Goal: Information Seeking & Learning: Learn about a topic

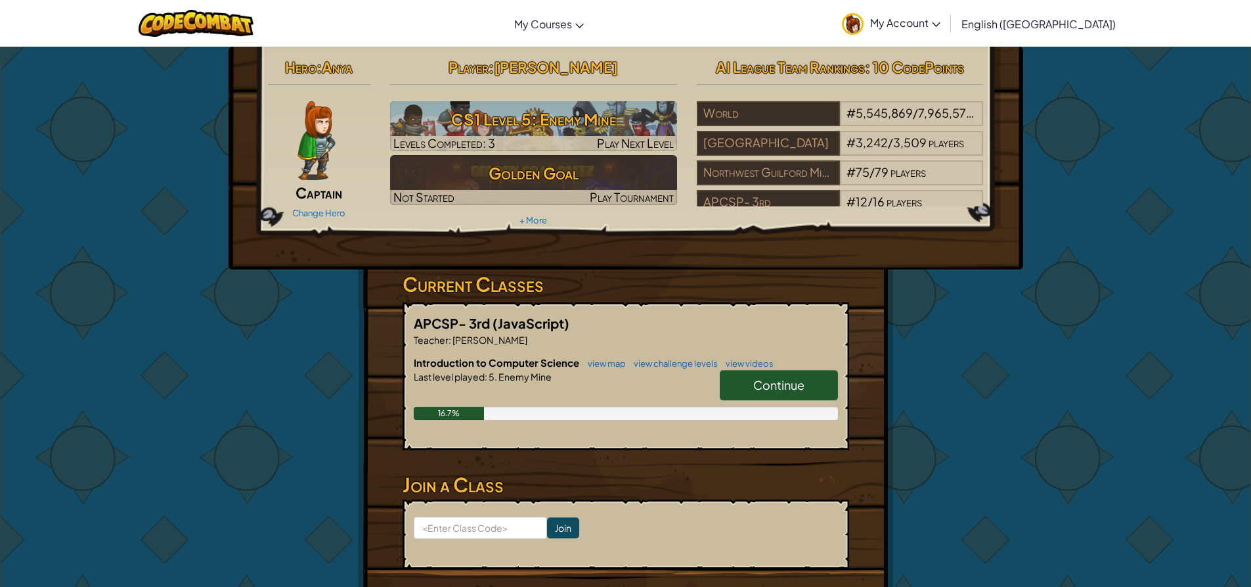
click at [731, 378] on link "Continue" at bounding box center [779, 385] width 118 height 30
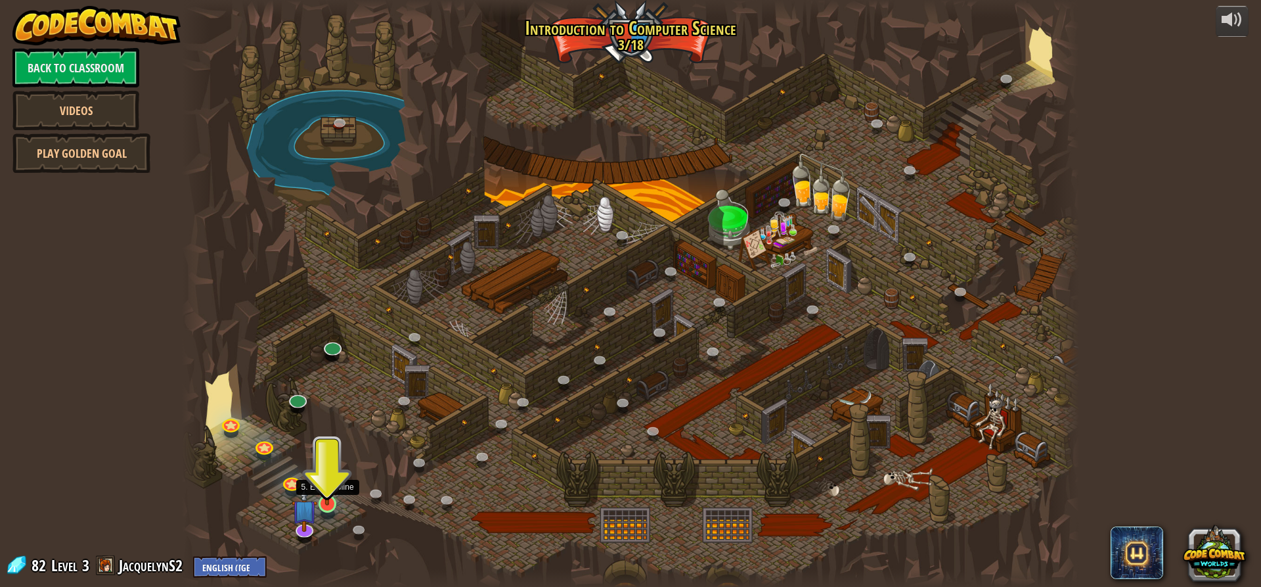
click at [321, 497] on img at bounding box center [327, 478] width 24 height 55
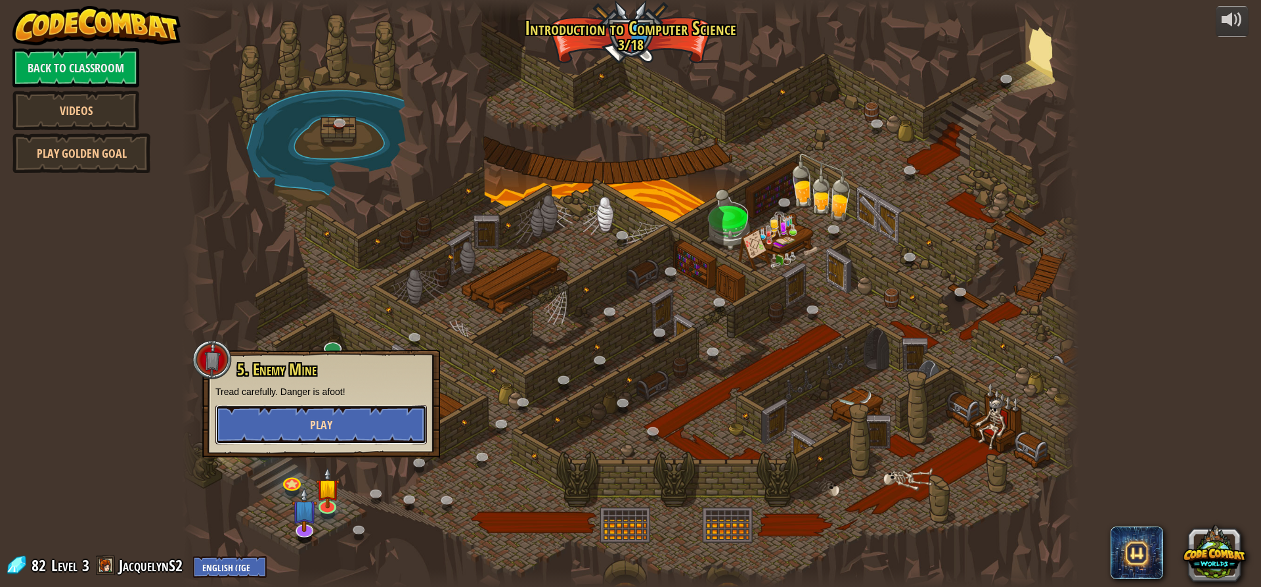
click at [334, 424] on button "Play" at bounding box center [320, 424] width 211 height 39
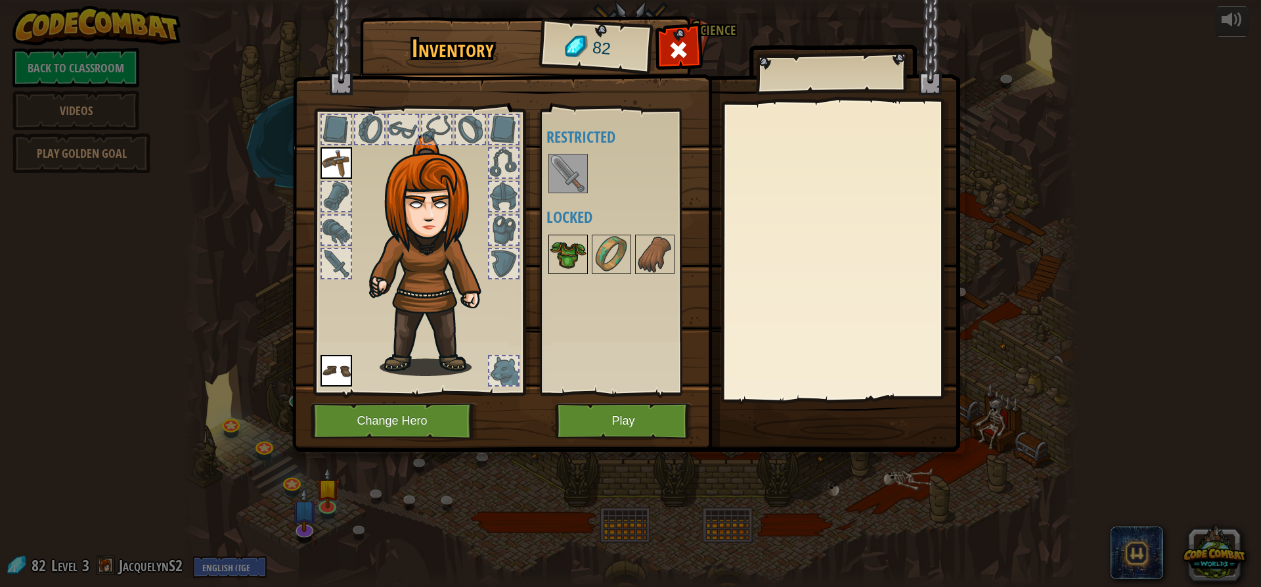
click at [571, 259] on img at bounding box center [568, 254] width 37 height 37
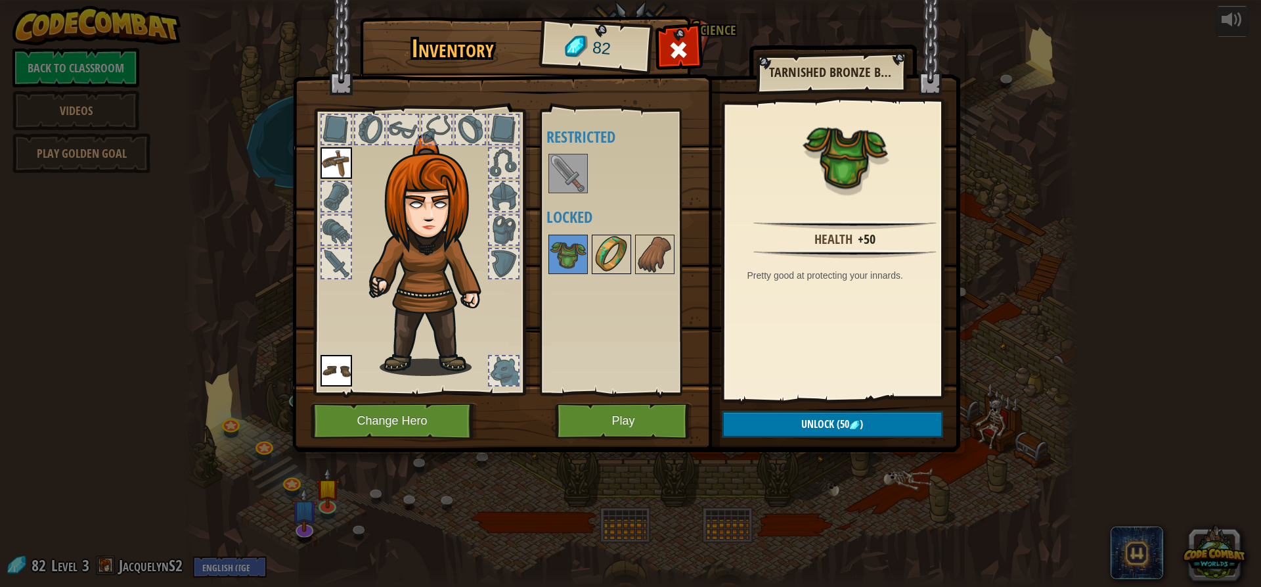
click at [604, 259] on img at bounding box center [611, 254] width 37 height 37
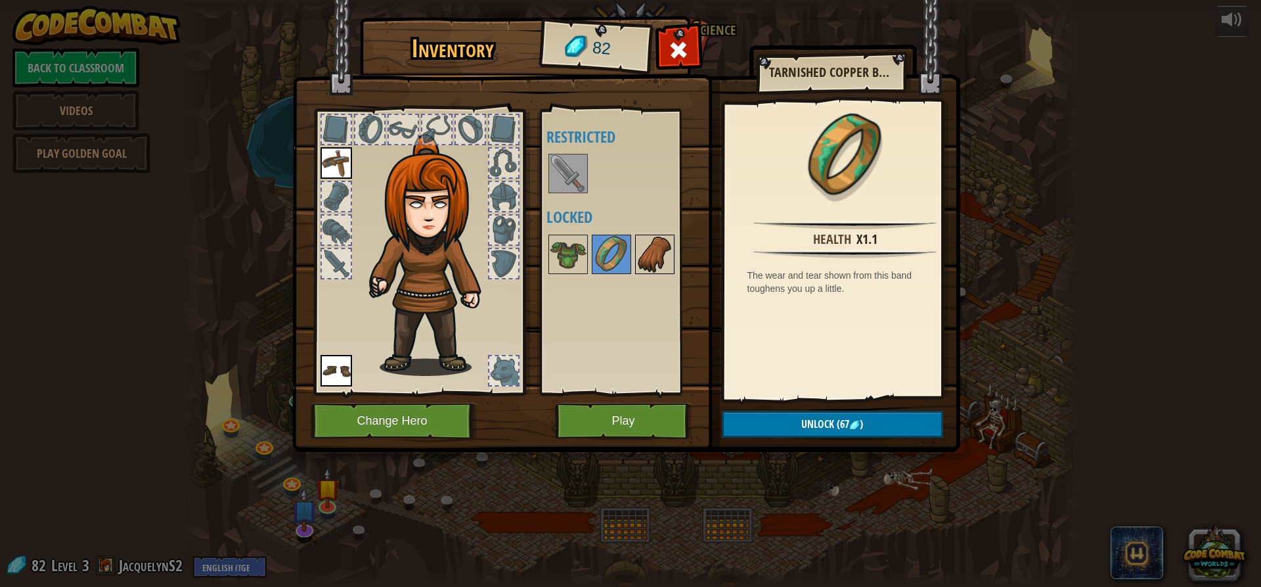
click at [640, 254] on img at bounding box center [654, 254] width 37 height 37
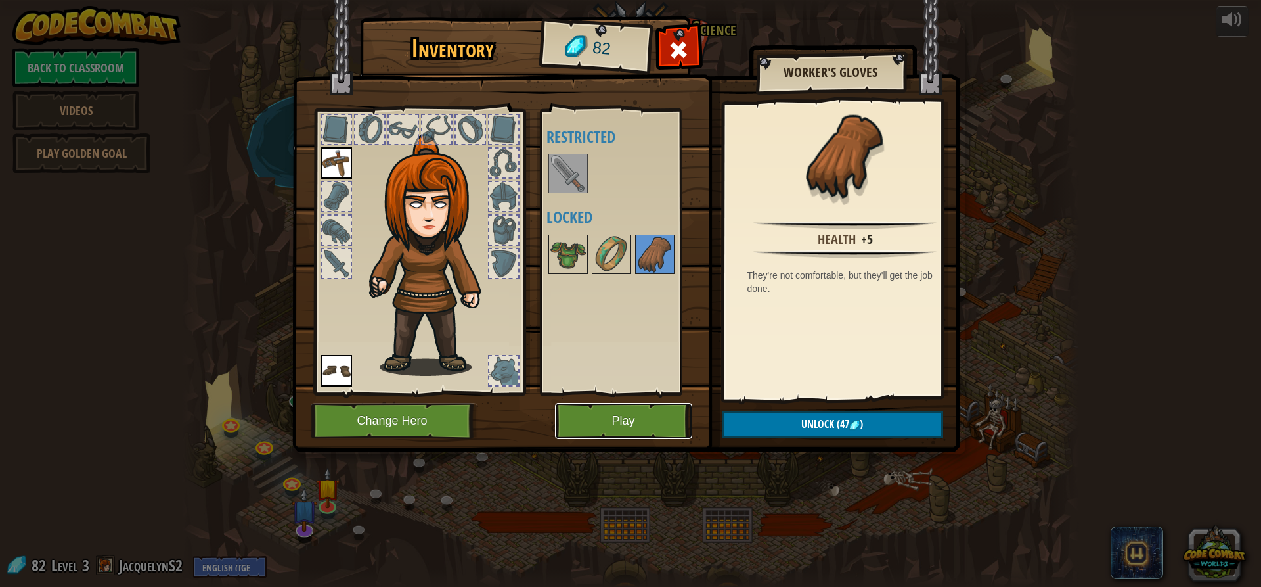
click at [600, 425] on button "Play" at bounding box center [623, 421] width 137 height 36
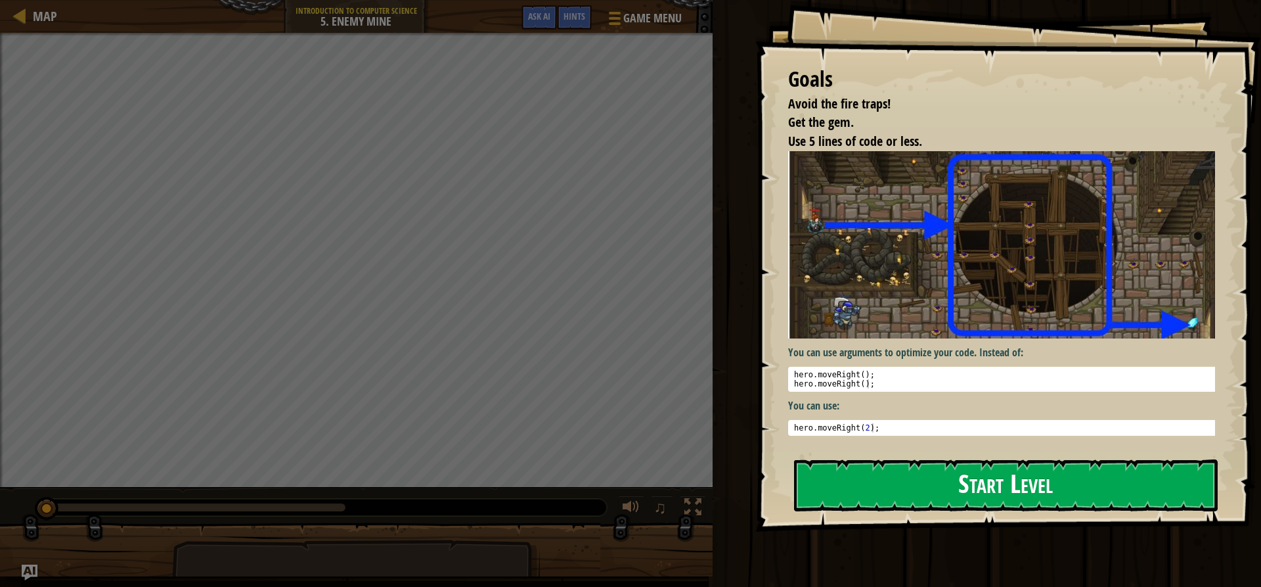
click at [1063, 474] on button "Start Level" at bounding box center [1006, 485] width 424 height 52
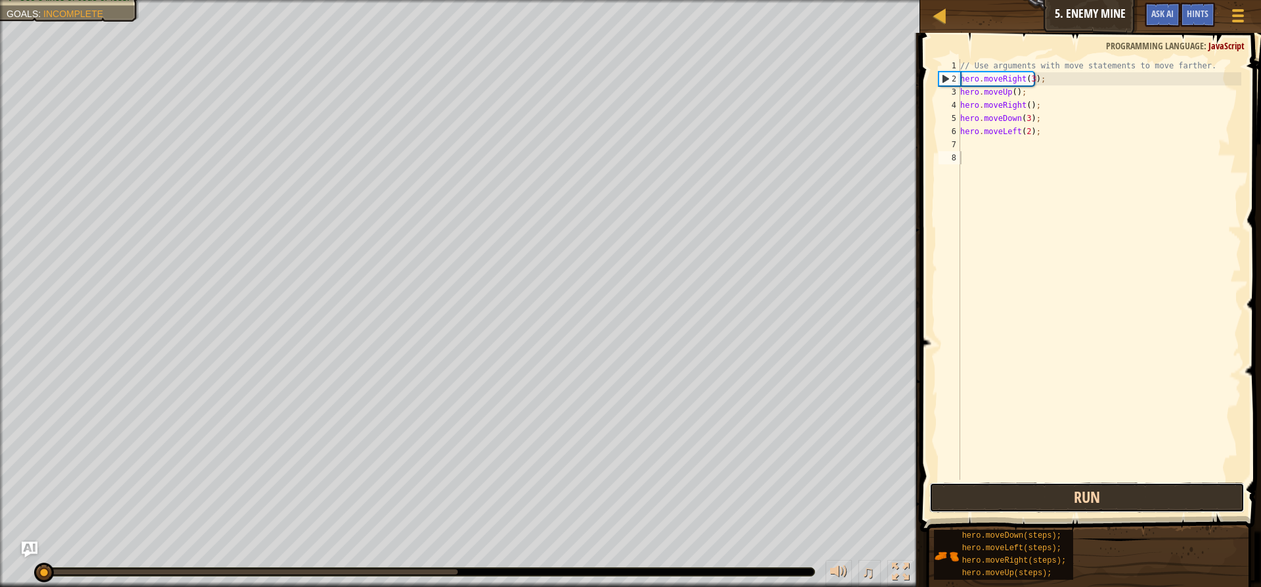
click at [973, 497] on button "Run" at bounding box center [1086, 497] width 315 height 30
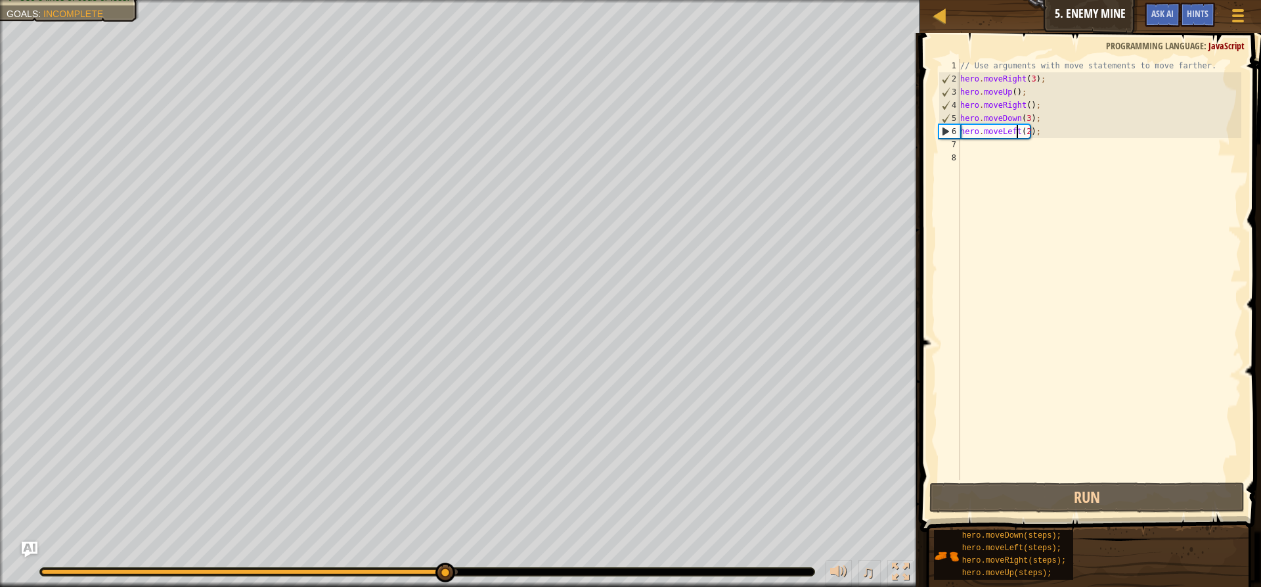
click at [1016, 131] on div "// Use arguments with move statements to move farther. hero . moveRight ( 3 ) ;…" at bounding box center [1100, 282] width 284 height 447
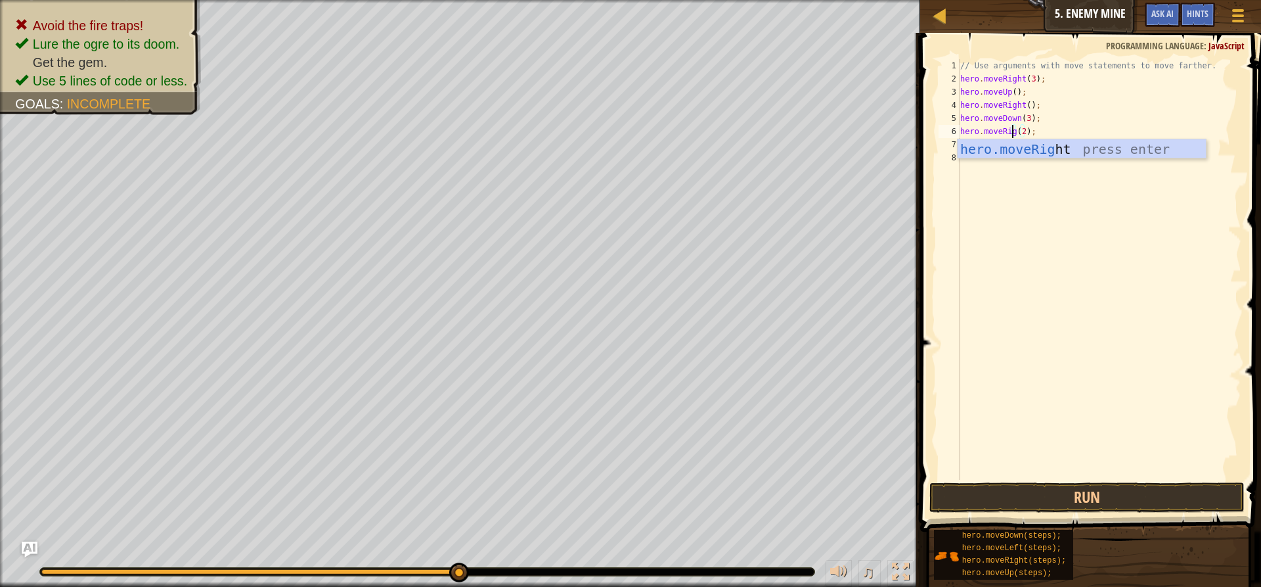
scroll to position [6, 5]
click at [1001, 154] on div "hero.moveRight press enter" at bounding box center [1082, 168] width 248 height 59
type textarea "hero.moveRight(2);"
click at [940, 497] on button "Run" at bounding box center [1086, 497] width 315 height 30
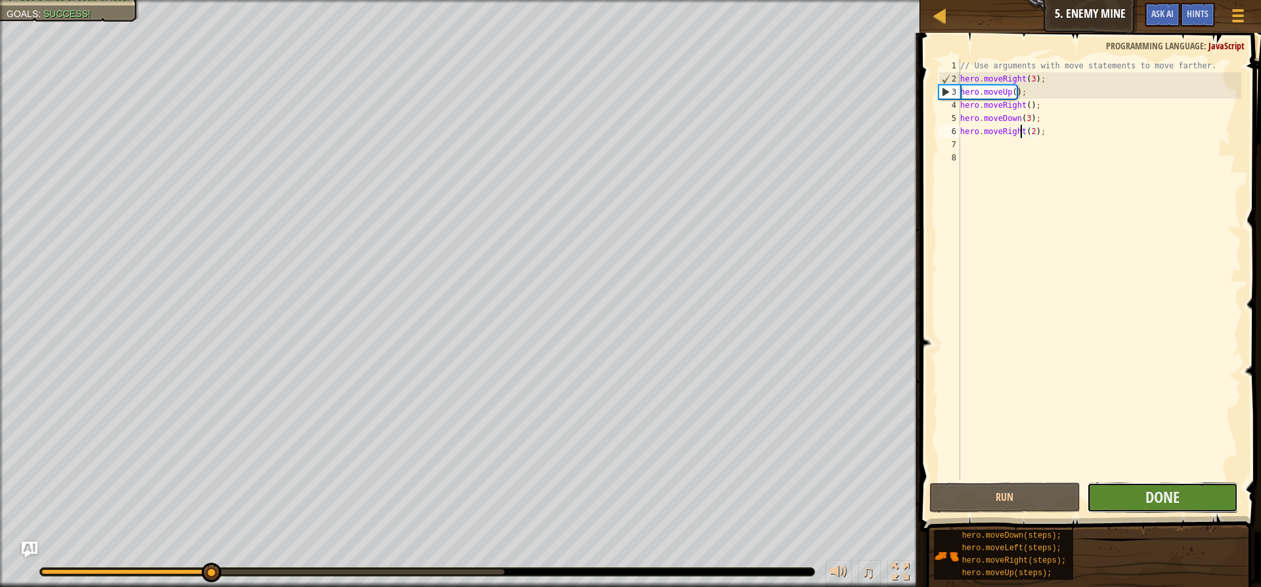
click at [1137, 504] on button "Done" at bounding box center [1162, 497] width 151 height 30
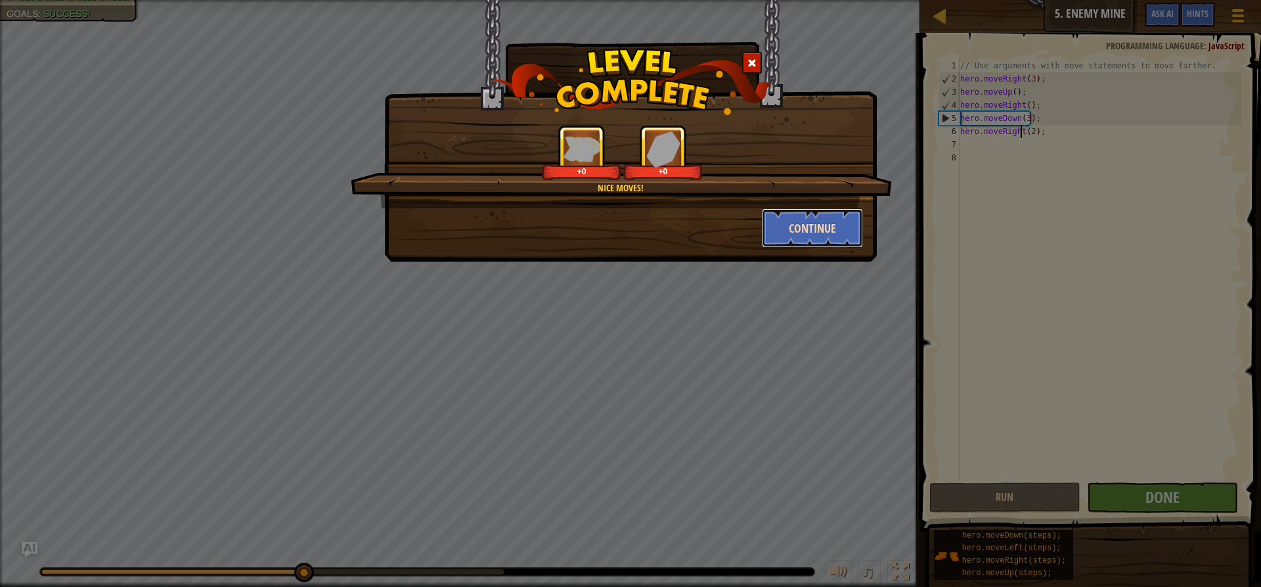
click at [801, 223] on button "Continue" at bounding box center [813, 227] width 102 height 39
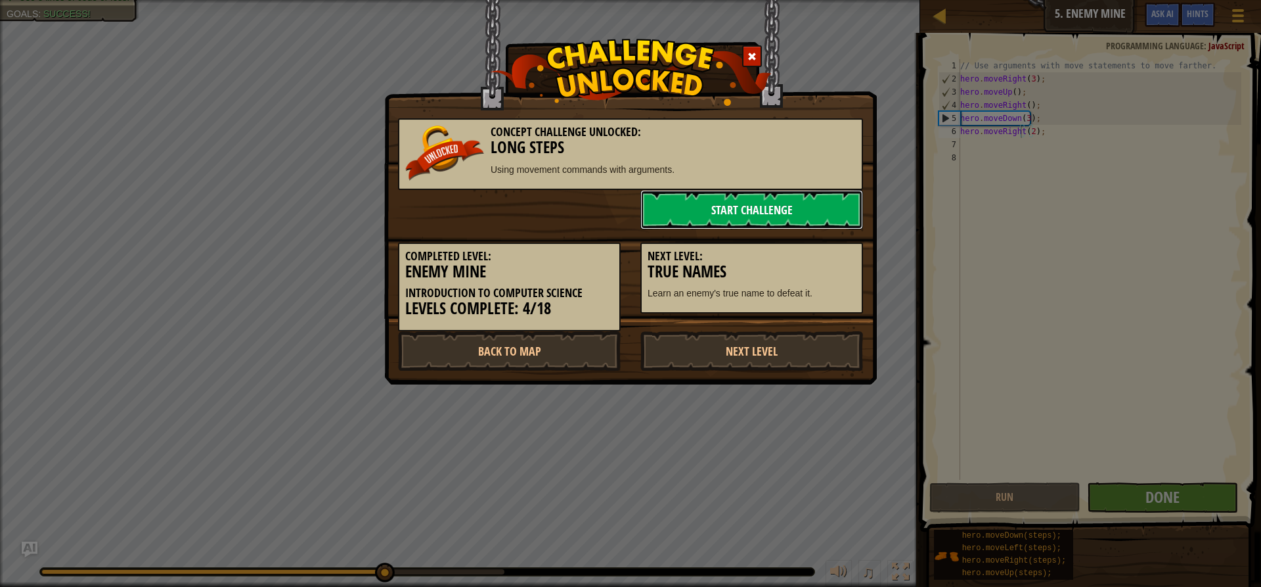
click at [758, 198] on link "Start Challenge" at bounding box center [751, 209] width 223 height 39
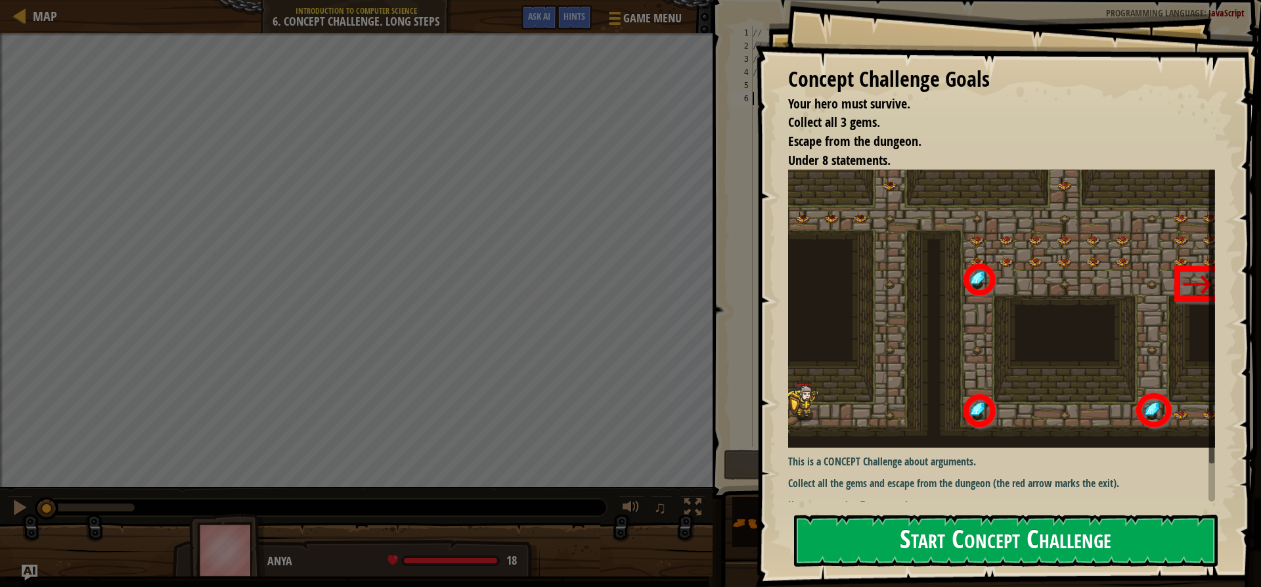
click at [1062, 545] on button "Start Concept Challenge" at bounding box center [1006, 540] width 424 height 52
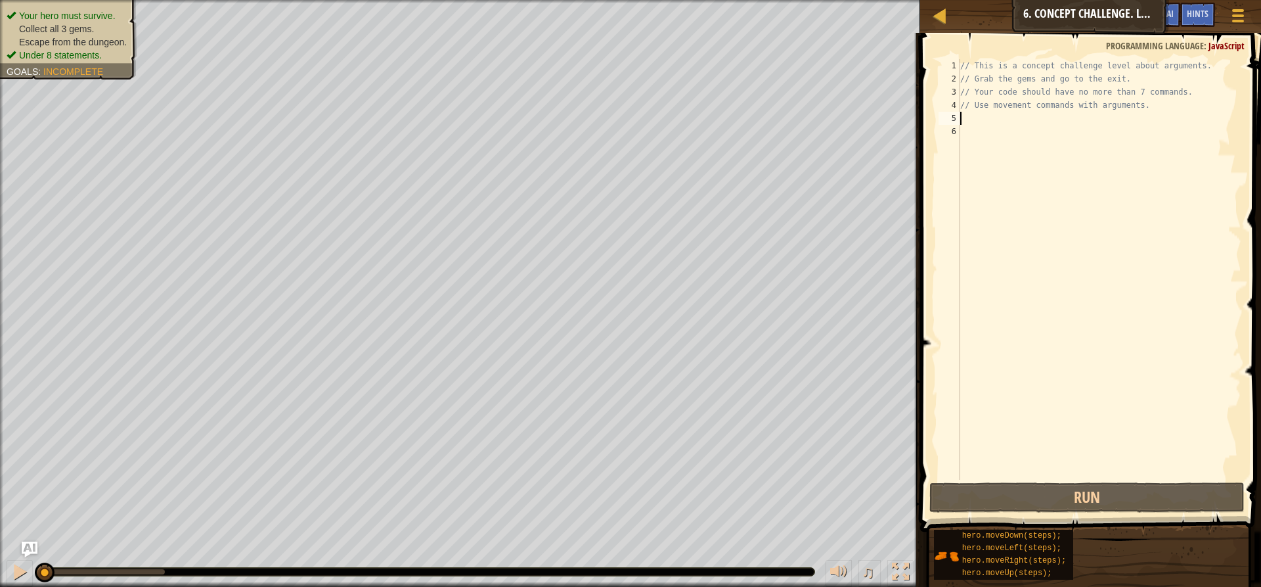
click at [994, 115] on div "// This is a concept challenge level about arguments. // Grab the gems and go t…" at bounding box center [1100, 282] width 284 height 447
type textarea "m"
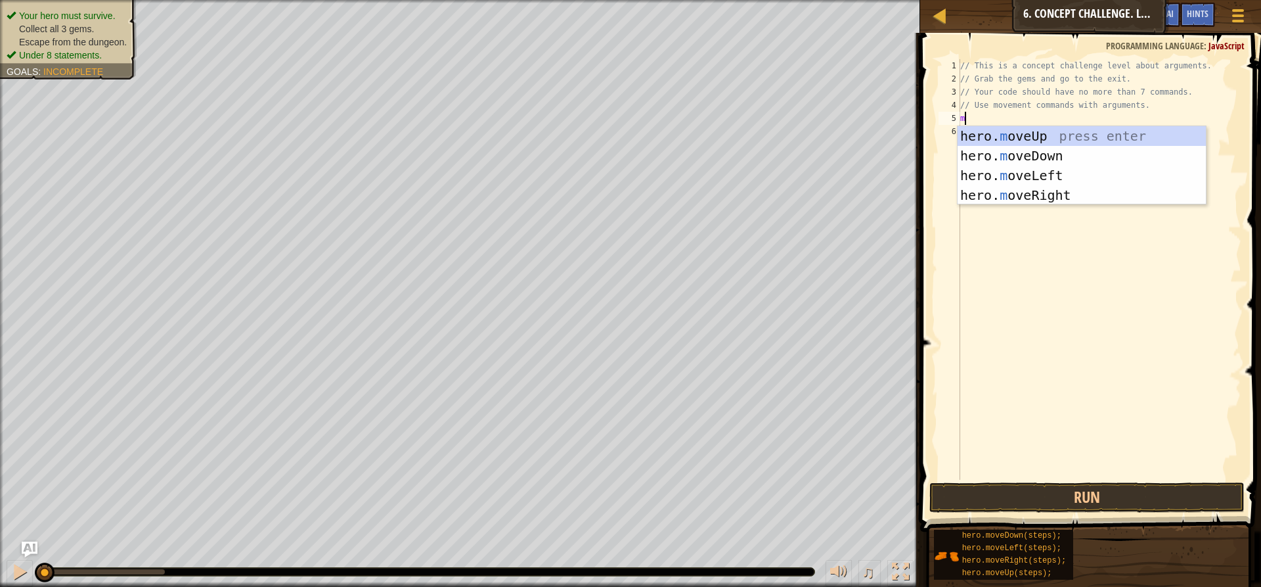
scroll to position [6, 0]
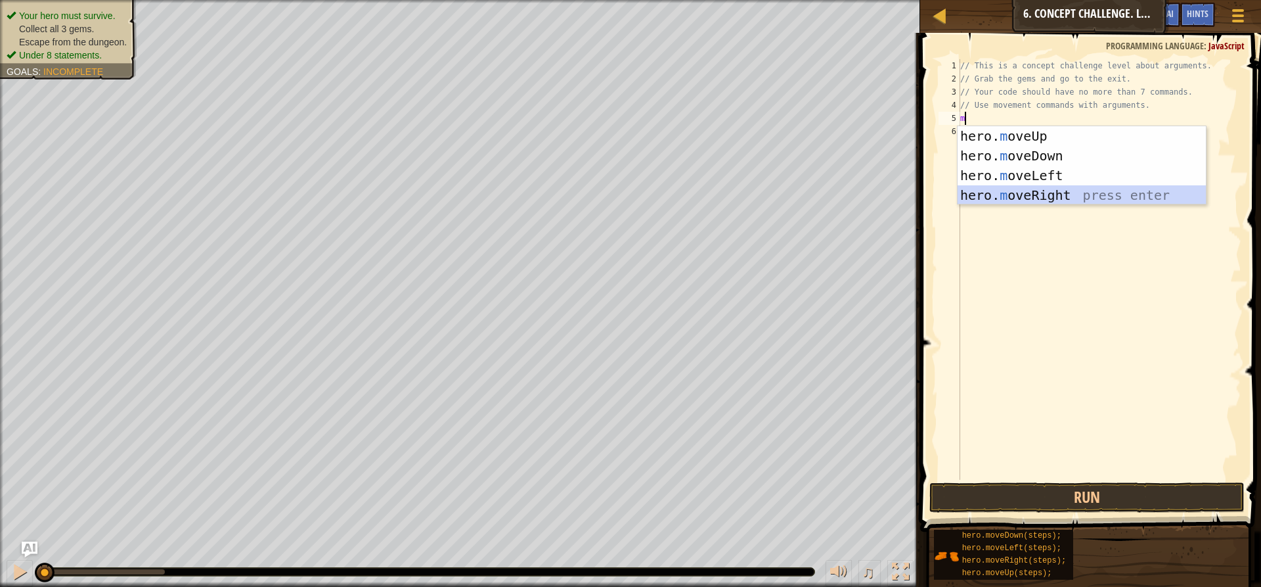
click at [1046, 194] on div "hero. m oveUp press enter hero. m oveDown press enter hero. m oveLeft press ent…" at bounding box center [1082, 185] width 248 height 118
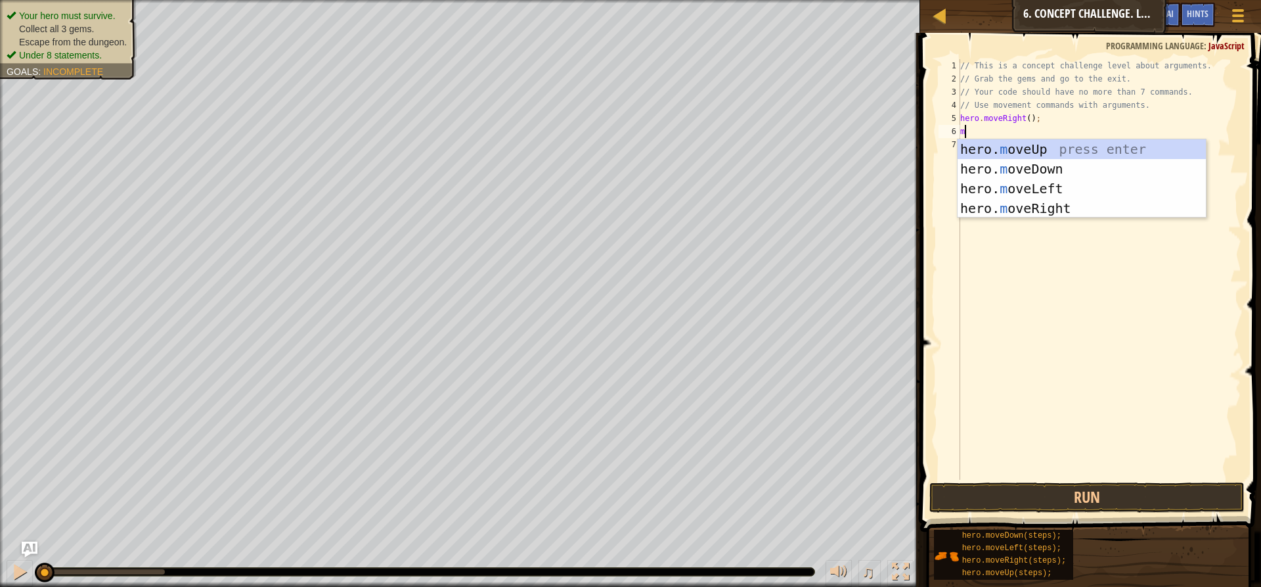
type textarea "mo"
click at [992, 146] on div "hero. mo veUp press enter hero. mo veDown press enter hero. mo veLeft press ent…" at bounding box center [1082, 198] width 248 height 118
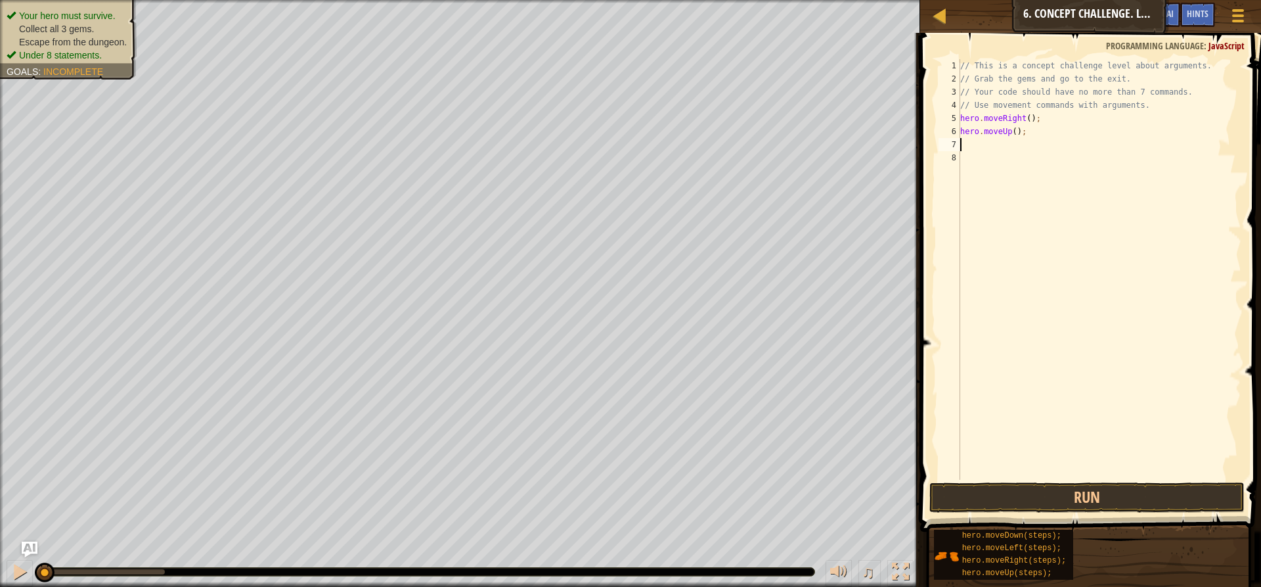
click at [1011, 129] on div "// This is a concept challenge level about arguments. // Grab the gems and go t…" at bounding box center [1100, 282] width 284 height 447
type textarea "hero.moveUp(3);"
click at [1011, 147] on div "// This is a concept challenge level about arguments. // Grab the gems and go t…" at bounding box center [1100, 282] width 284 height 447
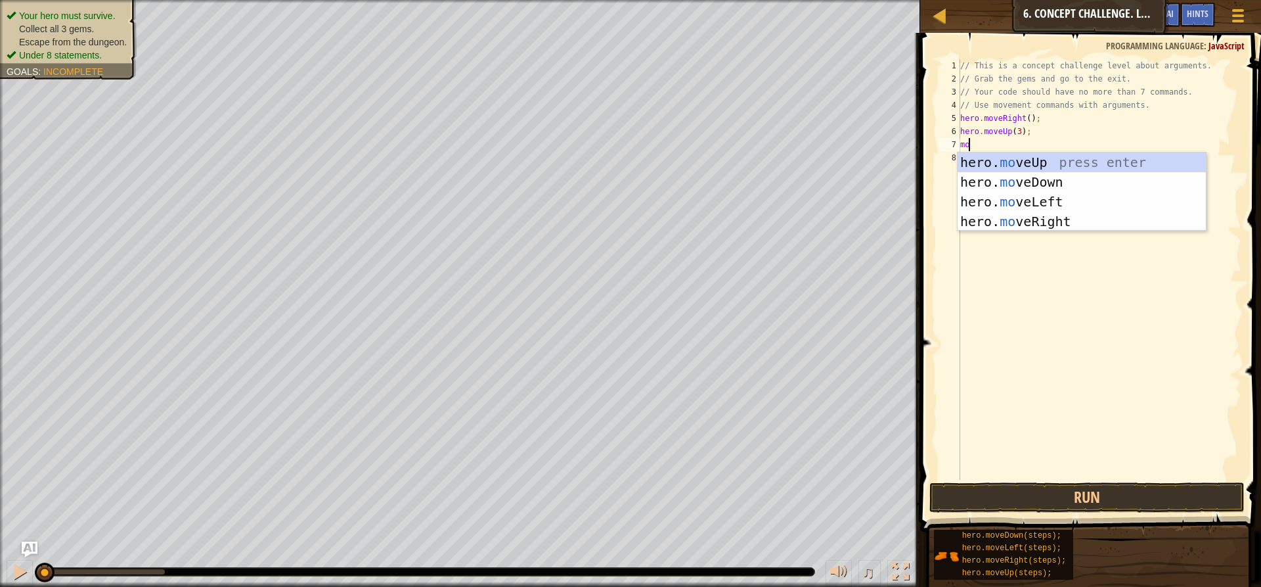
type textarea "mov"
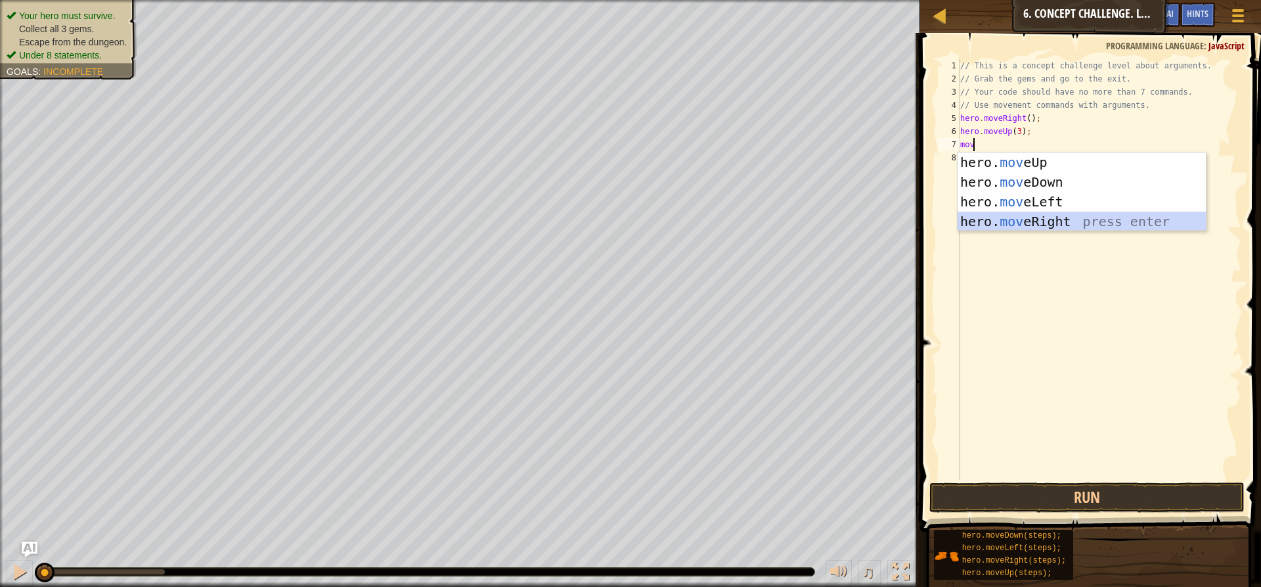
click at [988, 217] on div "hero. mov eUp press enter hero. mov eDown press enter hero. mov eLeft press ent…" at bounding box center [1082, 211] width 248 height 118
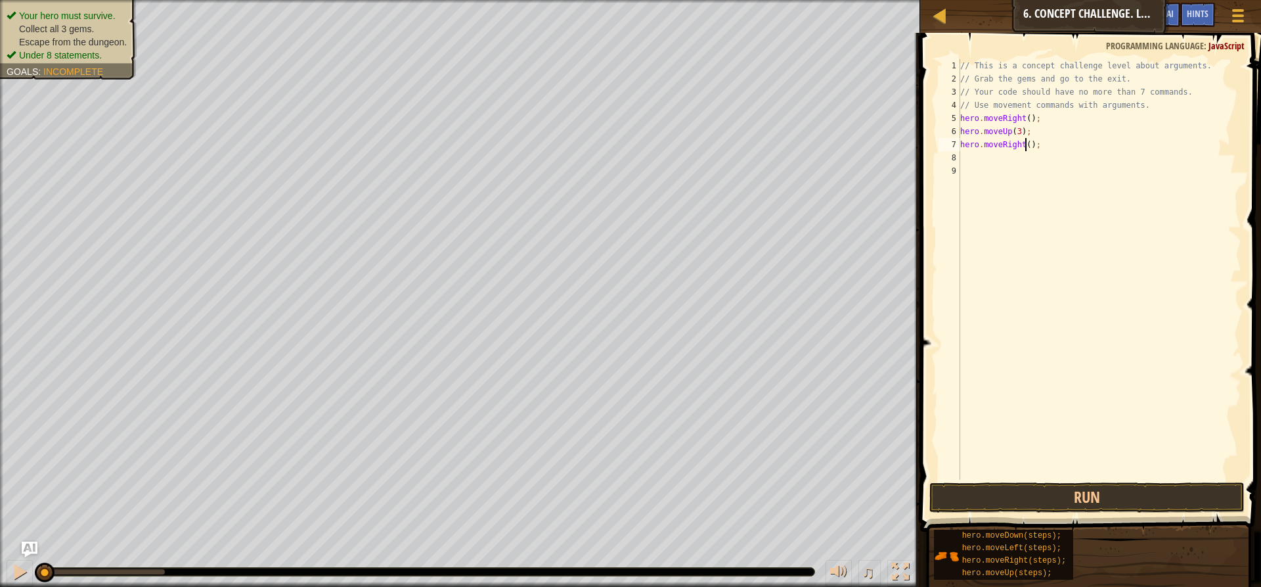
click at [1025, 145] on div "// This is a concept challenge level about arguments. // Grab the gems and go t…" at bounding box center [1100, 282] width 284 height 447
type textarea "hero.moveRight(2);"
click at [1010, 153] on div "// This is a concept challenge level about arguments. // Grab the gems and go t…" at bounding box center [1100, 282] width 284 height 447
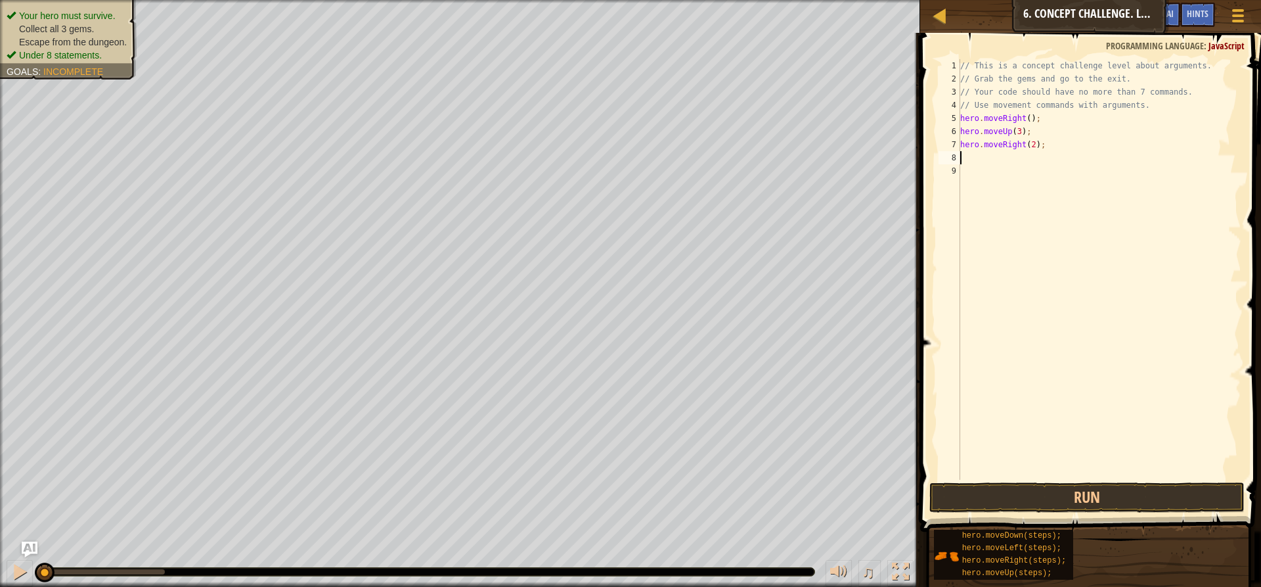
type textarea "m"
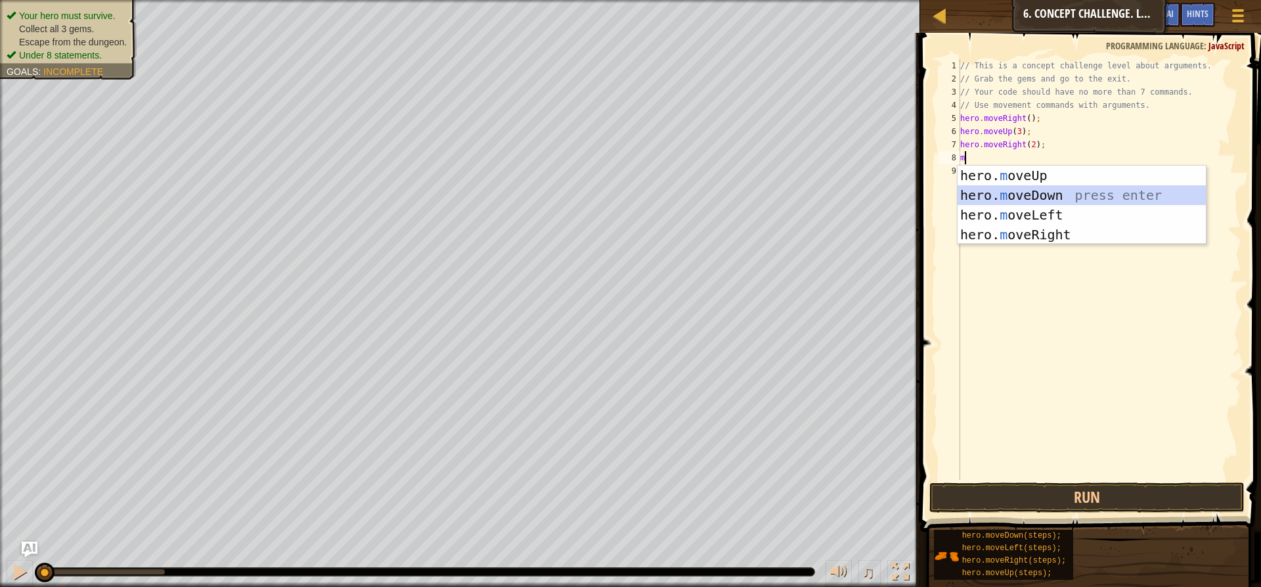
click at [1011, 193] on div "hero. m oveUp press enter hero. m oveDown press enter hero. m oveLeft press ent…" at bounding box center [1082, 225] width 248 height 118
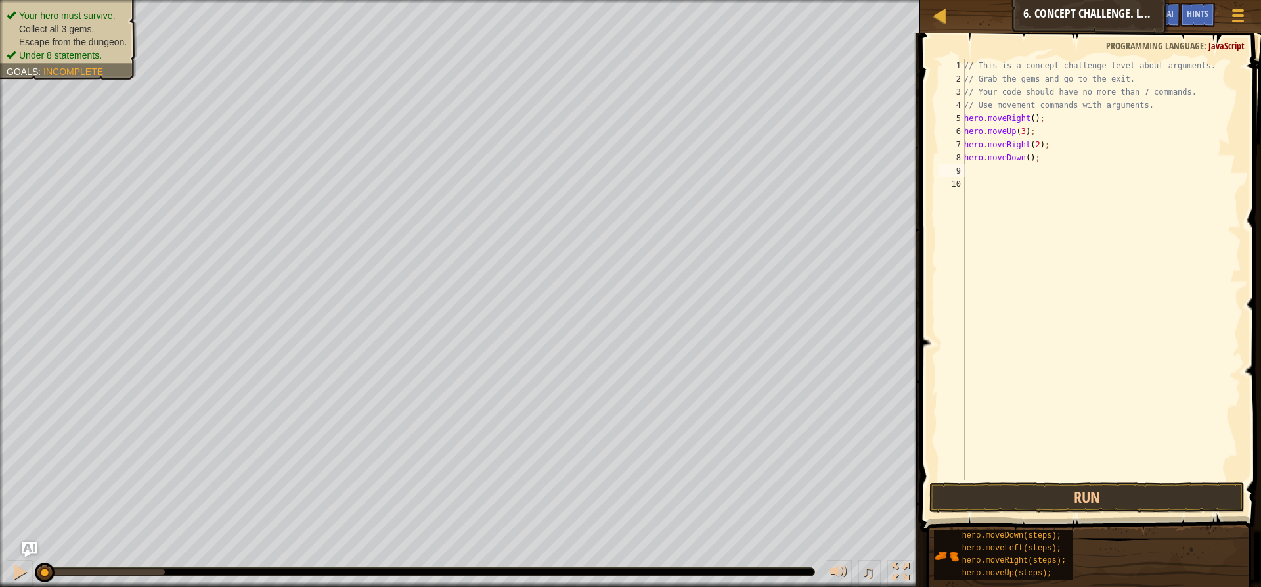
type textarea "m"
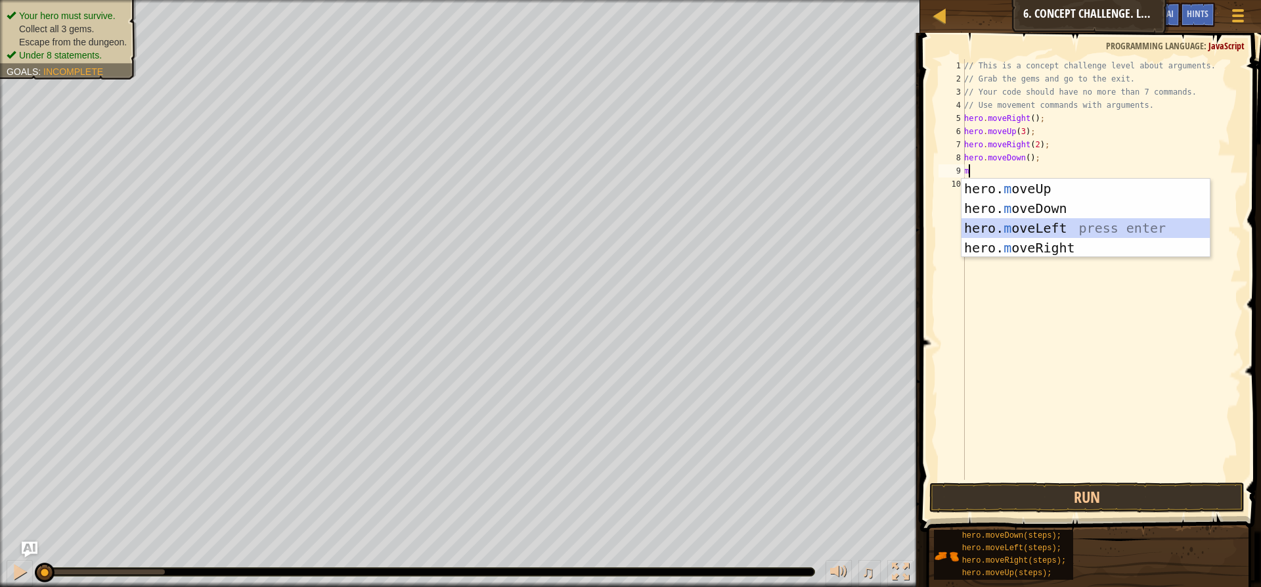
click at [1010, 222] on div "hero. m oveUp press enter hero. m oveDown press enter hero. m oveLeft press ent…" at bounding box center [1086, 238] width 248 height 118
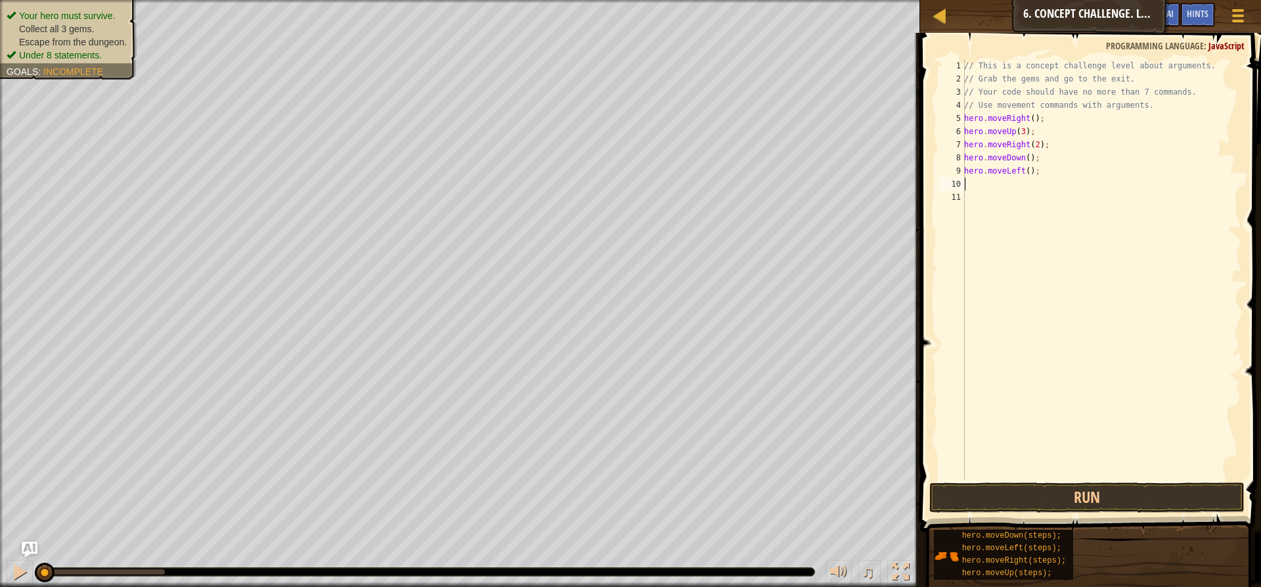
type textarea "m"
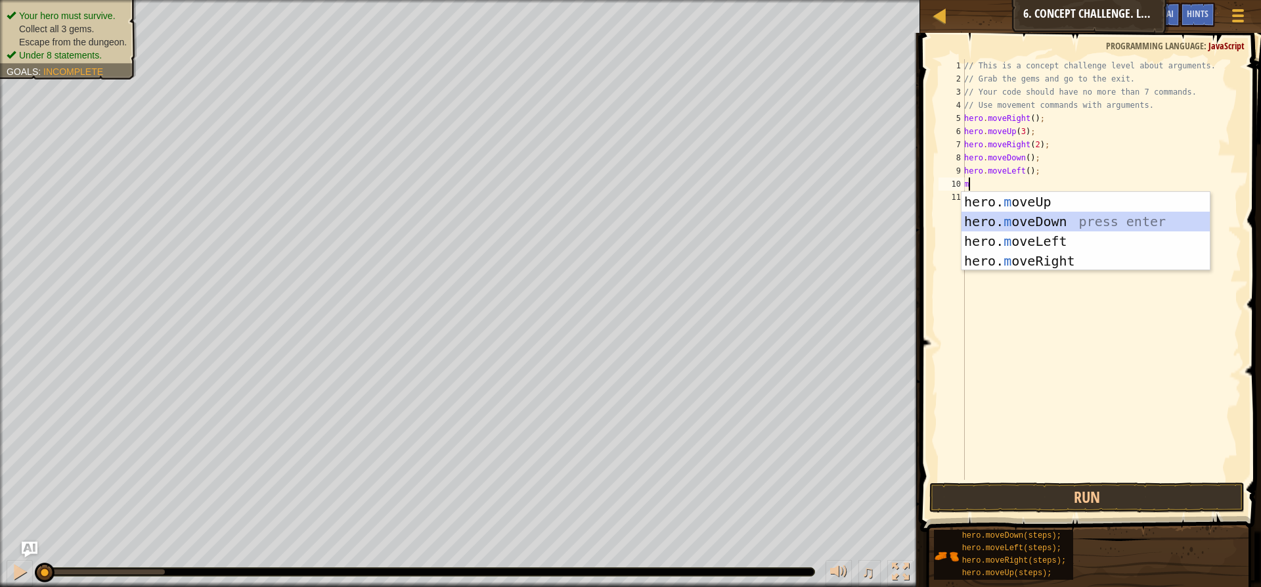
click at [1033, 224] on div "hero. m oveUp press enter hero. m oveDown press enter hero. m oveLeft press ent…" at bounding box center [1086, 251] width 248 height 118
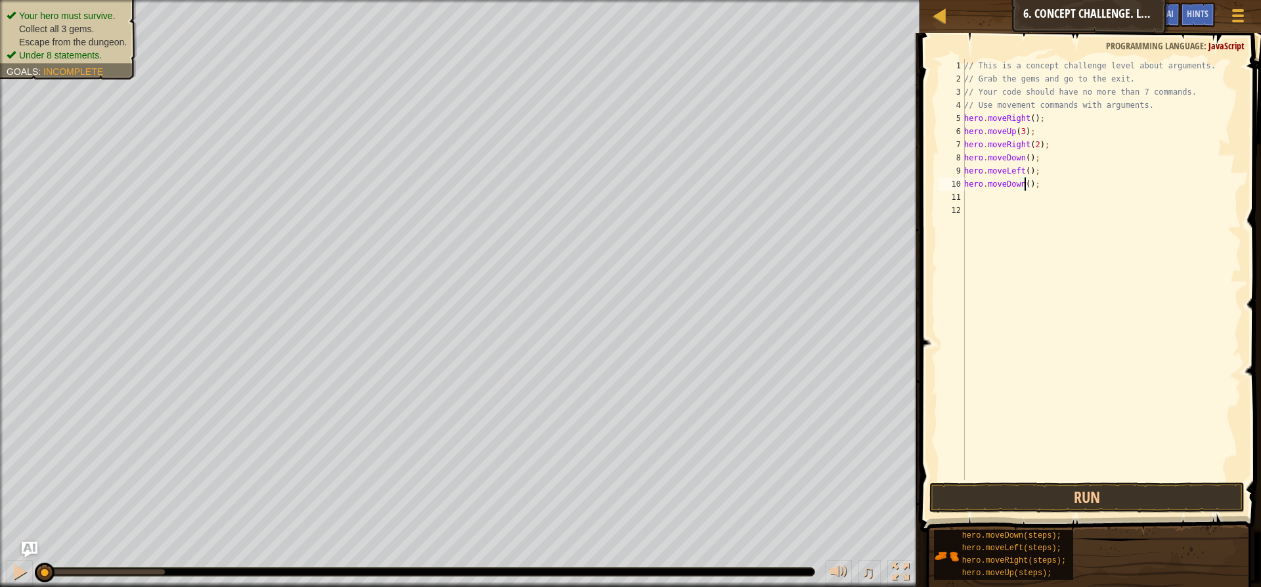
click at [1023, 183] on div "// This is a concept challenge level about arguments. // Grab the gems and go t…" at bounding box center [1102, 282] width 280 height 447
type textarea "hero.moveDown(2);"
click at [1027, 197] on div "// This is a concept challenge level about arguments. // Grab the gems and go t…" at bounding box center [1102, 282] width 280 height 447
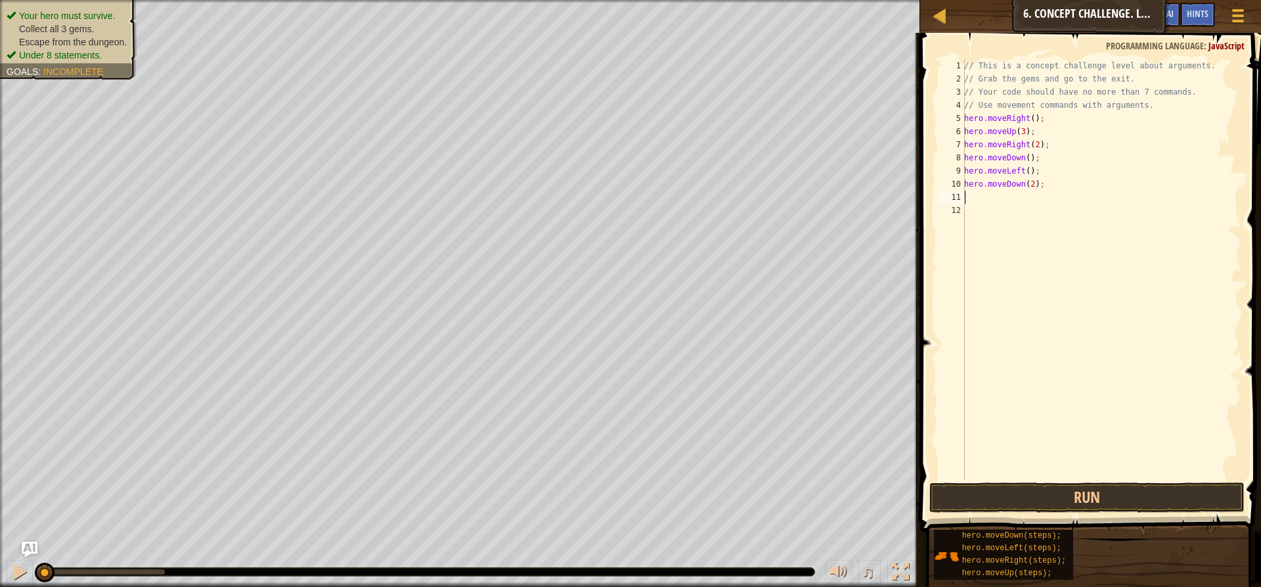
type textarea "m"
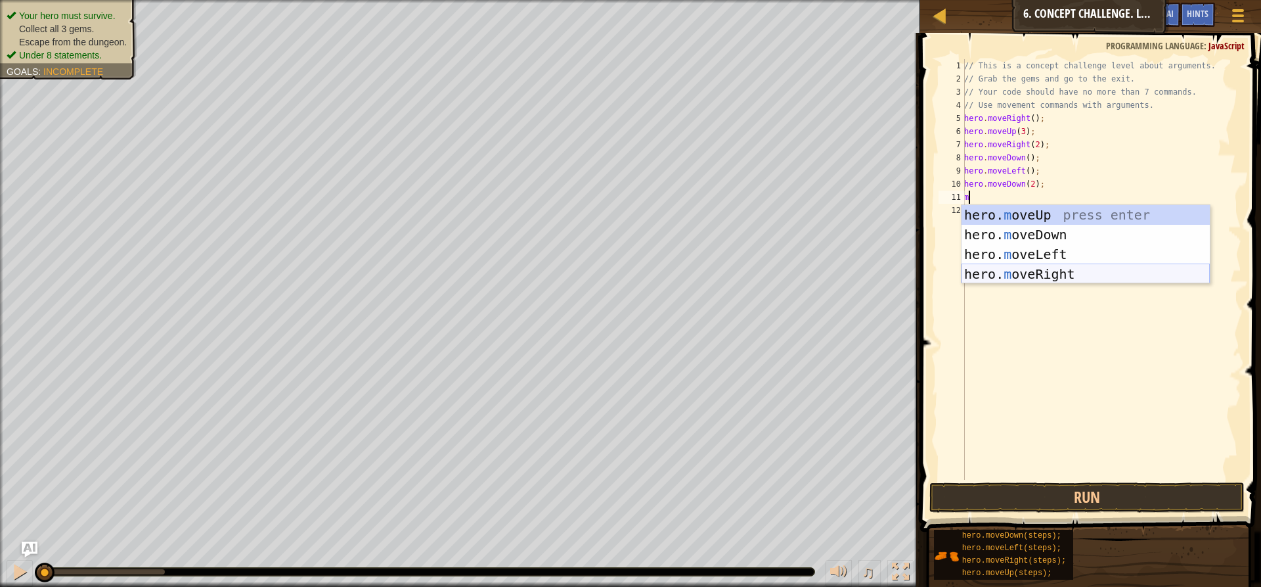
click at [1035, 271] on div "hero. m oveUp press enter hero. m oveDown press enter hero. m oveLeft press ent…" at bounding box center [1086, 264] width 248 height 118
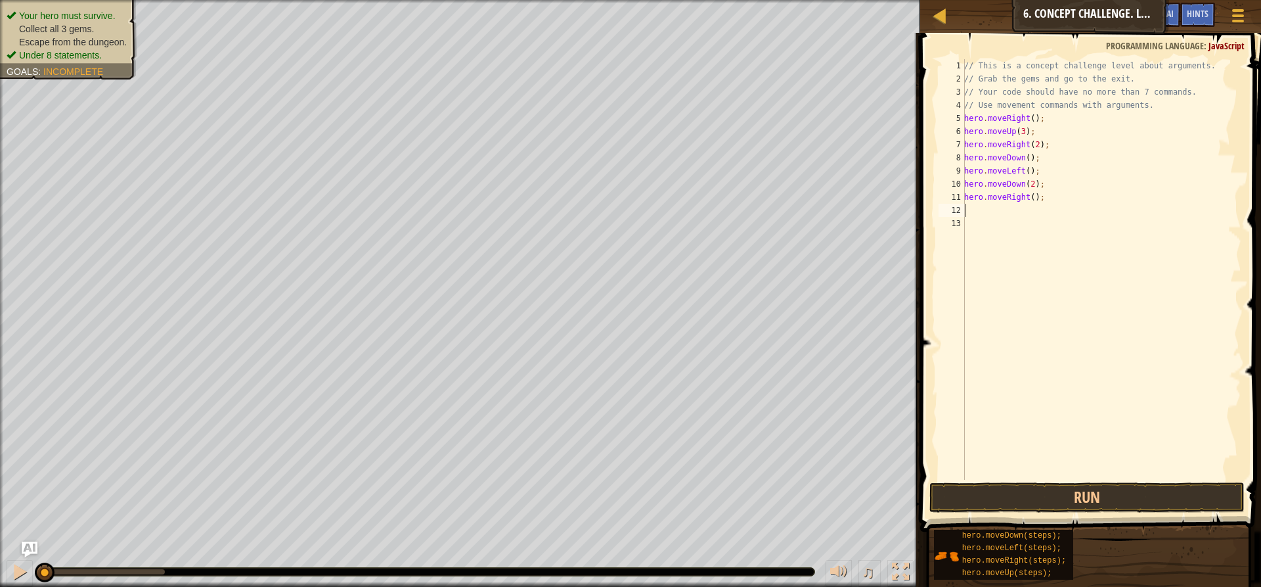
click at [1029, 200] on div "// This is a concept challenge level about arguments. // Grab the gems and go t…" at bounding box center [1102, 282] width 280 height 447
type textarea "hero.moveRight(2);"
click at [1029, 211] on div "// This is a concept challenge level about arguments. // Grab the gems and go t…" at bounding box center [1102, 282] width 280 height 447
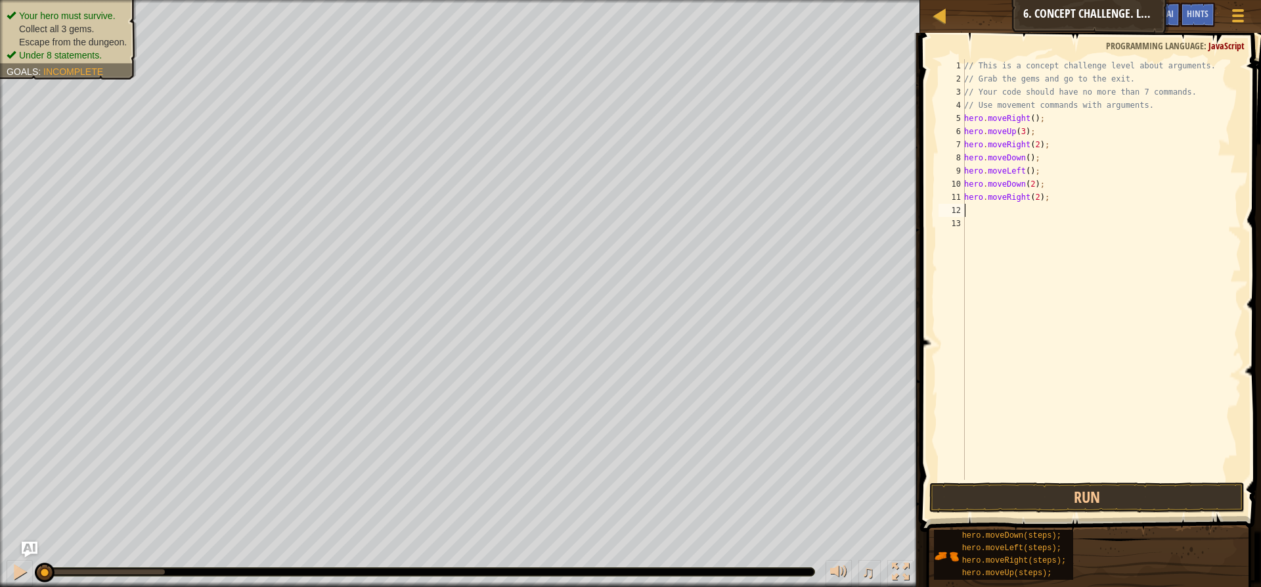
type textarea "m"
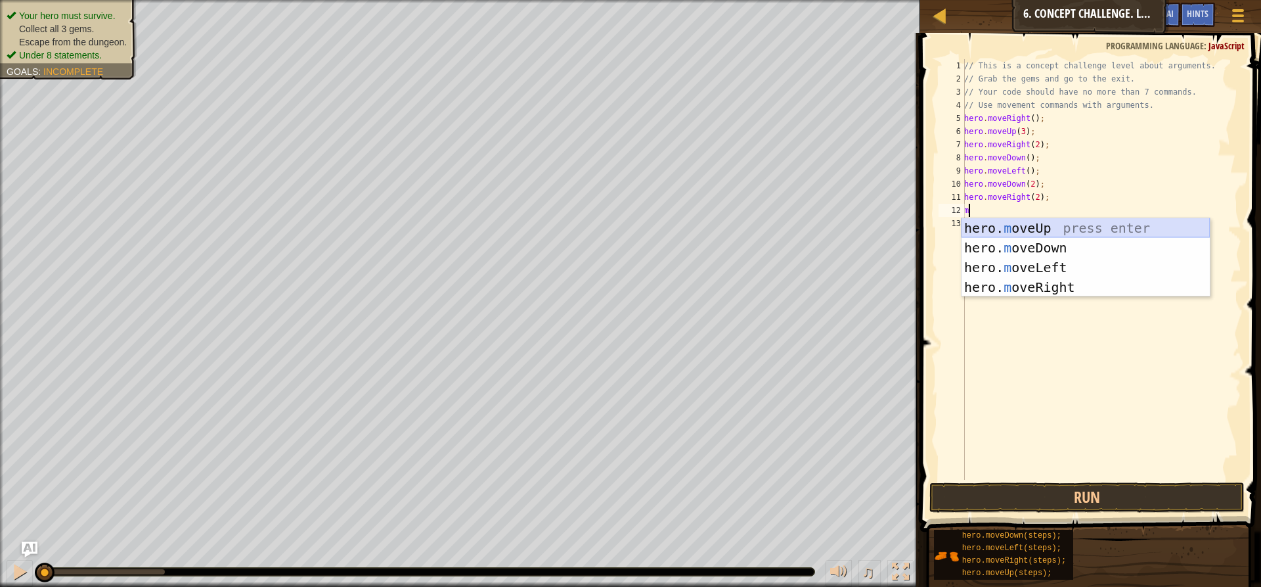
click at [1002, 220] on div "hero. m oveUp press enter hero. m oveDown press enter hero. m oveLeft press ent…" at bounding box center [1086, 277] width 248 height 118
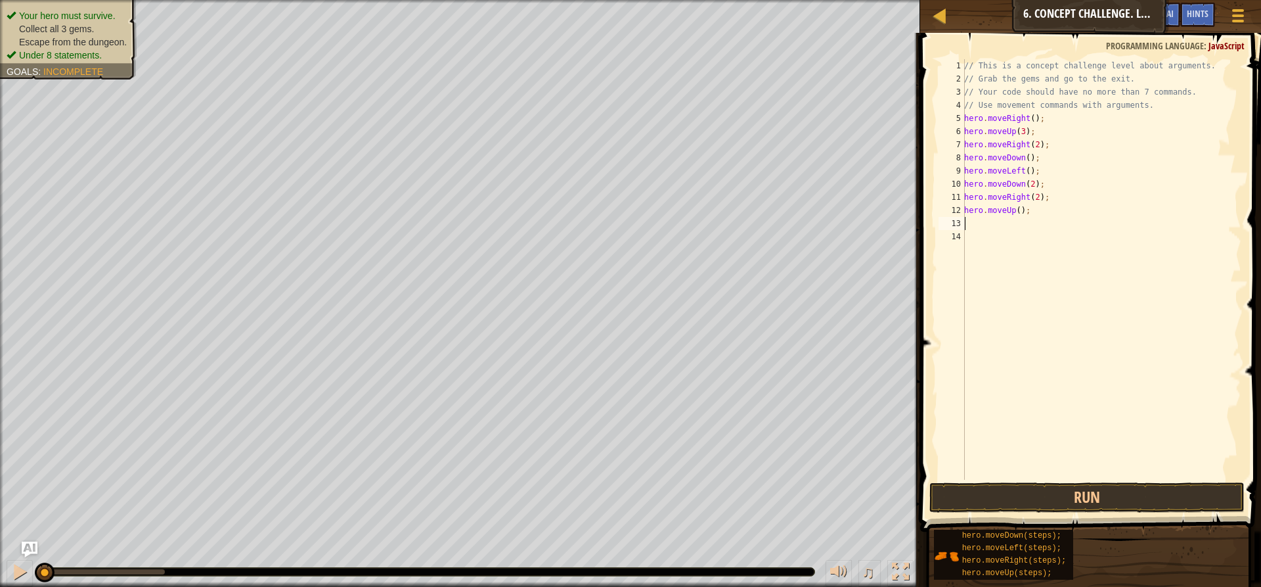
click at [1015, 209] on div "// This is a concept challenge level about arguments. // Grab the gems and go t…" at bounding box center [1102, 282] width 280 height 447
type textarea "hero.moveUp(2);"
click at [1010, 220] on div "// This is a concept challenge level about arguments. // Grab the gems and go t…" at bounding box center [1102, 282] width 280 height 447
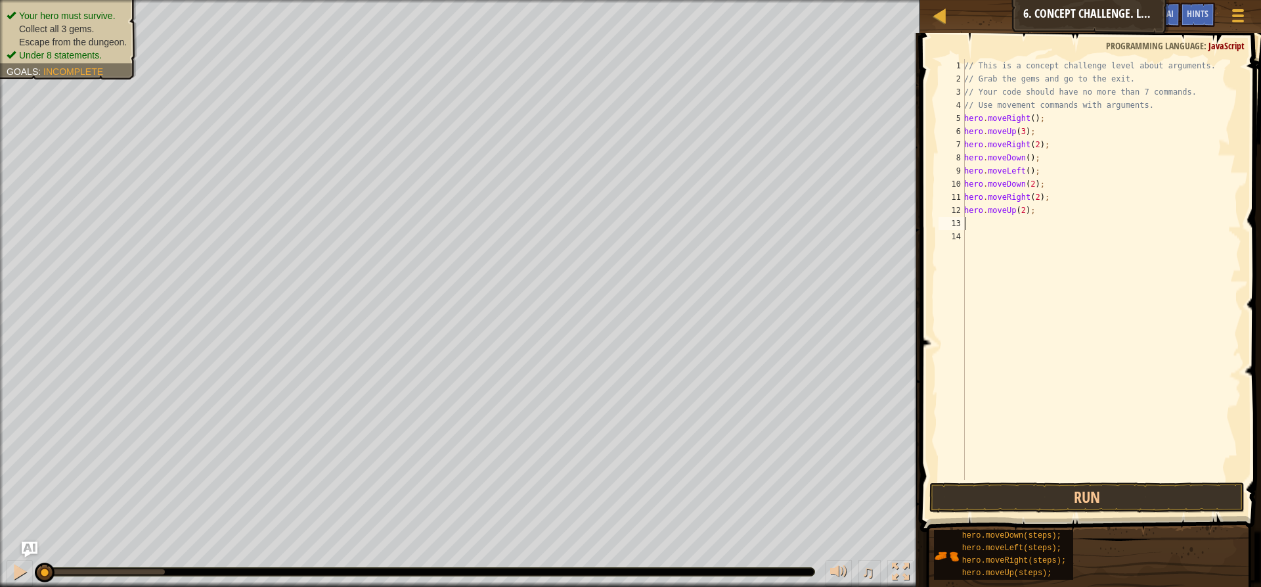
type textarea "m"
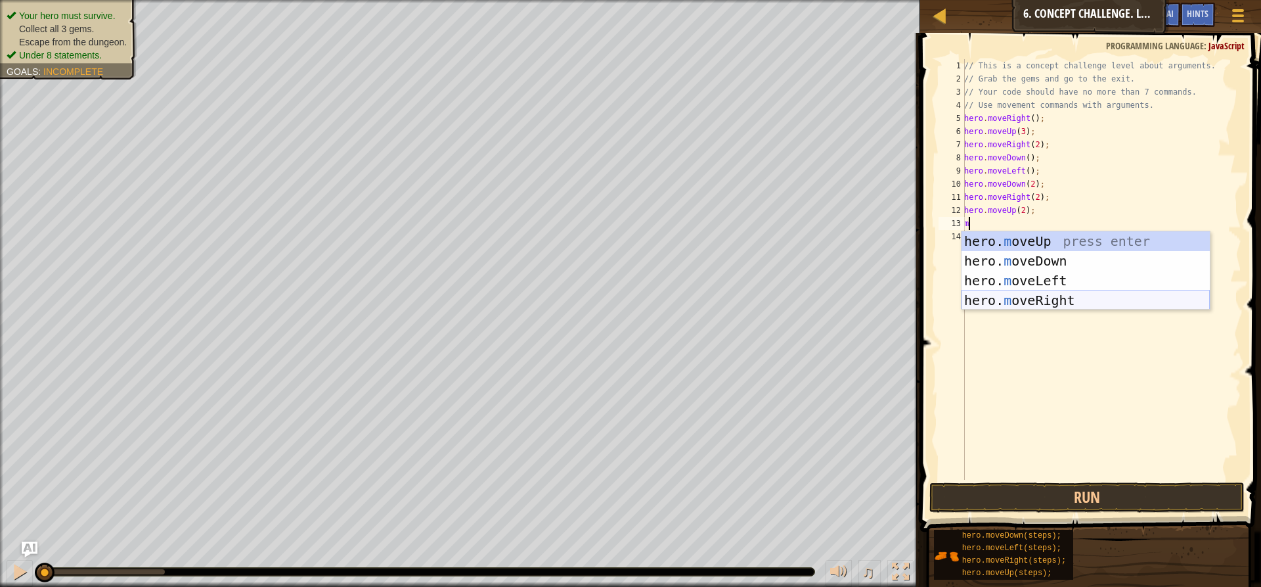
click at [1017, 294] on div "hero. m oveUp press enter hero. m oveDown press enter hero. m oveLeft press ent…" at bounding box center [1086, 290] width 248 height 118
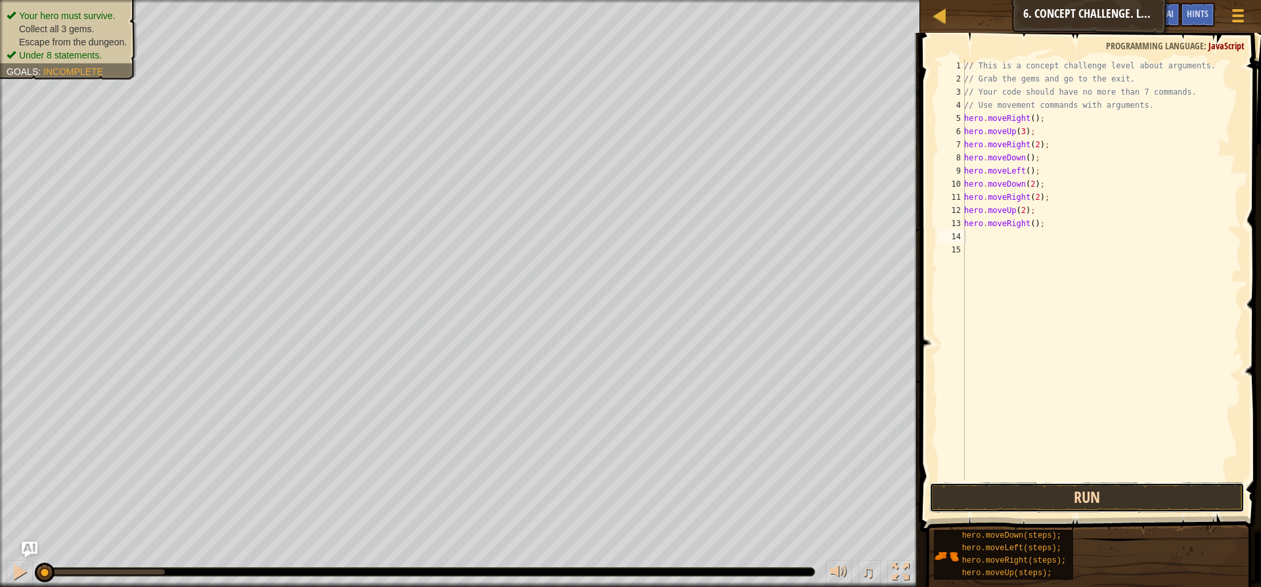
click at [1017, 503] on button "Run" at bounding box center [1086, 497] width 315 height 30
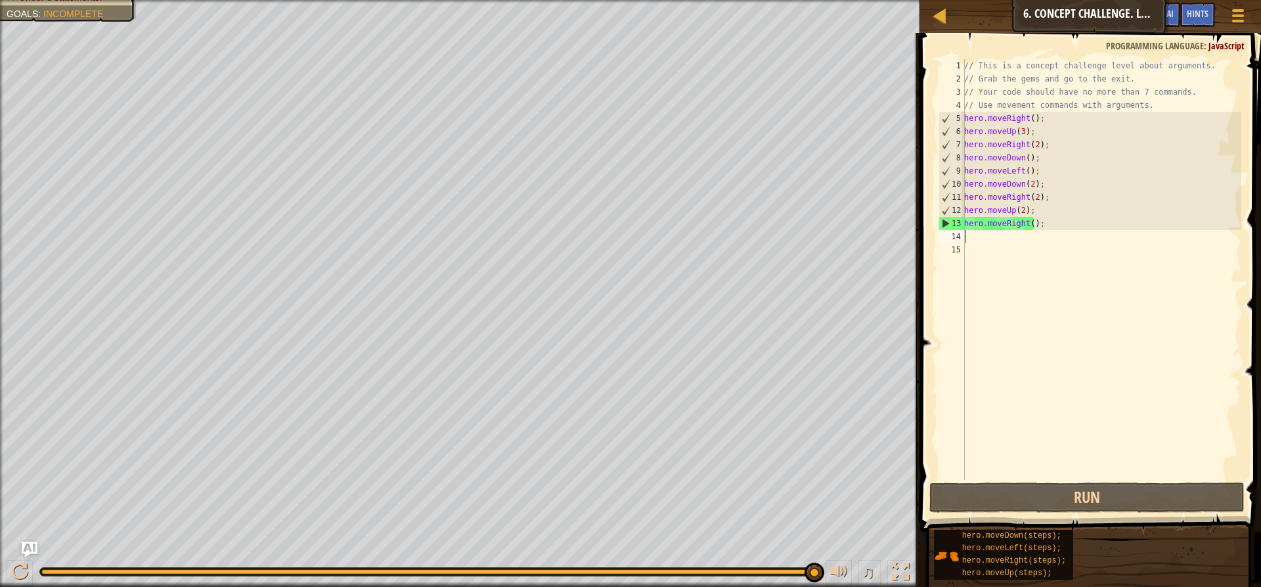
type textarea "hero.moveRight();"
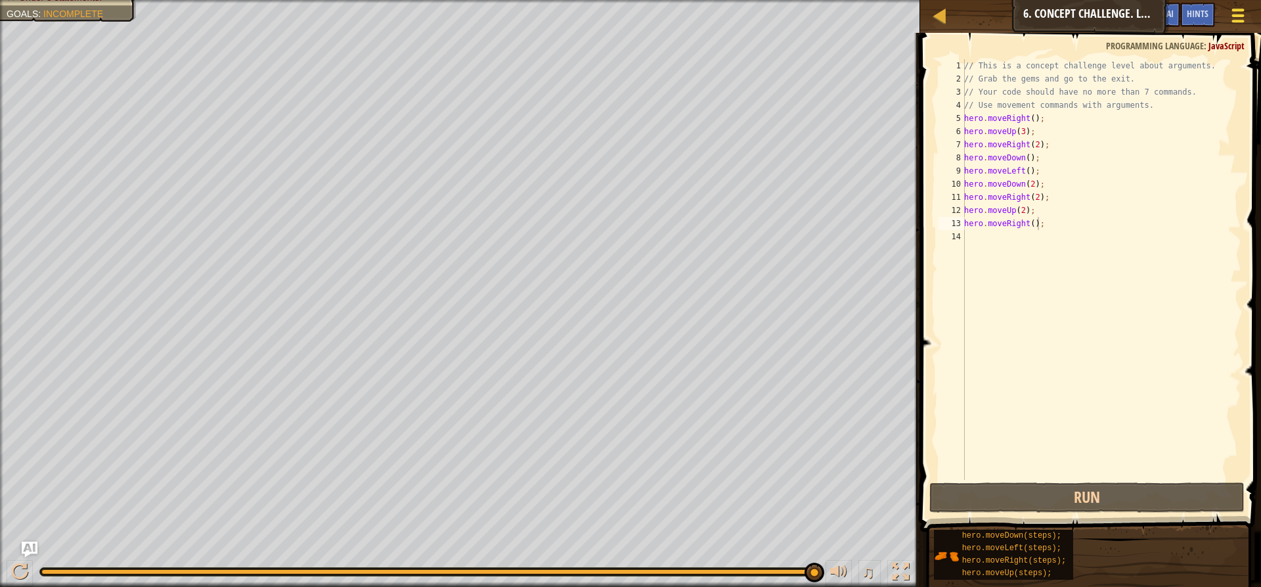
click at [1233, 17] on div at bounding box center [1238, 15] width 18 height 19
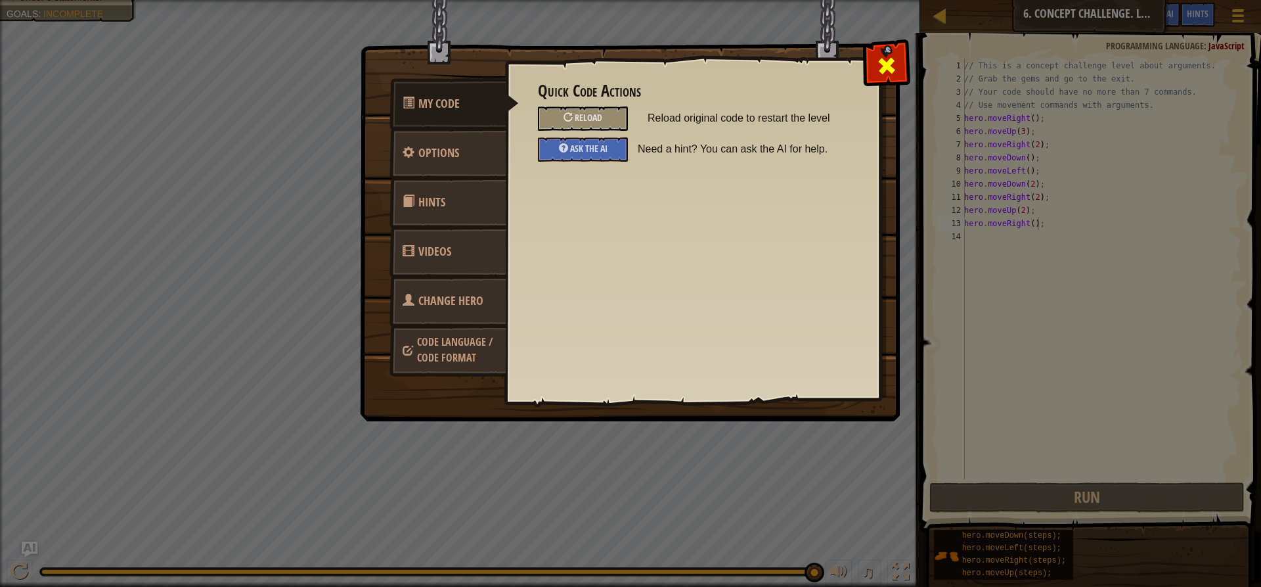
click at [881, 64] on span at bounding box center [886, 65] width 21 height 21
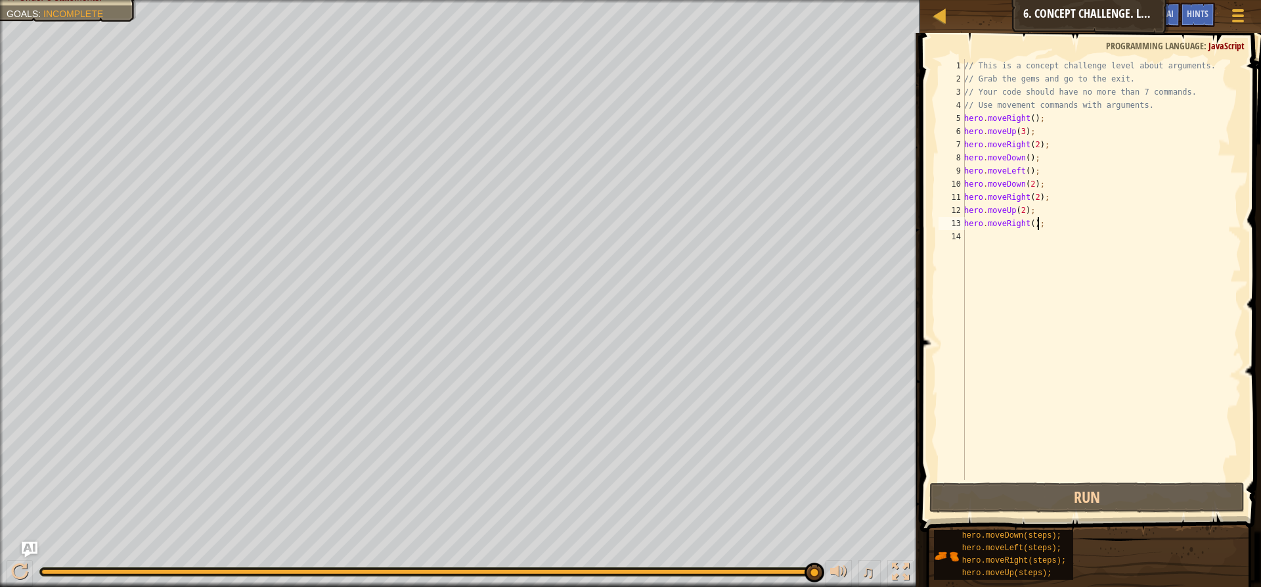
click at [1043, 16] on div "Map Introduction to Computer Science 6. Concept Challenge. Long Steps Game Menu…" at bounding box center [1090, 16] width 341 height 33
click at [1241, 14] on span at bounding box center [1238, 15] width 12 height 3
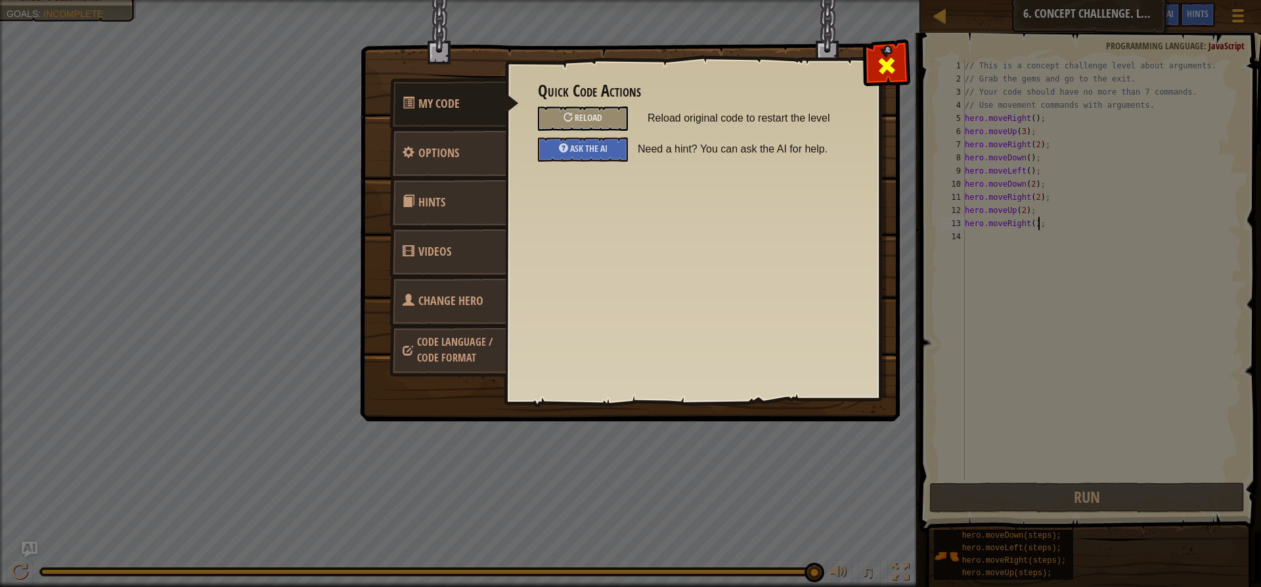
click at [877, 51] on div at bounding box center [886, 62] width 41 height 41
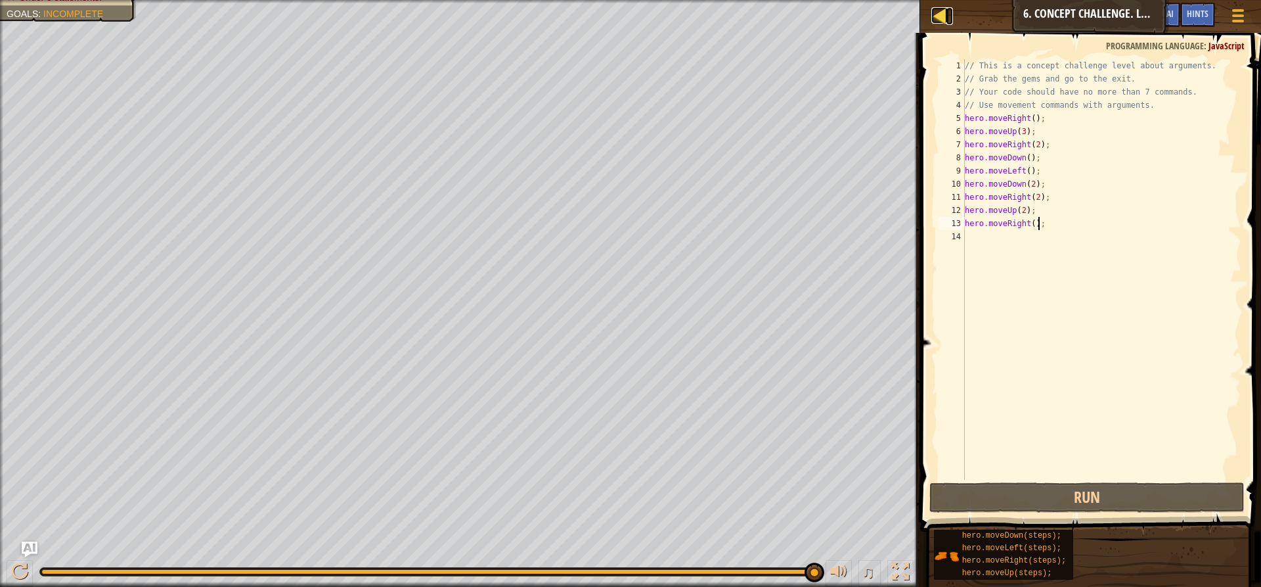
click at [936, 14] on div at bounding box center [939, 15] width 16 height 16
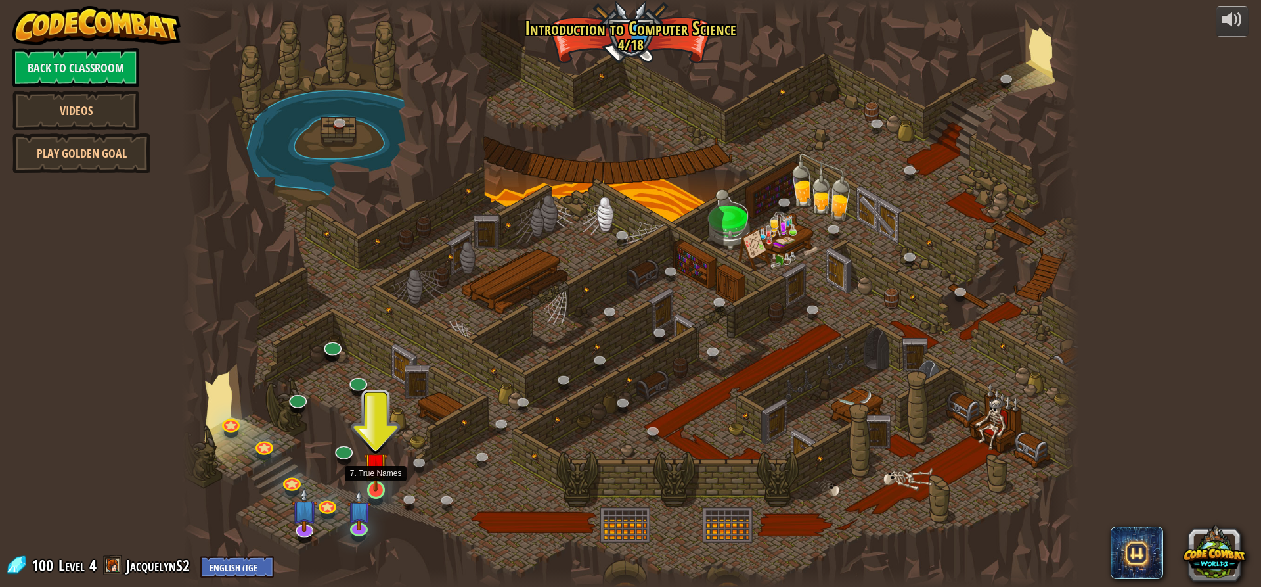
click at [371, 490] on img at bounding box center [376, 464] width 24 height 55
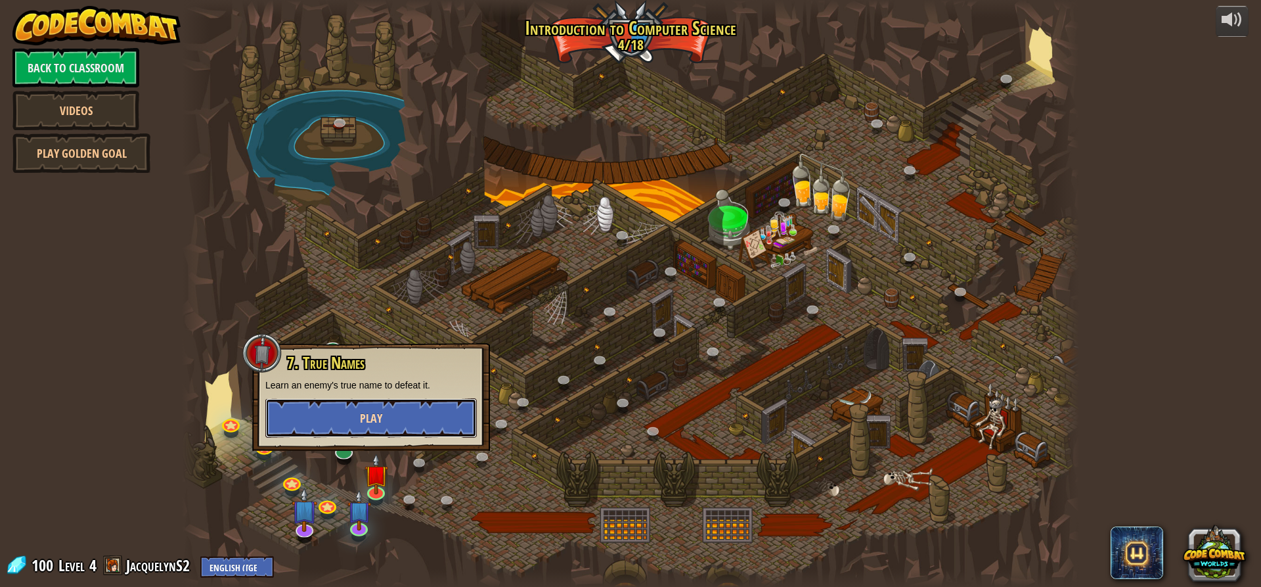
click at [363, 423] on span "Play" at bounding box center [371, 418] width 22 height 16
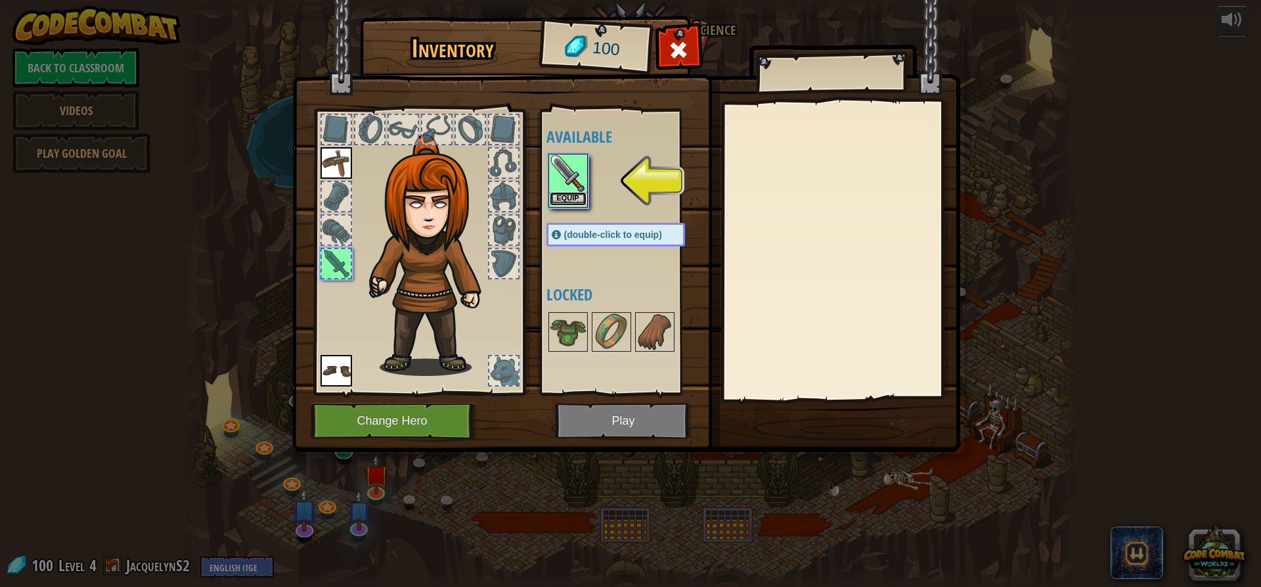
click at [563, 202] on button "Equip" at bounding box center [568, 199] width 37 height 14
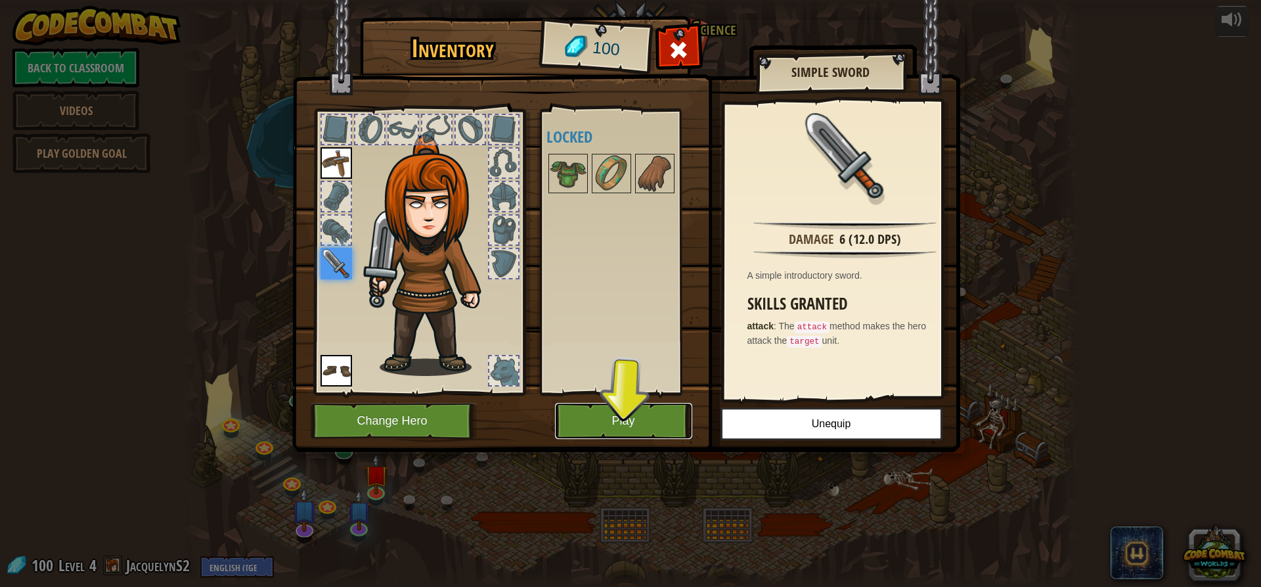
click at [623, 419] on button "Play" at bounding box center [623, 421] width 137 height 36
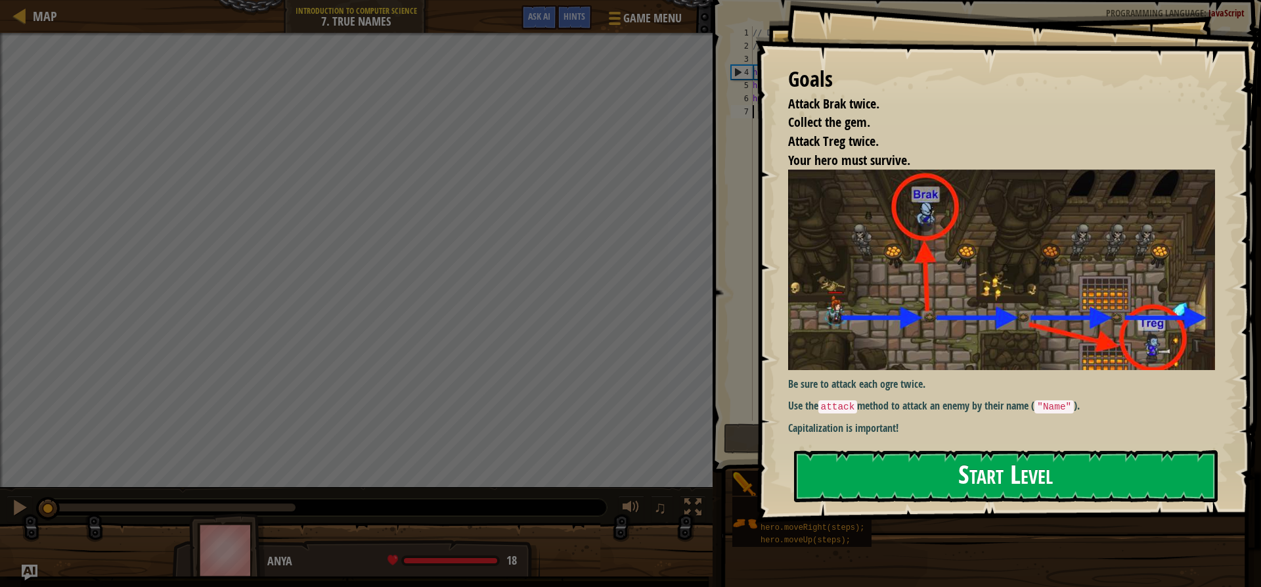
click at [1111, 466] on button "Start Level" at bounding box center [1006, 476] width 424 height 52
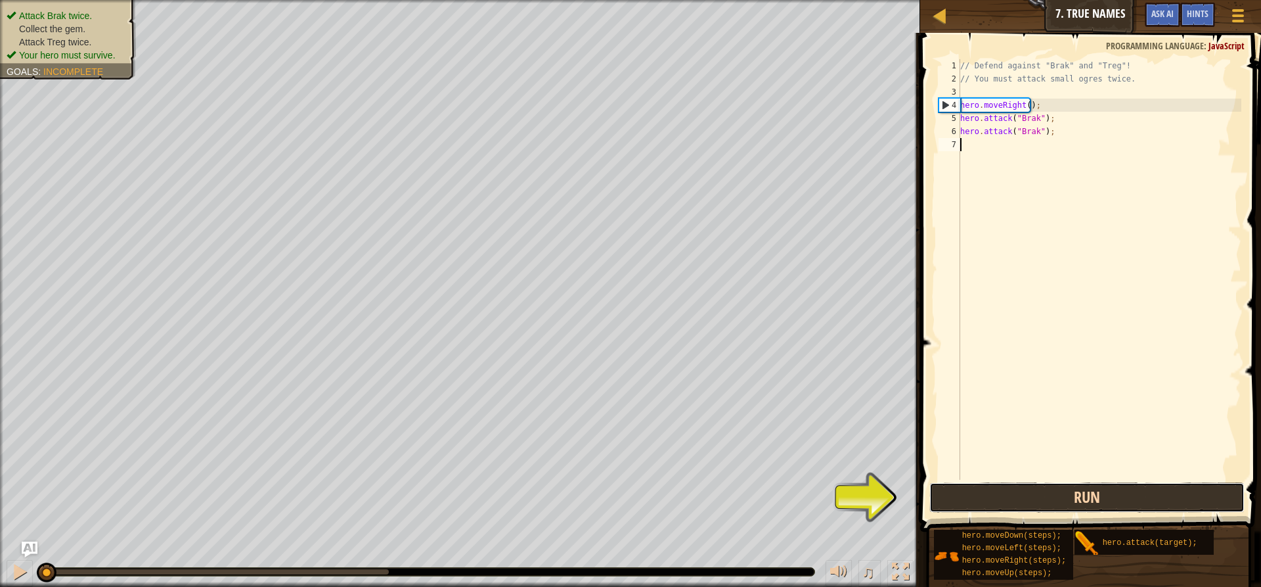
click at [1052, 491] on button "Run" at bounding box center [1086, 497] width 315 height 30
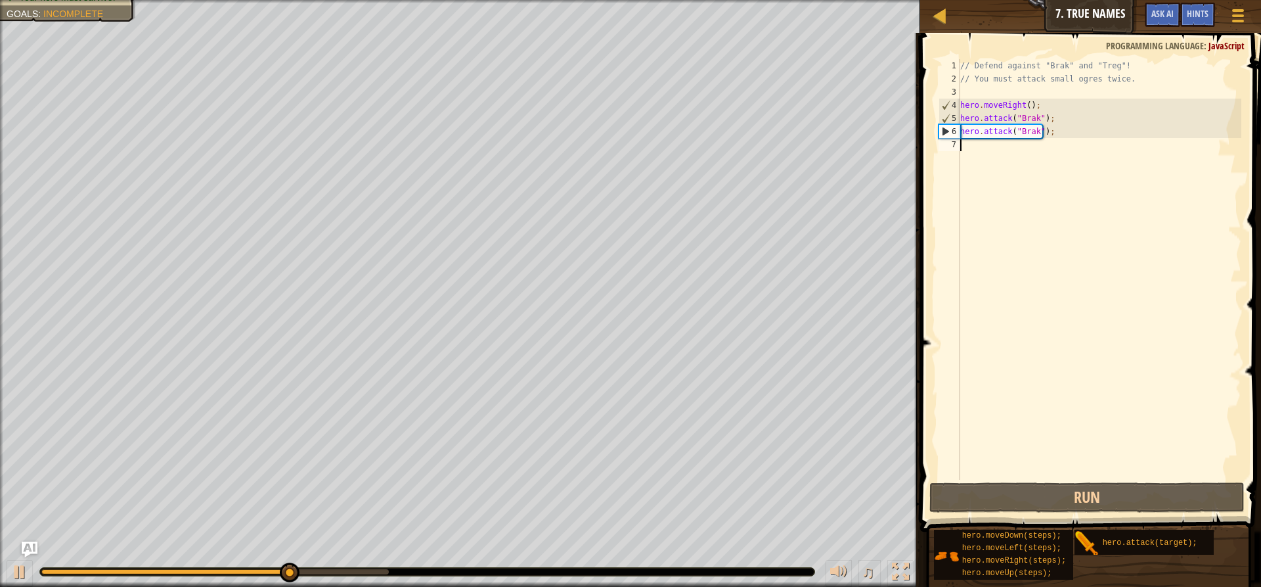
click at [990, 148] on div "// Defend against "Brak" and "Treg"! // You must attack small ogres twice. hero…" at bounding box center [1100, 282] width 284 height 447
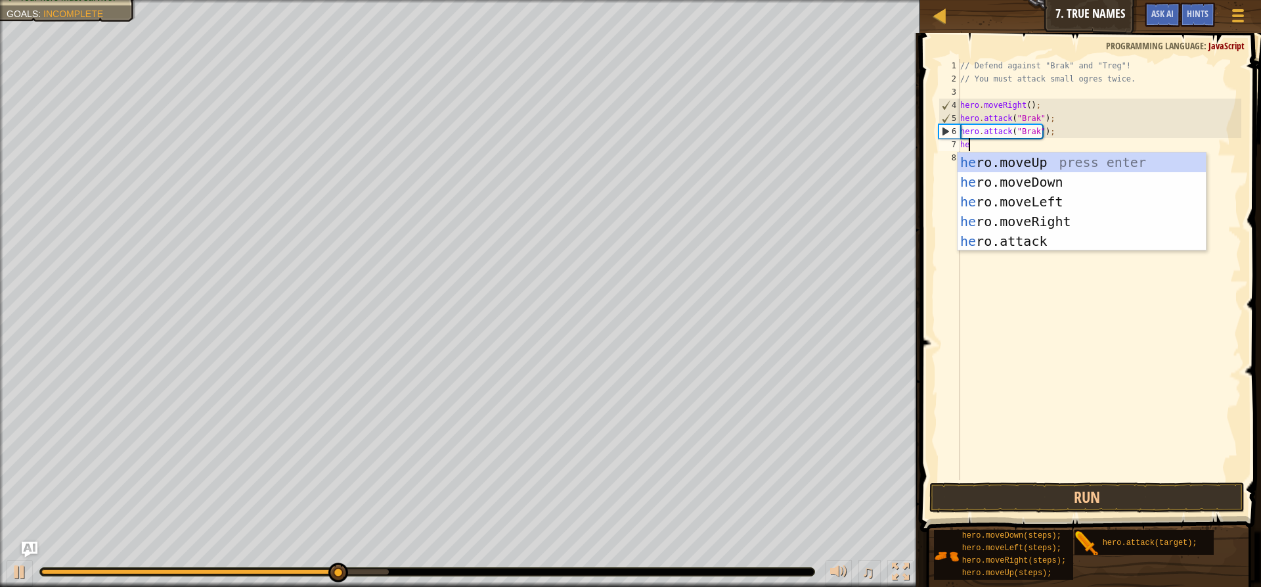
type textarea "her"
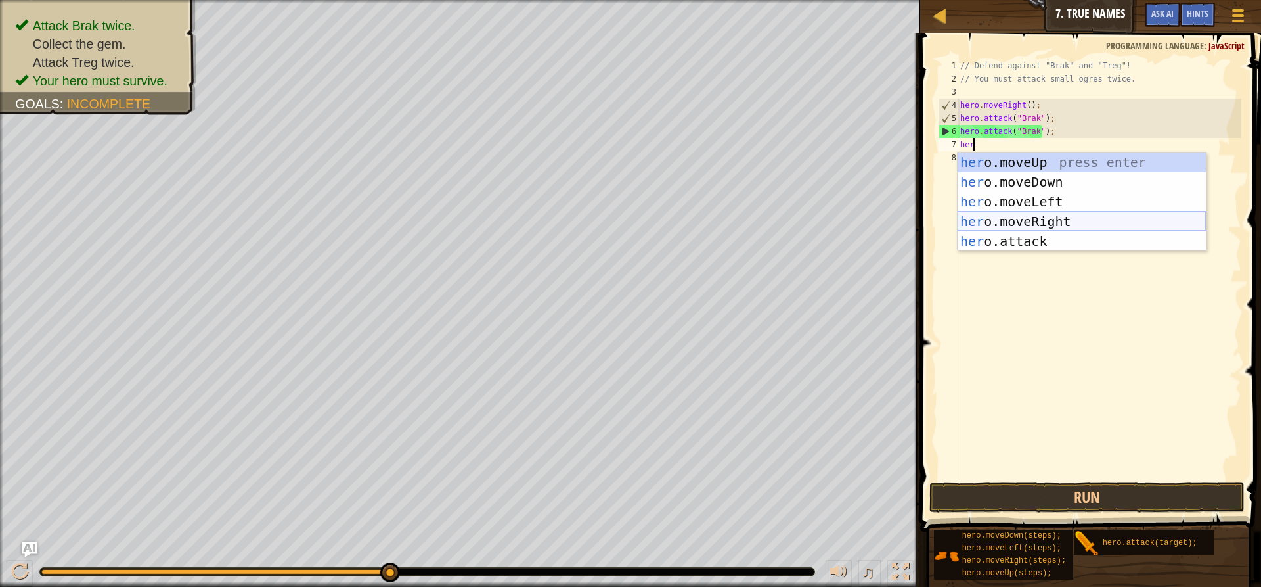
click at [1044, 214] on div "her o.moveUp press enter her o.moveDown press enter her o.moveLeft press enter …" at bounding box center [1082, 221] width 248 height 138
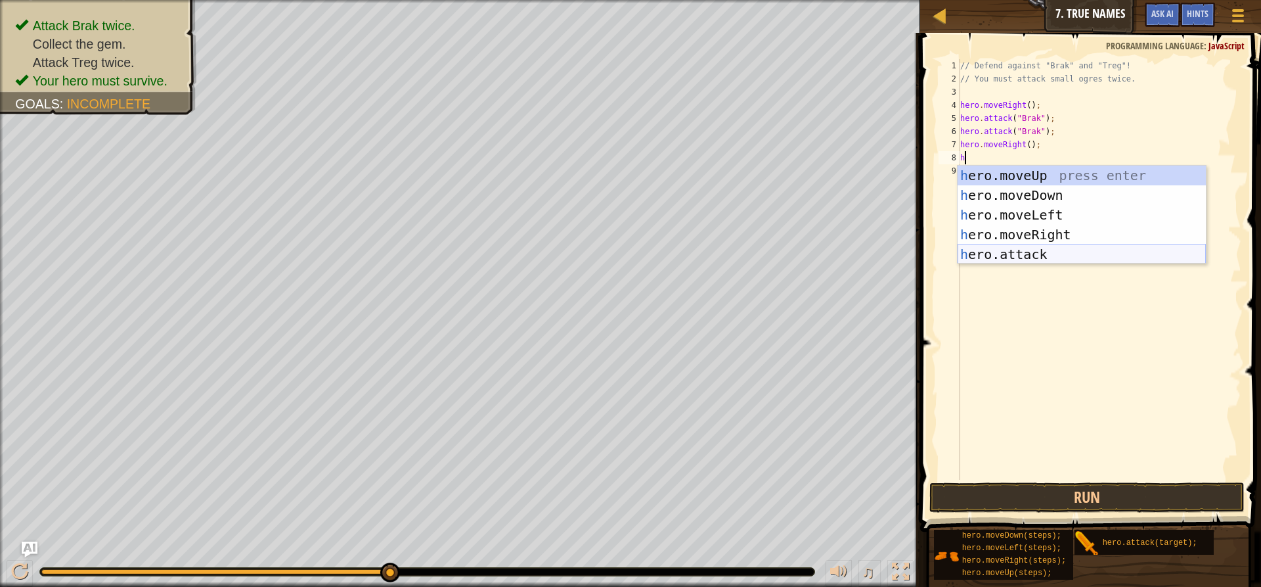
click at [1015, 251] on div "h ero.moveUp press enter h ero.moveDown press enter h ero.moveLeft press enter …" at bounding box center [1082, 235] width 248 height 138
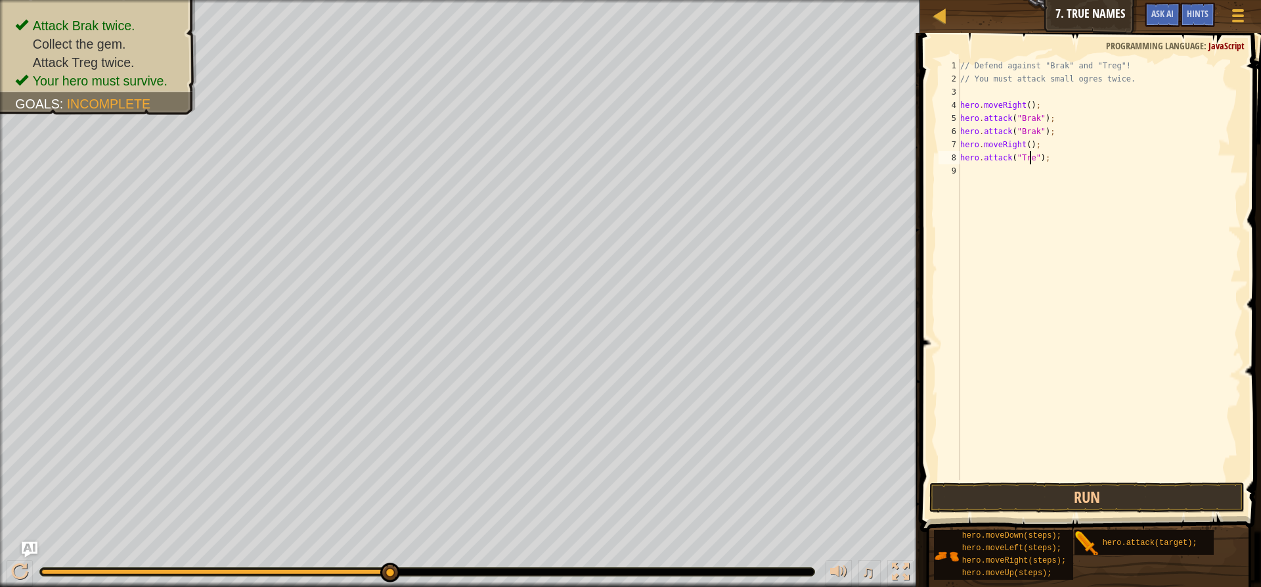
scroll to position [6, 6]
click at [1067, 493] on button "Run" at bounding box center [1086, 497] width 315 height 30
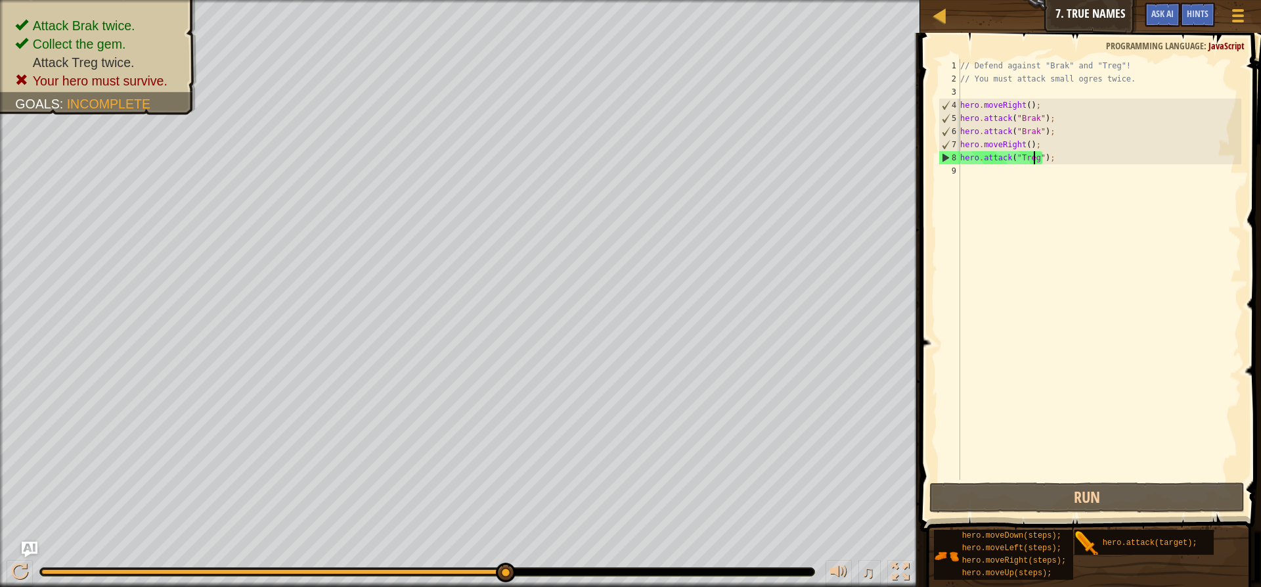
click at [1069, 158] on div "// Defend against "Brak" and "Treg"! // You must attack small ogres twice. hero…" at bounding box center [1100, 282] width 284 height 447
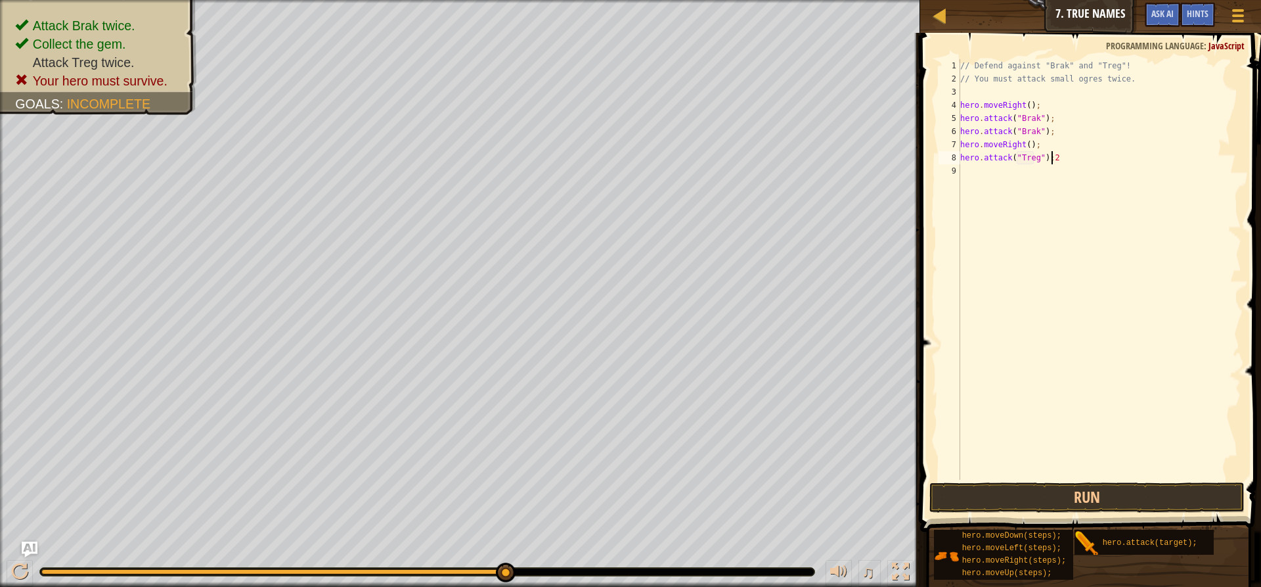
click at [1055, 479] on span at bounding box center [1091, 263] width 351 height 537
click at [1052, 485] on button "Run" at bounding box center [1086, 497] width 315 height 30
click at [1038, 160] on div "// Defend against "Brak" and "Treg"! // You must attack small ogres twice. hero…" at bounding box center [1100, 282] width 284 height 447
click at [1014, 492] on button "Run" at bounding box center [1086, 497] width 315 height 30
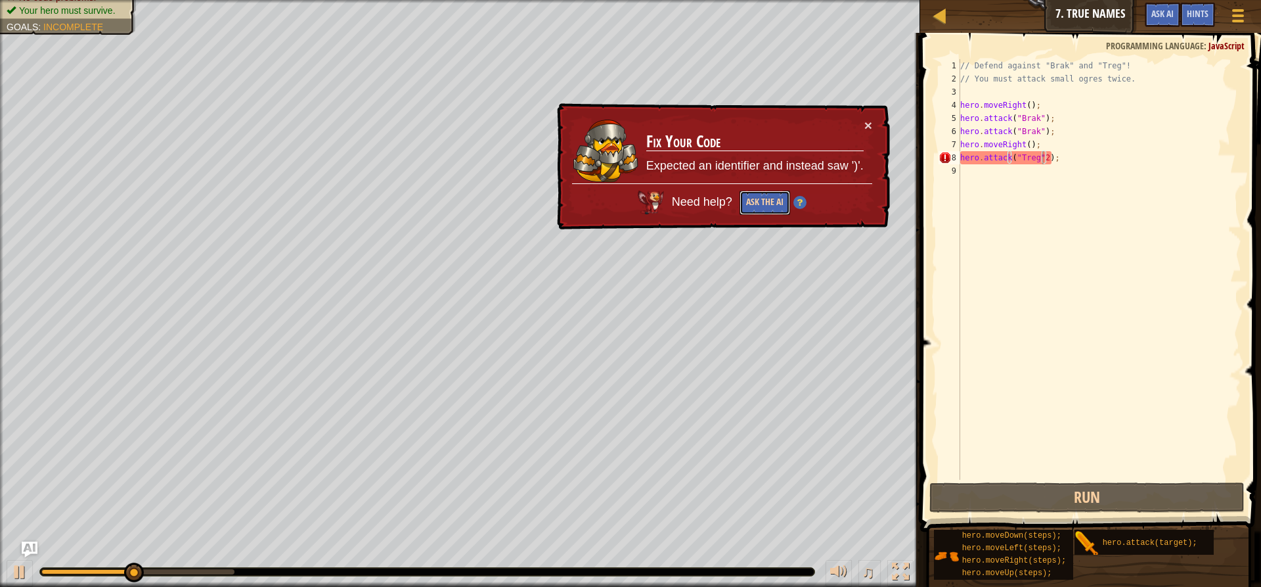
click at [751, 193] on button "Ask the AI" at bounding box center [765, 202] width 51 height 24
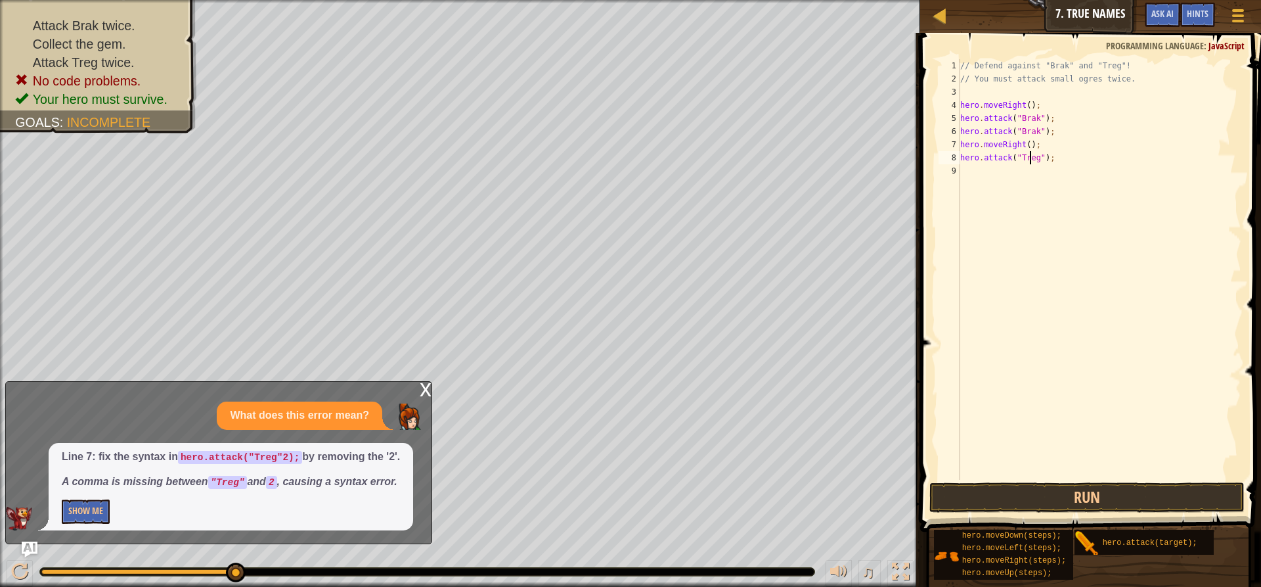
click at [1031, 158] on div "// Defend against "Brak" and "Treg"! // You must attack small ogres twice. hero…" at bounding box center [1100, 282] width 284 height 447
click at [1033, 160] on div "// Defend against "Brak" and "Treg"! // You must attack small ogres twice. hero…" at bounding box center [1100, 282] width 284 height 447
click at [1169, 495] on button "Run" at bounding box center [1086, 497] width 315 height 30
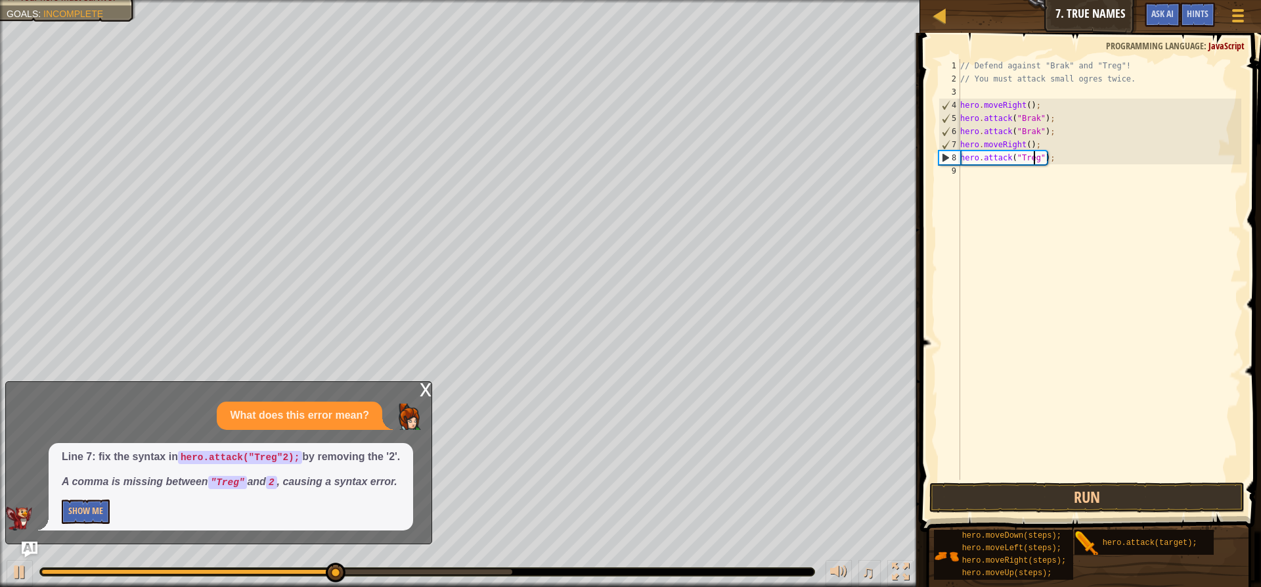
click at [1054, 155] on div "// Defend against "Brak" and "Treg"! // You must attack small ogres twice. hero…" at bounding box center [1100, 282] width 284 height 447
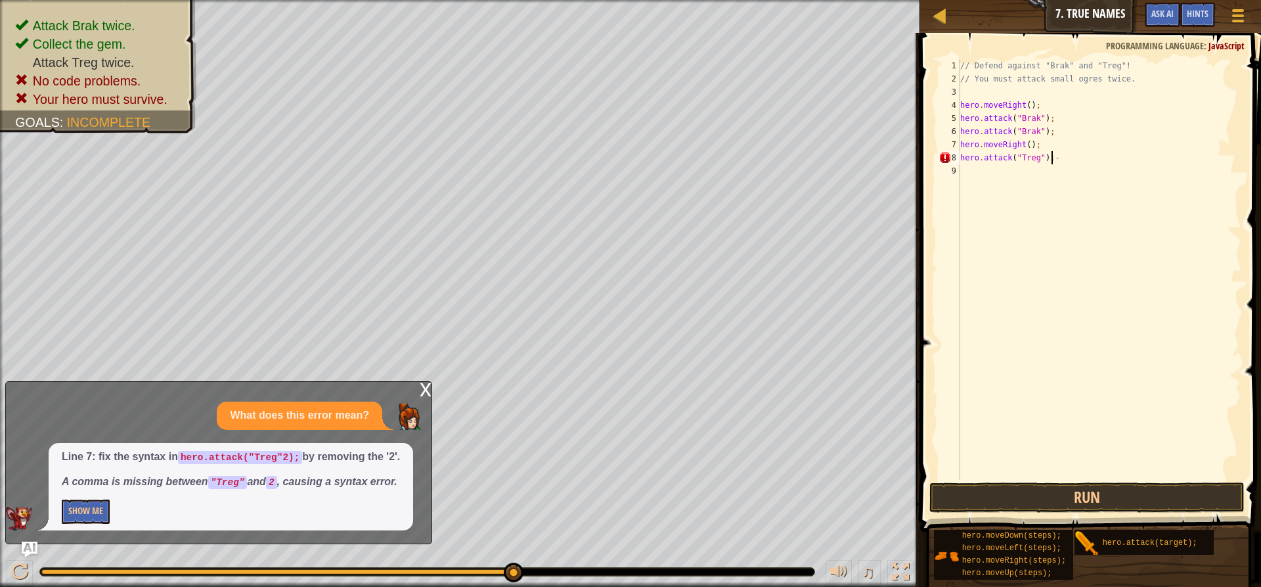
type textarea "hero.attack("Treg");-2"
click at [990, 481] on span at bounding box center [1091, 263] width 351 height 537
click at [987, 489] on button "Run" at bounding box center [1086, 497] width 315 height 30
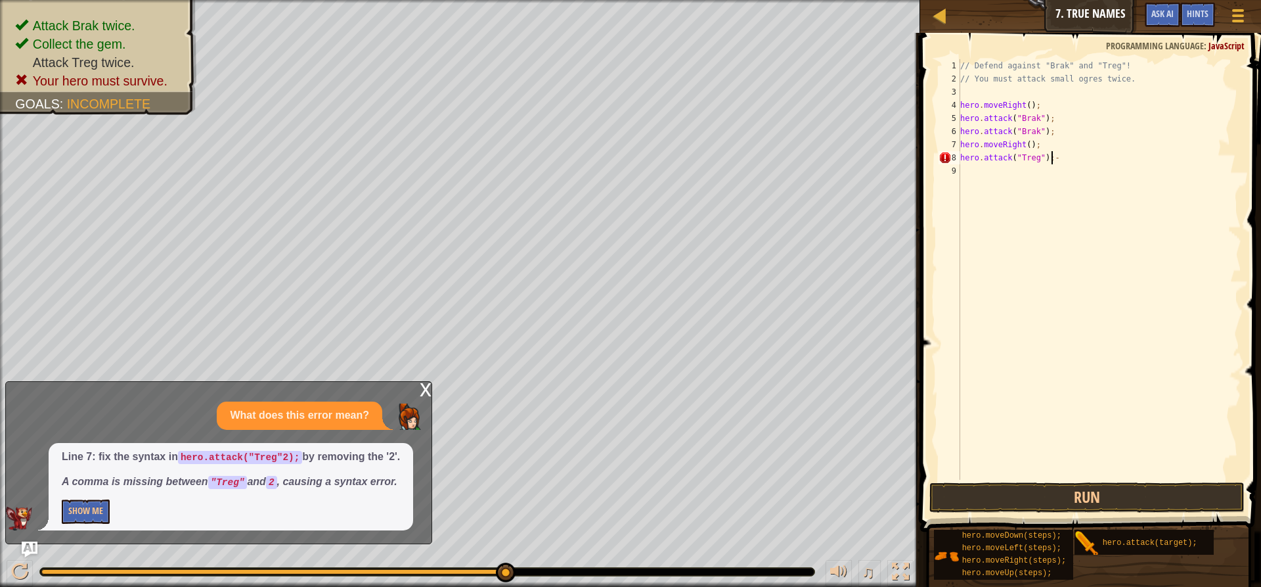
type textarea "hero.attack("Treg");"
click at [987, 172] on div "// Defend against "Brak" and "Treg"! // You must attack small ogres twice. hero…" at bounding box center [1100, 282] width 284 height 447
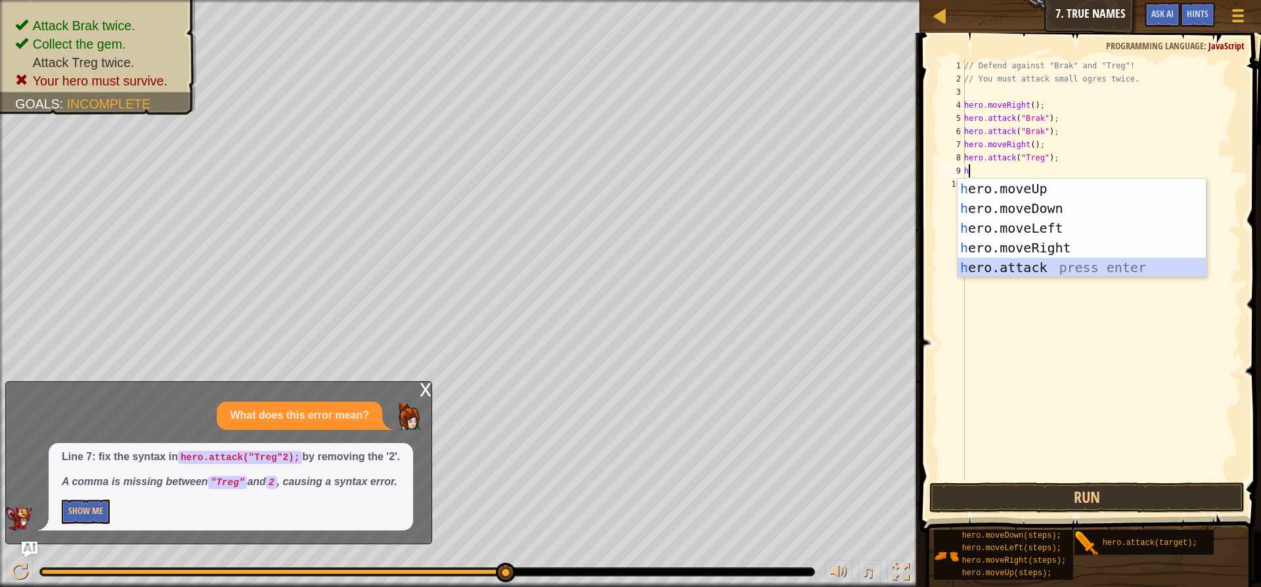
click at [1021, 261] on div "h ero.moveUp press enter h ero.moveDown press enter h ero.moveLeft press enter …" at bounding box center [1082, 248] width 248 height 138
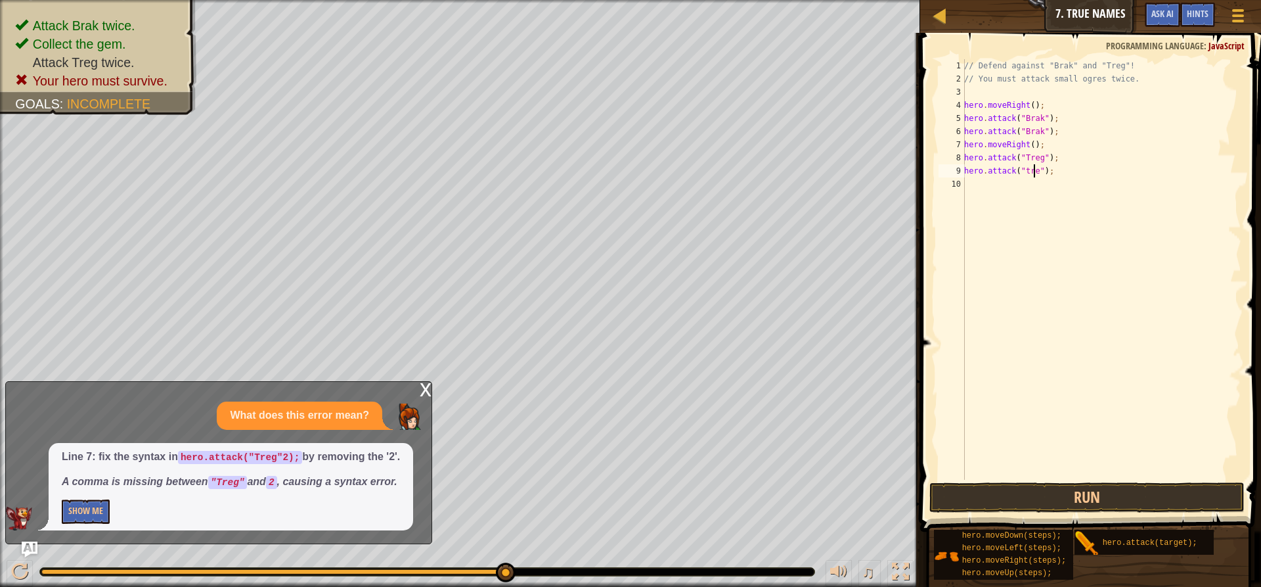
scroll to position [6, 6]
click at [1102, 504] on button "Run" at bounding box center [1086, 497] width 315 height 30
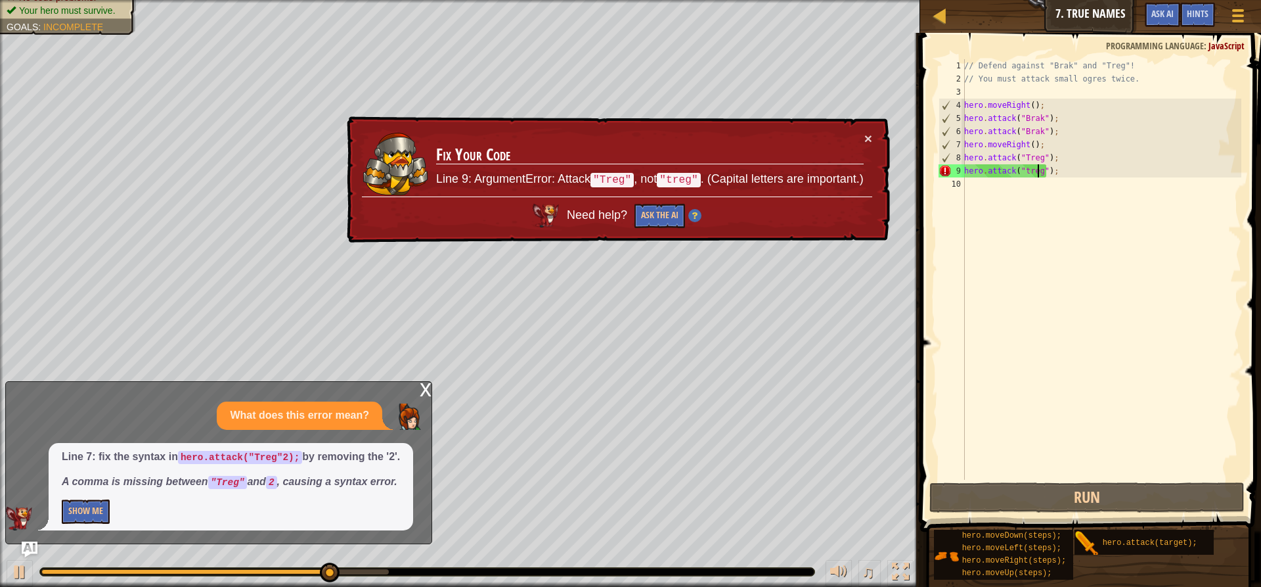
click at [1023, 173] on div "// Defend against "Brak" and "Treg"! // You must attack small ogres twice. hero…" at bounding box center [1102, 282] width 280 height 447
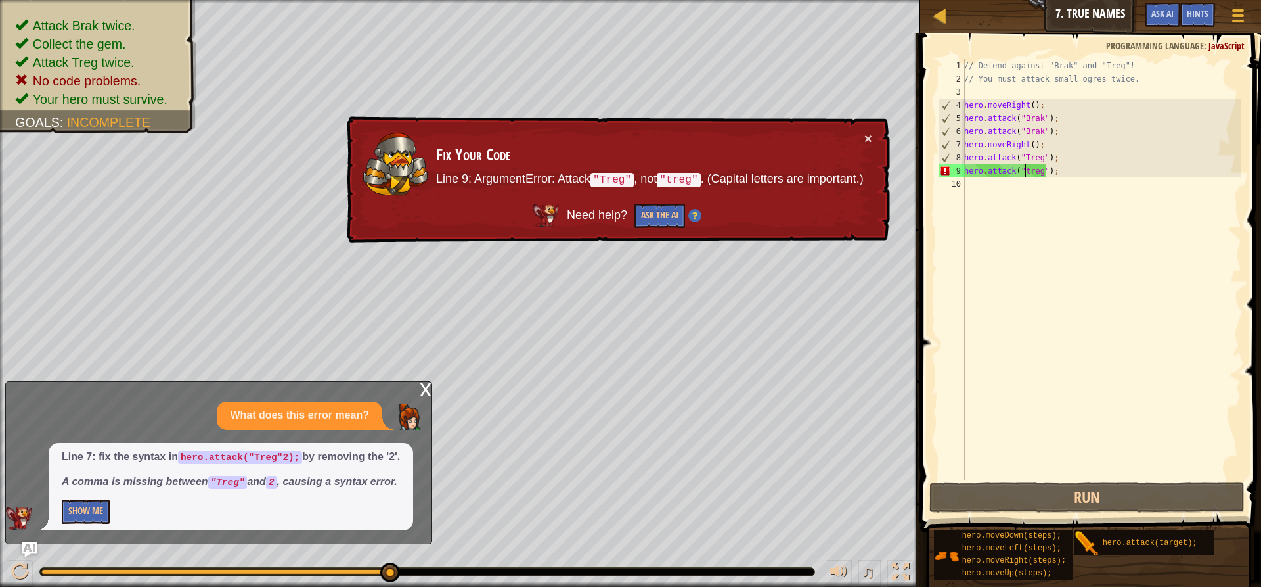
click at [1026, 171] on div "// Defend against "Brak" and "Treg"! // You must attack small ogres twice. hero…" at bounding box center [1102, 282] width 280 height 447
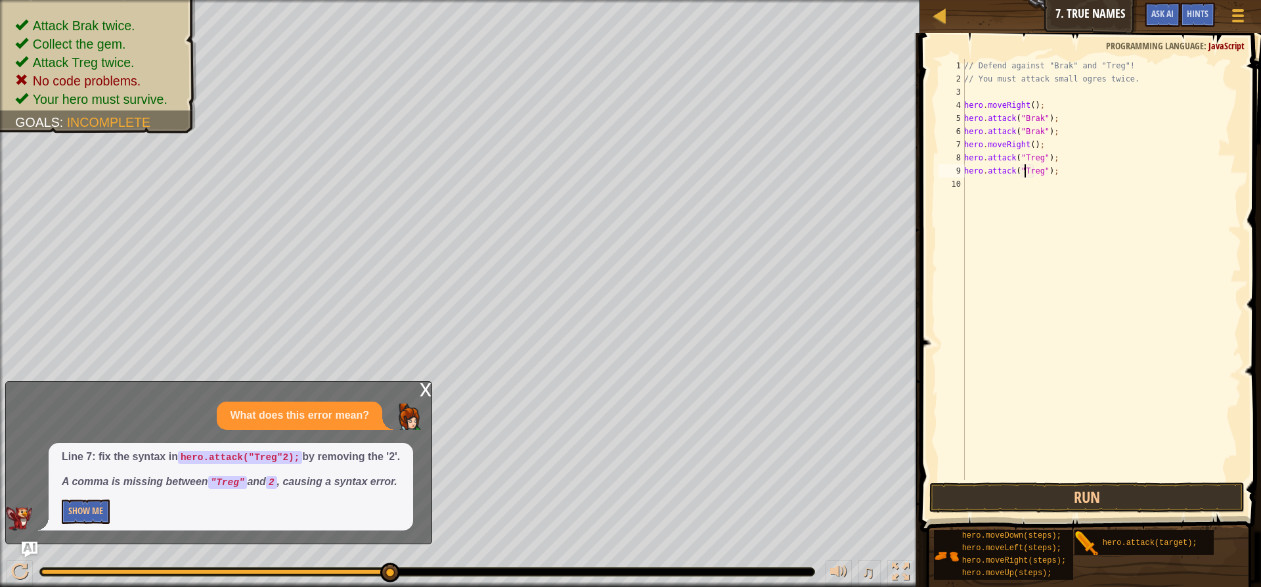
scroll to position [6, 5]
type textarea "hero.attack("Treg");"
click at [1078, 481] on span at bounding box center [1091, 263] width 351 height 537
click at [1073, 488] on button "Run" at bounding box center [1086, 497] width 315 height 30
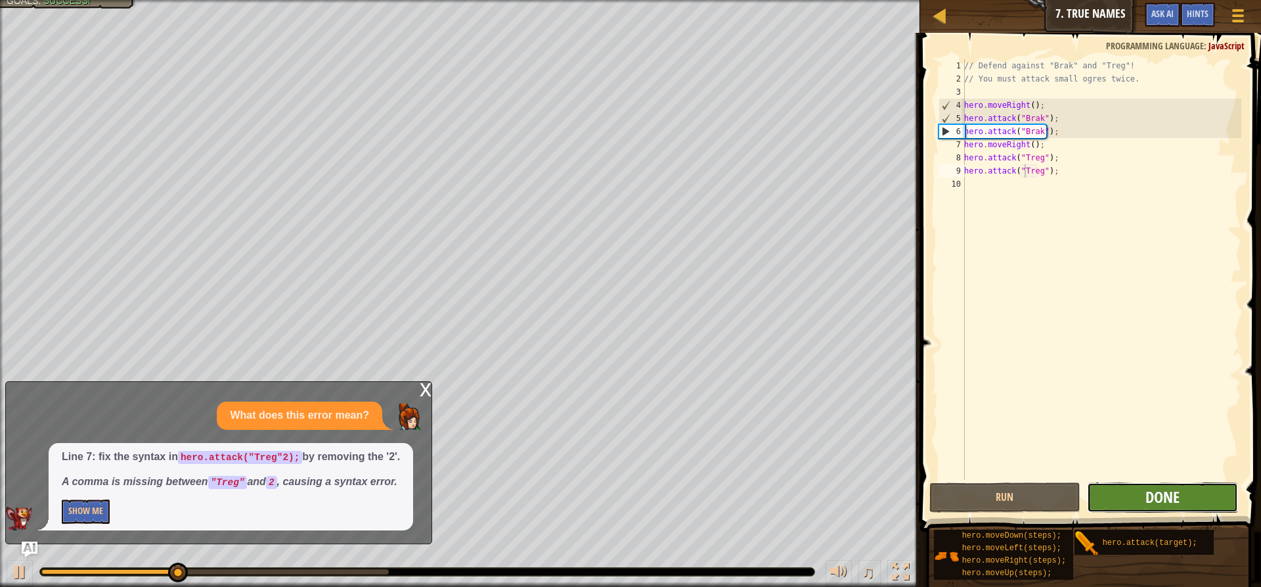
click at [1172, 491] on span "Done" at bounding box center [1162, 496] width 34 height 21
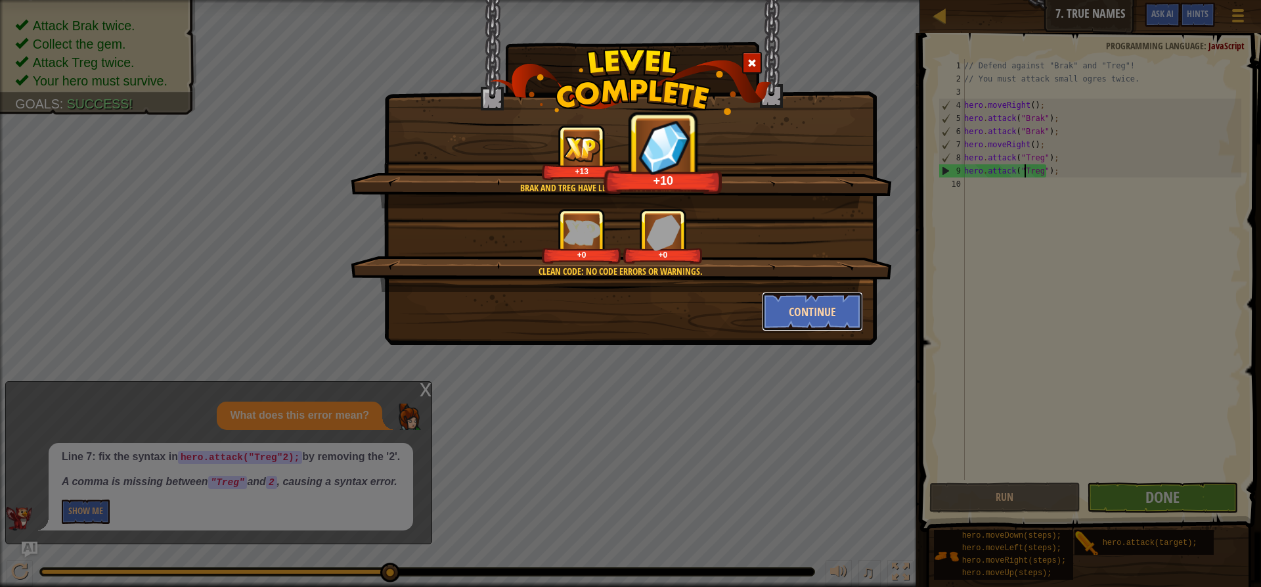
click at [824, 314] on button "Continue" at bounding box center [813, 311] width 102 height 39
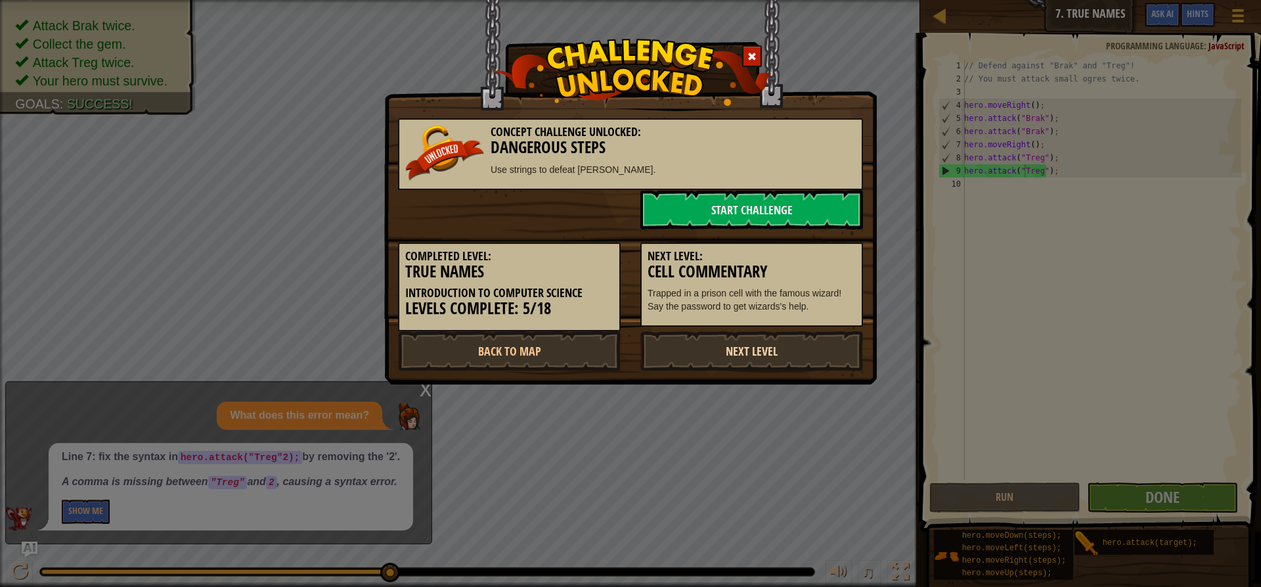
click at [715, 351] on link "Next Level" at bounding box center [751, 350] width 223 height 39
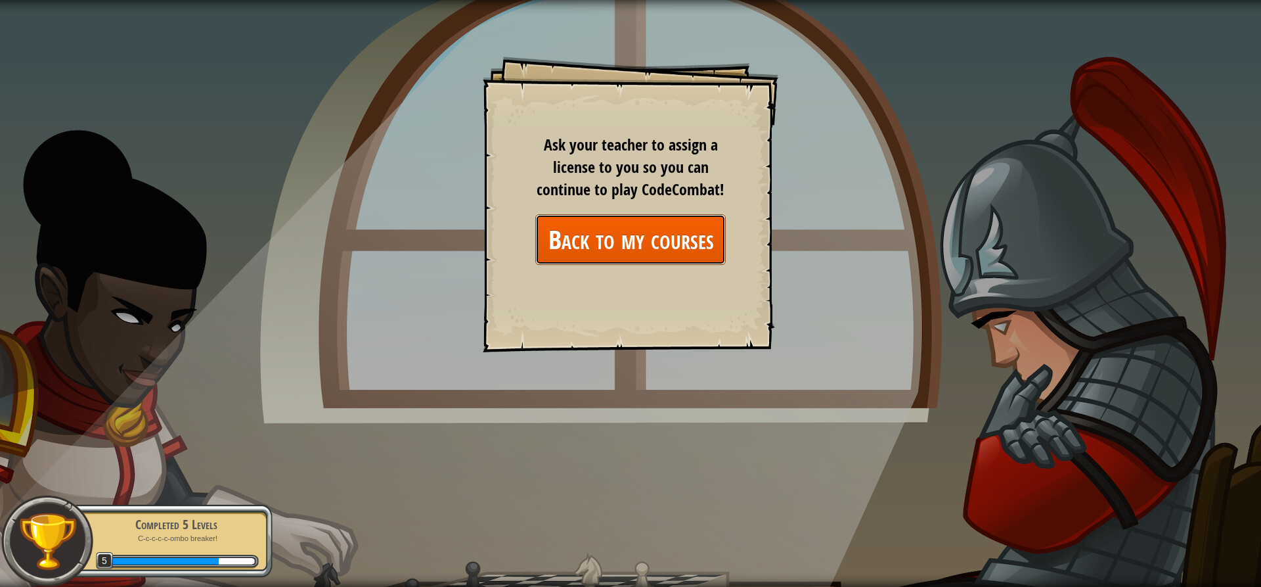
click at [591, 241] on link "Back to my courses" at bounding box center [630, 239] width 190 height 51
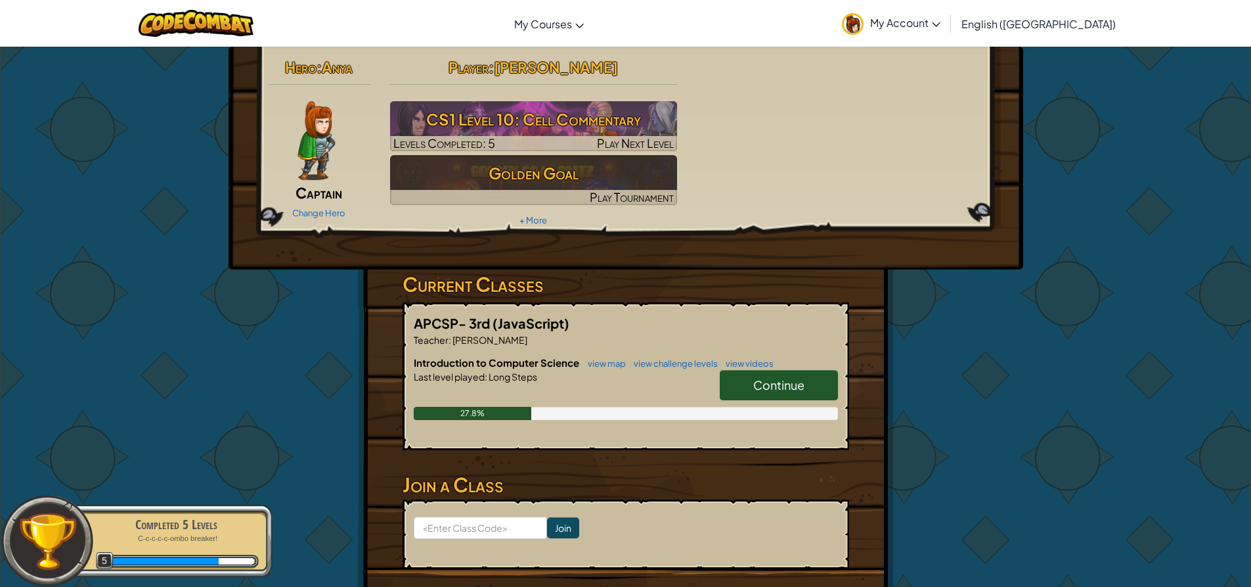
click at [776, 376] on link "Continue" at bounding box center [779, 385] width 118 height 30
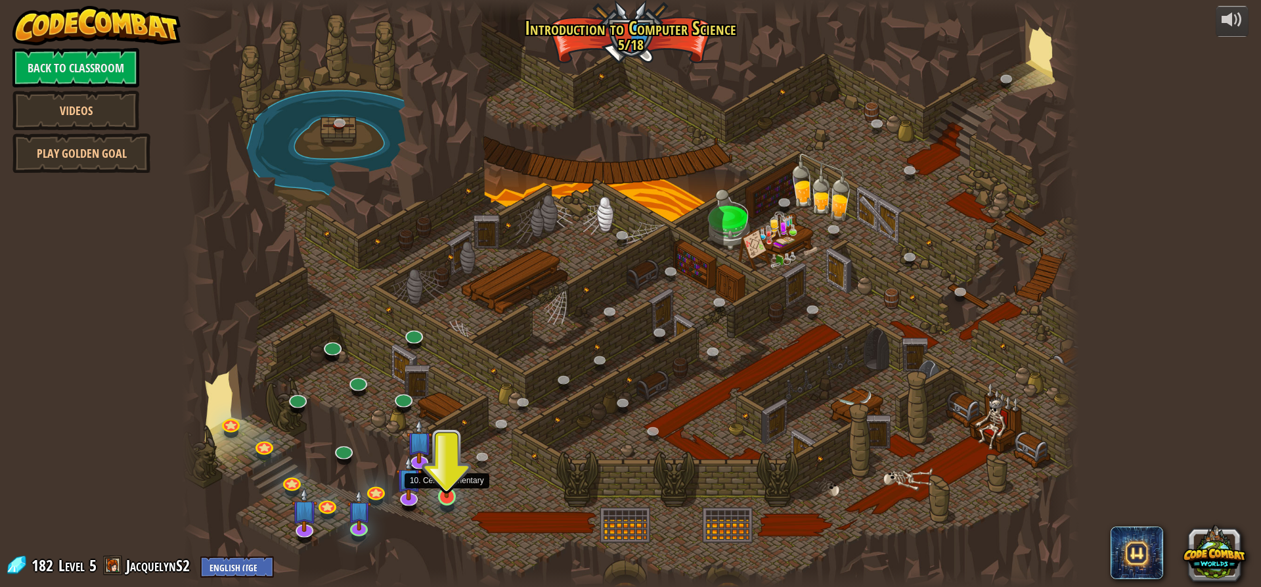
click at [449, 493] on img at bounding box center [447, 470] width 24 height 55
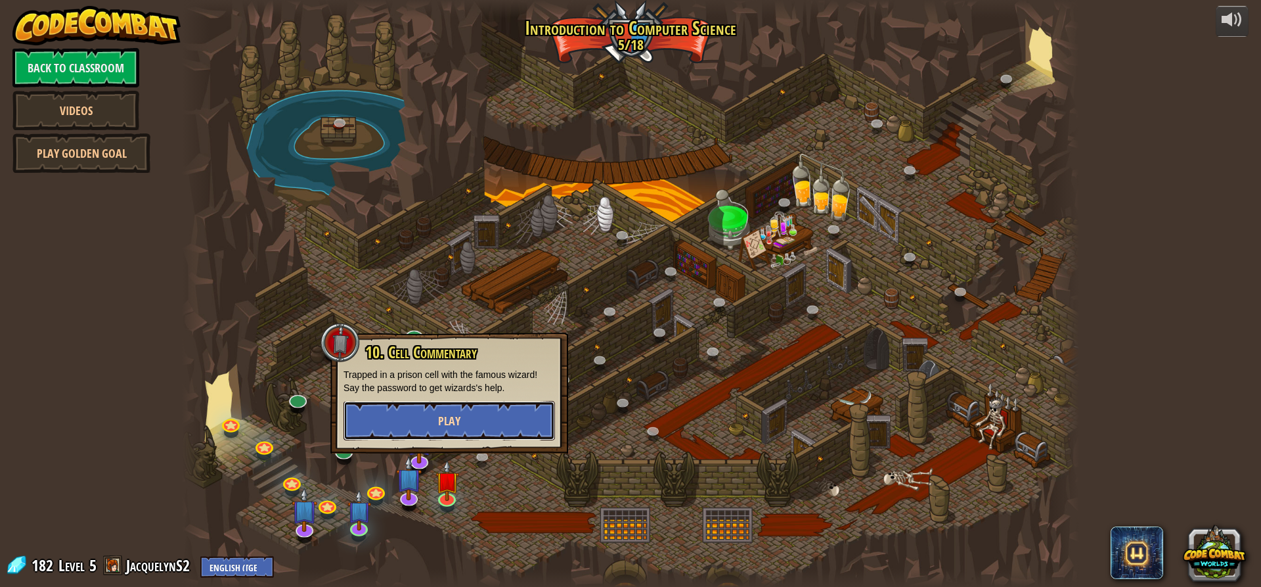
click at [456, 408] on button "Play" at bounding box center [449, 420] width 211 height 39
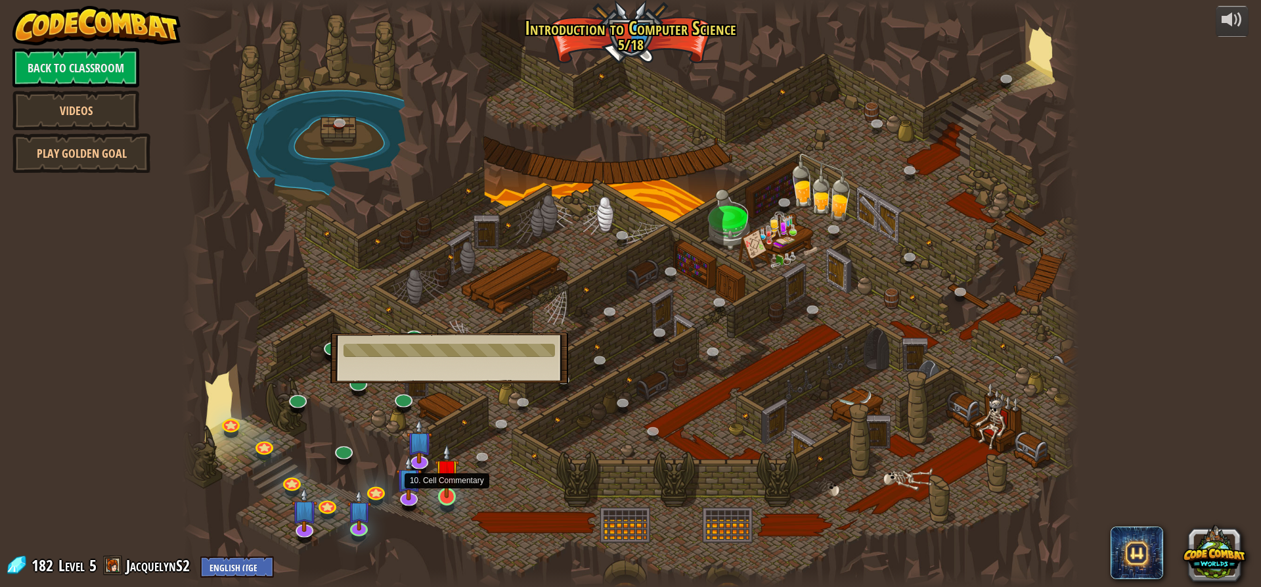
click at [445, 487] on img at bounding box center [447, 470] width 24 height 55
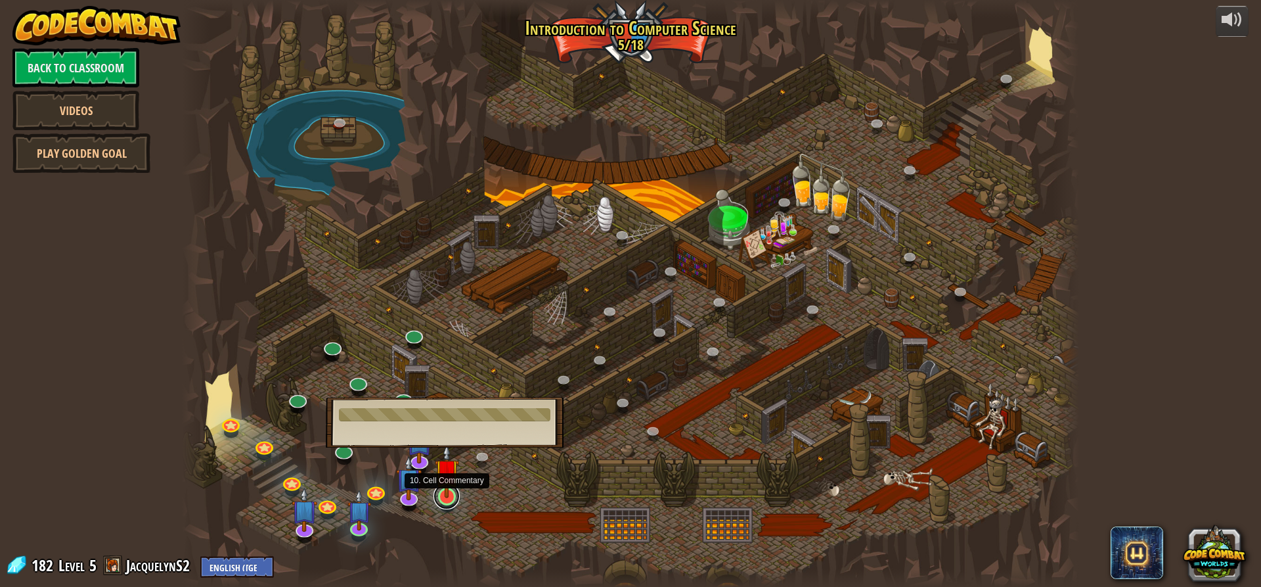
click at [445, 500] on link at bounding box center [446, 496] width 26 height 26
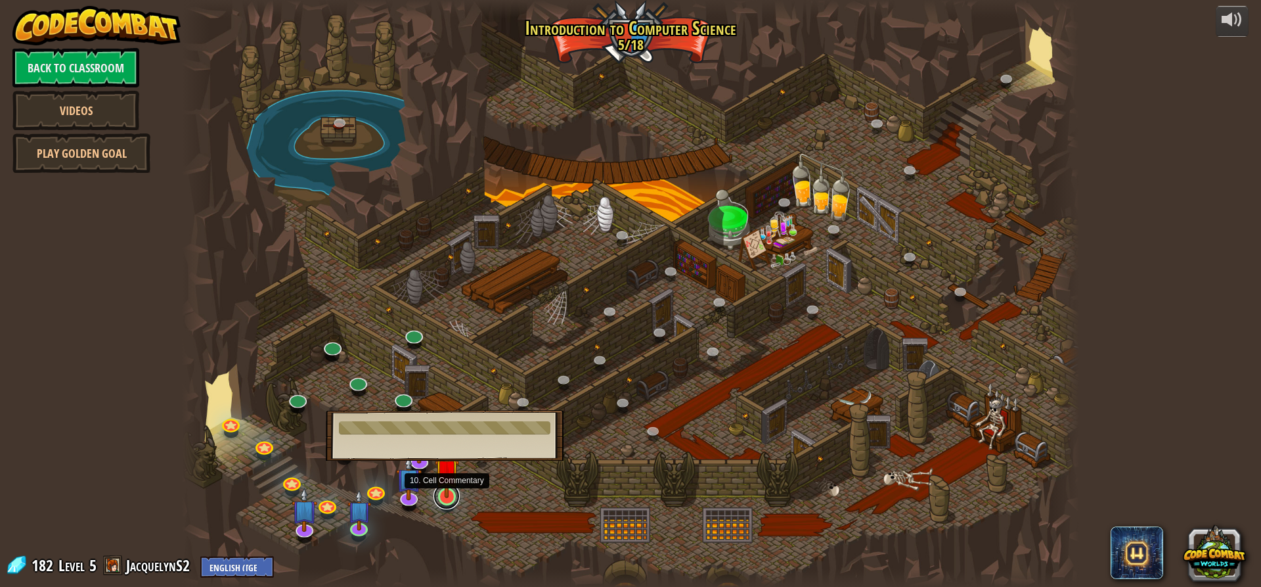
click at [445, 500] on link at bounding box center [446, 496] width 26 height 26
click at [449, 442] on div "10. Cell Commentary Trapped in a prison cell with the famous wizard! Say the pa…" at bounding box center [445, 435] width 238 height 51
click at [520, 504] on div at bounding box center [630, 293] width 897 height 587
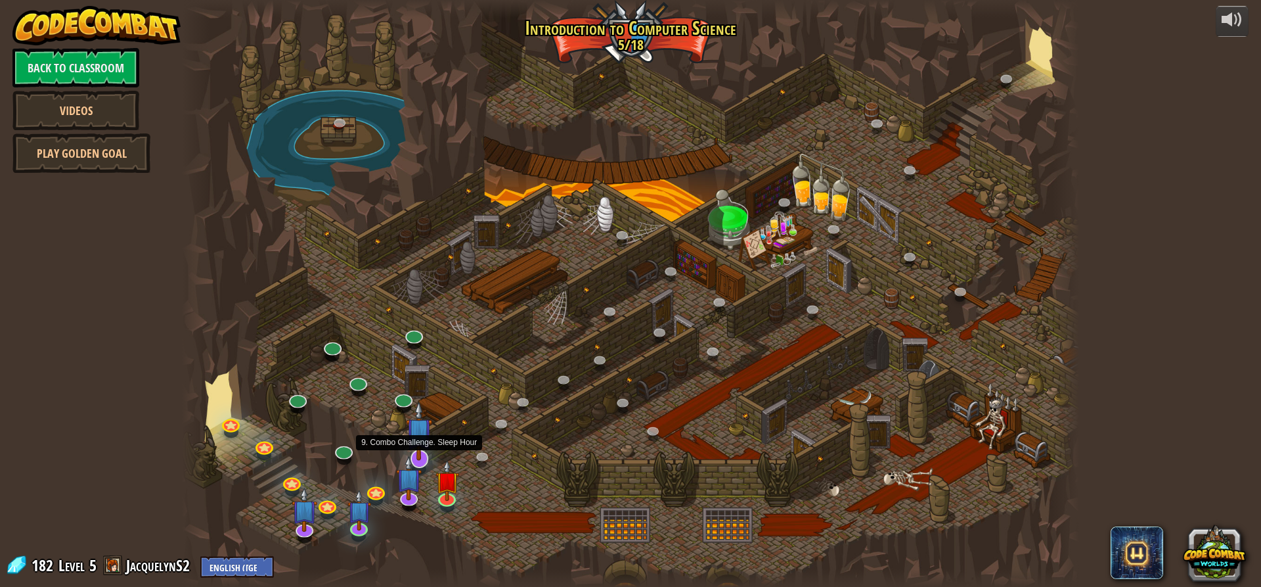
click at [420, 451] on img at bounding box center [419, 431] width 26 height 60
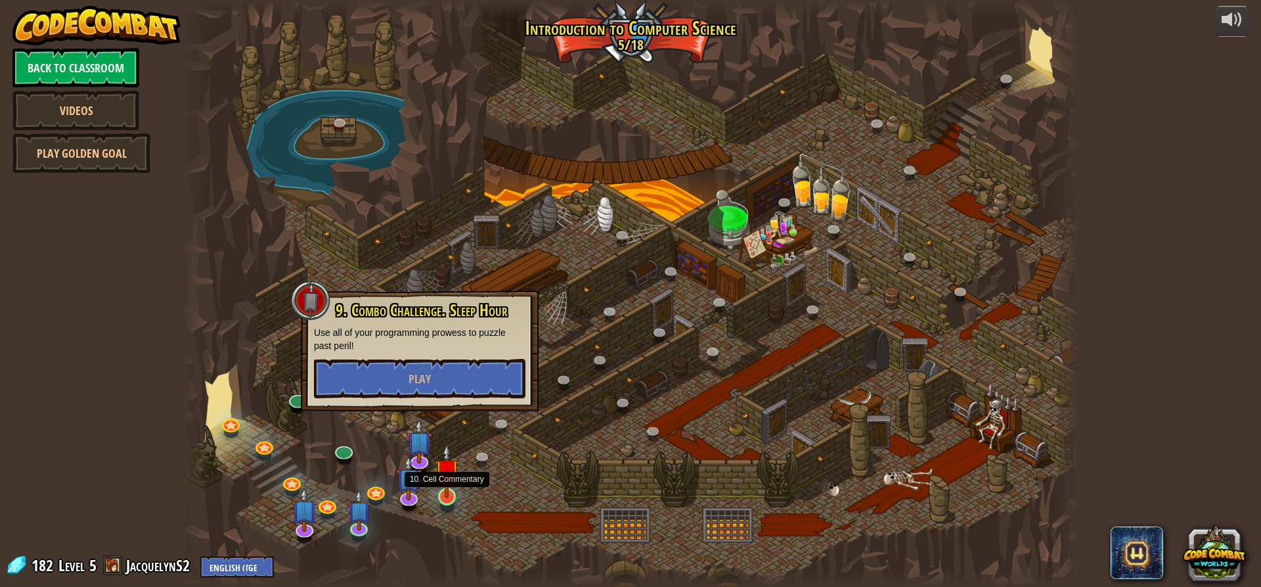
click at [447, 489] on img at bounding box center [447, 470] width 24 height 55
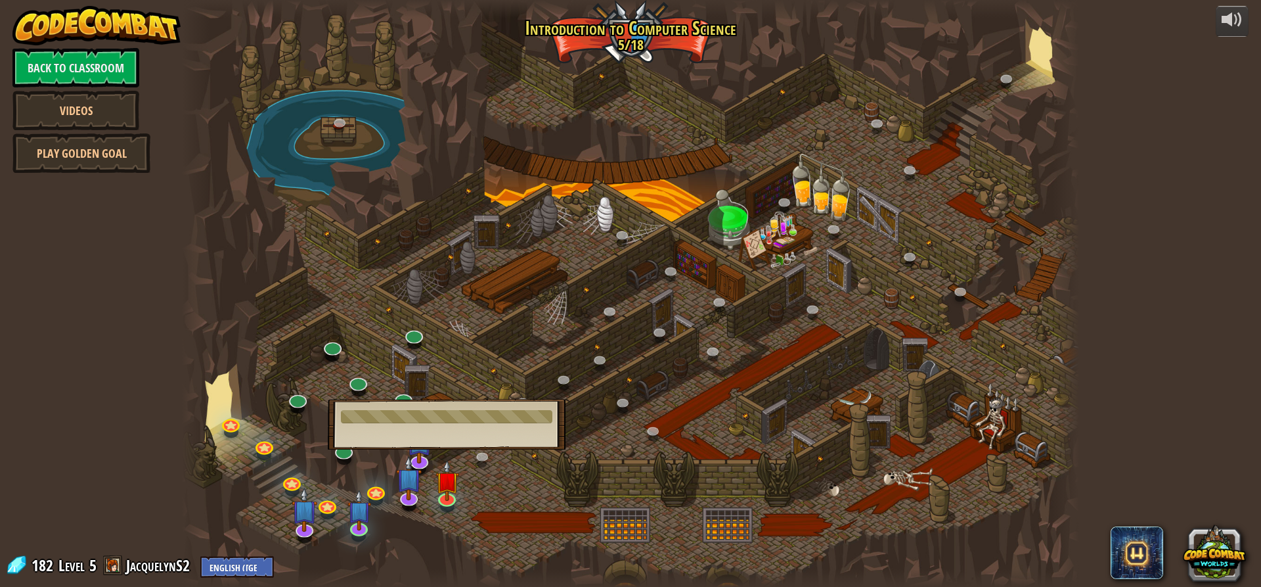
click at [758, 478] on div at bounding box center [630, 293] width 897 height 587
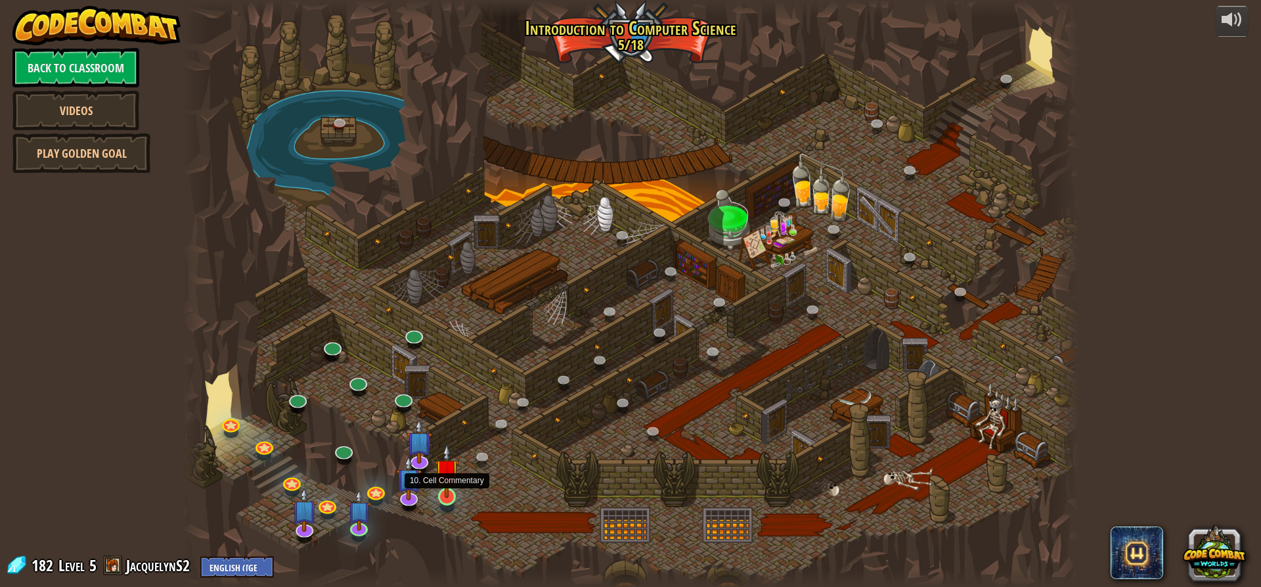
click at [437, 489] on img at bounding box center [447, 470] width 24 height 55
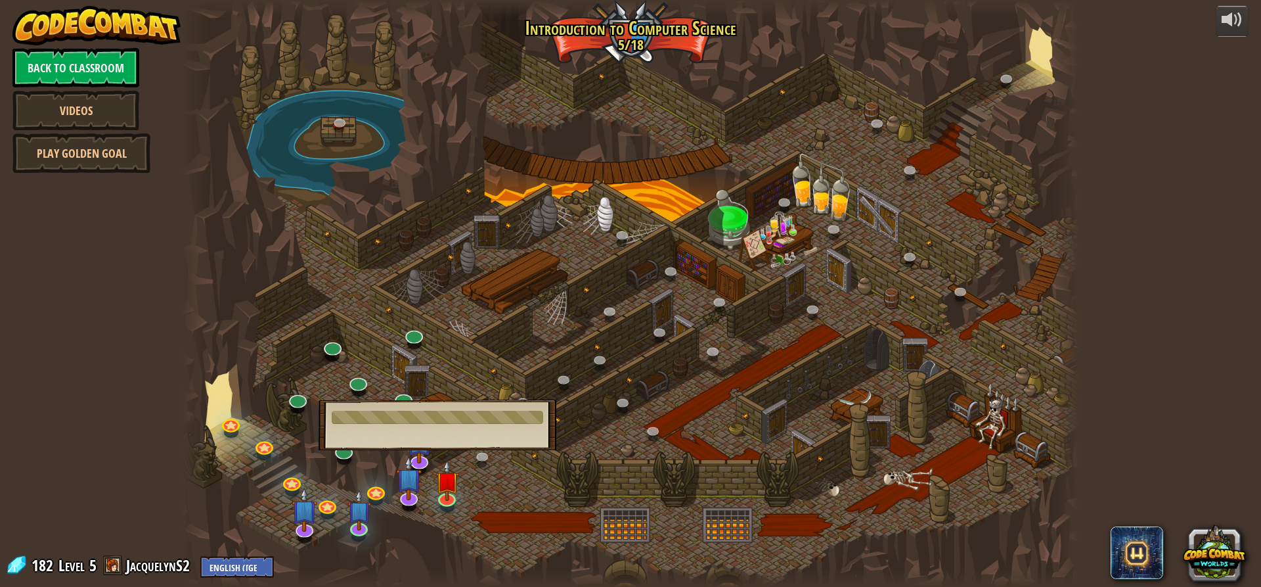
click at [437, 416] on div at bounding box center [437, 417] width 211 height 13
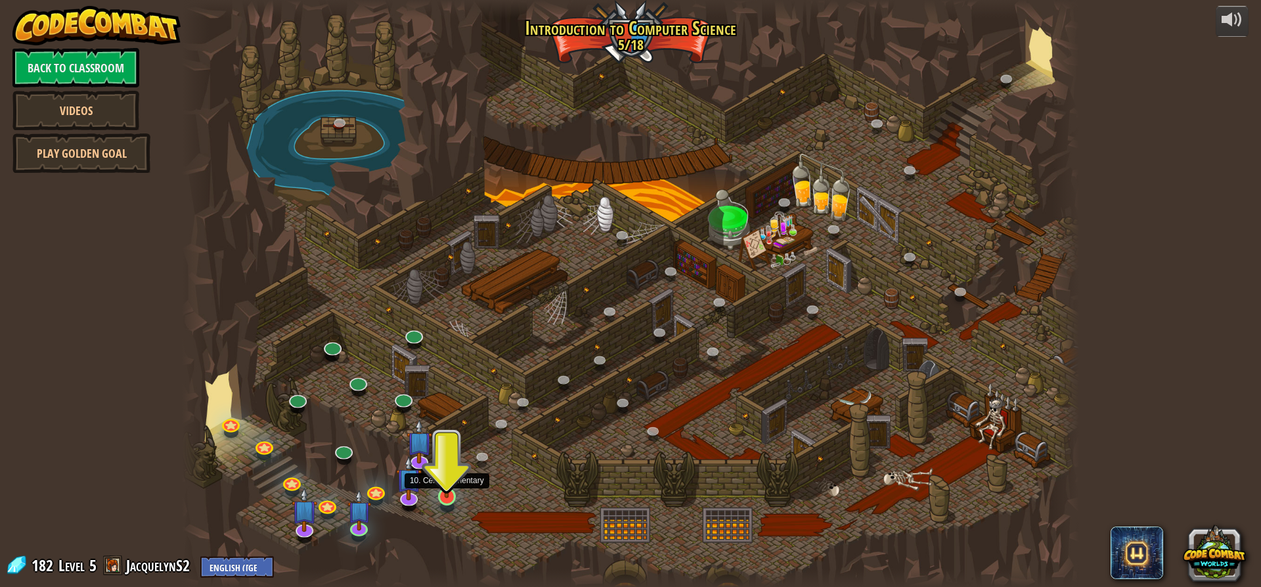
click at [443, 491] on img at bounding box center [447, 470] width 24 height 55
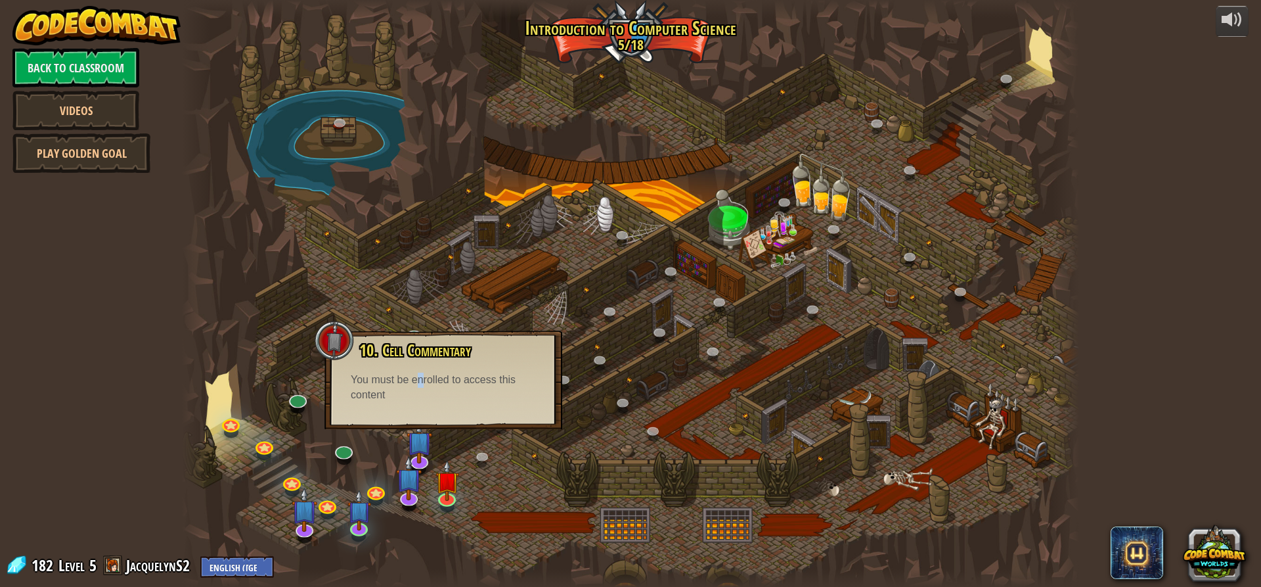
drag, startPoint x: 422, startPoint y: 369, endPoint x: 417, endPoint y: 390, distance: 21.7
click at [417, 389] on div "10. Cell Commentary Trapped in a prison cell with the famous wizard! Say the pa…" at bounding box center [443, 372] width 211 height 61
click at [420, 400] on div "You must be enrolled to access this content" at bounding box center [443, 387] width 185 height 30
click at [509, 479] on div at bounding box center [630, 293] width 897 height 587
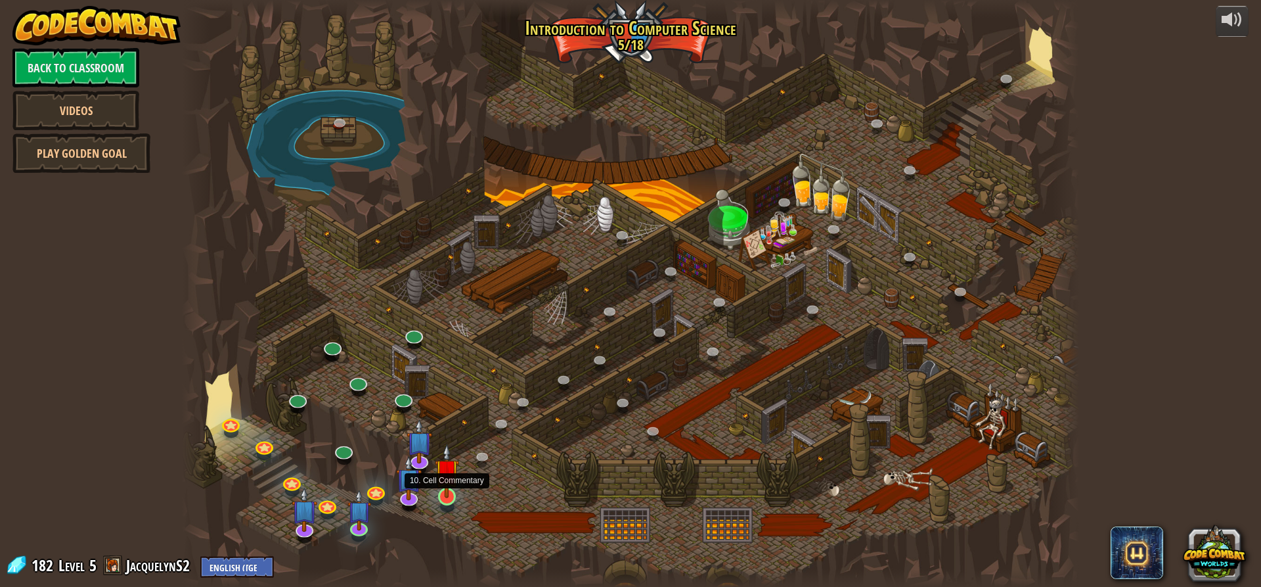
click at [448, 485] on img at bounding box center [447, 470] width 24 height 55
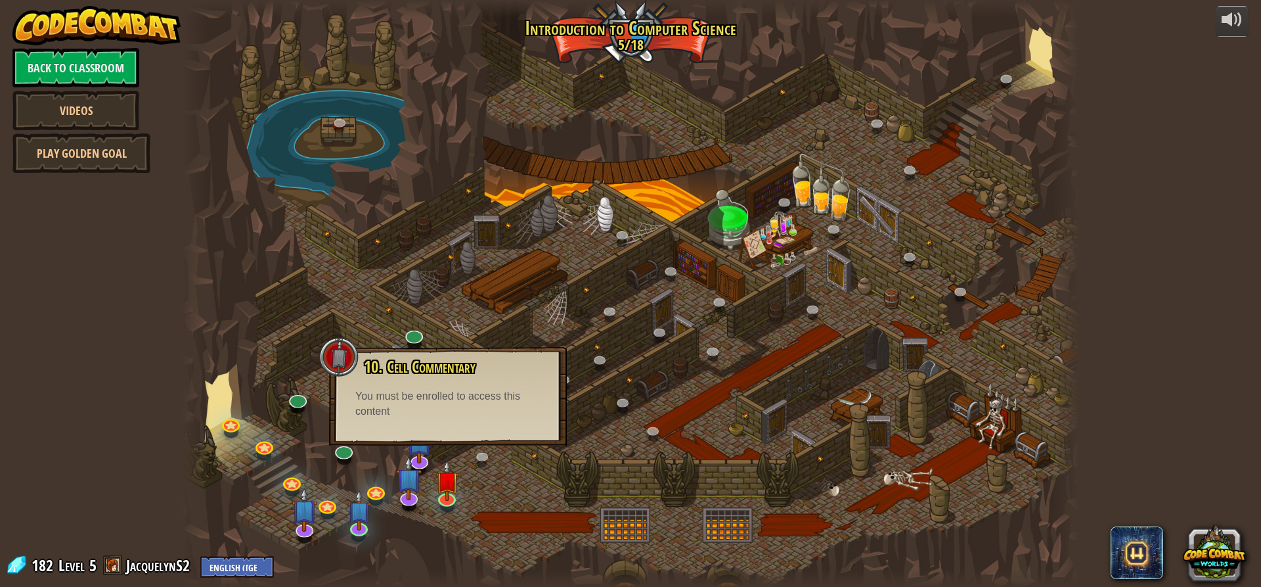
click at [353, 326] on div at bounding box center [630, 293] width 897 height 587
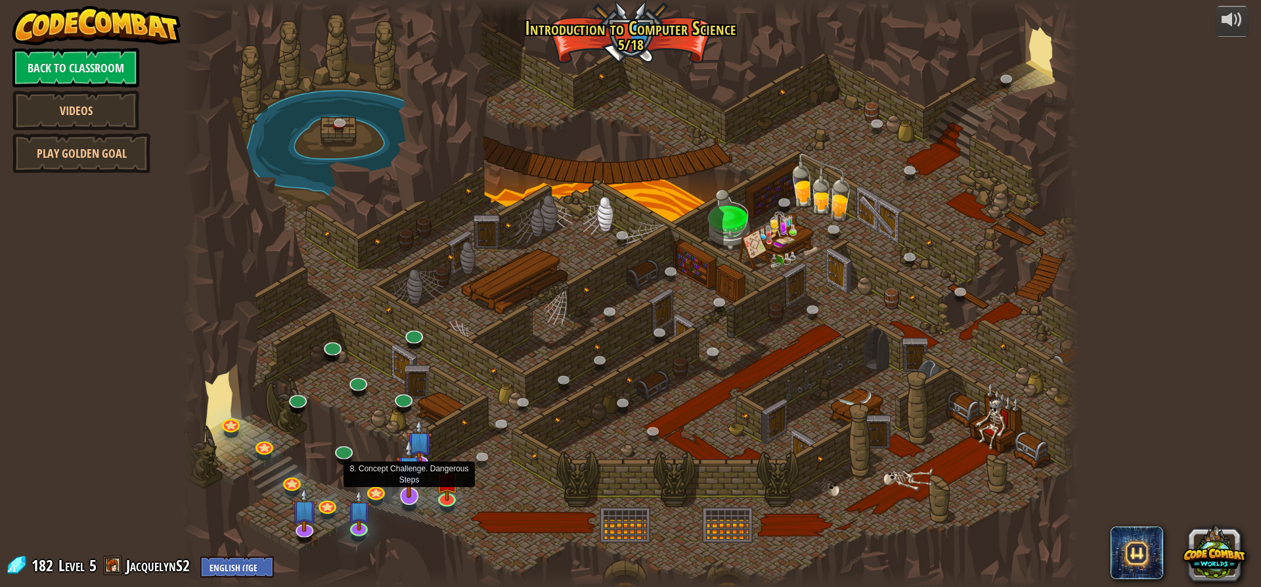
click at [412, 489] on img at bounding box center [409, 468] width 26 height 60
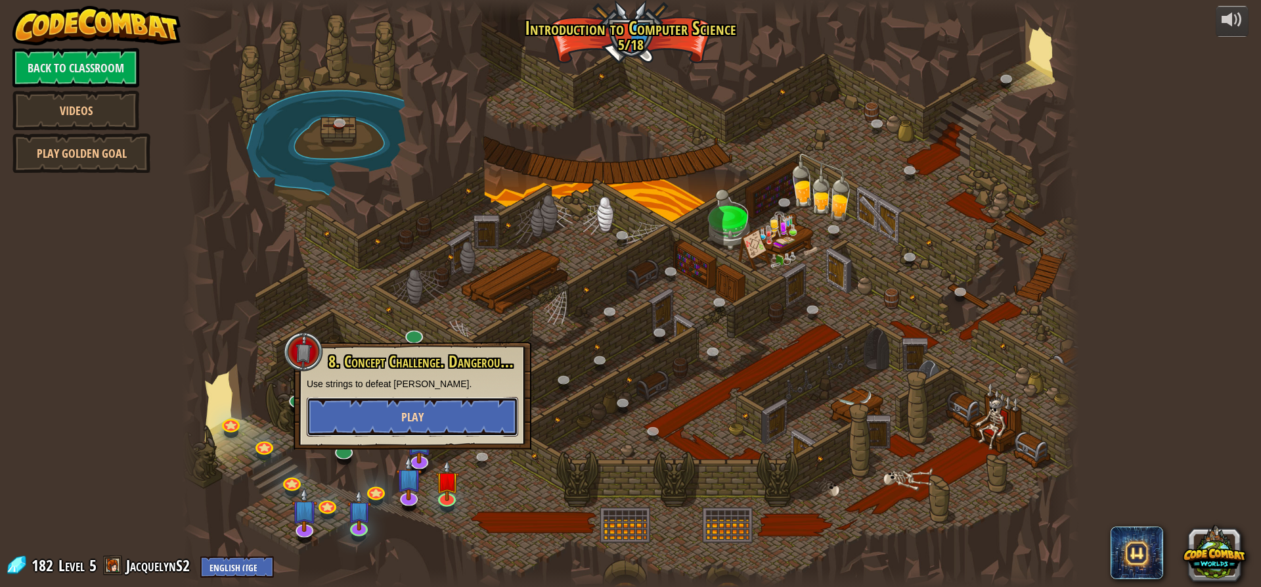
click at [342, 406] on button "Play" at bounding box center [412, 416] width 211 height 39
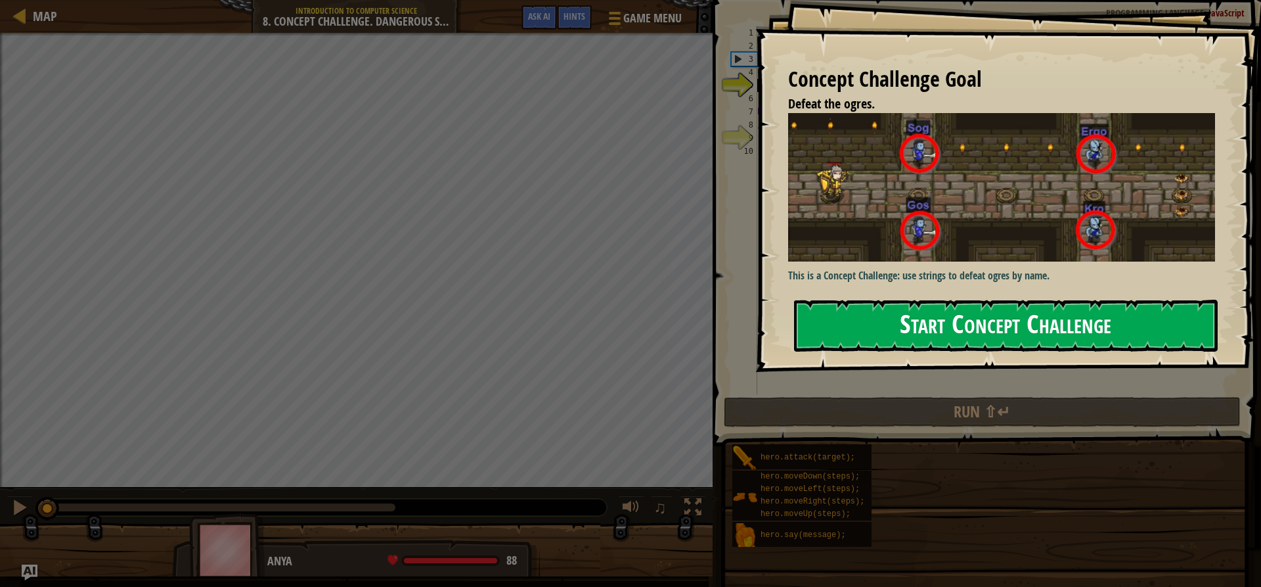
click at [858, 317] on button "Start Concept Challenge" at bounding box center [1006, 326] width 424 height 52
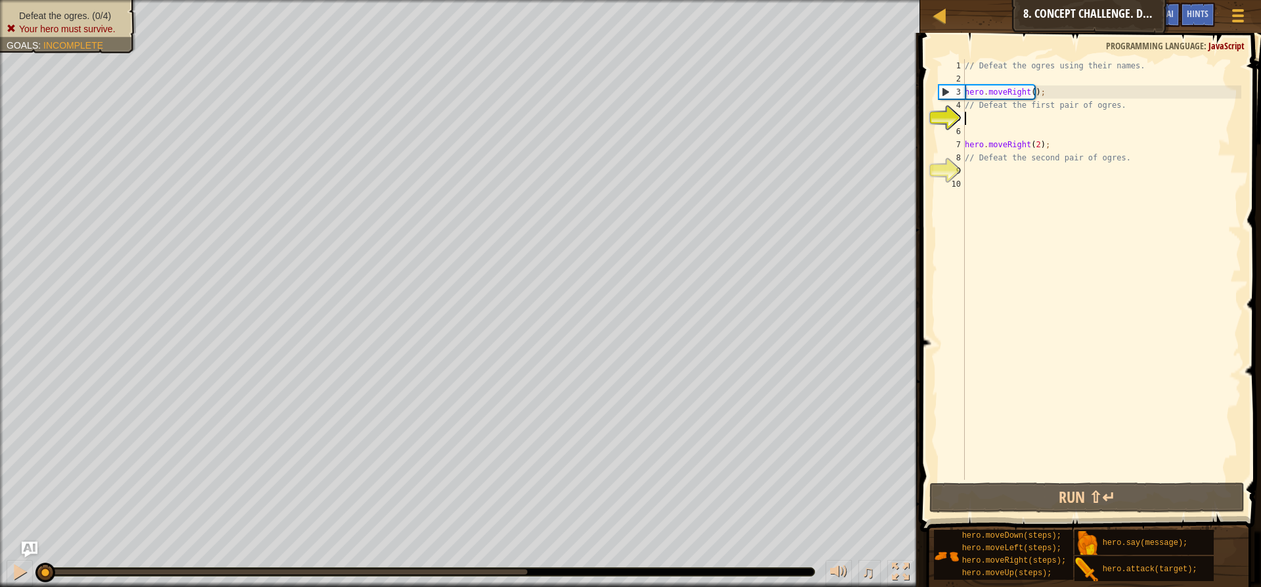
scroll to position [6, 0]
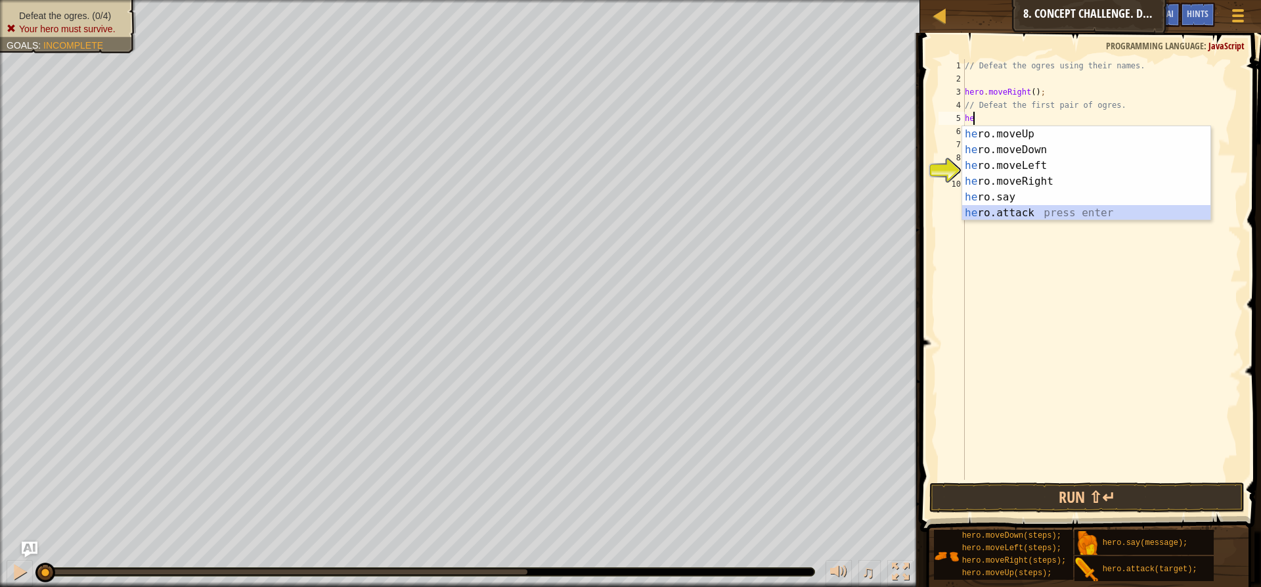
click at [1038, 207] on div "he ro.moveUp press enter he ro.moveDown press enter he ro.moveLeft press enter …" at bounding box center [1086, 189] width 248 height 126
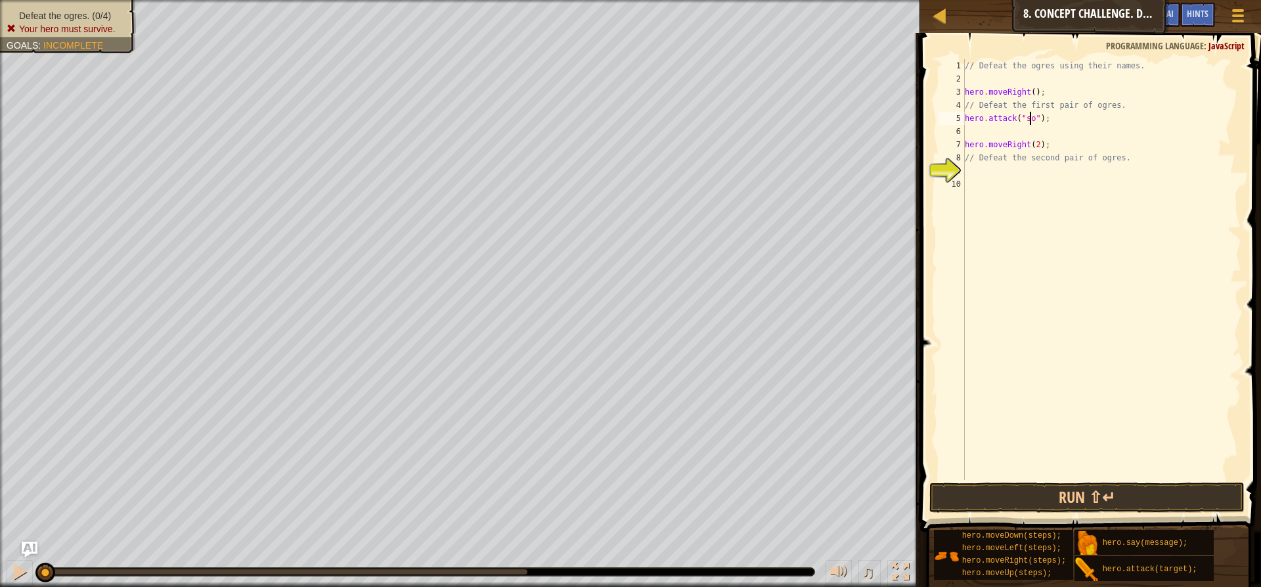
scroll to position [6, 5]
type textarea "hero.attack("sog");"
click at [994, 133] on div "// Defeat the ogres using their names. hero . moveRight ( ) ; // Defeat the fir…" at bounding box center [1101, 282] width 279 height 447
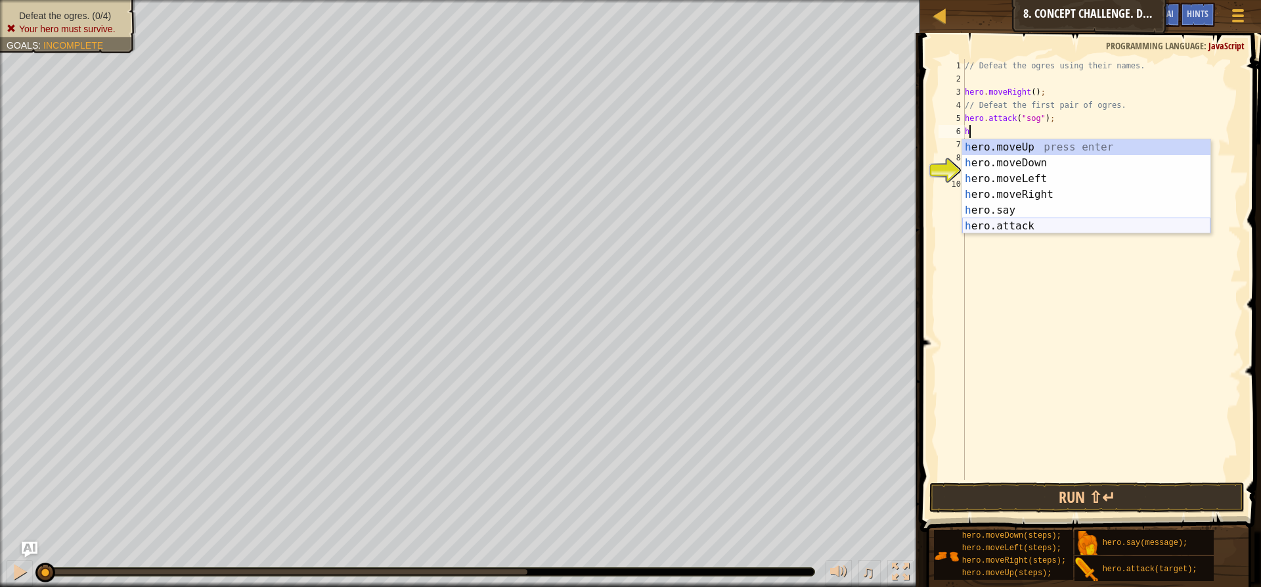
click at [992, 227] on div "h ero.moveUp press enter h ero.moveDown press enter h ero.moveLeft press enter …" at bounding box center [1086, 202] width 248 height 126
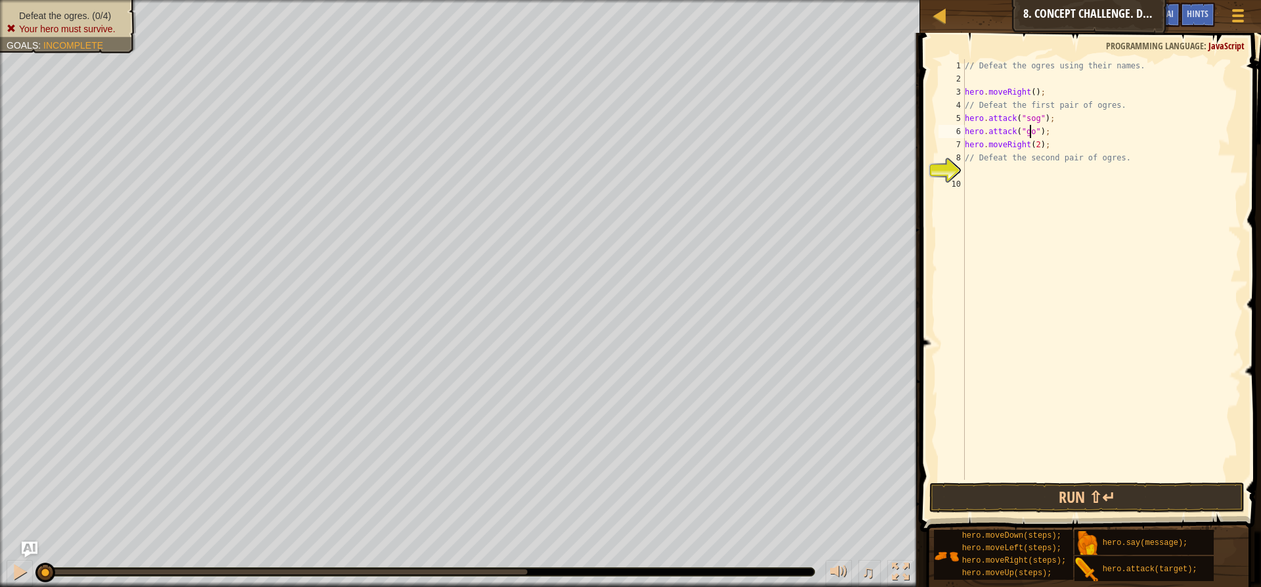
scroll to position [6, 5]
click at [1009, 497] on button "Run ⇧↵" at bounding box center [1086, 497] width 315 height 30
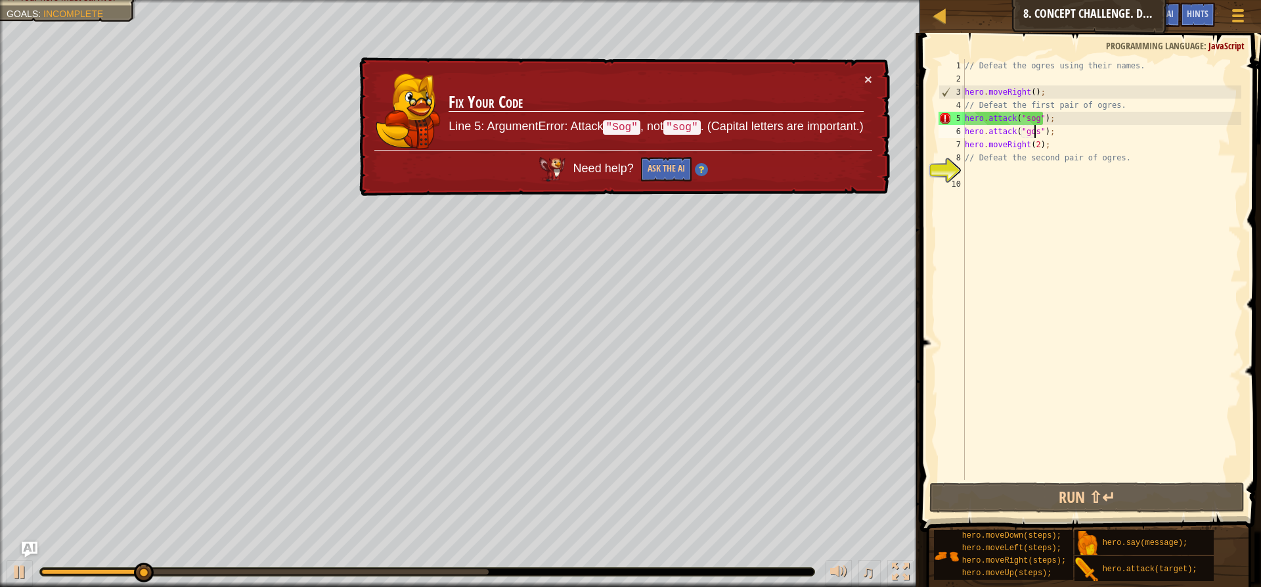
click at [1023, 130] on div "// Defeat the ogres using their names. hero . moveRight ( ) ; // Defeat the fir…" at bounding box center [1101, 282] width 279 height 447
click at [1023, 134] on div "// Defeat the ogres using their names. hero . moveRight ( ) ; // Defeat the fir…" at bounding box center [1101, 282] width 279 height 447
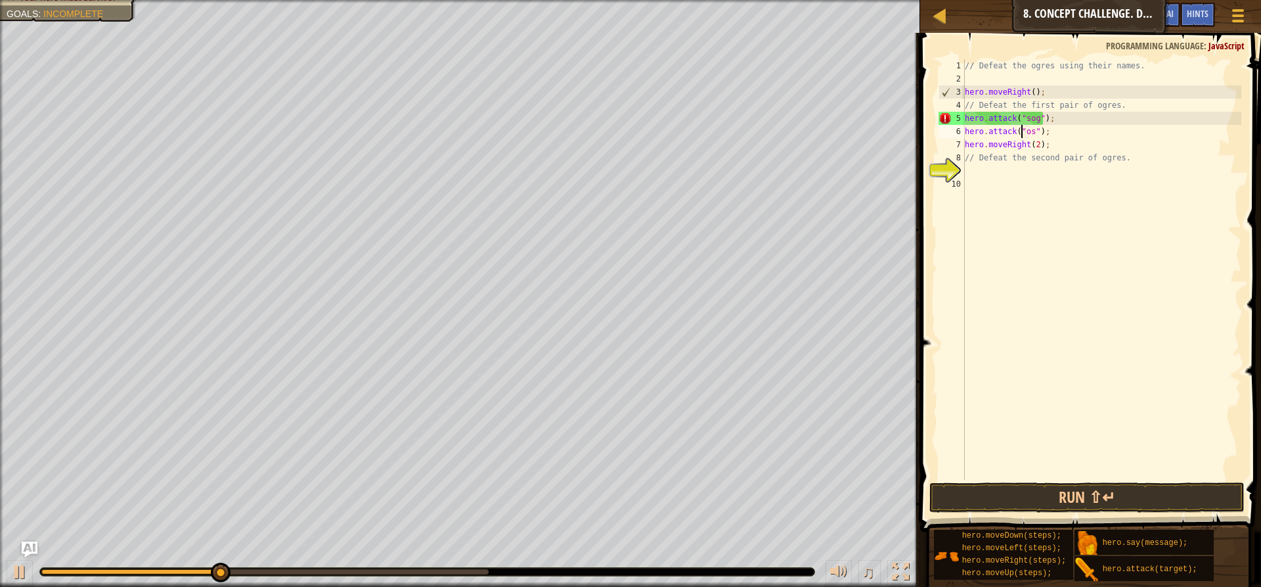
scroll to position [6, 5]
click at [1022, 116] on div "// Defeat the ogres using their names. hero . moveRight ( ) ; // Defeat the fir…" at bounding box center [1101, 282] width 279 height 447
click at [1023, 120] on div "// Defeat the ogres using their names. hero . moveRight ( ) ; // Defeat the fir…" at bounding box center [1101, 282] width 279 height 447
type textarea "hero.attack("Sog");"
click at [1042, 496] on button "Run ⇧↵" at bounding box center [1086, 497] width 315 height 30
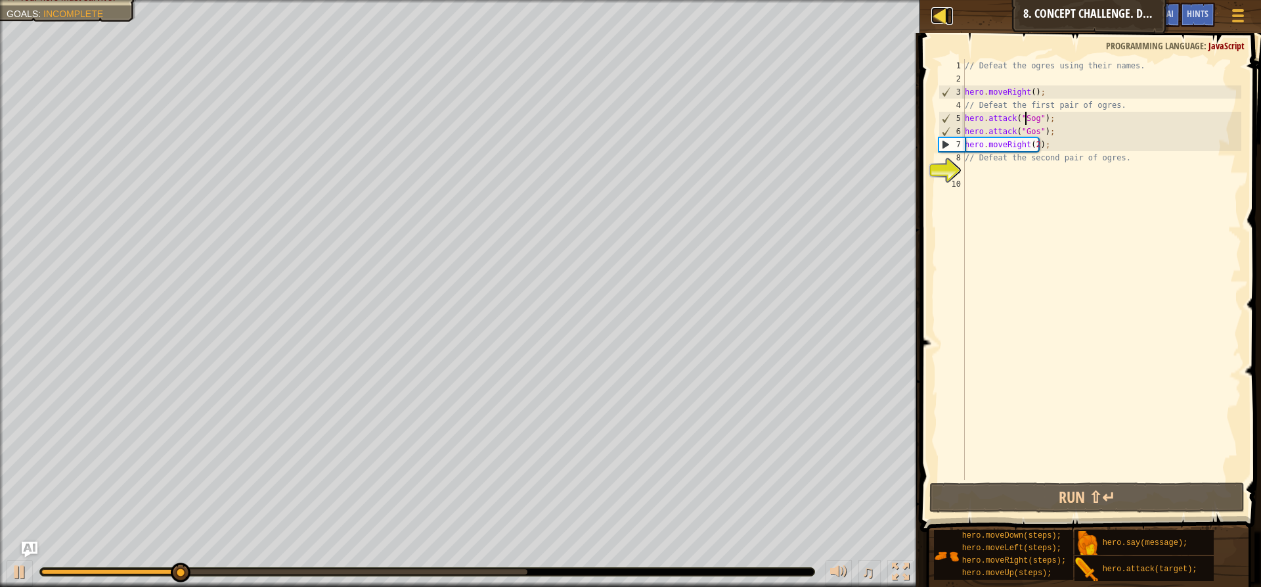
click at [944, 17] on div at bounding box center [939, 15] width 16 height 16
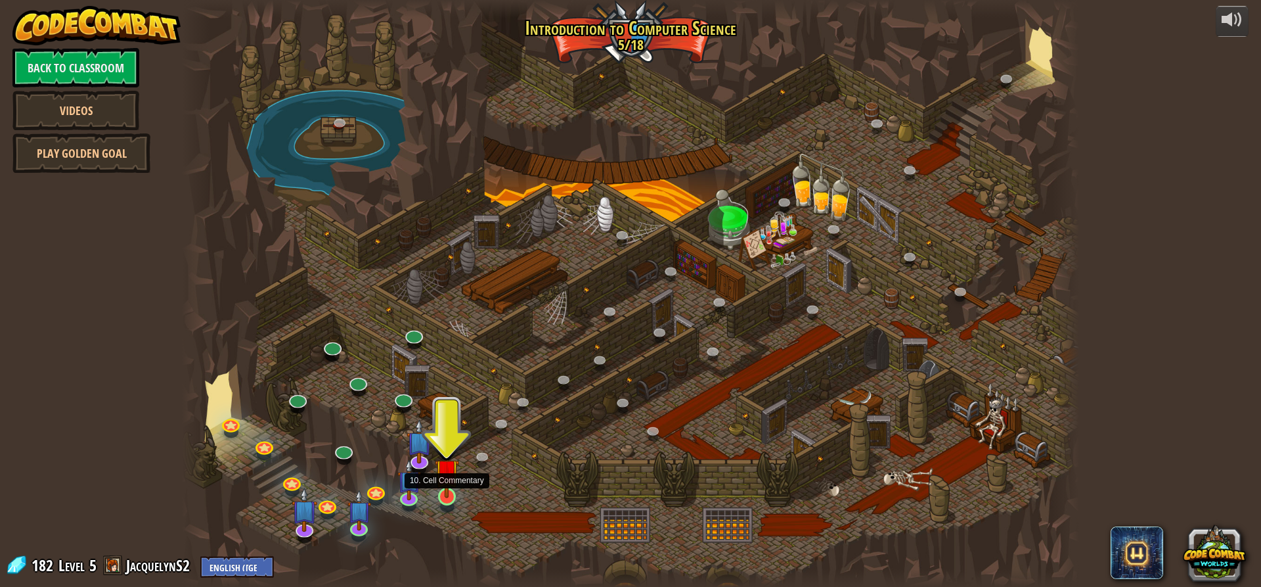
click at [455, 498] on div at bounding box center [447, 496] width 18 height 18
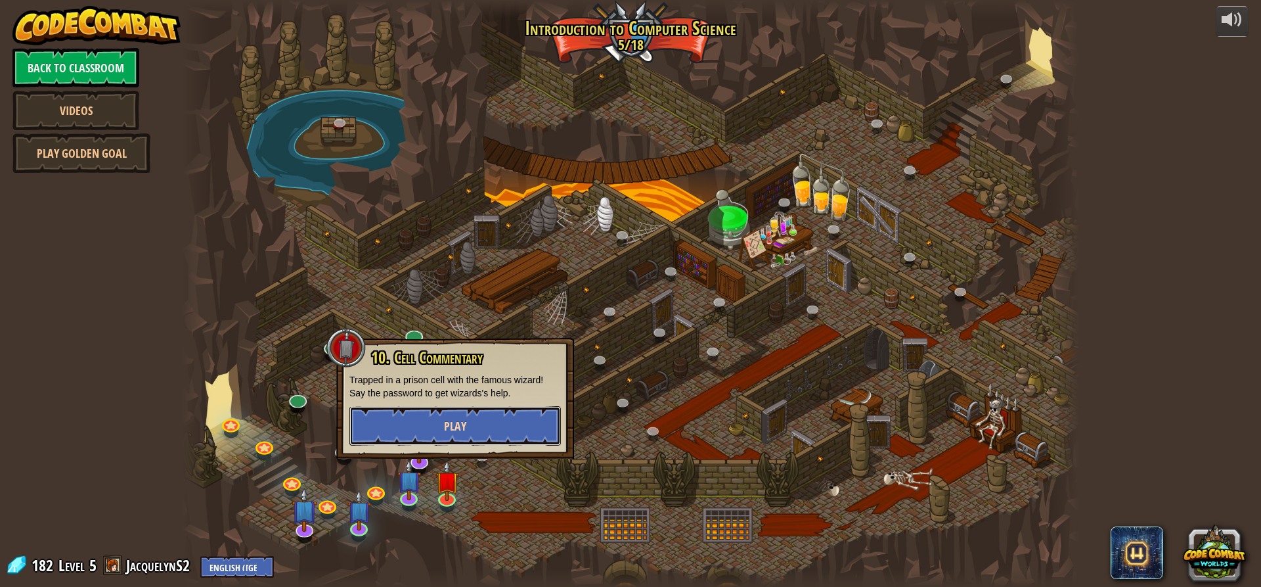
click at [446, 426] on span "Play" at bounding box center [455, 426] width 22 height 16
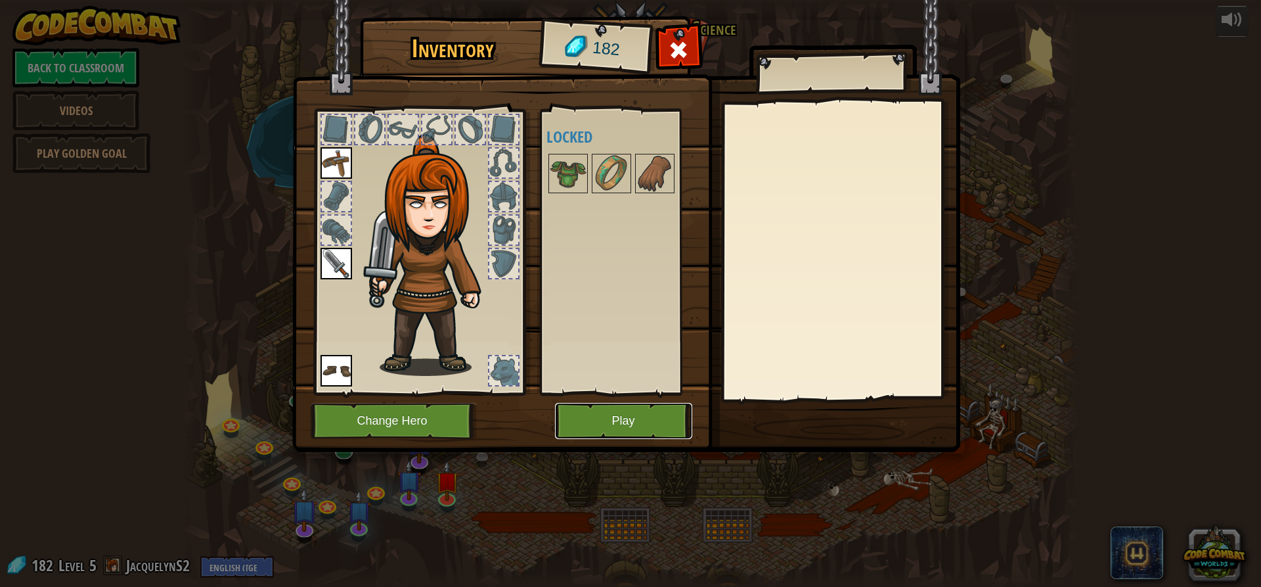
click at [600, 423] on button "Play" at bounding box center [623, 421] width 137 height 36
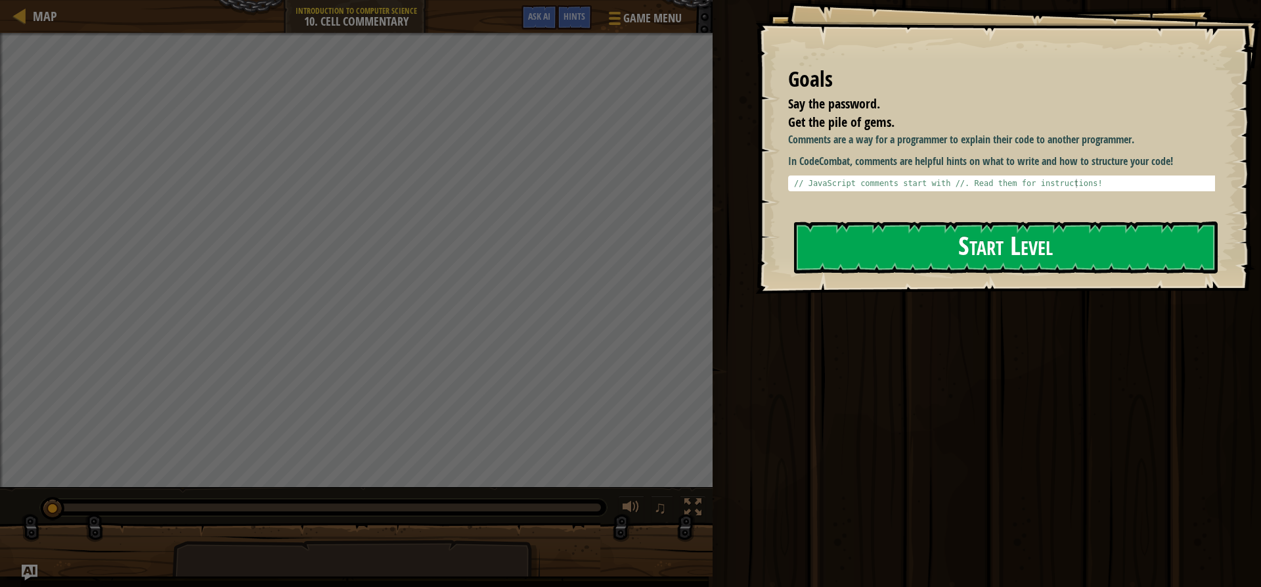
click at [940, 255] on button "Start Level" at bounding box center [1006, 247] width 424 height 52
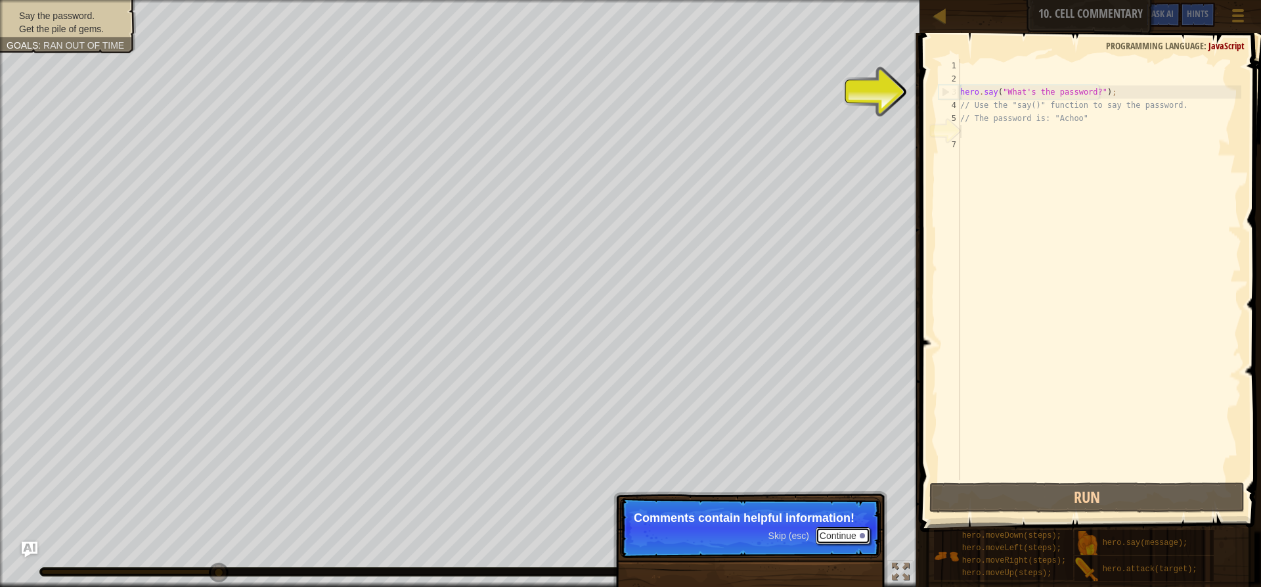
click at [839, 533] on button "Continue" at bounding box center [843, 535] width 55 height 17
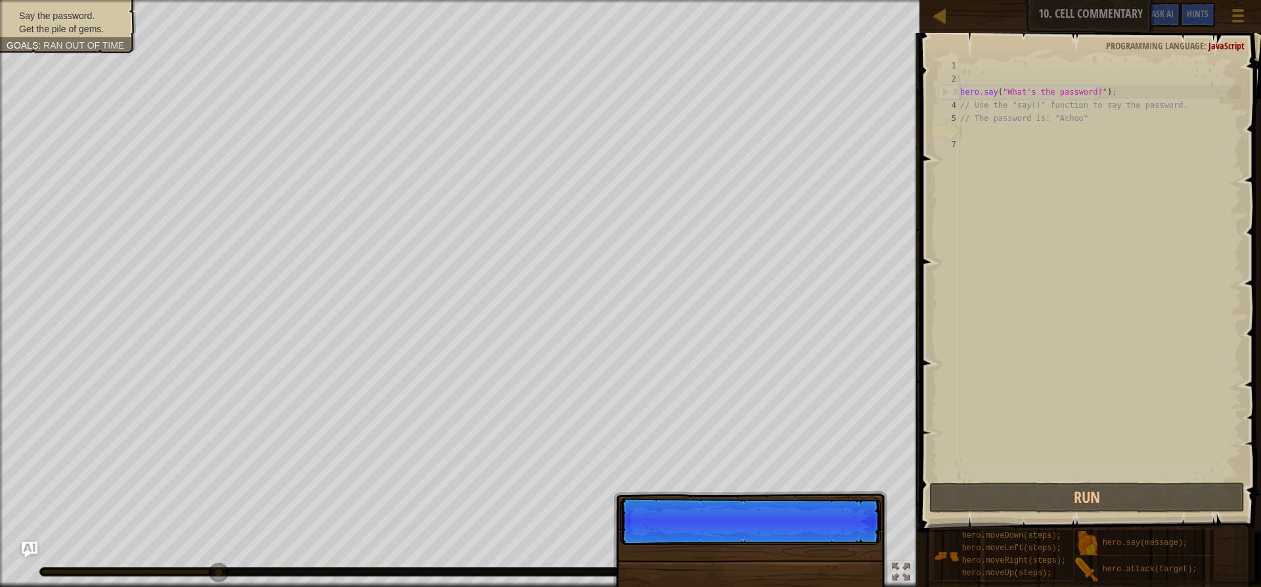
scroll to position [6, 0]
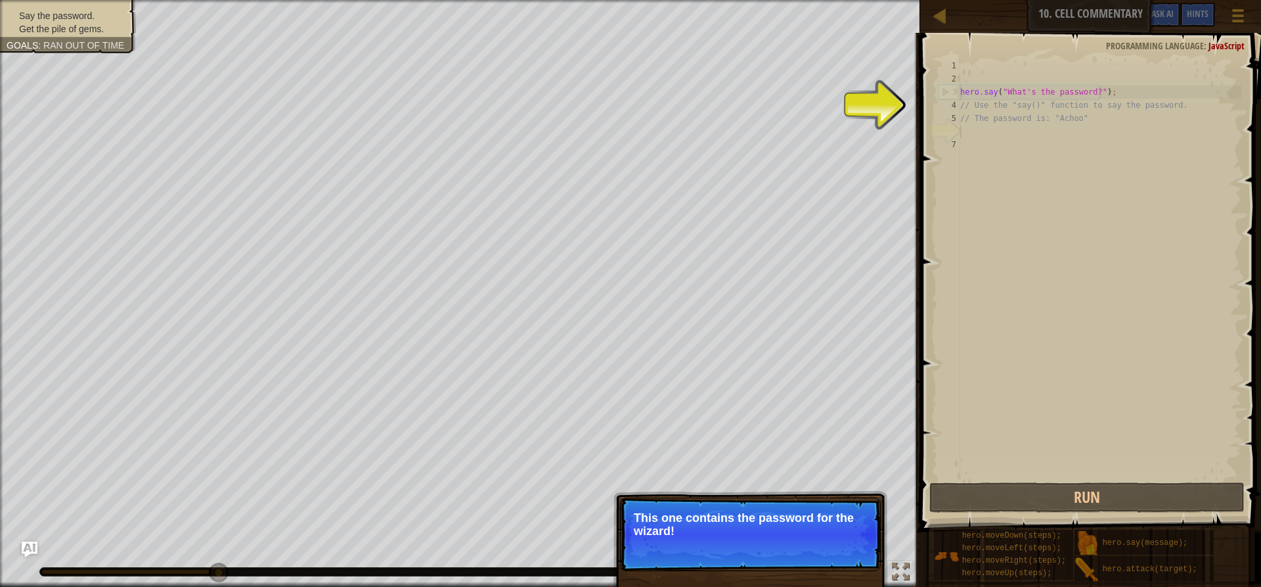
click at [843, 546] on button "Continue" at bounding box center [843, 548] width 55 height 17
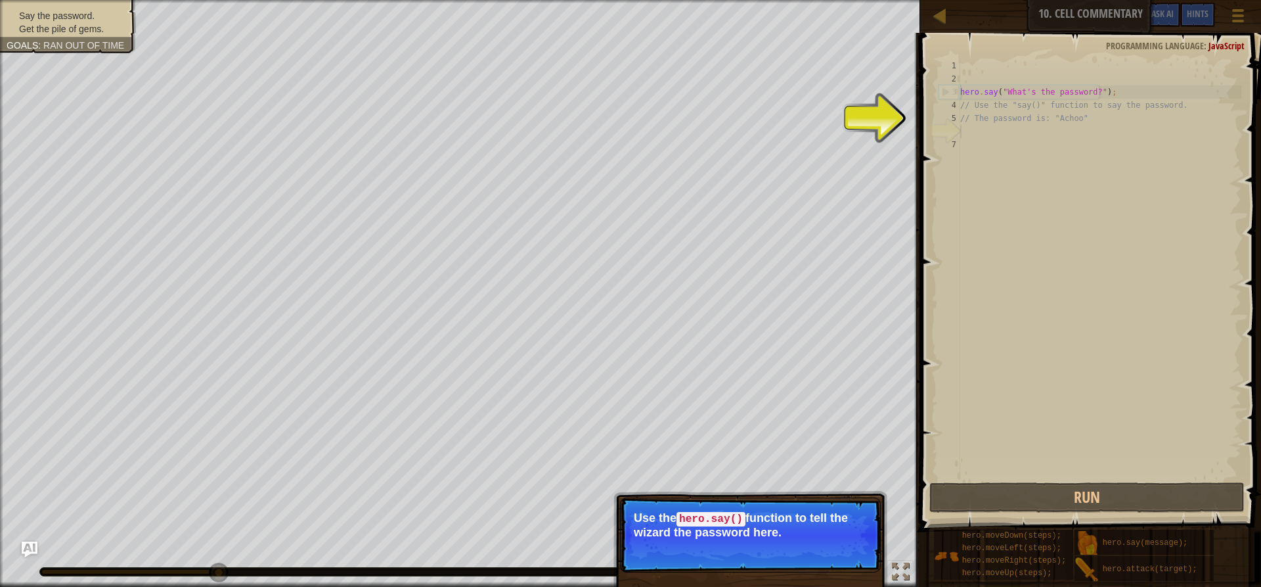
click at [857, 544] on button "Continue" at bounding box center [843, 549] width 55 height 17
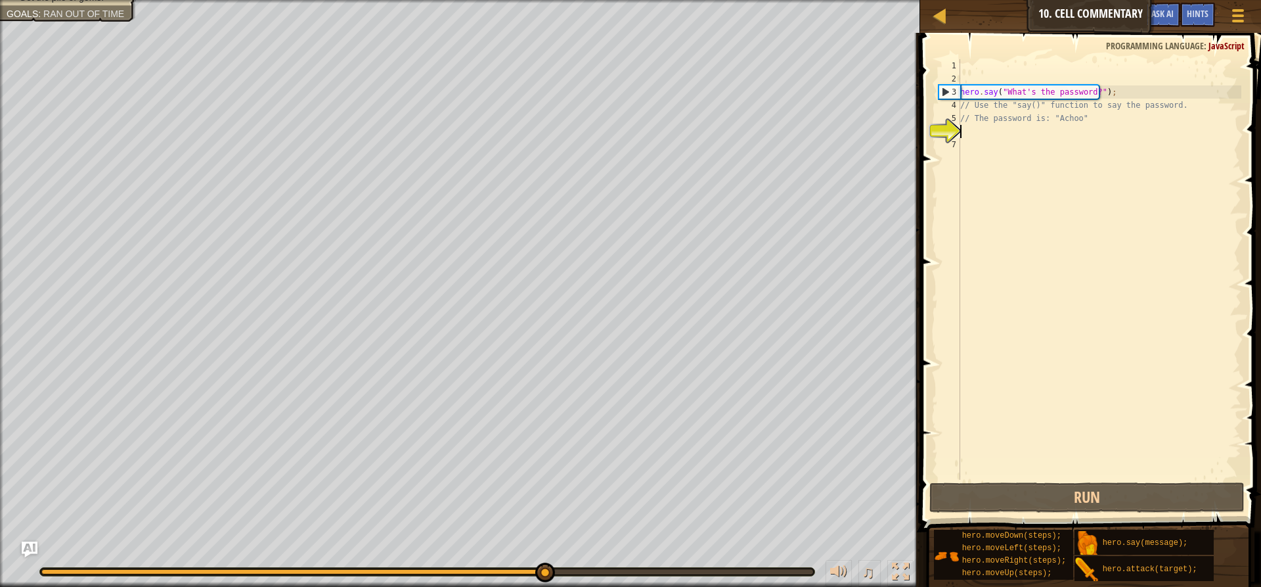
type textarea "h"
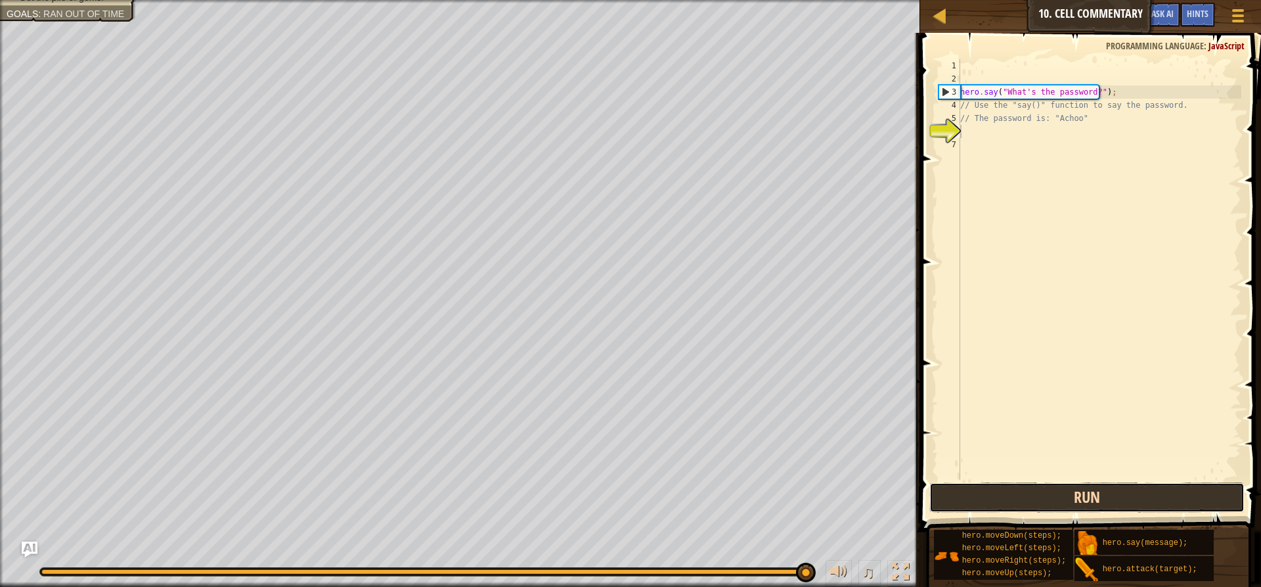
click at [987, 504] on button "Run" at bounding box center [1086, 497] width 315 height 30
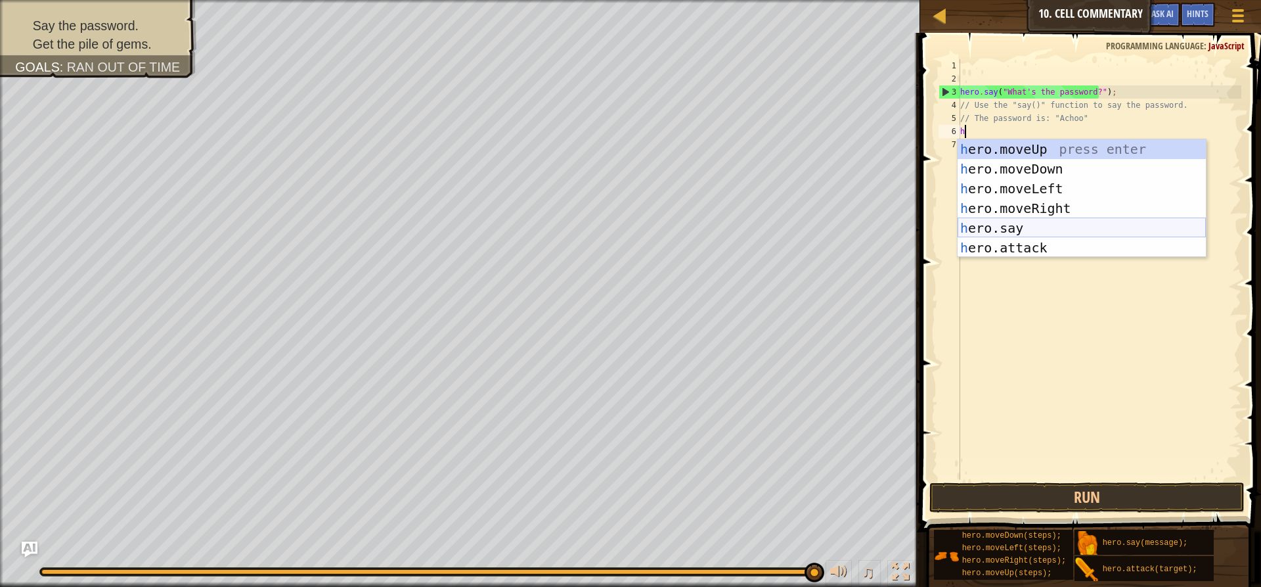
click at [1019, 219] on div "h ero.moveUp press enter h ero.moveDown press enter h ero.moveLeft press enter …" at bounding box center [1082, 218] width 248 height 158
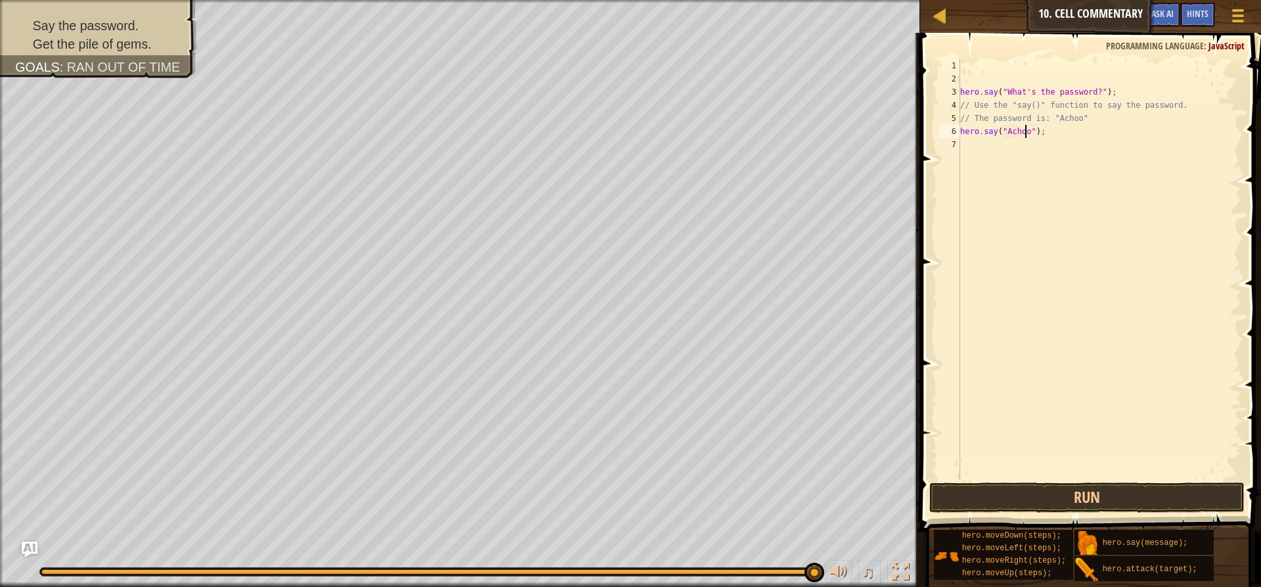
scroll to position [6, 5]
type textarea "hero.say("Achoo");"
click at [1003, 504] on button "Run" at bounding box center [1086, 497] width 315 height 30
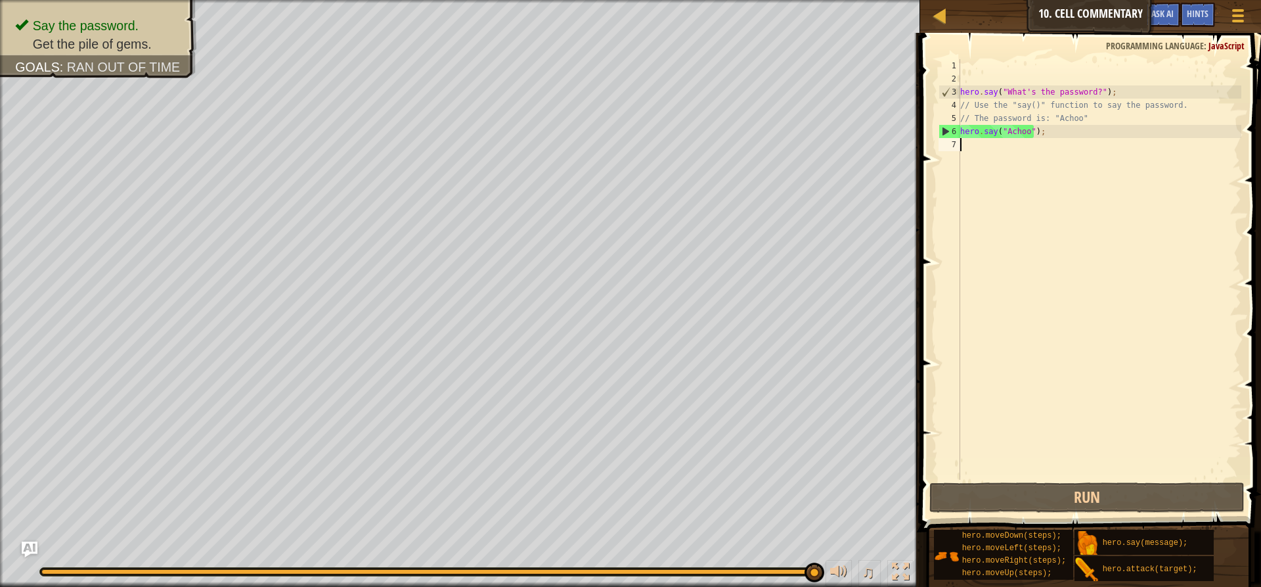
click at [1000, 146] on div "hero . say ( "What's the password?" ) ; // Use the "say()" function to say the …" at bounding box center [1100, 282] width 284 height 447
type textarea "h"
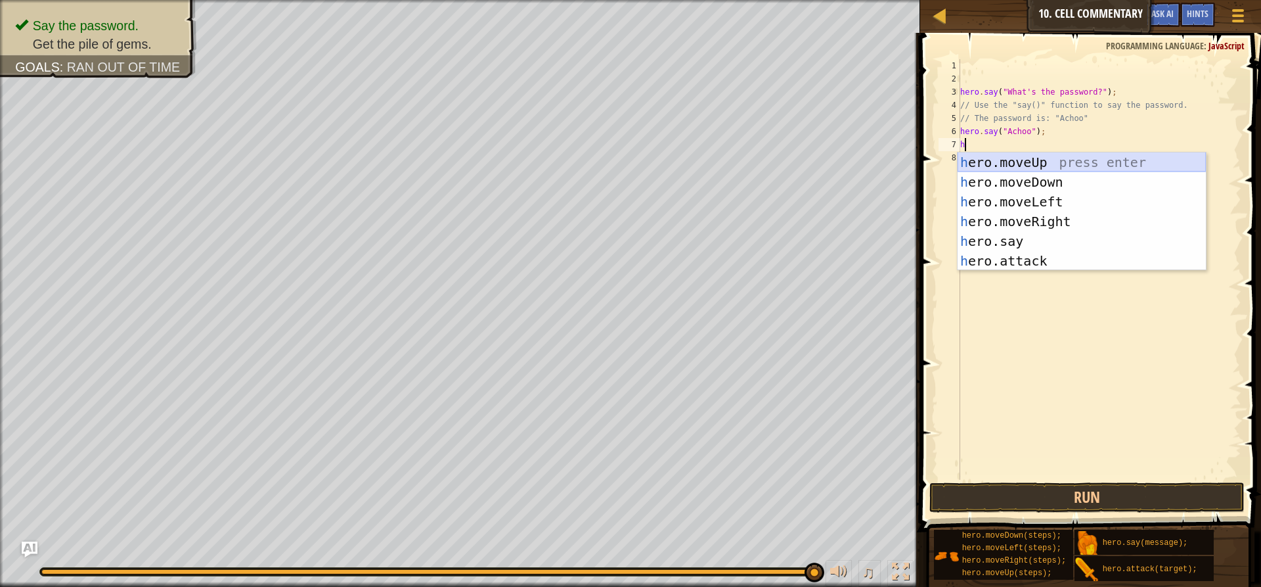
click at [1023, 158] on div "h ero.moveUp press enter h ero.moveDown press enter h ero.moveLeft press enter …" at bounding box center [1082, 231] width 248 height 158
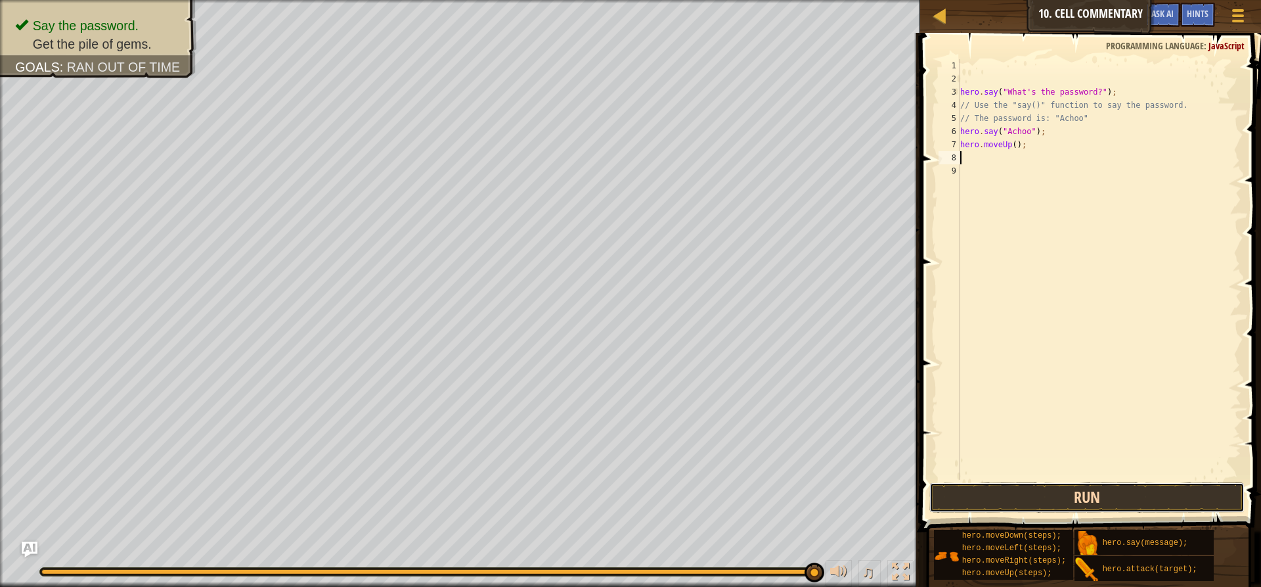
click at [1078, 506] on button "Run" at bounding box center [1086, 497] width 315 height 30
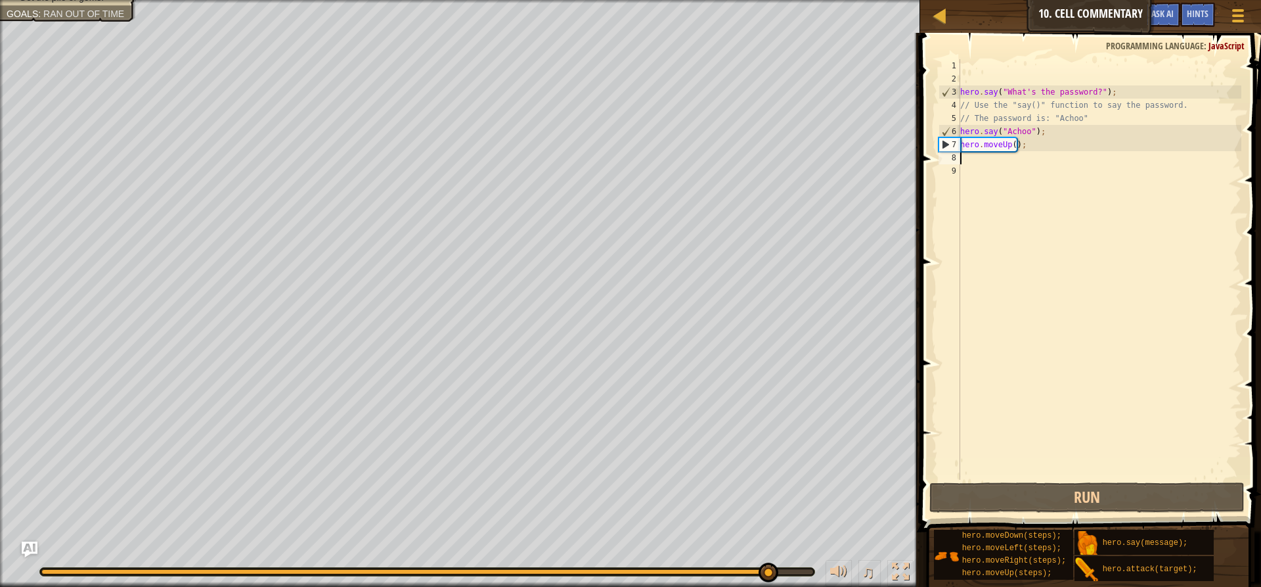
click at [1011, 148] on div "hero . say ( "What's the password?" ) ; // Use the "say()" function to say the …" at bounding box center [1100, 282] width 284 height 447
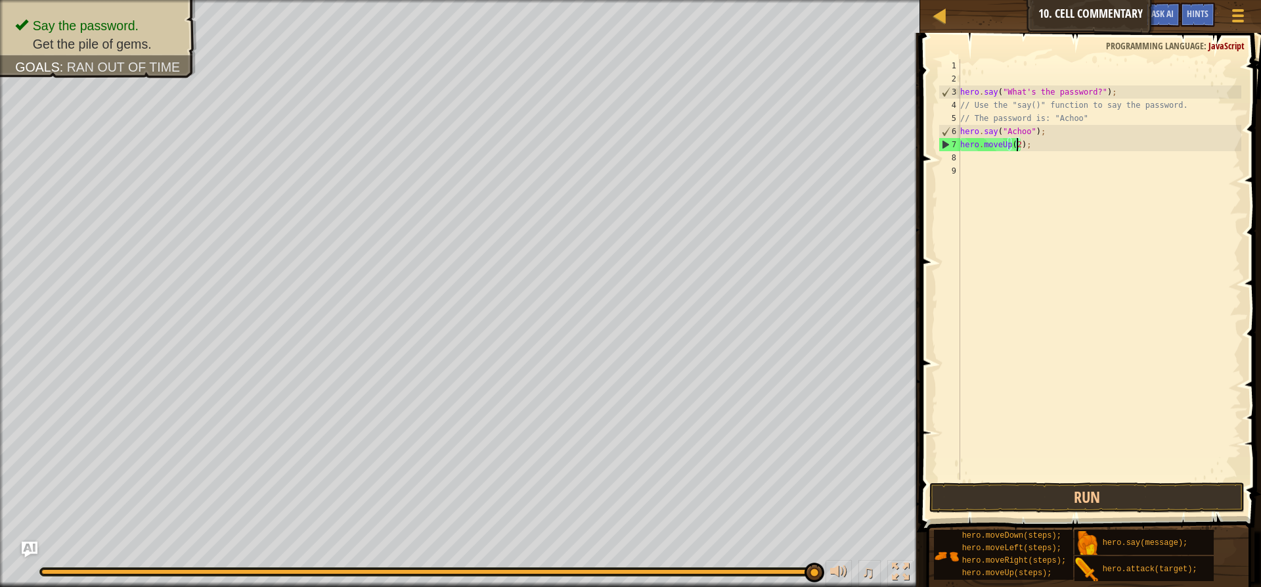
scroll to position [6, 5]
type textarea "hero.moveUp(2);"
click at [1019, 488] on button "Run" at bounding box center [1086, 497] width 315 height 30
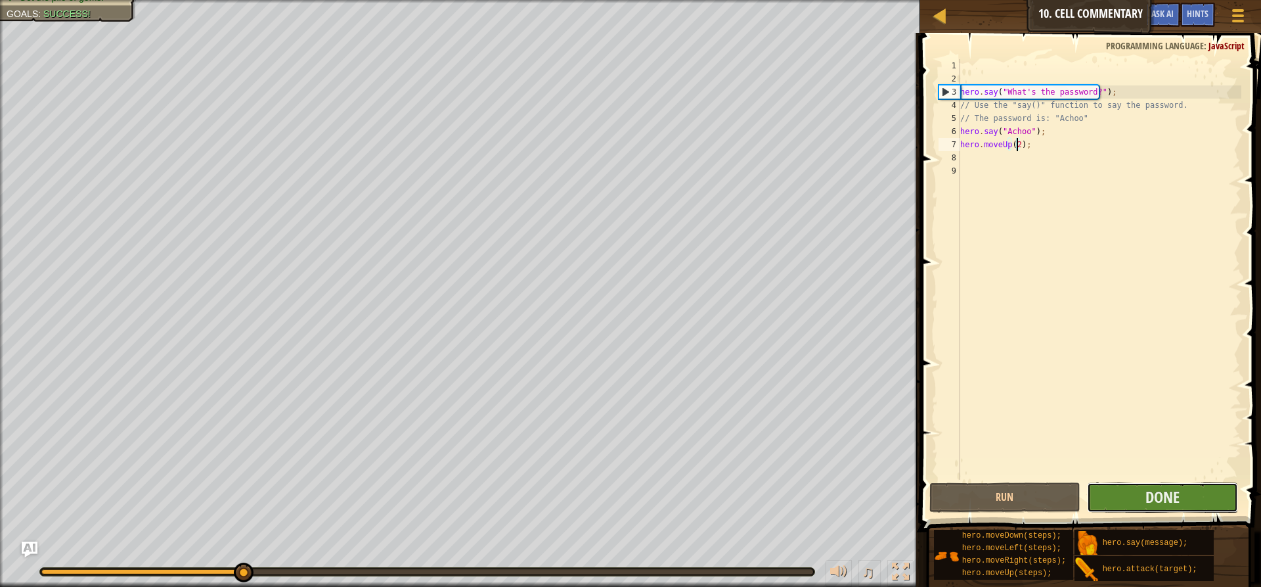
click at [1119, 485] on button "Done" at bounding box center [1162, 497] width 151 height 30
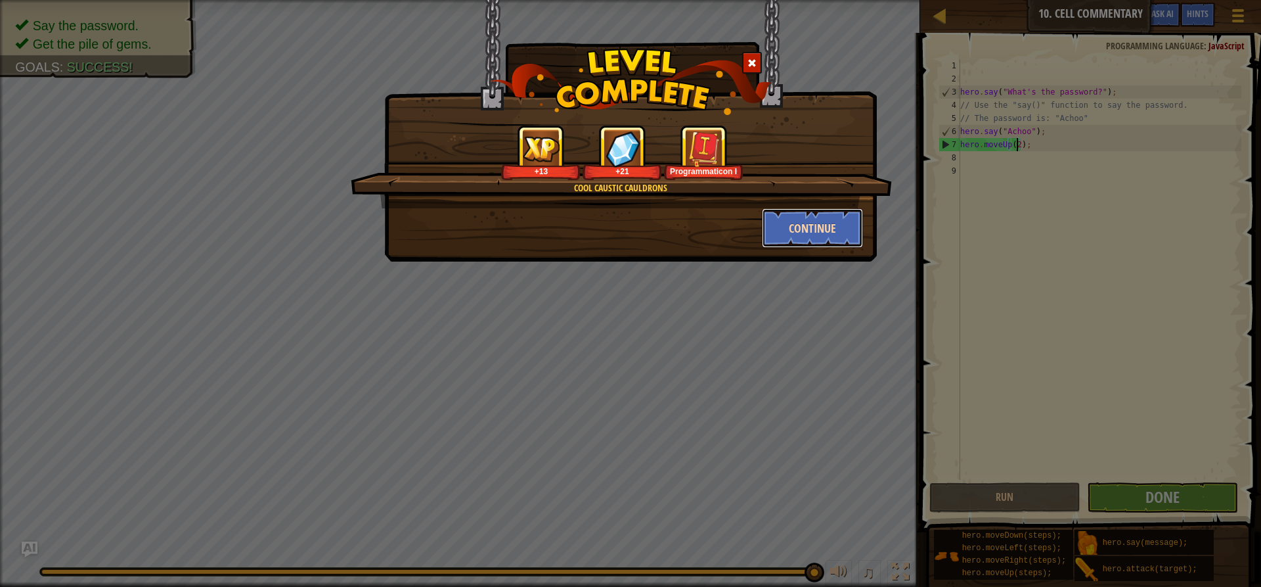
click at [801, 227] on button "Continue" at bounding box center [813, 227] width 102 height 39
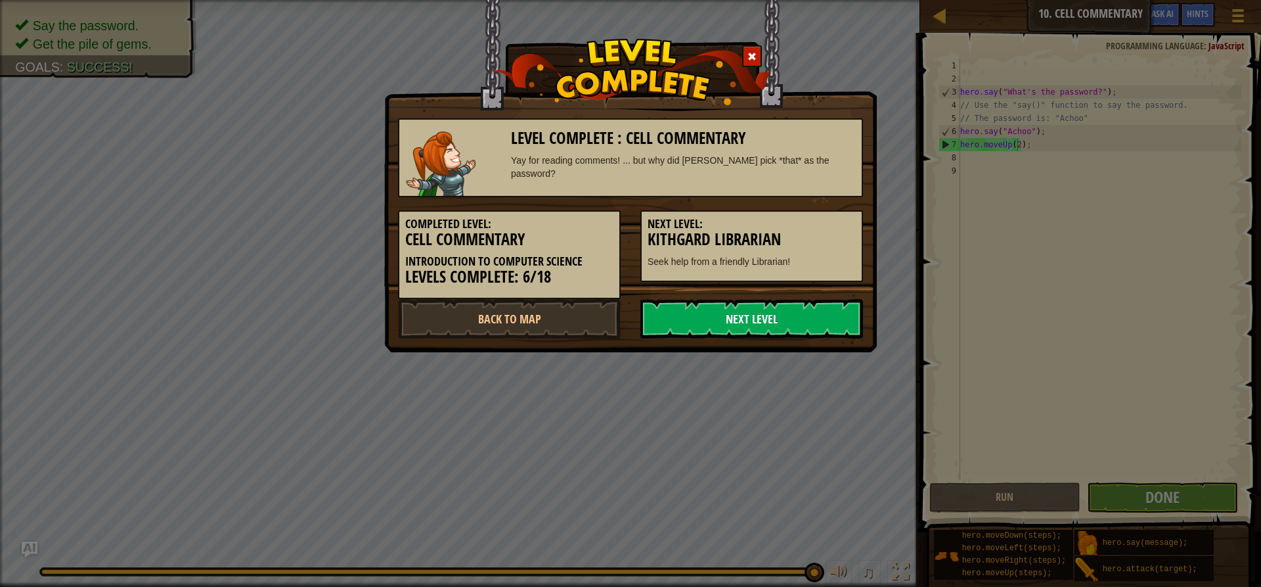
click at [740, 322] on link "Next Level" at bounding box center [751, 318] width 223 height 39
click at [726, 310] on link "Next Level" at bounding box center [751, 318] width 223 height 39
click at [780, 336] on link "Next Level" at bounding box center [751, 318] width 223 height 39
click at [768, 327] on link "Next Level" at bounding box center [751, 318] width 223 height 39
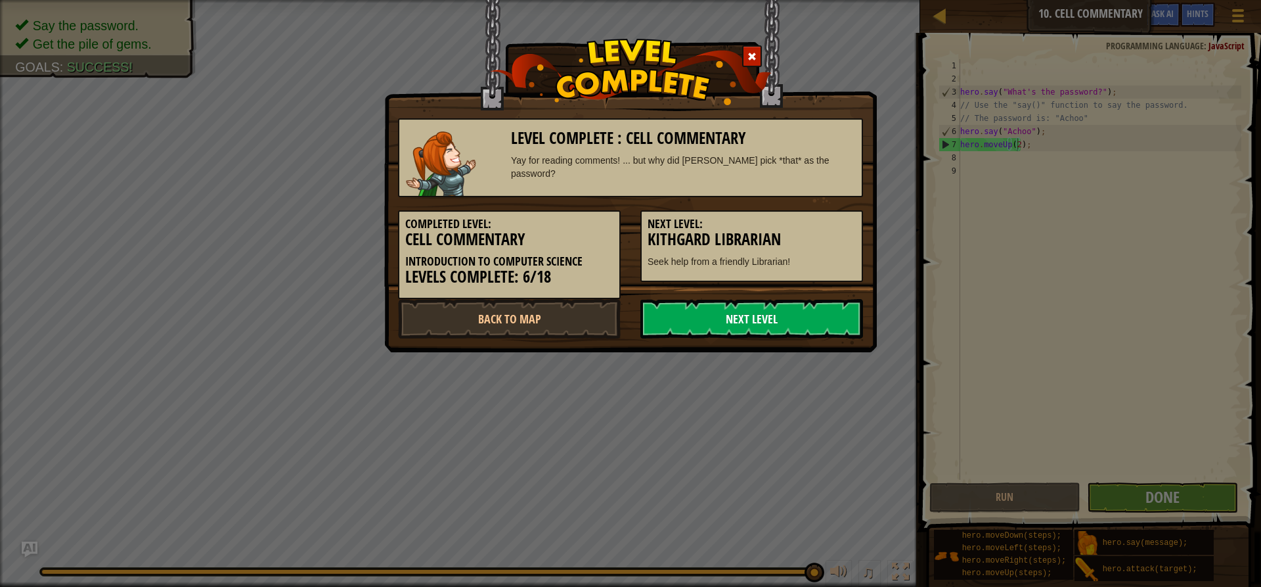
click at [768, 327] on link "Next Level" at bounding box center [751, 318] width 223 height 39
click at [564, 309] on link "Back to Map" at bounding box center [509, 318] width 223 height 39
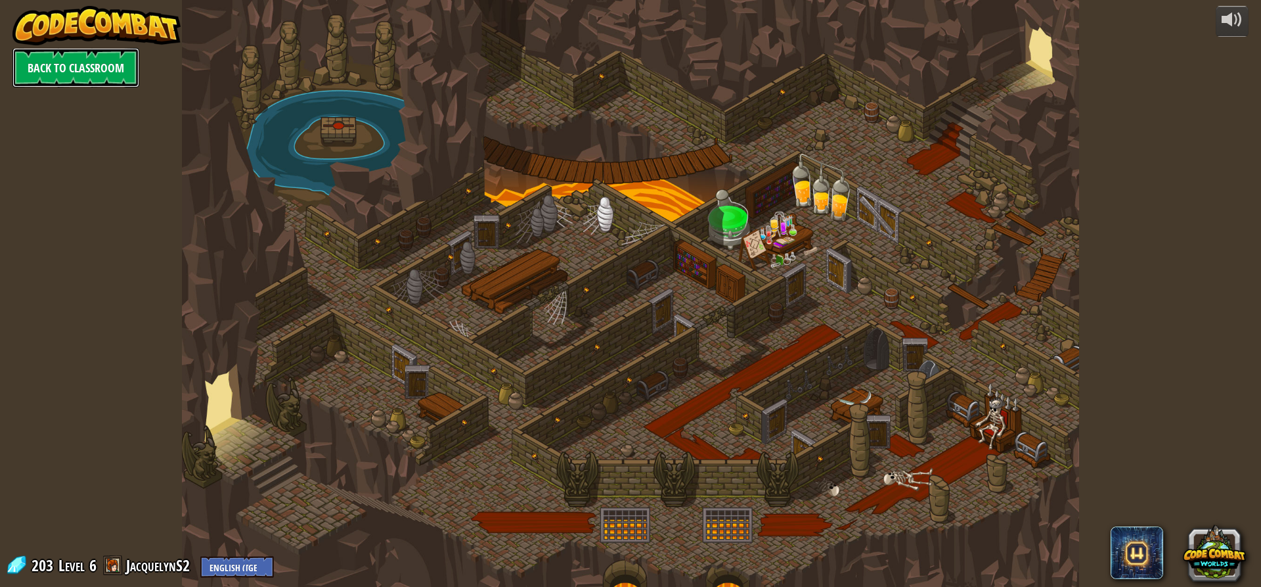
click at [129, 73] on link "Back to Classroom" at bounding box center [75, 67] width 127 height 39
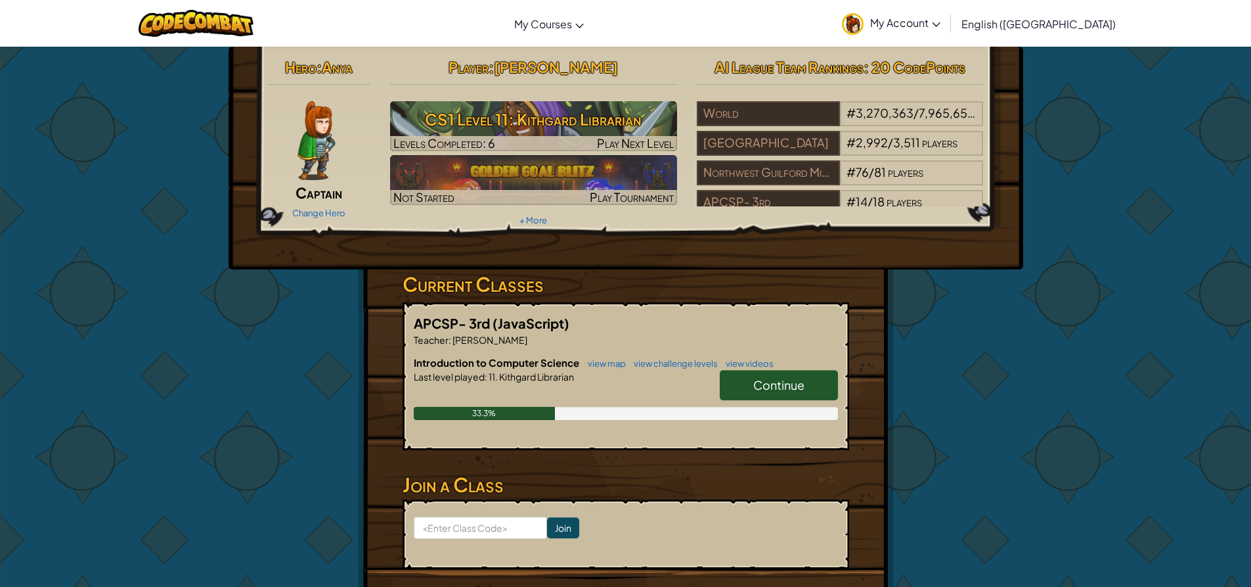
click at [781, 384] on span "Continue" at bounding box center [778, 384] width 51 height 15
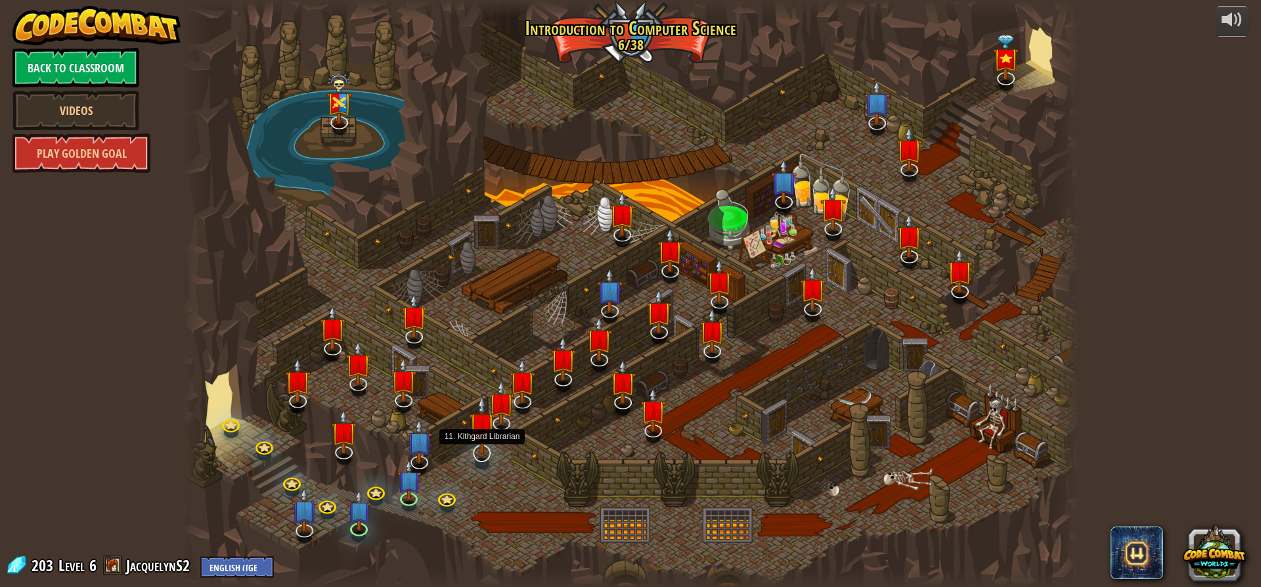
click at [485, 453] on img at bounding box center [482, 425] width 26 height 60
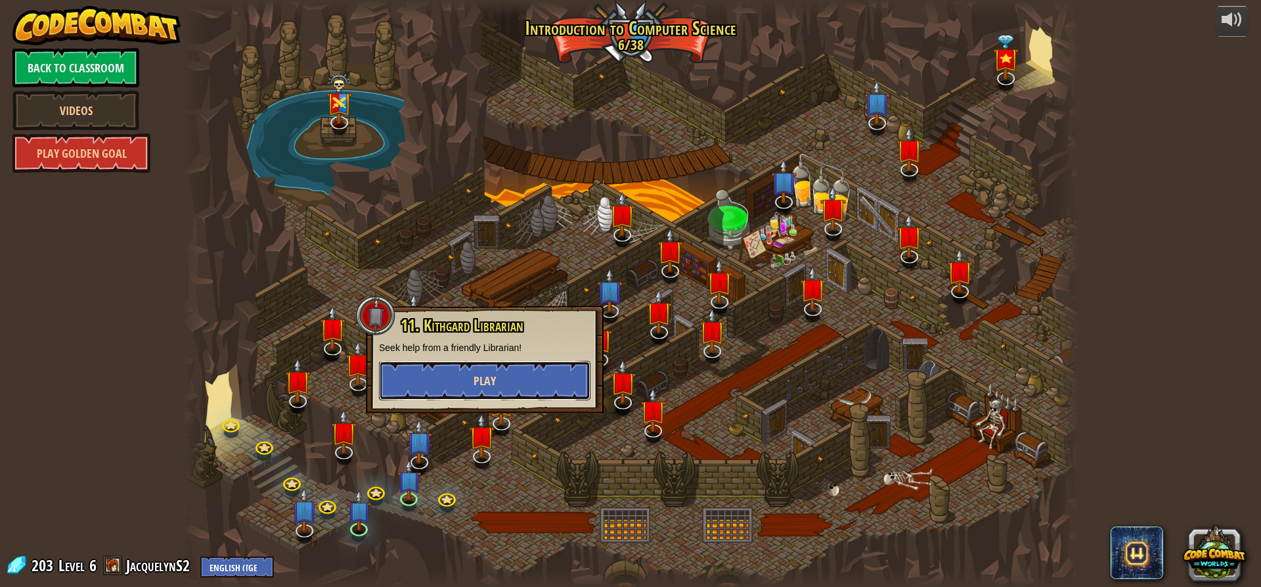
click at [488, 374] on span "Play" at bounding box center [485, 380] width 22 height 16
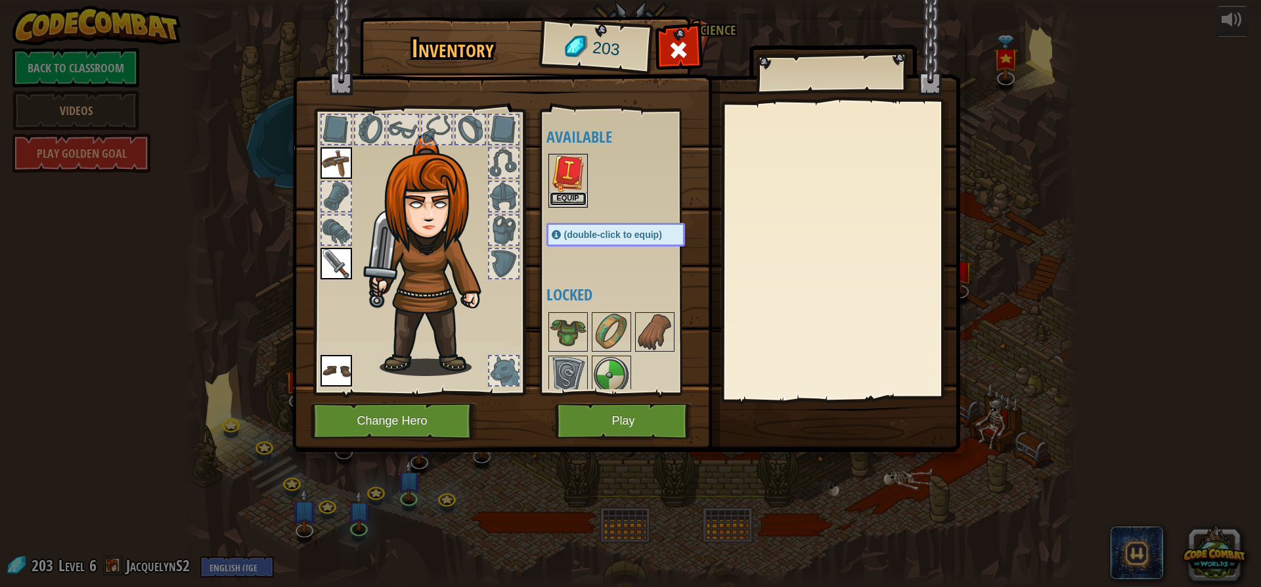
click at [568, 203] on button "Equip" at bounding box center [568, 199] width 37 height 14
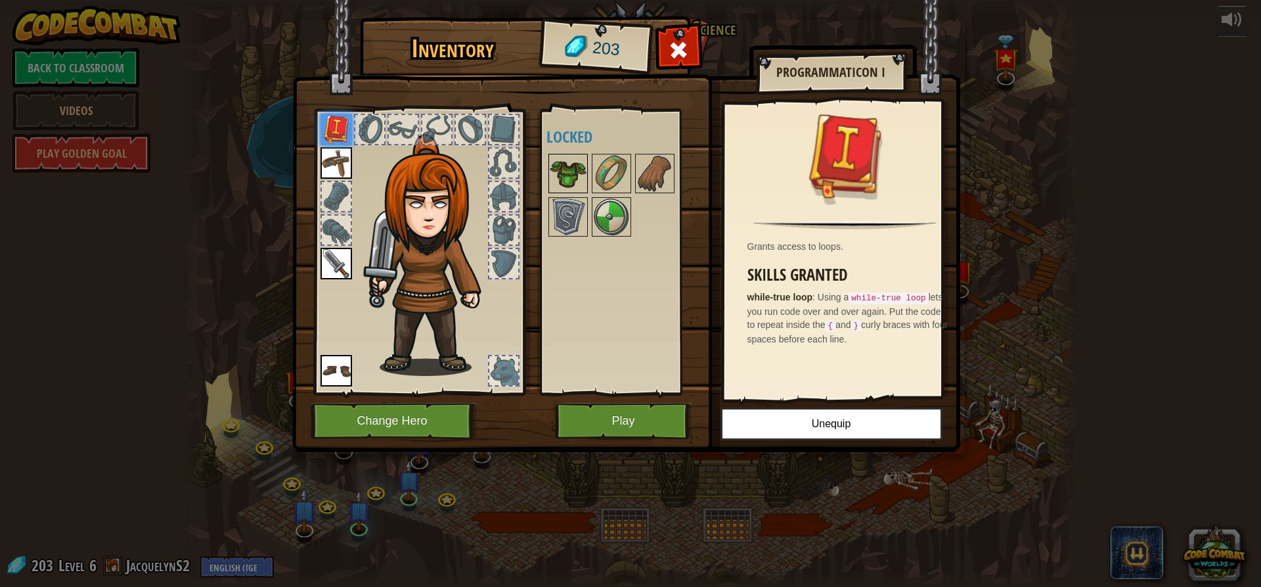
click at [577, 156] on img at bounding box center [568, 173] width 37 height 37
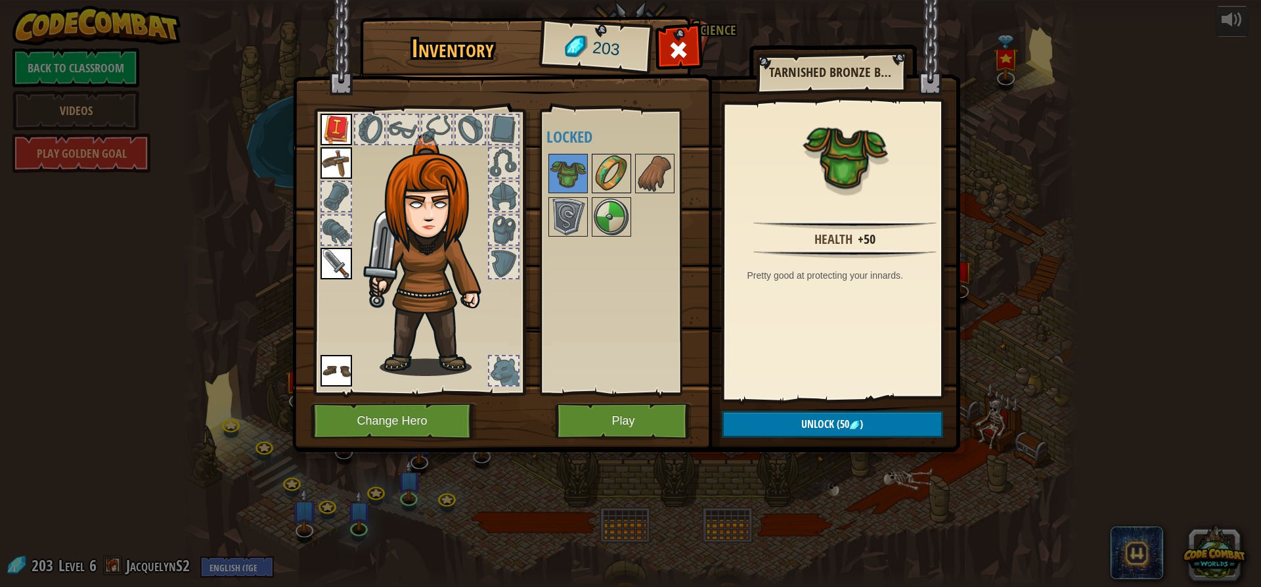
click at [625, 178] on img at bounding box center [611, 173] width 37 height 37
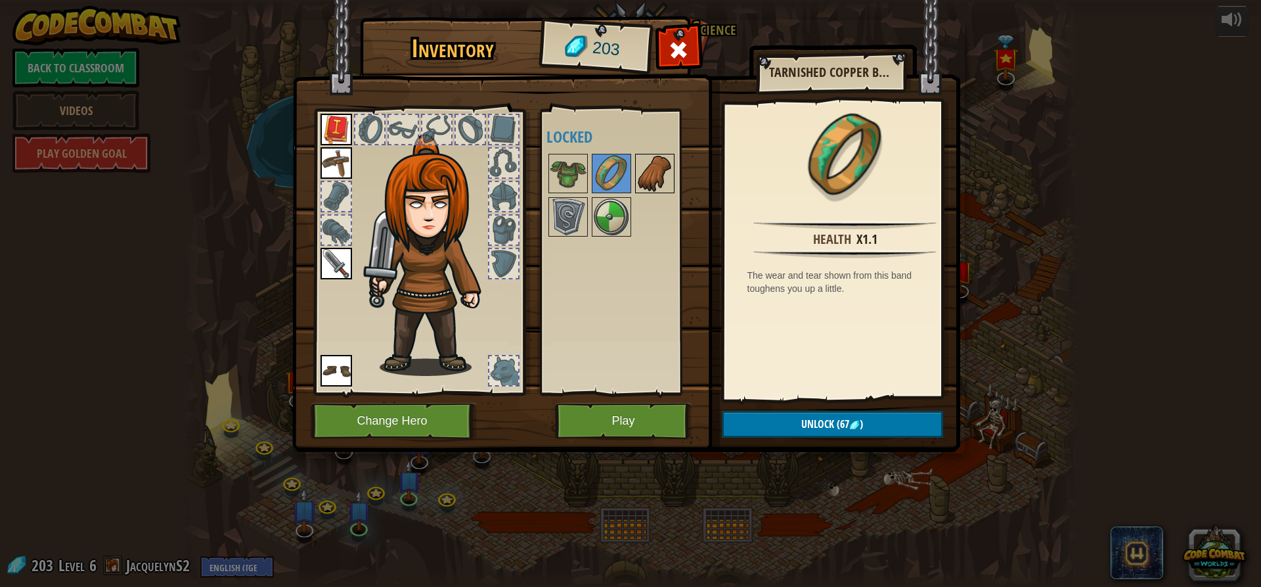
click at [673, 179] on img at bounding box center [654, 173] width 37 height 37
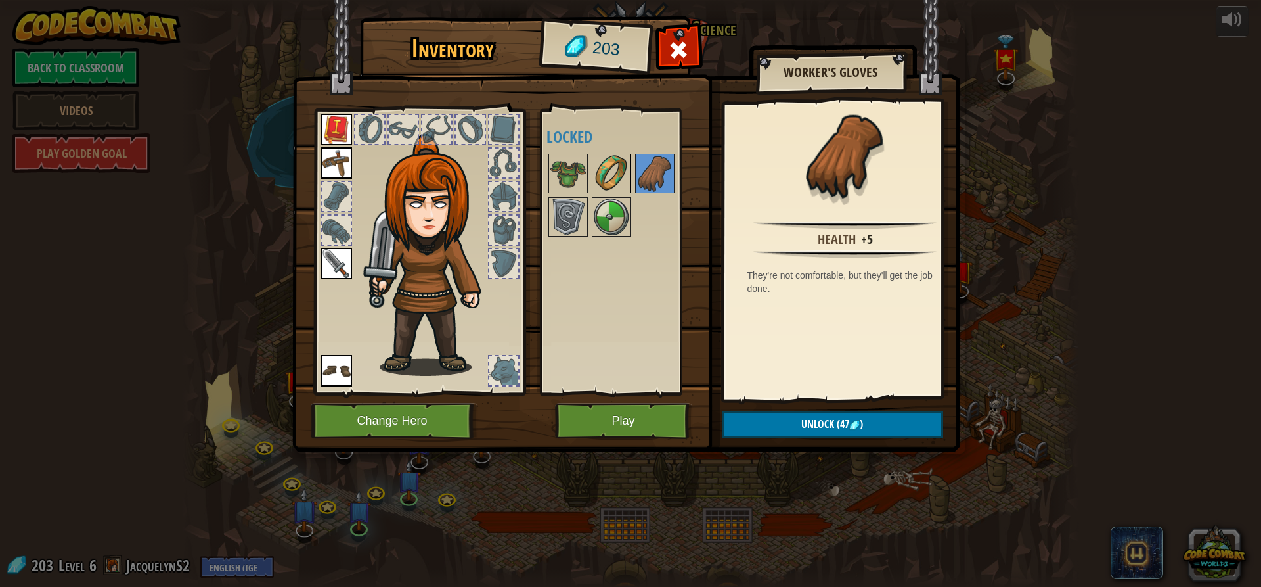
click at [598, 185] on img at bounding box center [611, 173] width 37 height 37
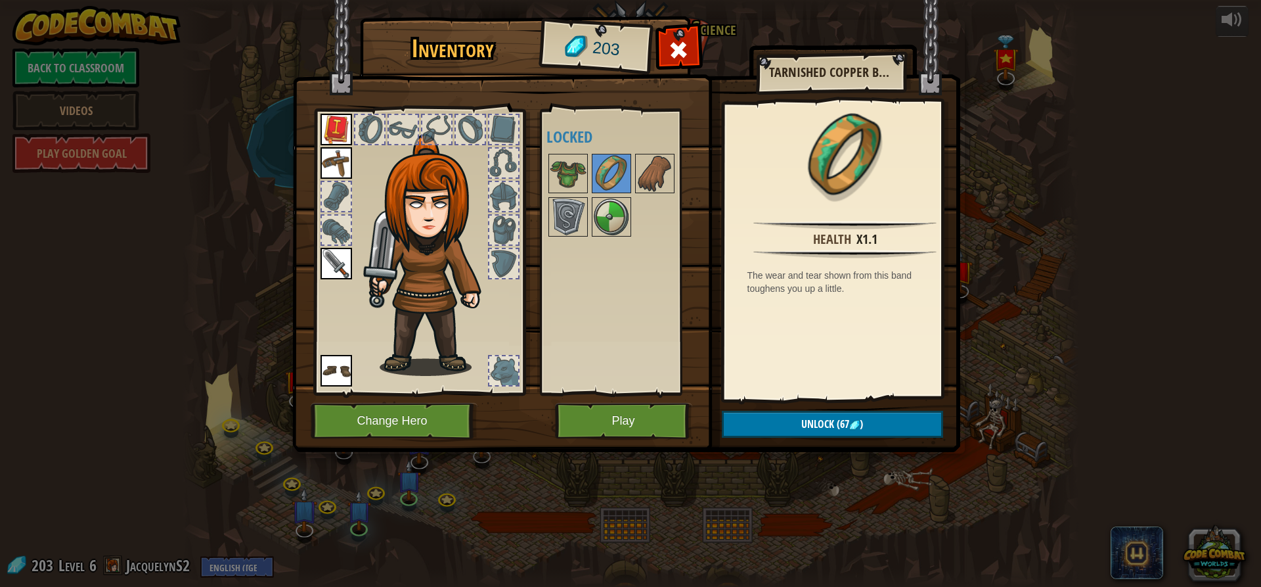
click at [677, 186] on div at bounding box center [628, 195] width 165 height 87
click at [579, 186] on img at bounding box center [568, 173] width 37 height 37
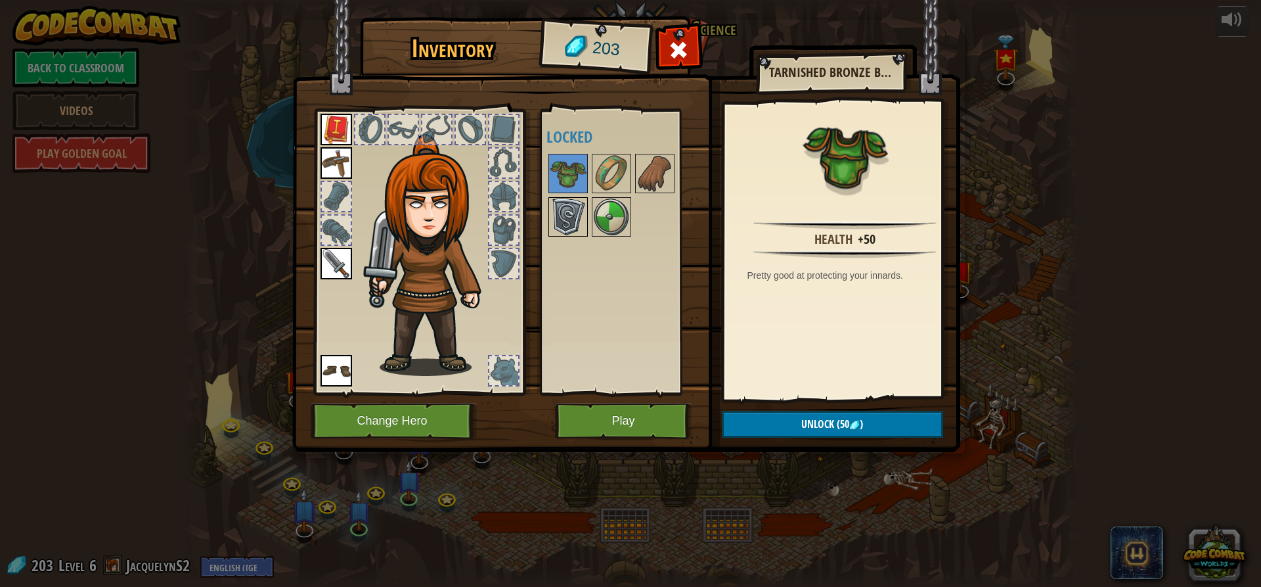
click at [558, 219] on img at bounding box center [568, 216] width 37 height 37
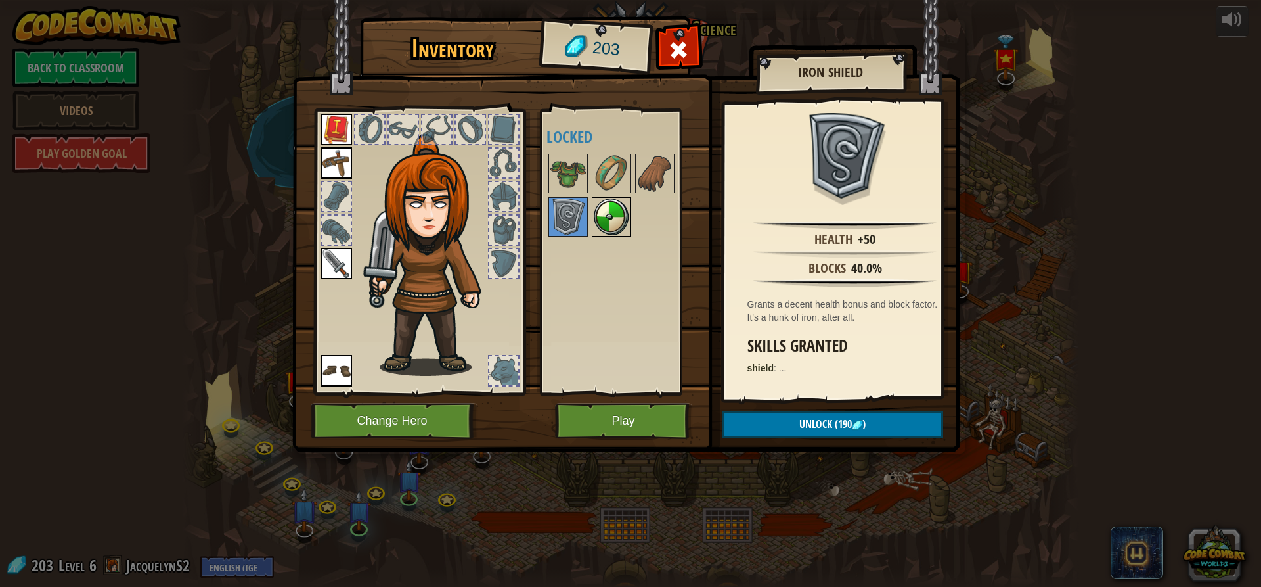
click at [615, 214] on img at bounding box center [611, 216] width 37 height 37
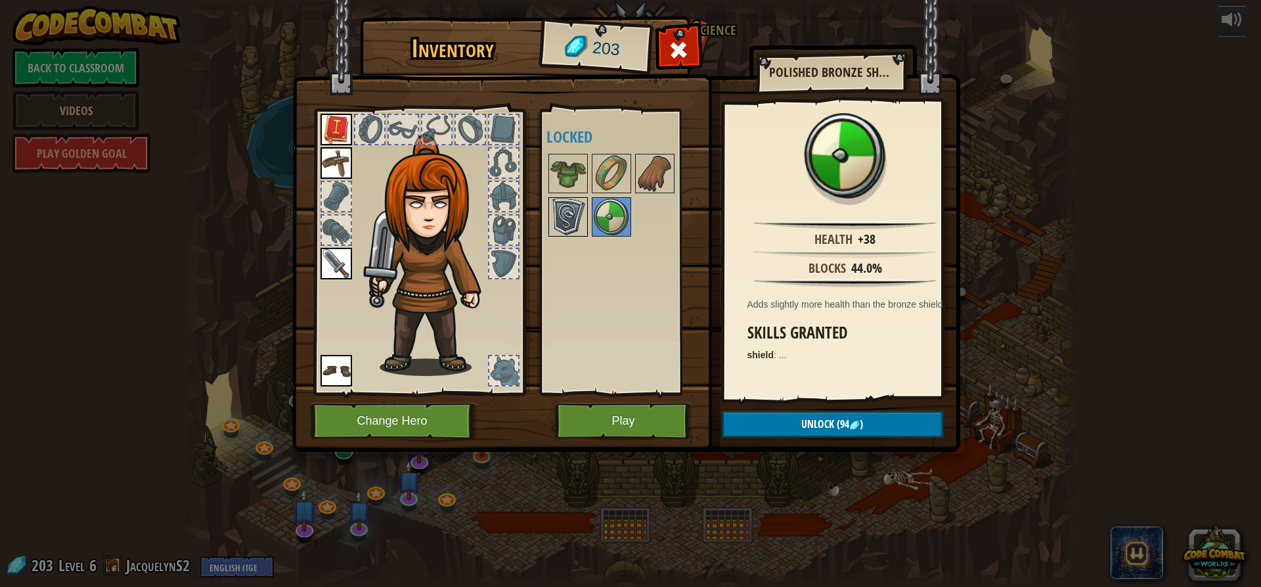
click at [568, 221] on img at bounding box center [568, 216] width 37 height 37
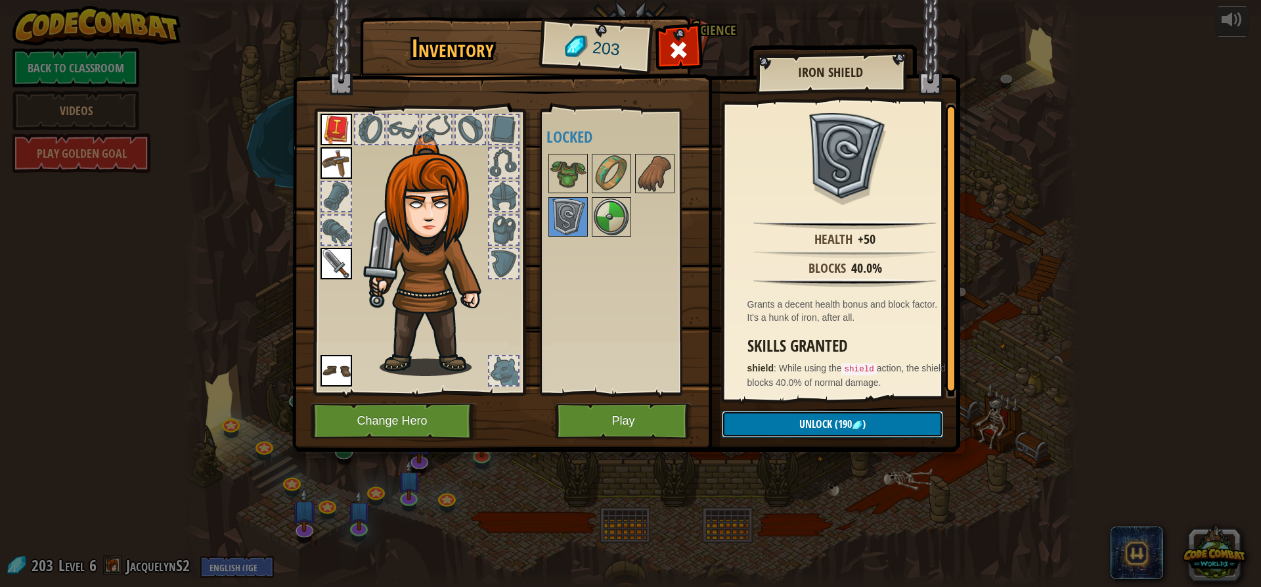
click at [783, 420] on button "Unlock (190 )" at bounding box center [832, 424] width 221 height 27
click at [792, 420] on button "Confirm" at bounding box center [832, 424] width 221 height 27
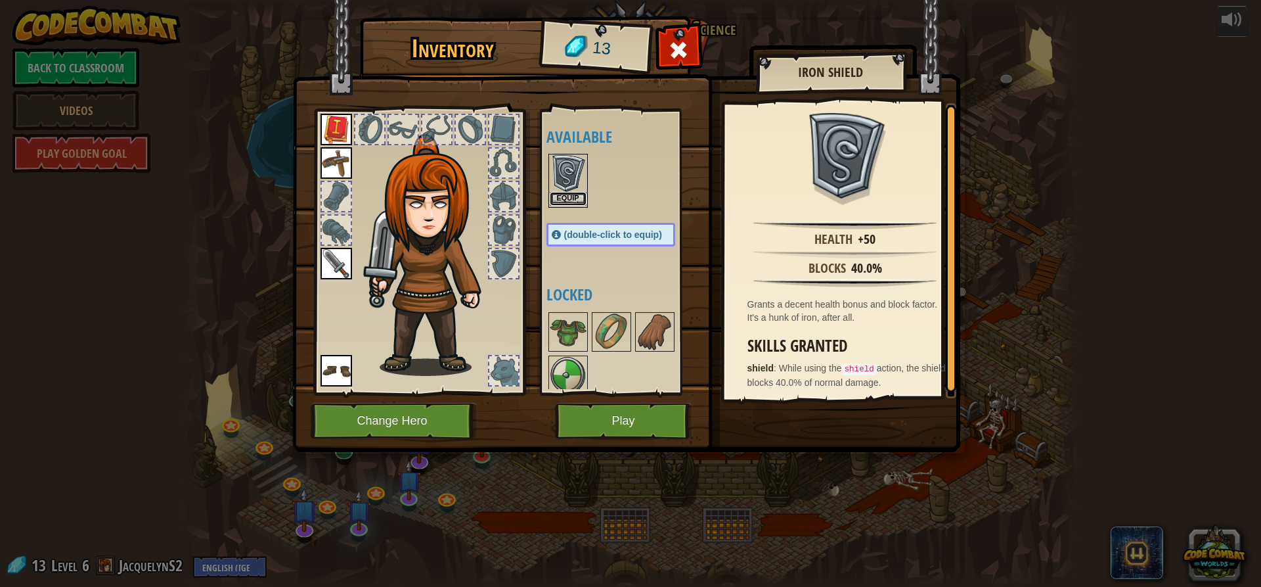
click at [575, 196] on button "Equip" at bounding box center [568, 199] width 37 height 14
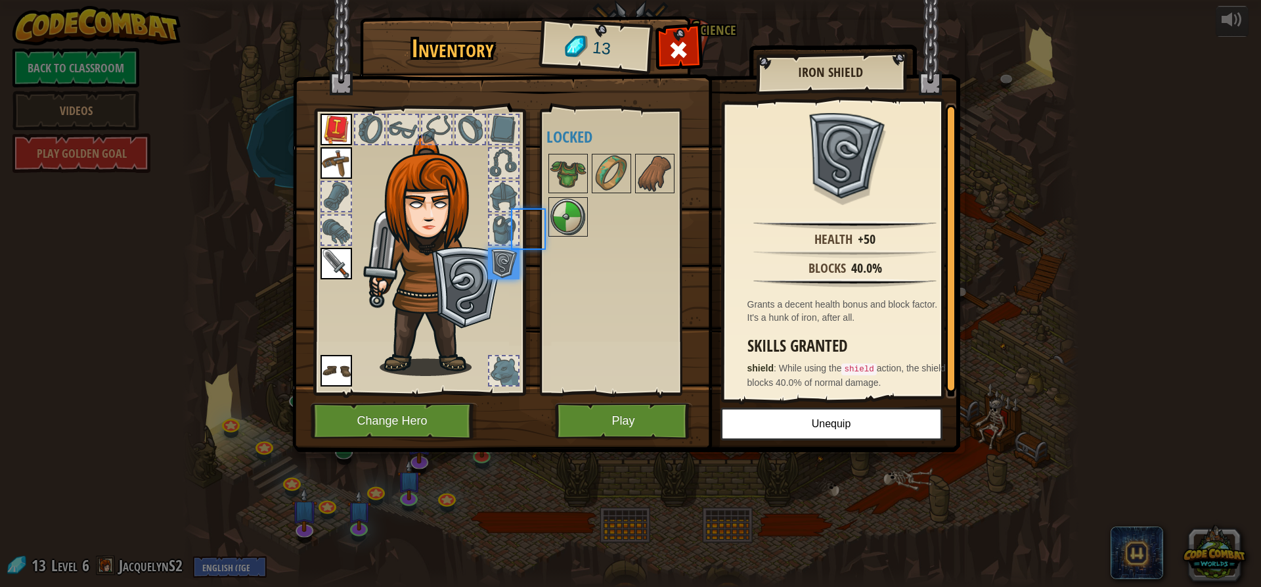
click at [575, 196] on div at bounding box center [623, 195] width 155 height 87
click at [564, 212] on img at bounding box center [568, 216] width 37 height 37
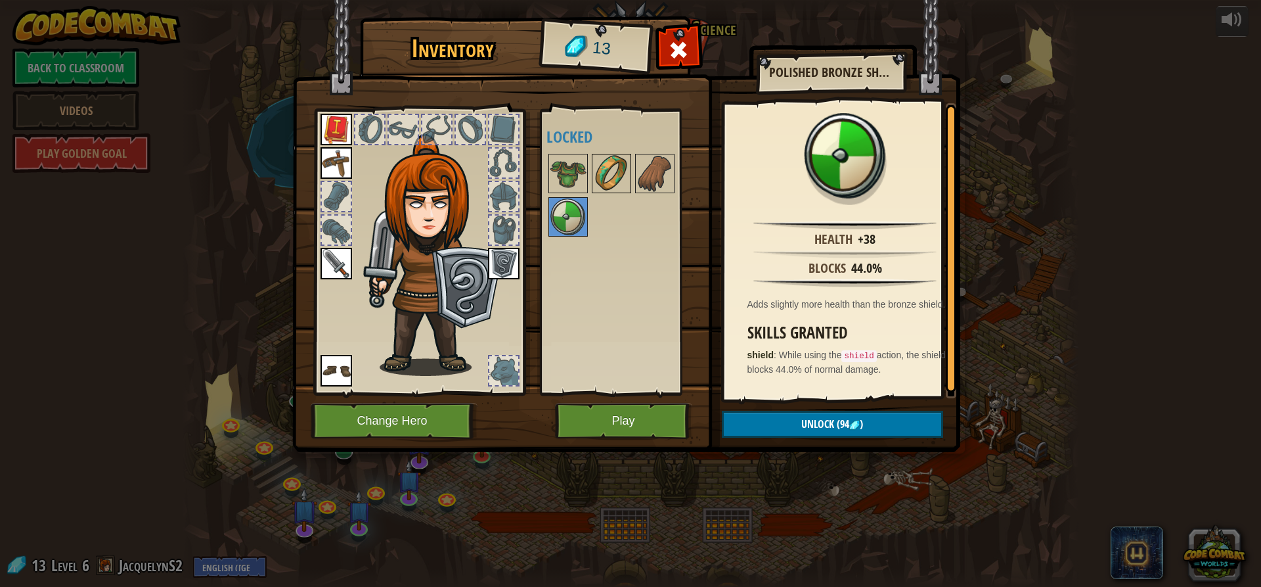
click at [610, 185] on img at bounding box center [611, 173] width 37 height 37
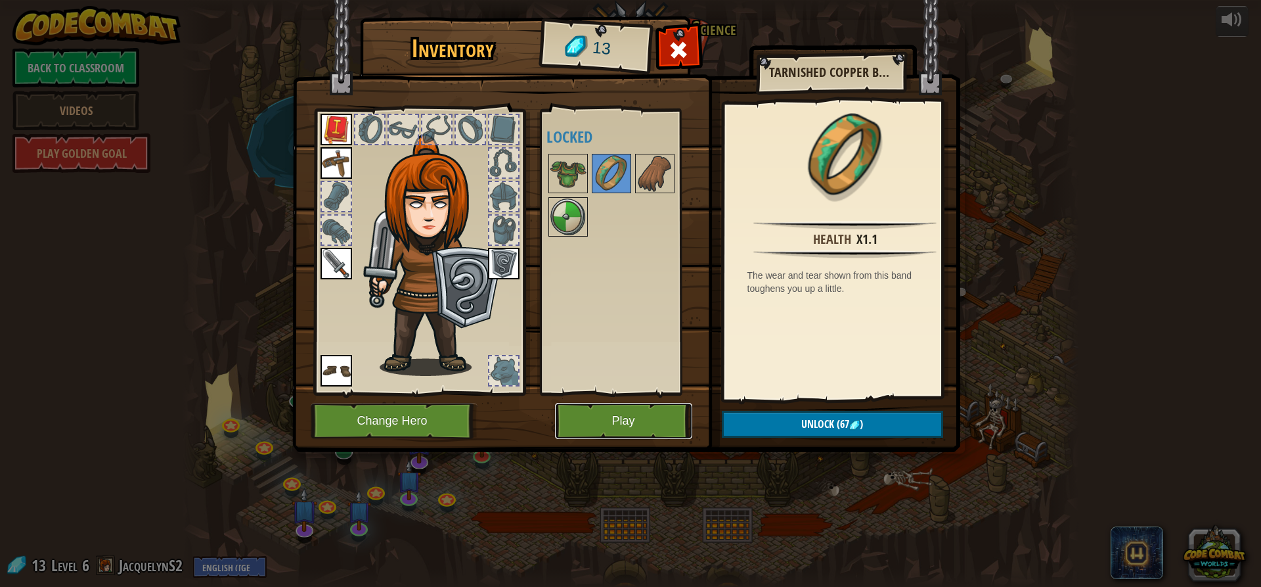
click at [653, 415] on button "Play" at bounding box center [623, 421] width 137 height 36
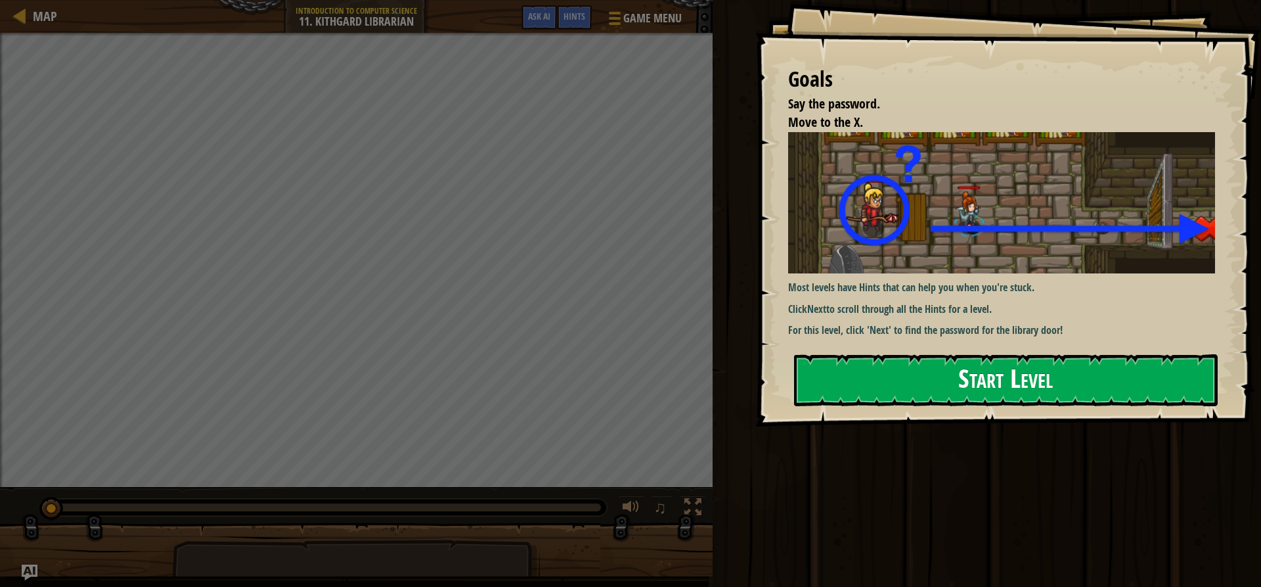
click at [946, 341] on div "Most levels have Hints that can help you when you're stuck. Click Next to scrol…" at bounding box center [1006, 236] width 437 height 209
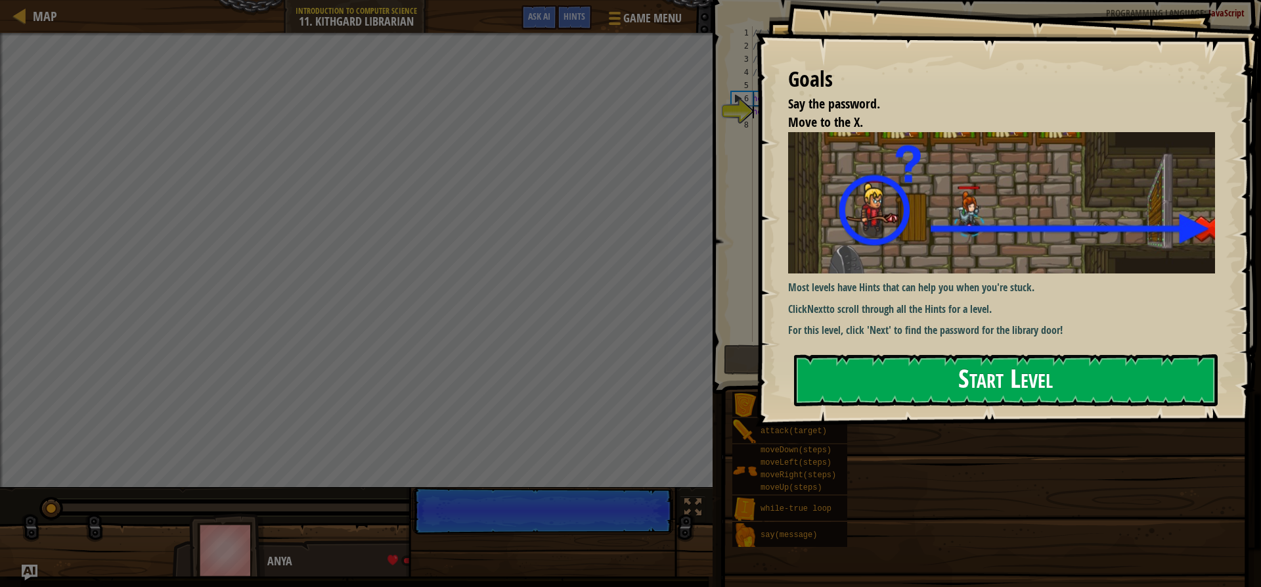
click at [948, 365] on button "Start Level" at bounding box center [1006, 380] width 424 height 52
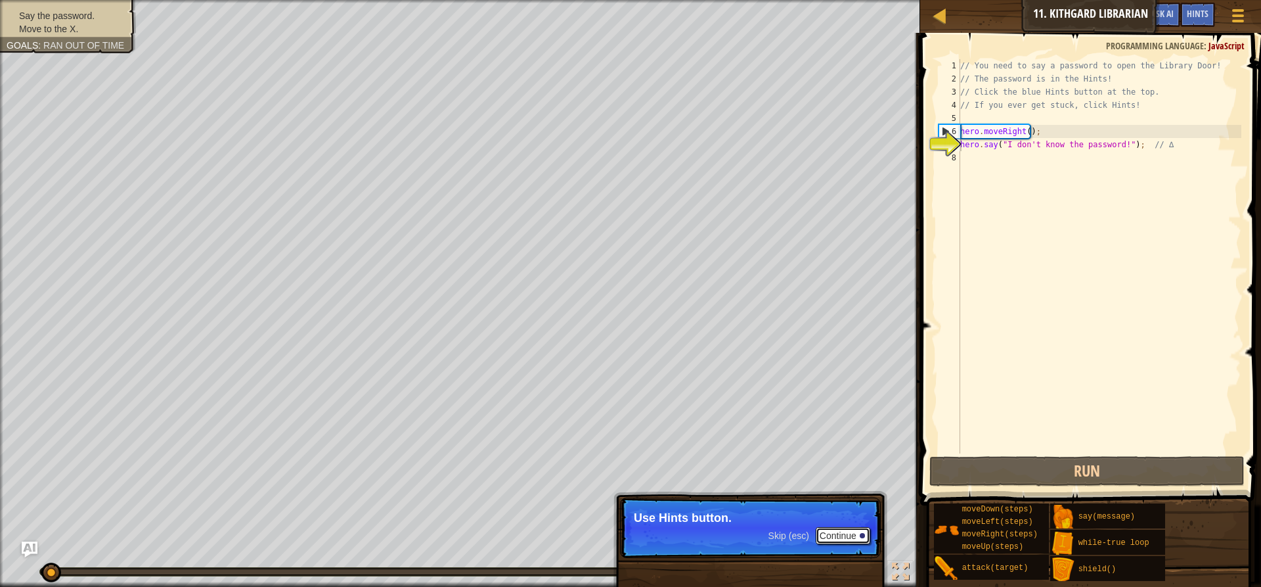
click at [843, 529] on button "Continue" at bounding box center [843, 535] width 55 height 17
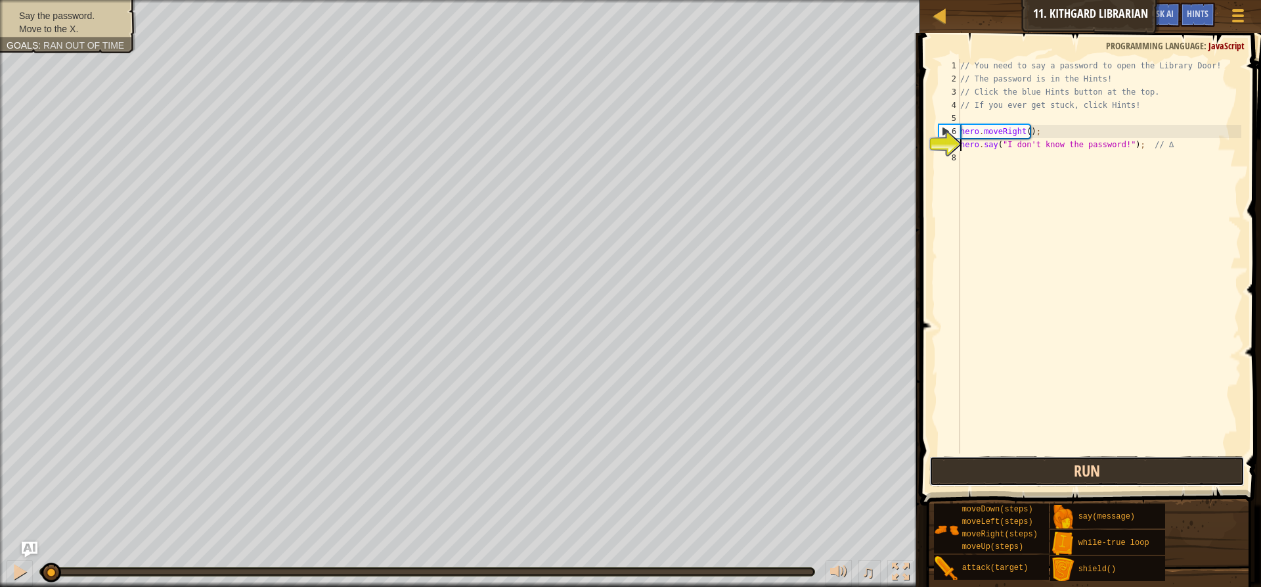
click at [987, 457] on button "Run" at bounding box center [1086, 471] width 315 height 30
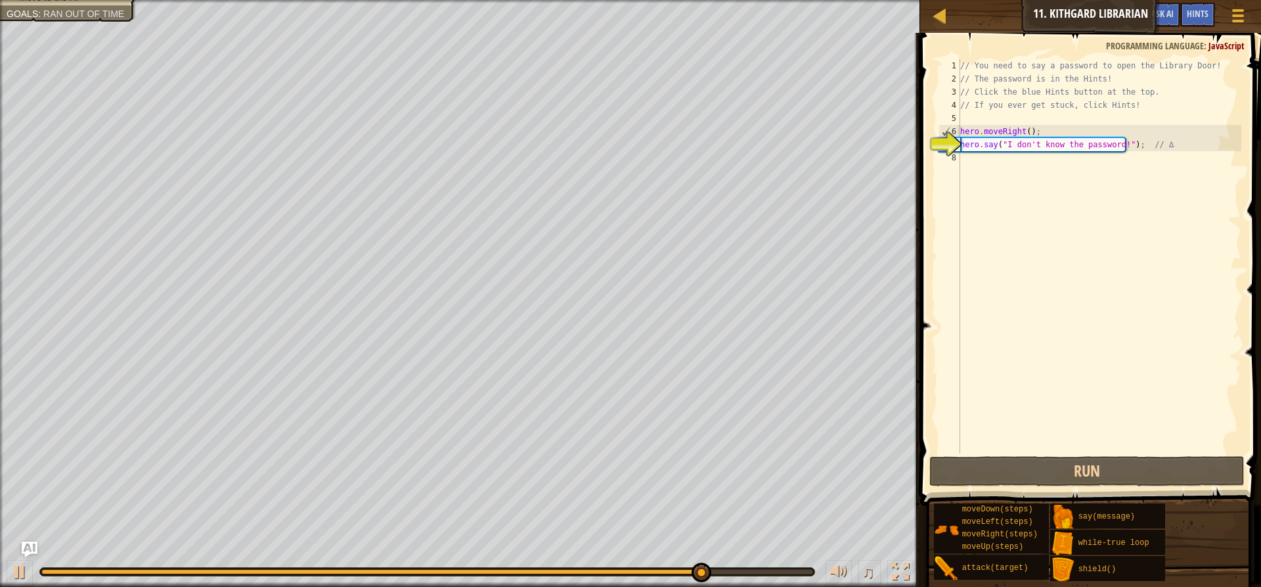
click at [1012, 169] on div "// You need to say a password to open the Library Door! // The password is in t…" at bounding box center [1100, 269] width 284 height 420
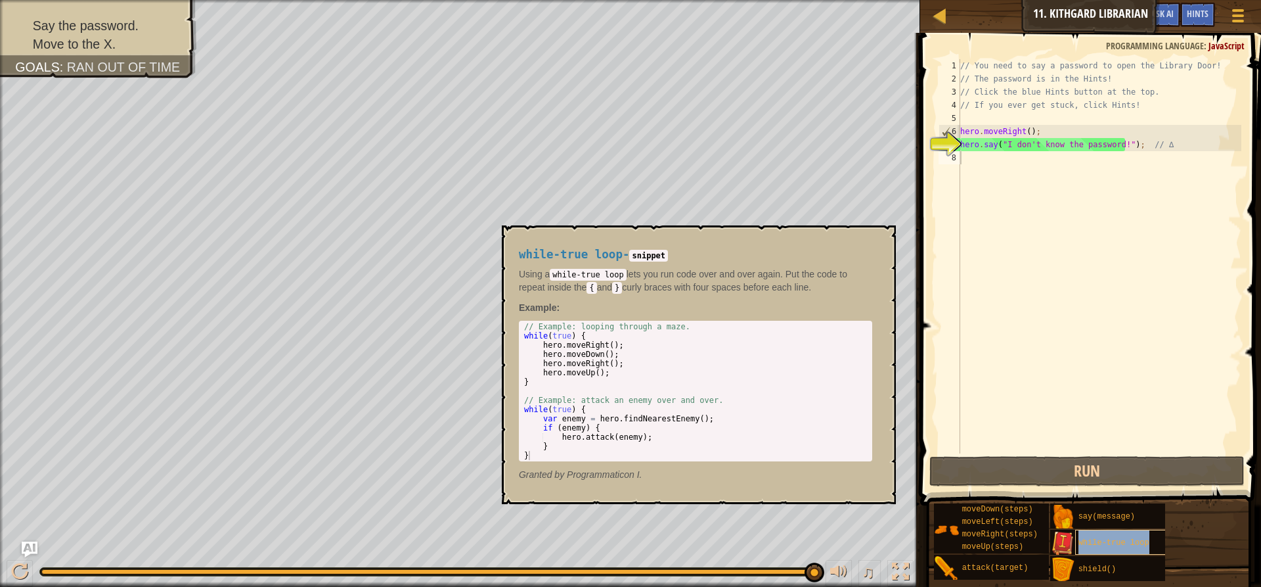
click at [1080, 548] on div "while-true loop" at bounding box center [1138, 541] width 126 height 25
click at [1110, 546] on span "while-true loop" at bounding box center [1113, 542] width 71 height 9
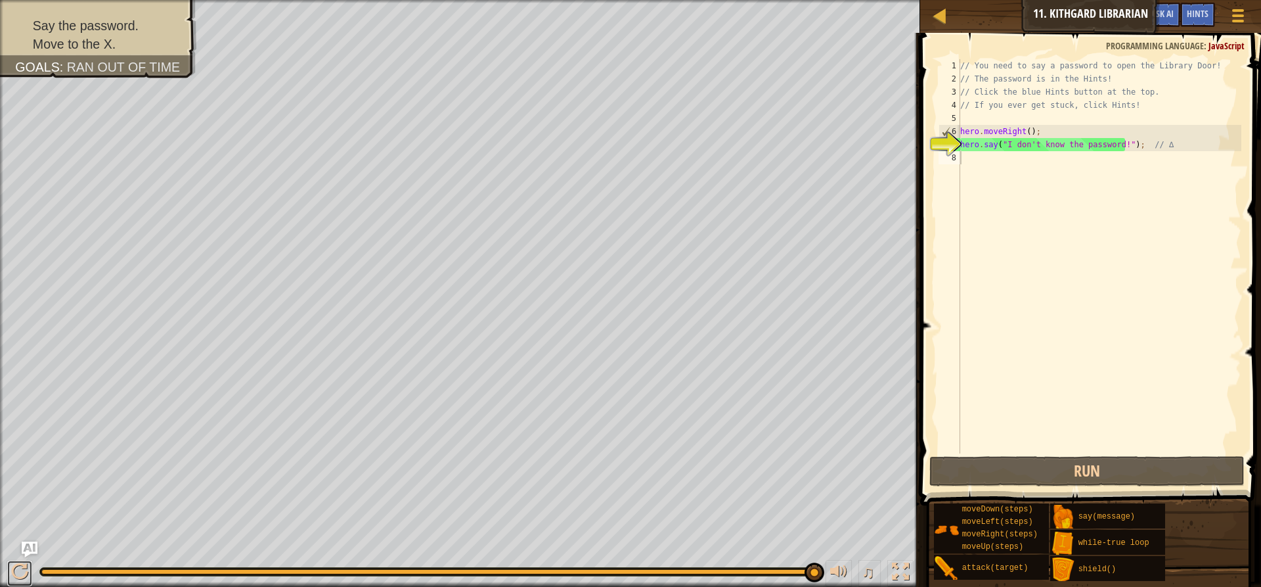
click at [8, 567] on button at bounding box center [20, 573] width 26 height 27
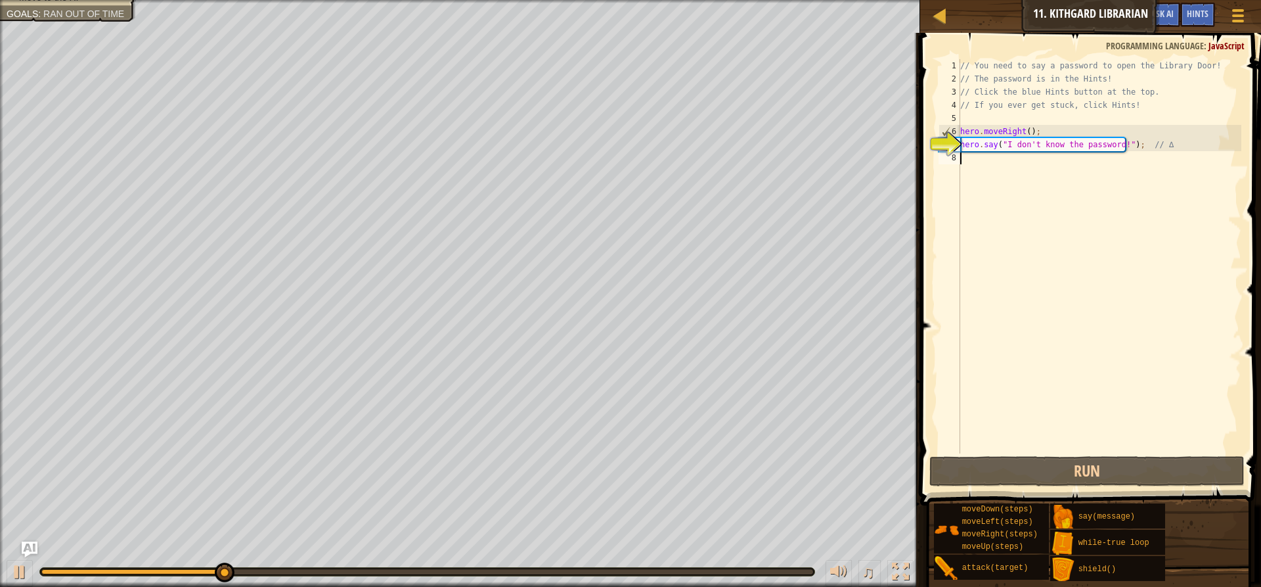
click at [0, 569] on div "♫" at bounding box center [460, 567] width 920 height 39
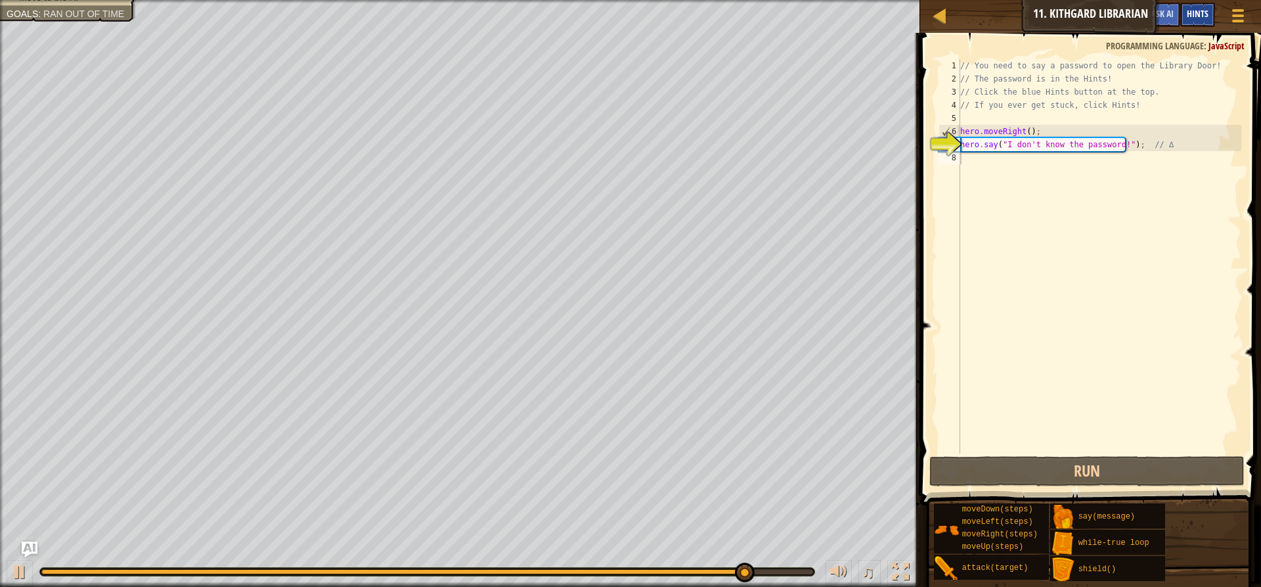
click at [1195, 12] on span "Hints" at bounding box center [1198, 13] width 22 height 12
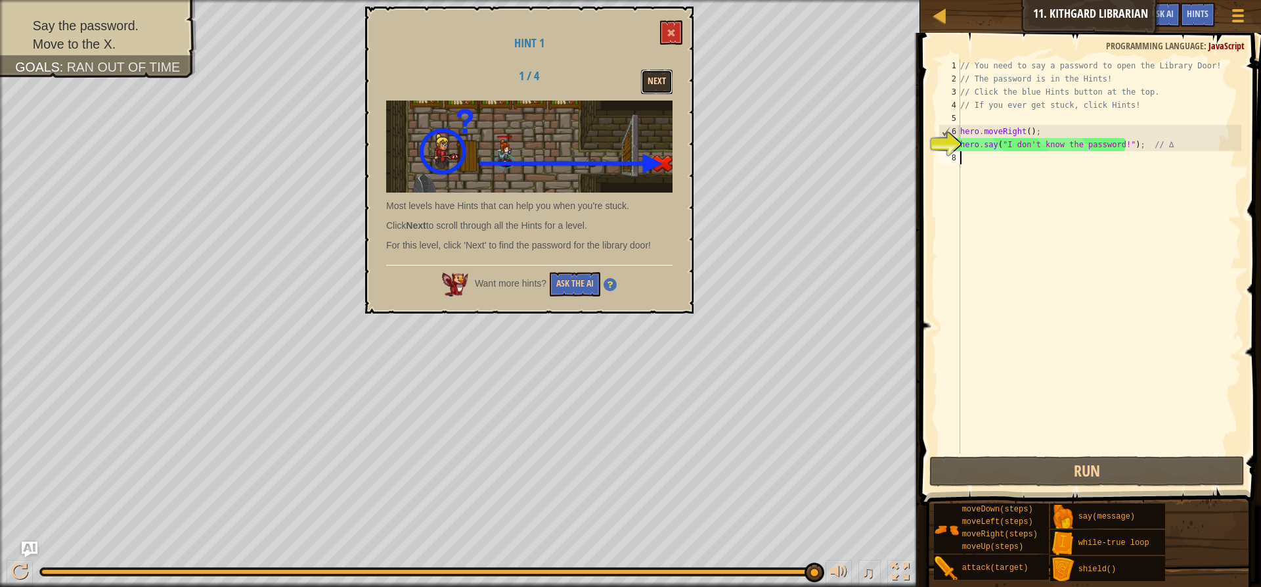
click at [642, 75] on button "Next" at bounding box center [657, 82] width 32 height 24
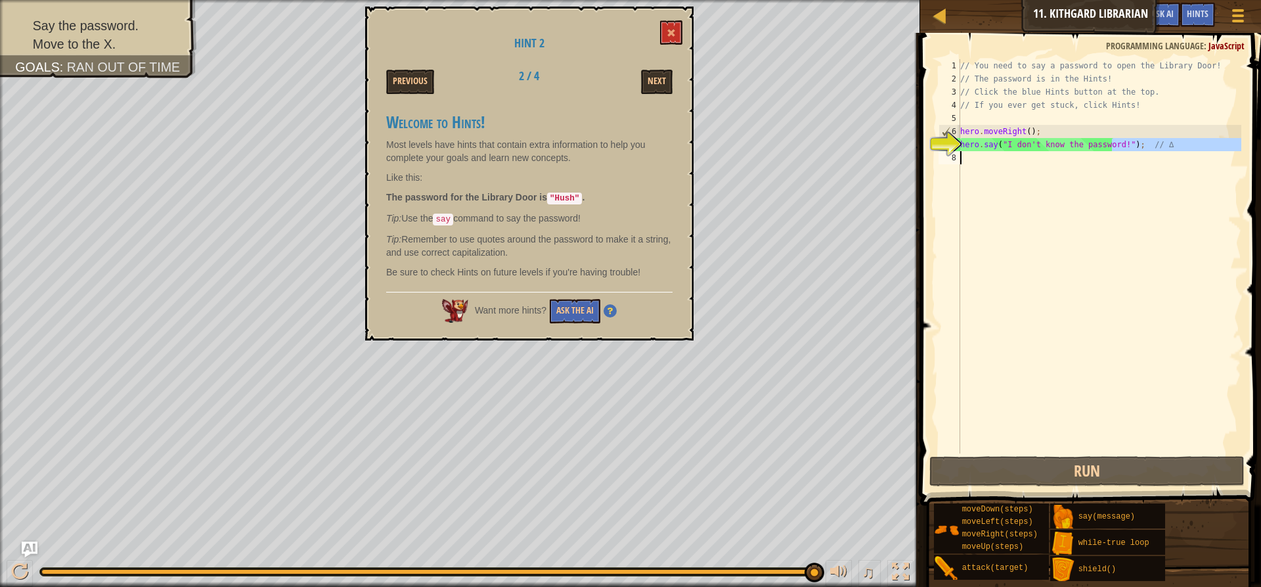
drag, startPoint x: 1114, startPoint y: 144, endPoint x: 1031, endPoint y: 156, distance: 84.2
click at [1031, 156] on div "// You need to say a password to open the Library Door! // The password is in t…" at bounding box center [1100, 269] width 284 height 420
type textarea "hero.say("I don't know the password!"); // ∆"
click at [1091, 167] on div "// You need to say a password to open the Library Door! // The password is in t…" at bounding box center [1100, 256] width 284 height 394
click at [1113, 143] on div "// You need to say a password to open the Library Door! // The password is in t…" at bounding box center [1100, 269] width 284 height 420
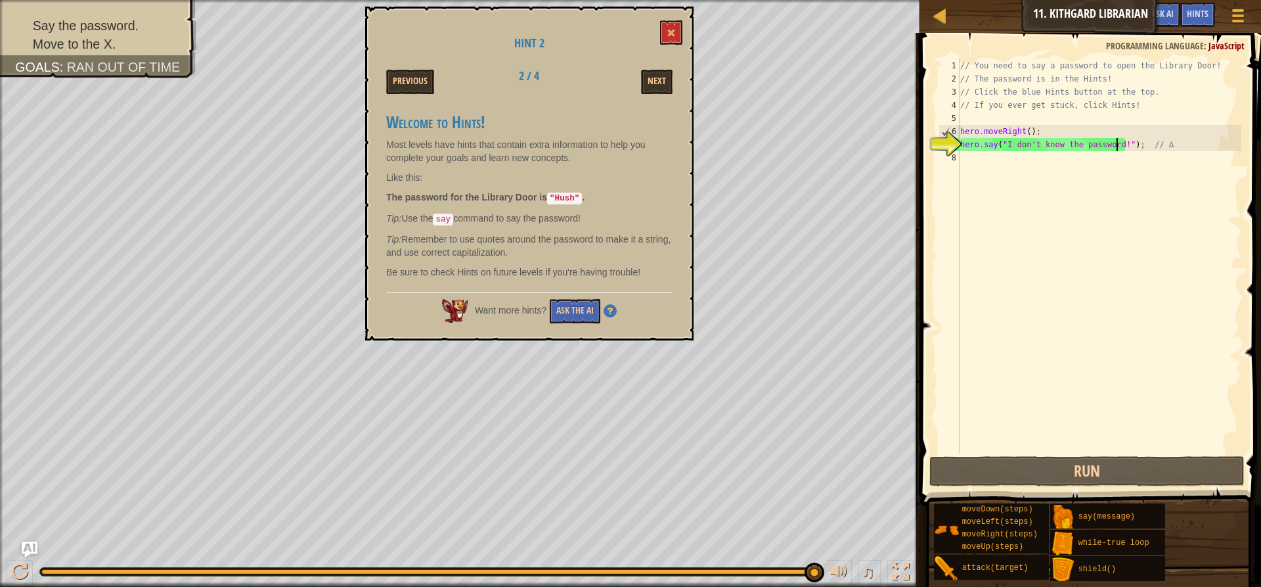
click at [1115, 144] on div "// You need to say a password to open the Library Door! // The password is in t…" at bounding box center [1100, 269] width 284 height 420
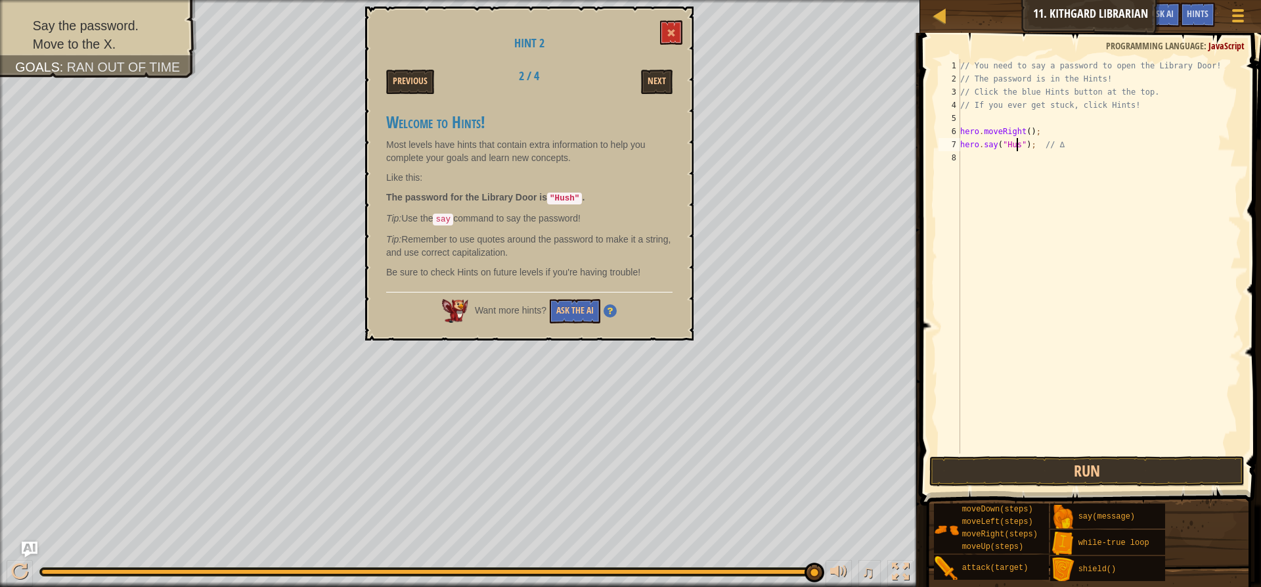
scroll to position [6, 5]
type textarea "hero.say("Hush"); // ∆"
click at [1042, 477] on button "Run" at bounding box center [1086, 471] width 315 height 30
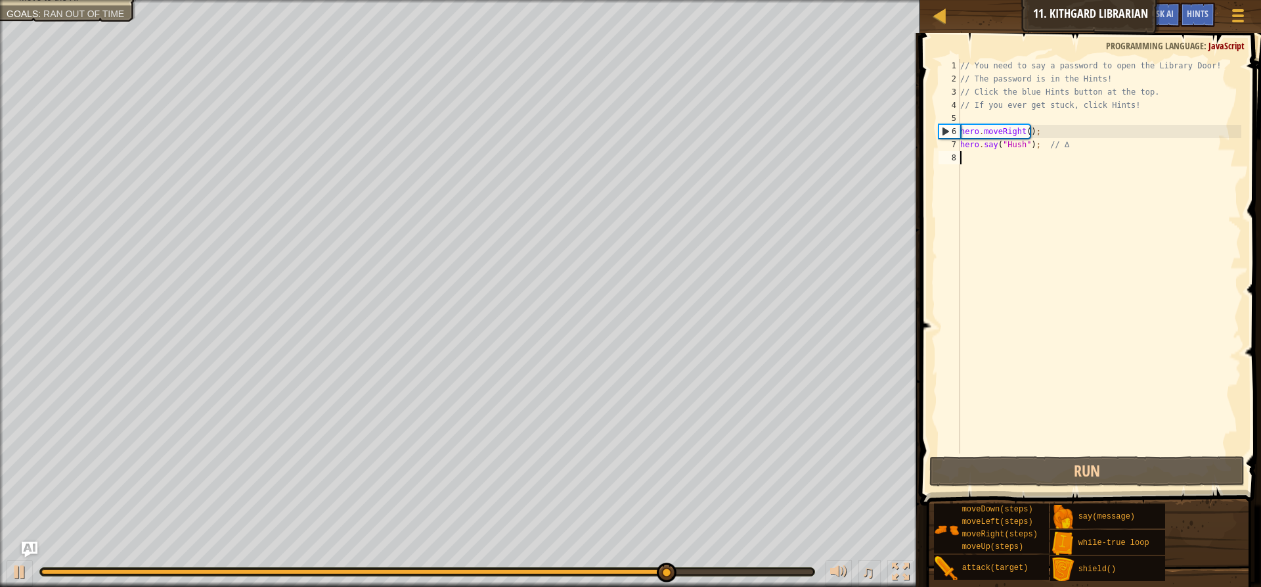
click at [1007, 159] on div "// You need to say a password to open the Library Door! // The password is in t…" at bounding box center [1100, 269] width 284 height 420
type textarea "h"
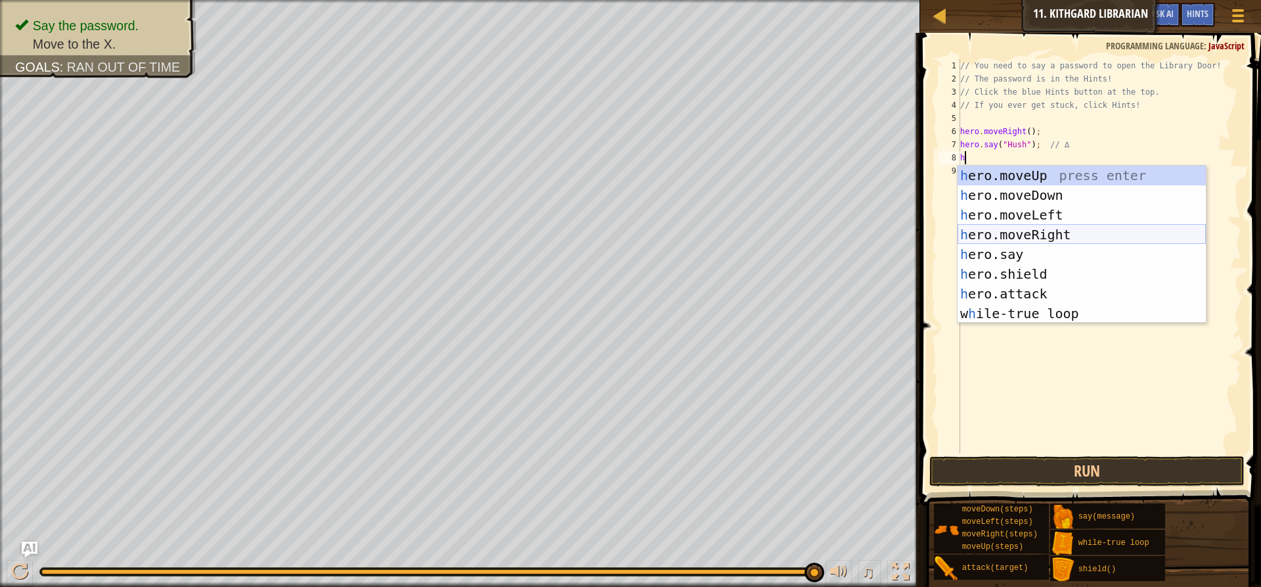
click at [1029, 233] on div "h ero.moveUp press enter h ero.moveDown press enter h ero.moveLeft press enter …" at bounding box center [1082, 264] width 248 height 197
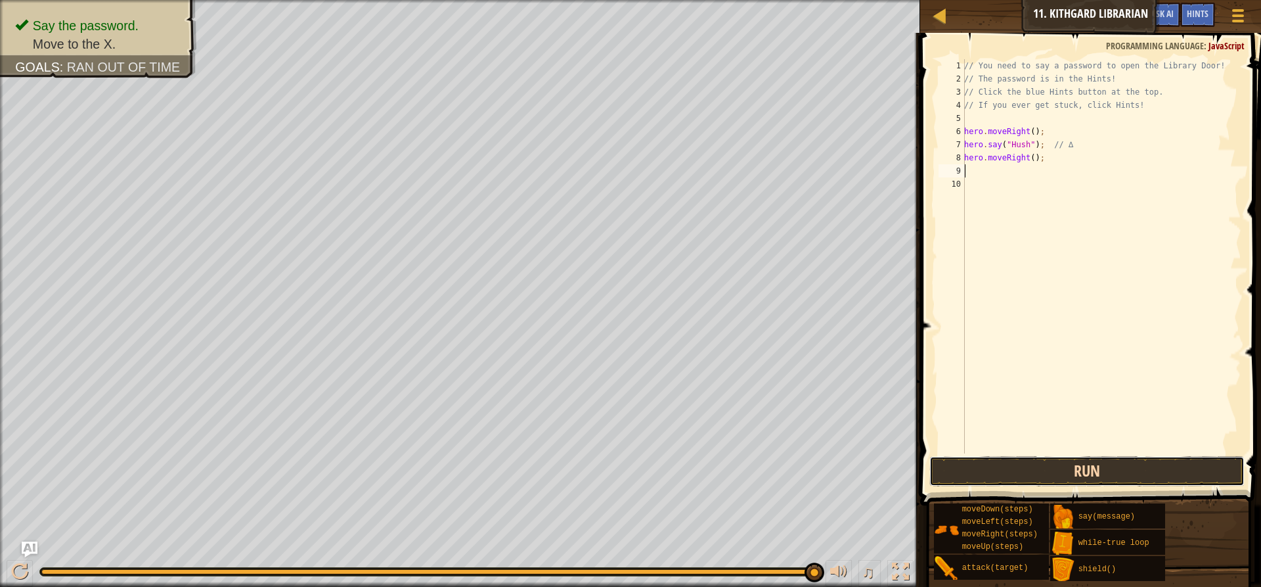
click at [1010, 461] on button "Run" at bounding box center [1086, 471] width 315 height 30
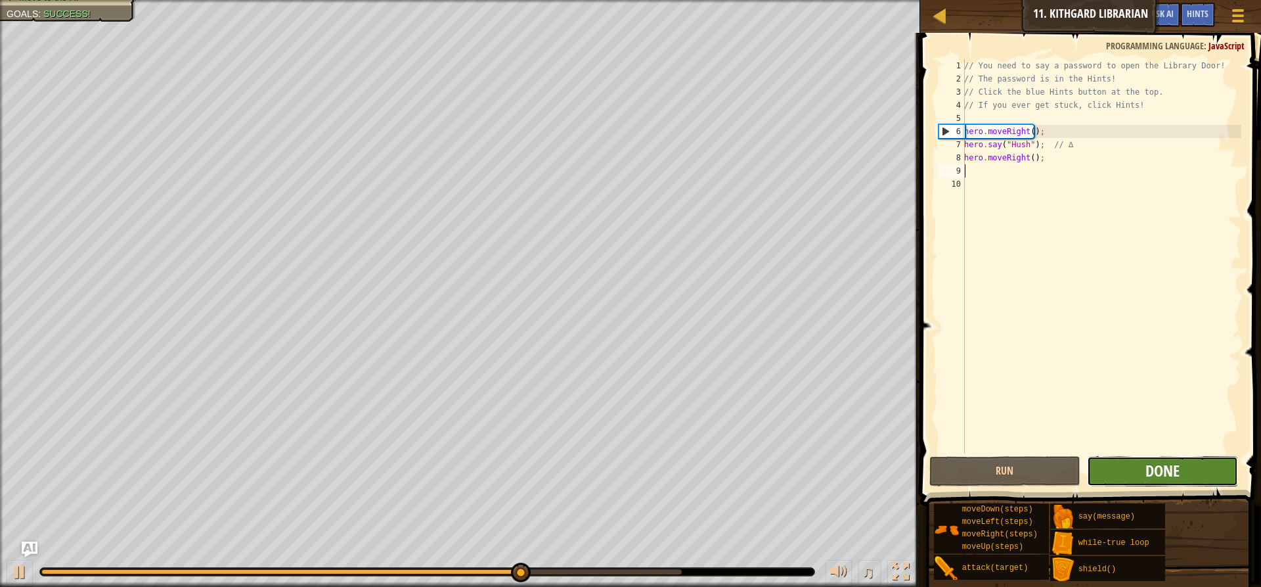
click at [1173, 467] on span "Done" at bounding box center [1162, 470] width 34 height 21
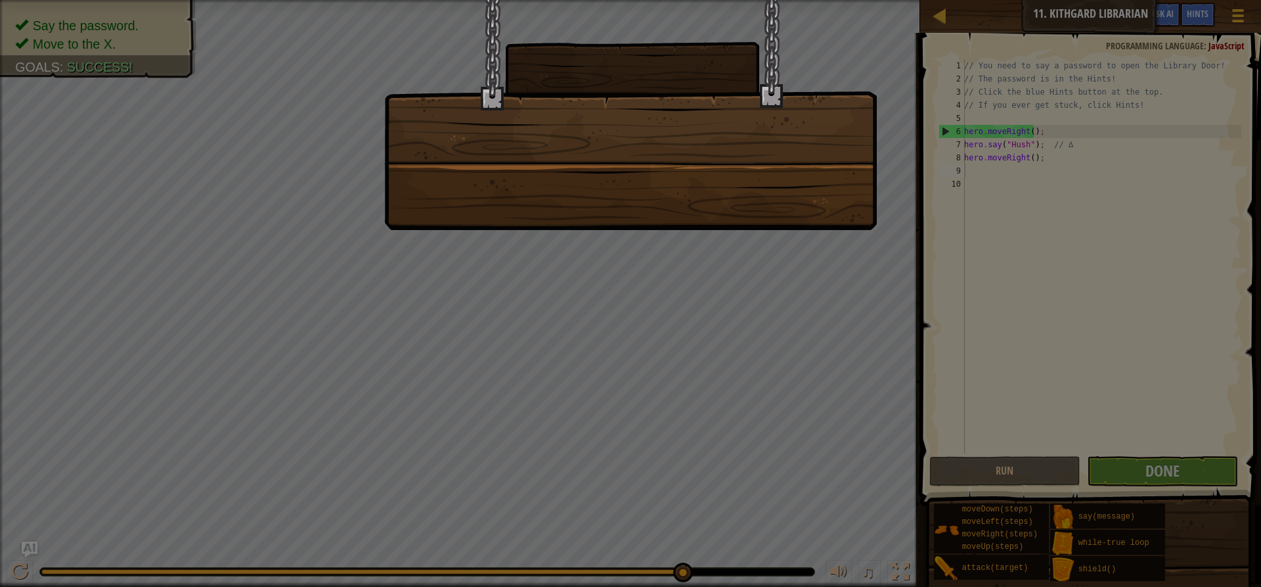
click at [1122, 376] on div at bounding box center [630, 293] width 1261 height 587
click at [559, 273] on div at bounding box center [630, 293] width 1261 height 587
drag, startPoint x: 418, startPoint y: 32, endPoint x: 985, endPoint y: 269, distance: 614.4
click at [416, 32] on div at bounding box center [630, 115] width 493 height 230
click at [1197, 463] on div at bounding box center [630, 293] width 1261 height 587
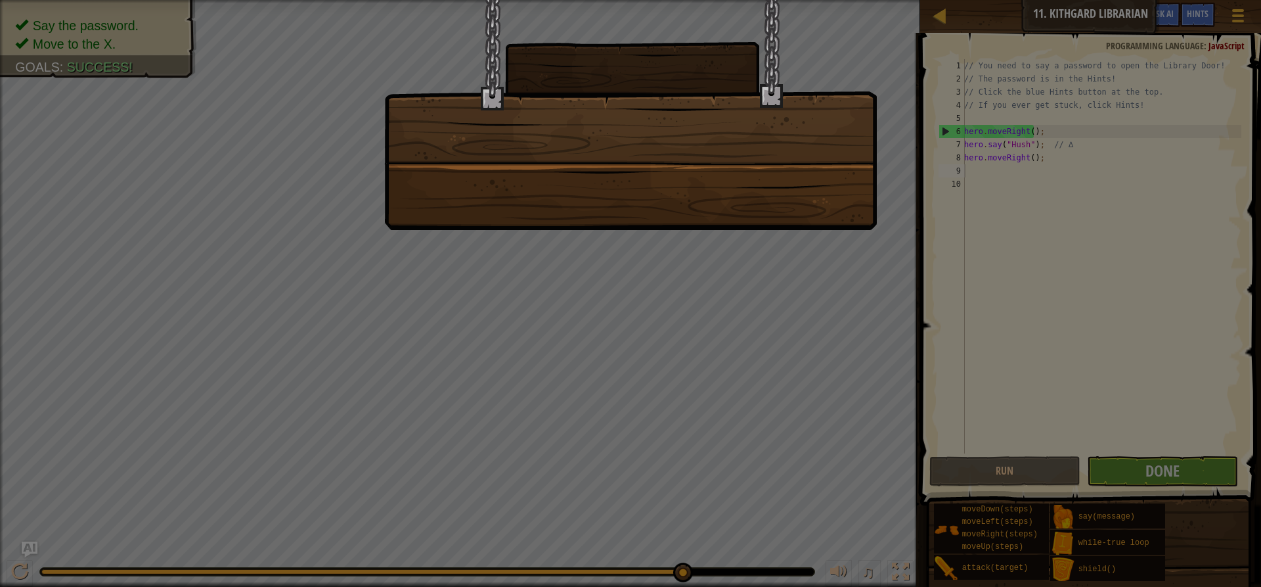
drag, startPoint x: 1197, startPoint y: 463, endPoint x: 638, endPoint y: 252, distance: 598.0
click at [1193, 462] on div at bounding box center [630, 293] width 1261 height 587
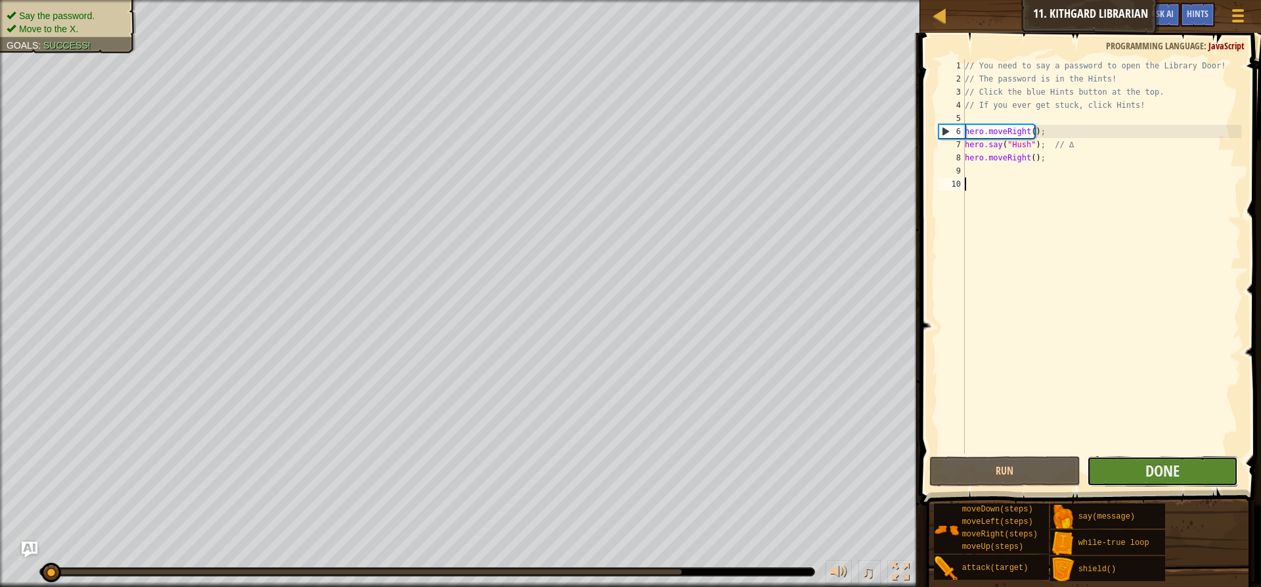
click at [1189, 485] on button "Done" at bounding box center [1162, 471] width 151 height 30
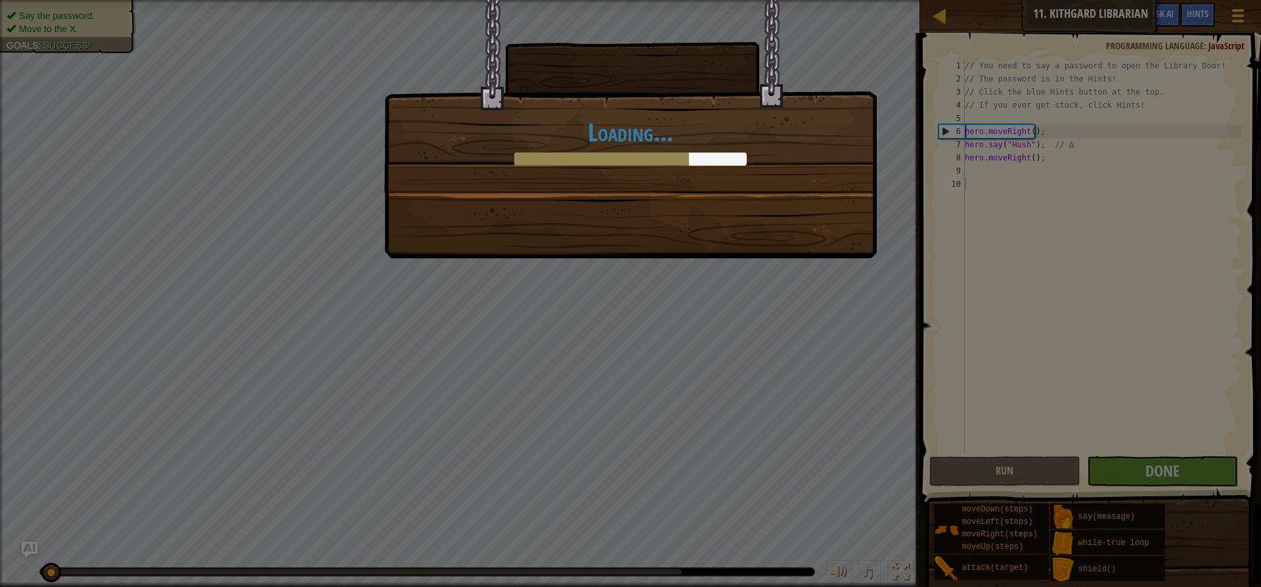
click at [738, 156] on div at bounding box center [630, 158] width 233 height 13
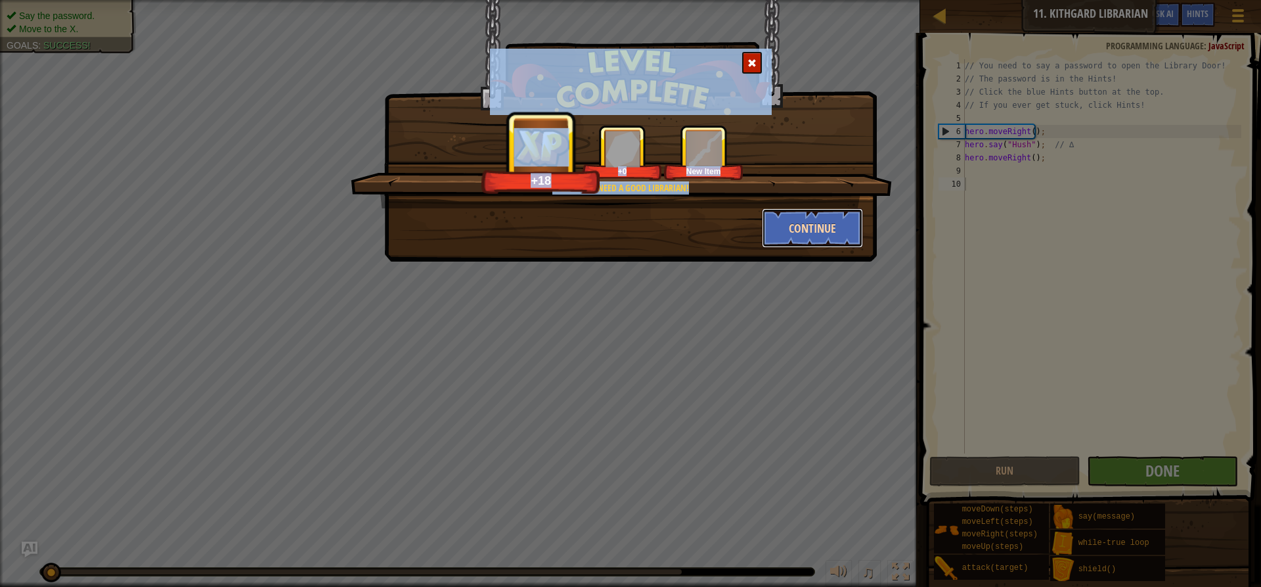
click at [793, 236] on button "Continue" at bounding box center [813, 227] width 102 height 39
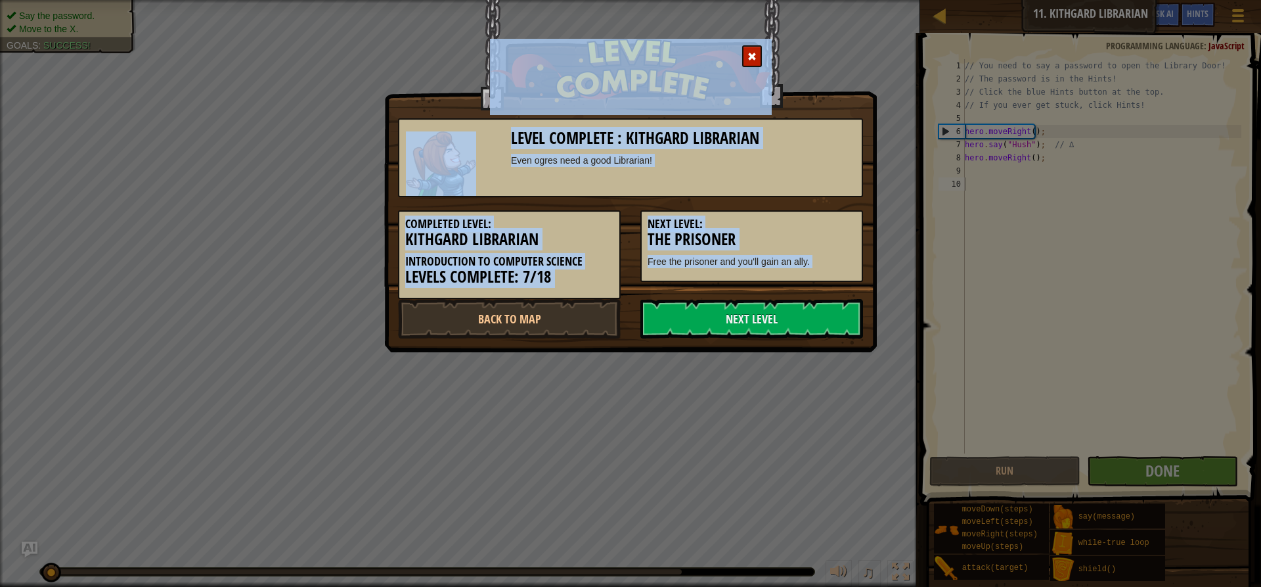
click at [786, 235] on h3 "The Prisoner" at bounding box center [752, 240] width 208 height 18
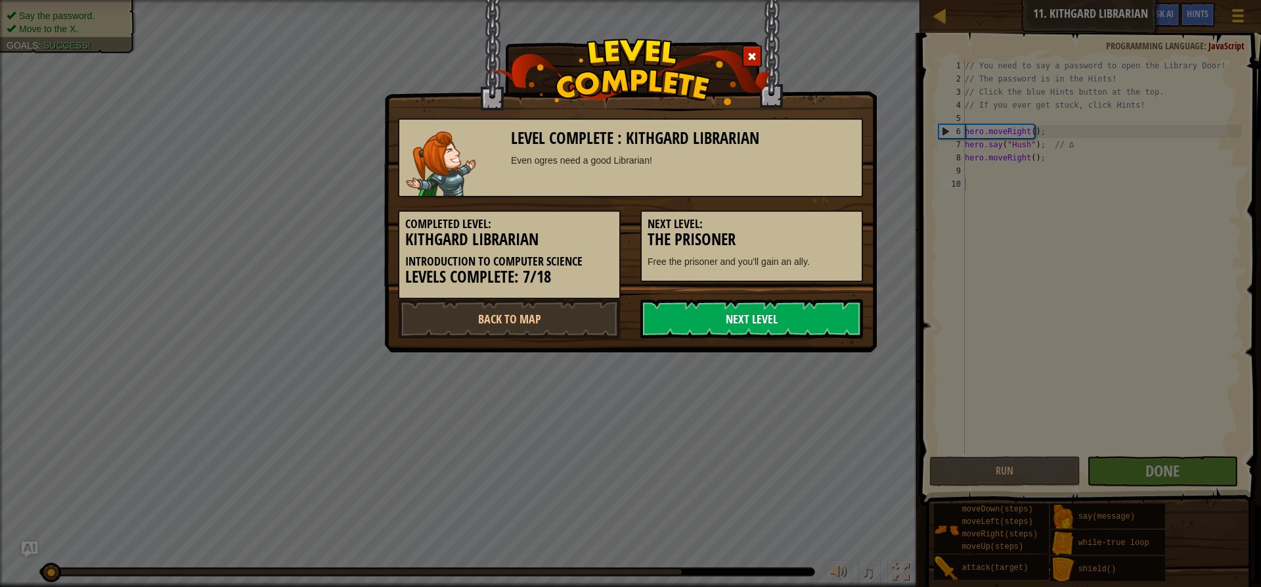
click at [714, 314] on link "Next Level" at bounding box center [751, 318] width 223 height 39
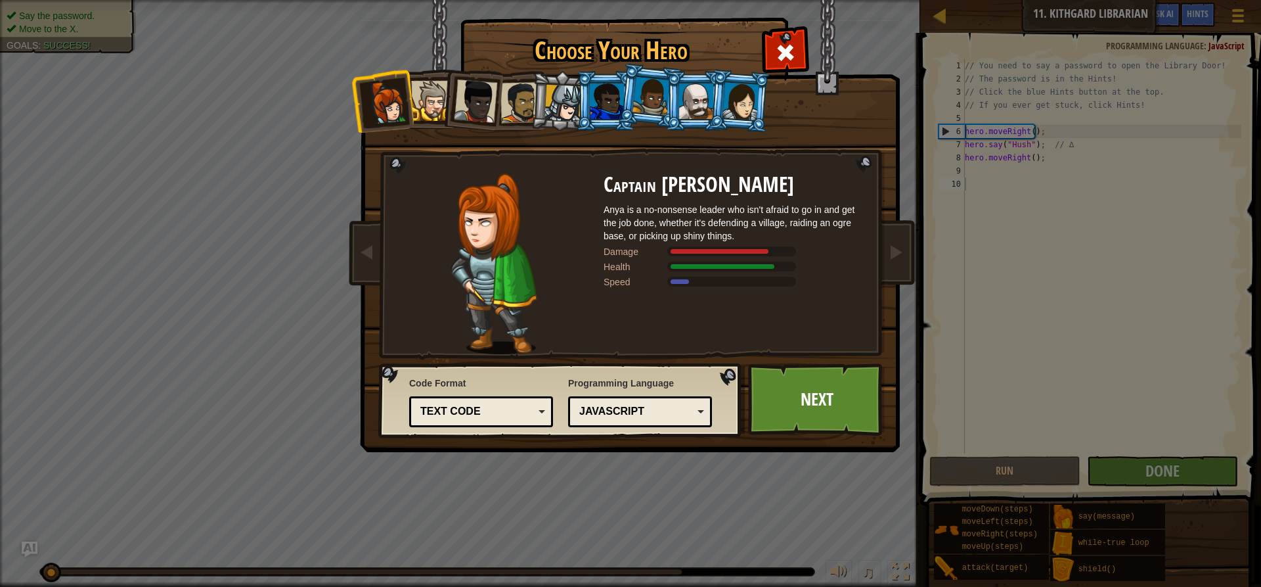
click at [527, 411] on div "Text code" at bounding box center [477, 411] width 114 height 15
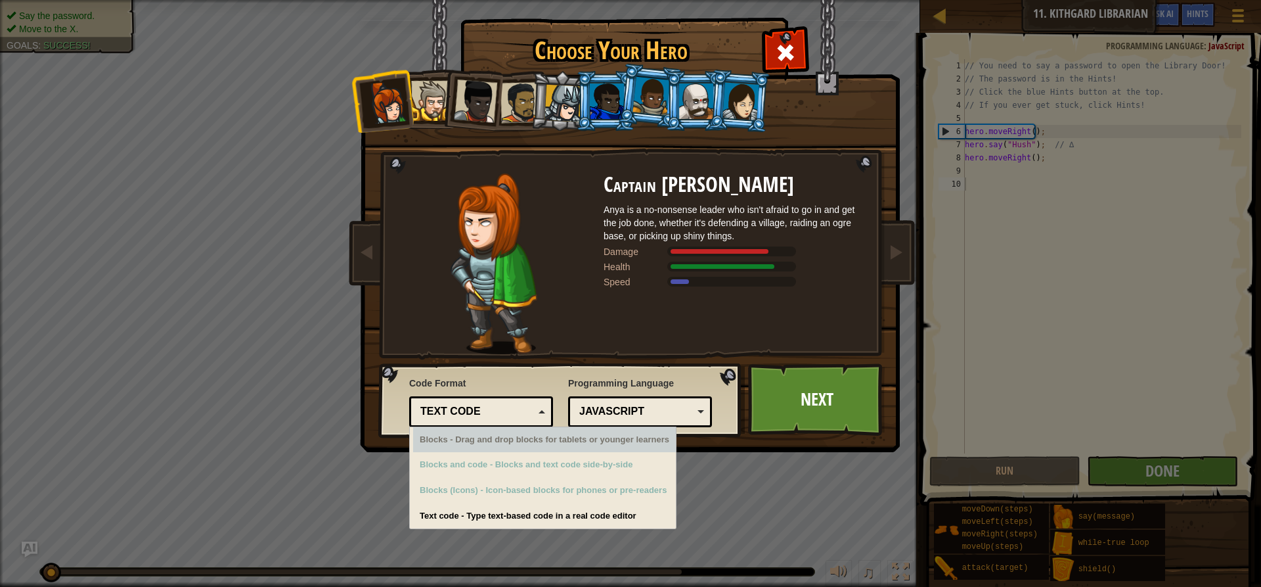
click at [671, 417] on div "JavaScript" at bounding box center [636, 411] width 114 height 15
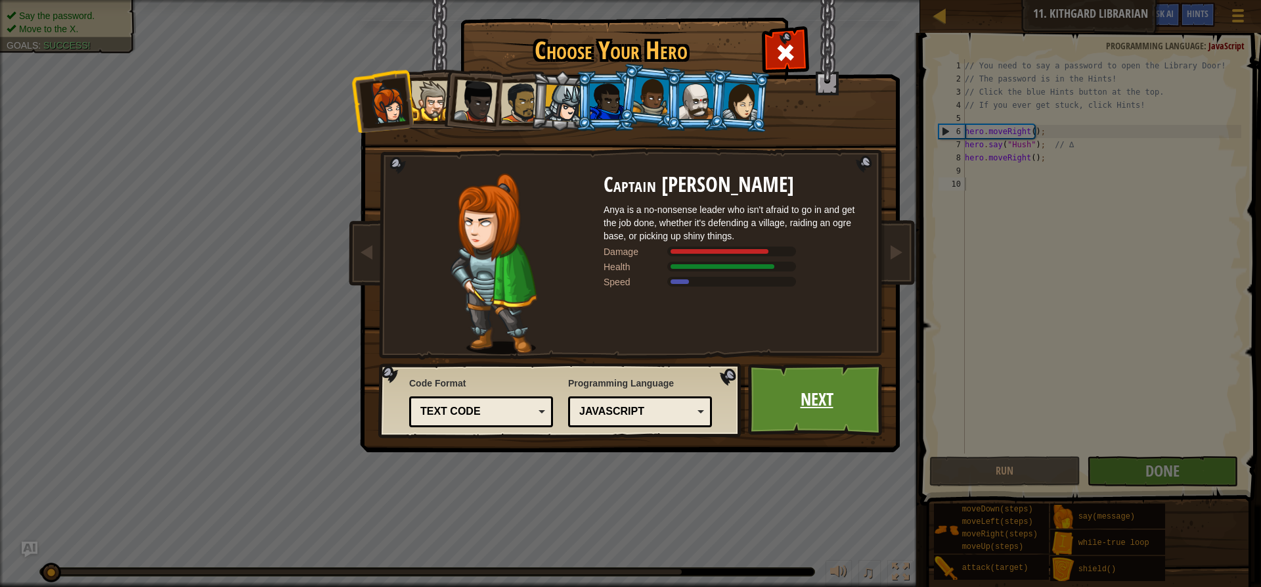
click at [782, 380] on link "Next" at bounding box center [816, 399] width 137 height 72
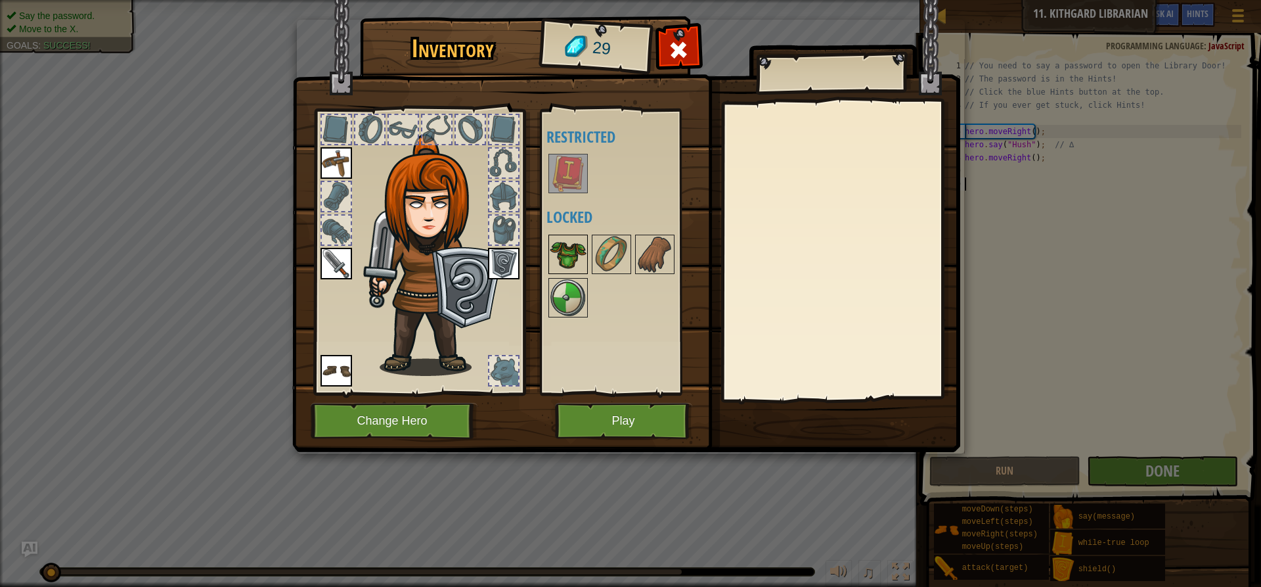
click at [576, 251] on img at bounding box center [568, 254] width 37 height 37
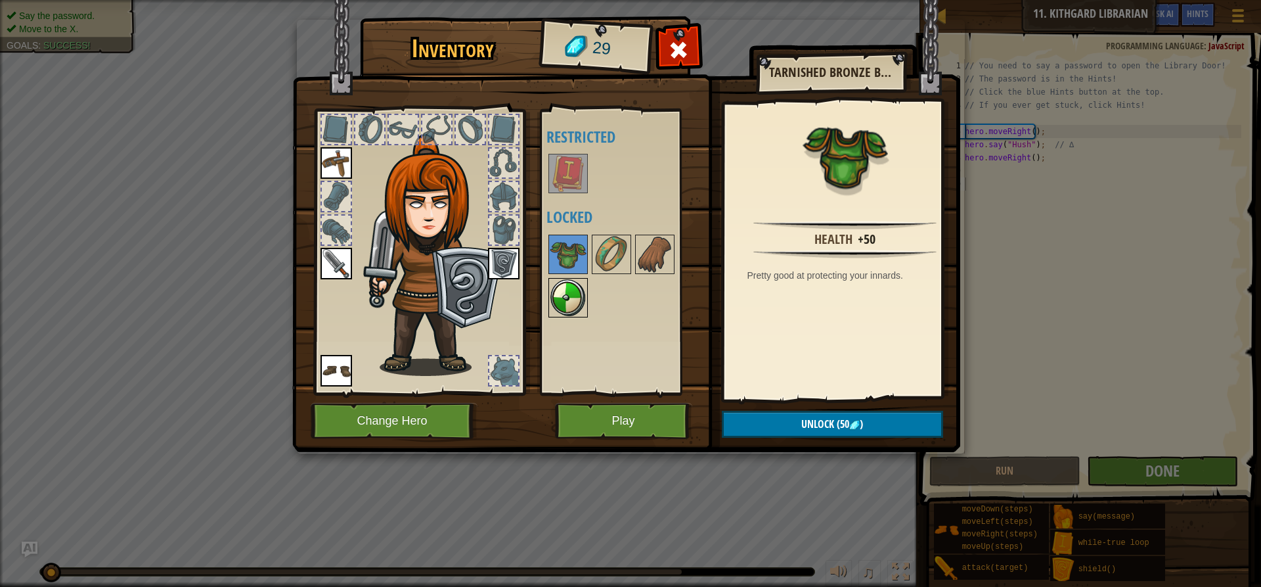
click at [585, 290] on img at bounding box center [568, 297] width 37 height 37
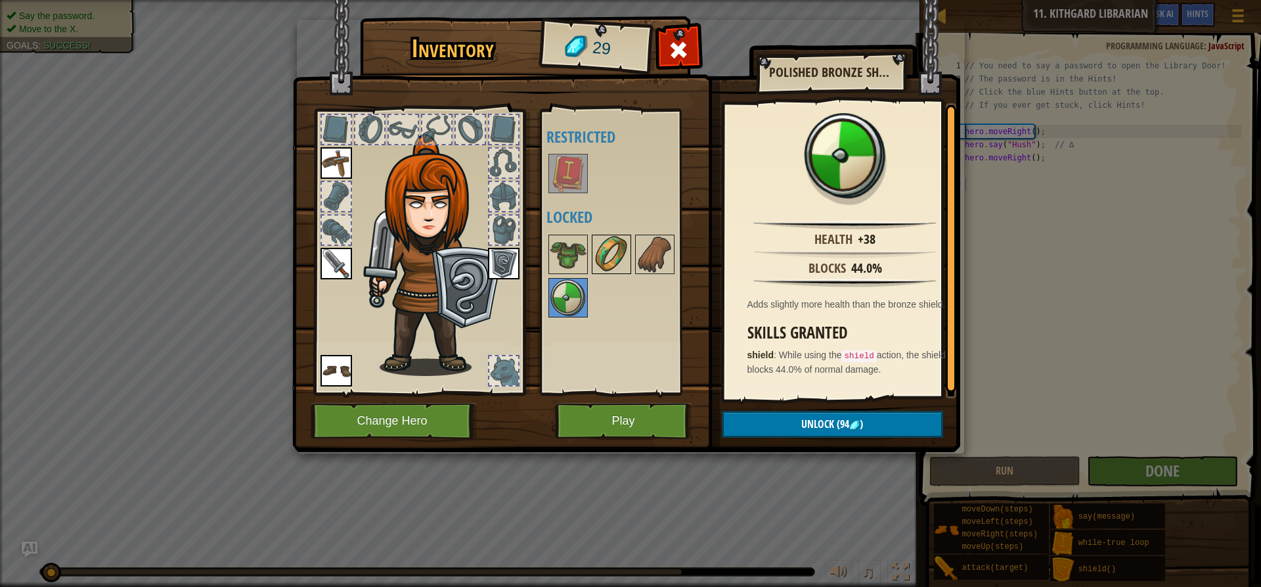
click at [618, 254] on img at bounding box center [611, 254] width 37 height 37
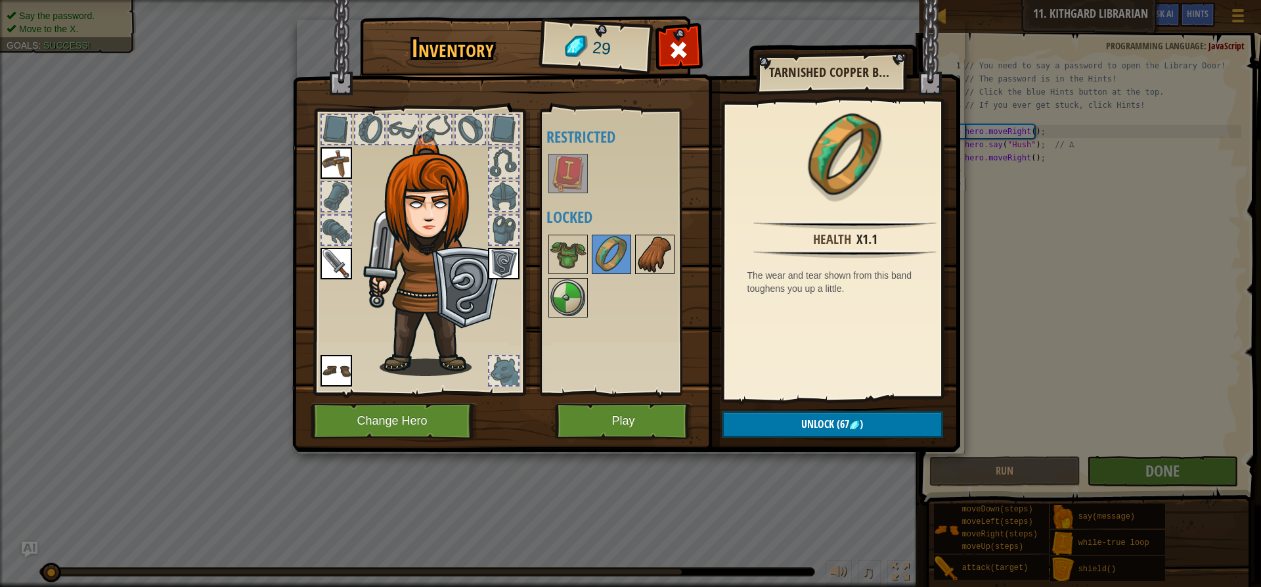
click at [652, 249] on img at bounding box center [654, 254] width 37 height 37
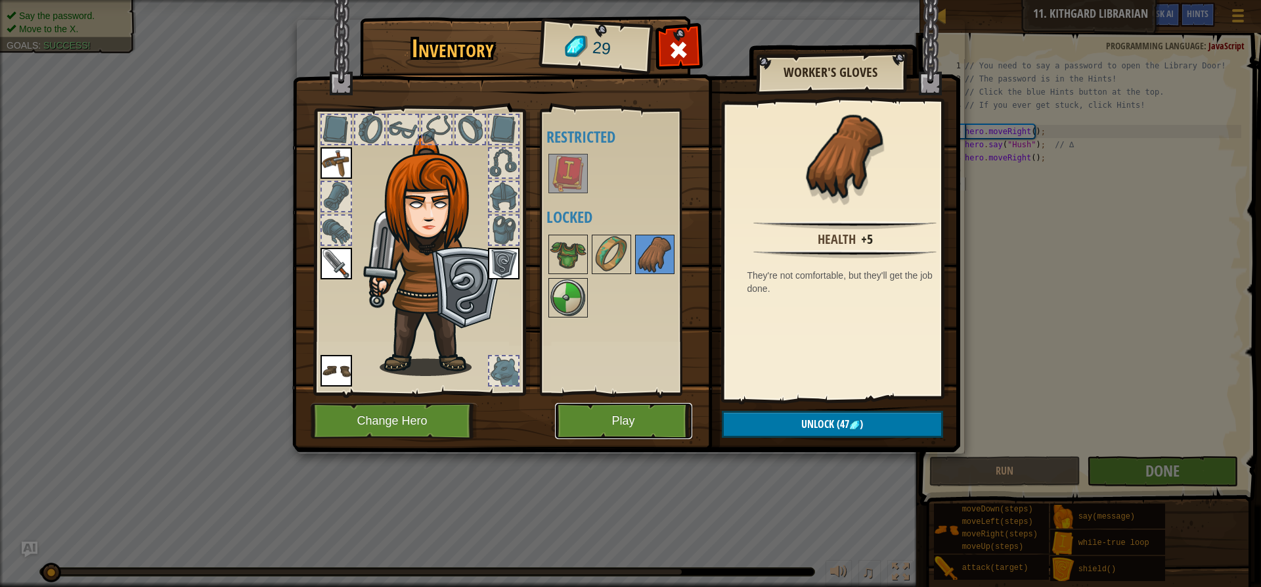
click at [641, 419] on button "Play" at bounding box center [623, 421] width 137 height 36
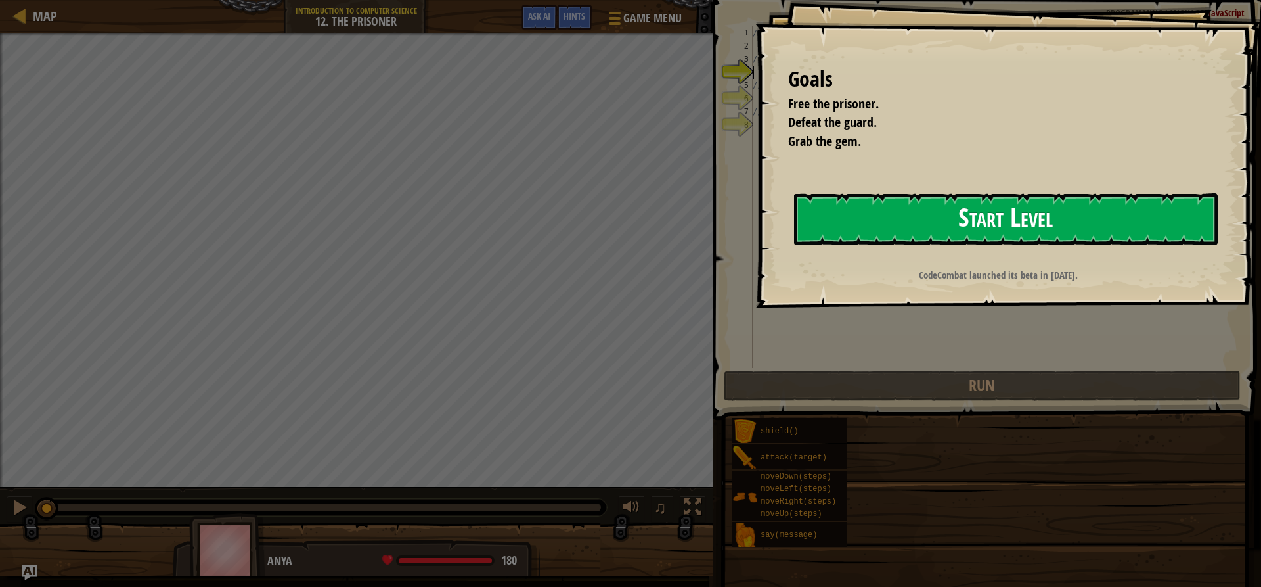
click at [985, 213] on button "Start Level" at bounding box center [1006, 219] width 424 height 52
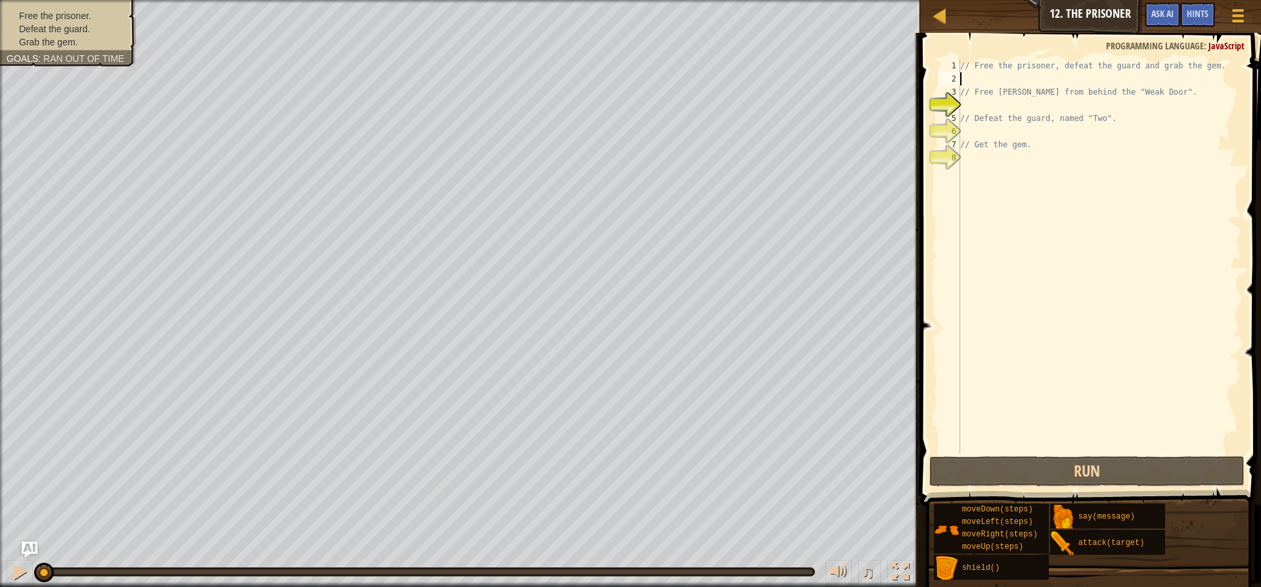
click at [979, 81] on div "// Free the prisoner, defeat the guard and grab the gem. // Free Patrick from b…" at bounding box center [1100, 269] width 284 height 420
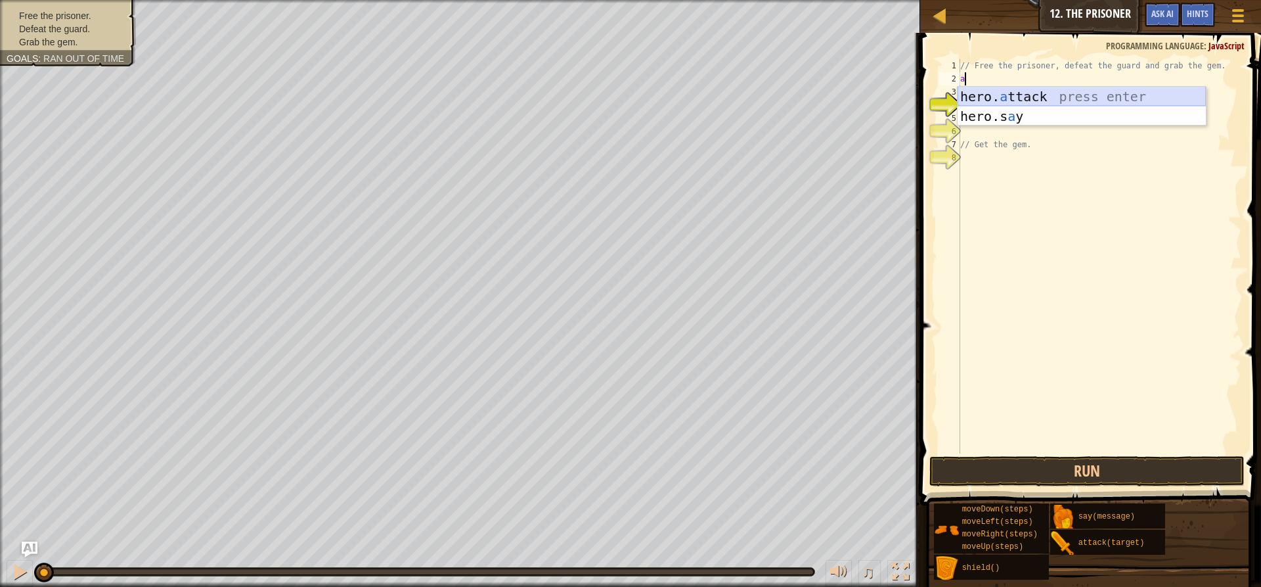
click at [1004, 91] on div "hero. a ttack press enter hero.s a y press enter" at bounding box center [1082, 126] width 248 height 79
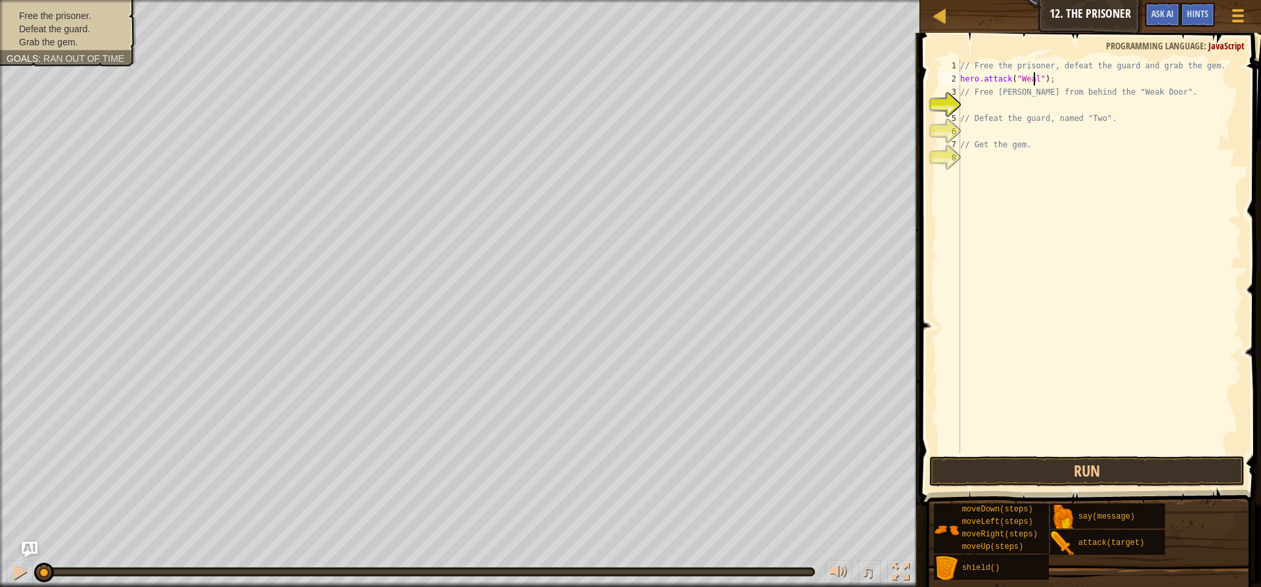
scroll to position [6, 6]
type textarea "hero.attack("Weak Door");"
click at [1005, 101] on div "// Free the prisoner, defeat the guard and grab the gem. hero . attack ( "Weak …" at bounding box center [1100, 269] width 284 height 420
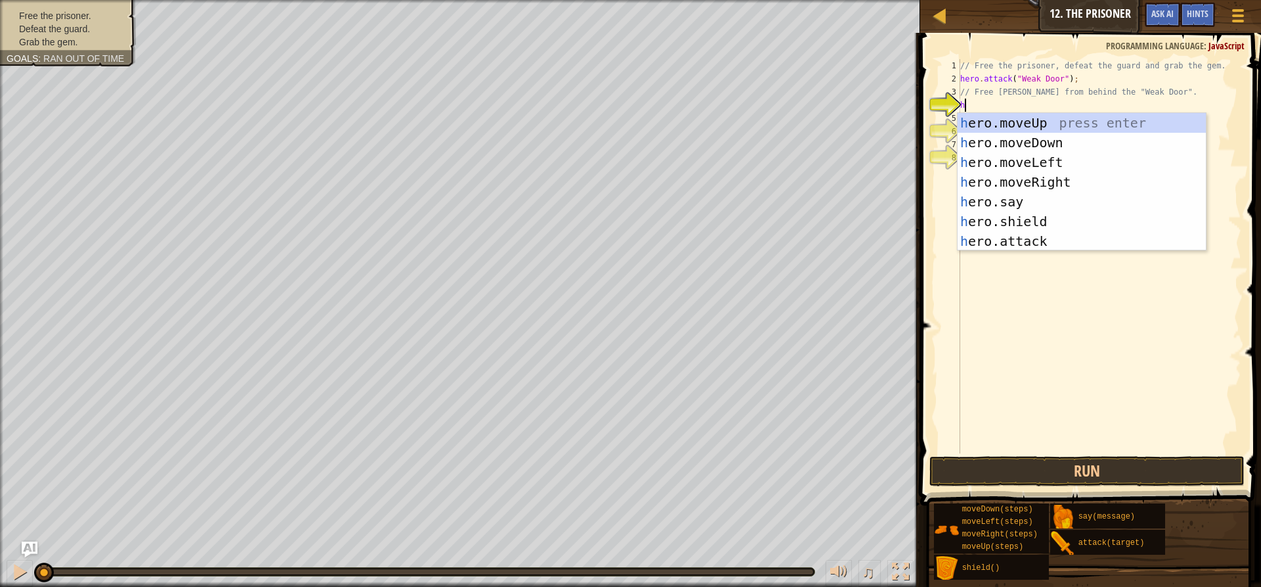
type textarea "he"
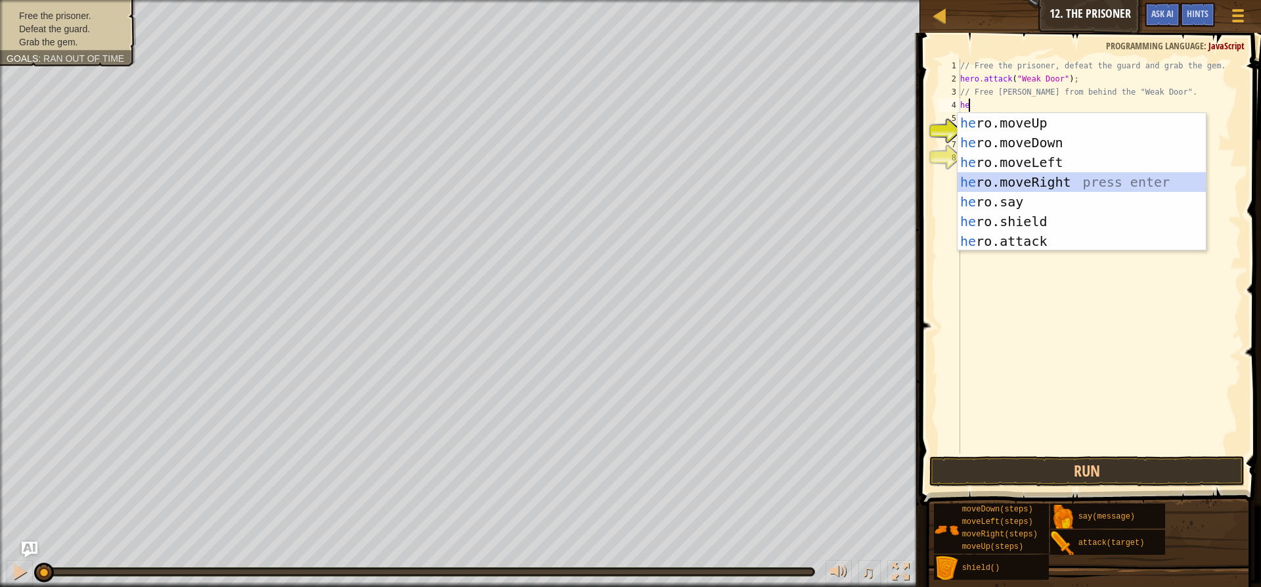
click at [1032, 173] on div "he ro.moveUp press enter he ro.moveDown press enter he ro.moveLeft press enter …" at bounding box center [1082, 201] width 248 height 177
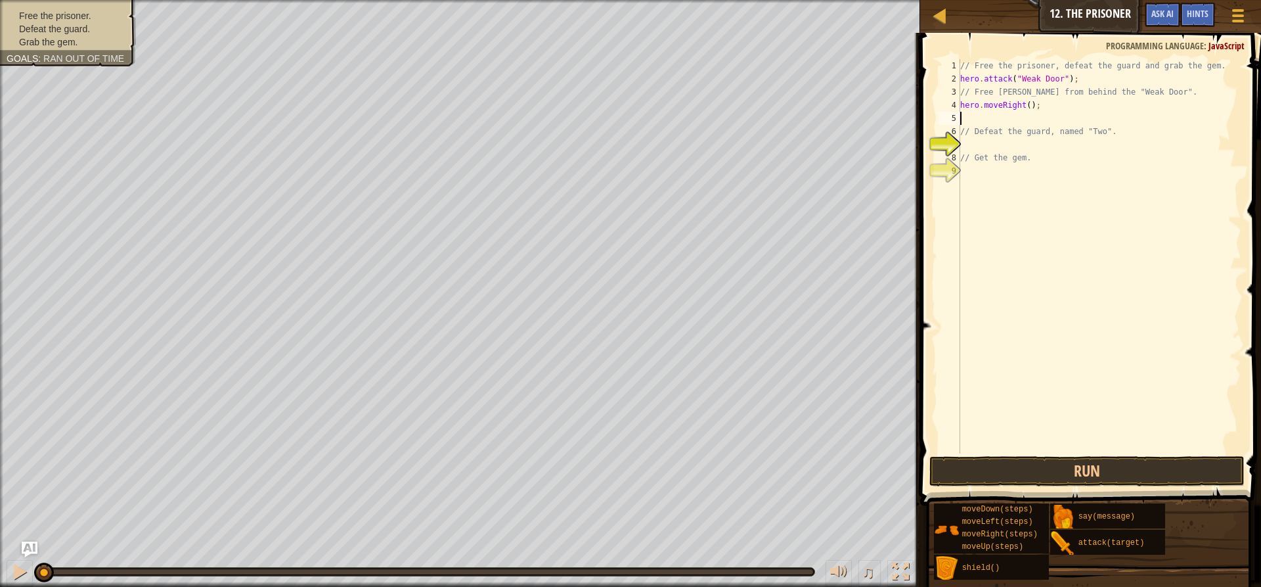
click at [1022, 104] on div "// Free the prisoner, defeat the guard and grab the gem. hero . attack ( "Weak …" at bounding box center [1100, 269] width 284 height 420
click at [1025, 106] on div "// Free the prisoner, defeat the guard and grab the gem. hero . attack ( "Weak …" at bounding box center [1100, 269] width 284 height 420
type textarea "hero.moveRight(3);"
click at [1013, 116] on div "// Free the prisoner, defeat the guard and grab the gem. hero . attack ( "Weak …" at bounding box center [1100, 269] width 284 height 420
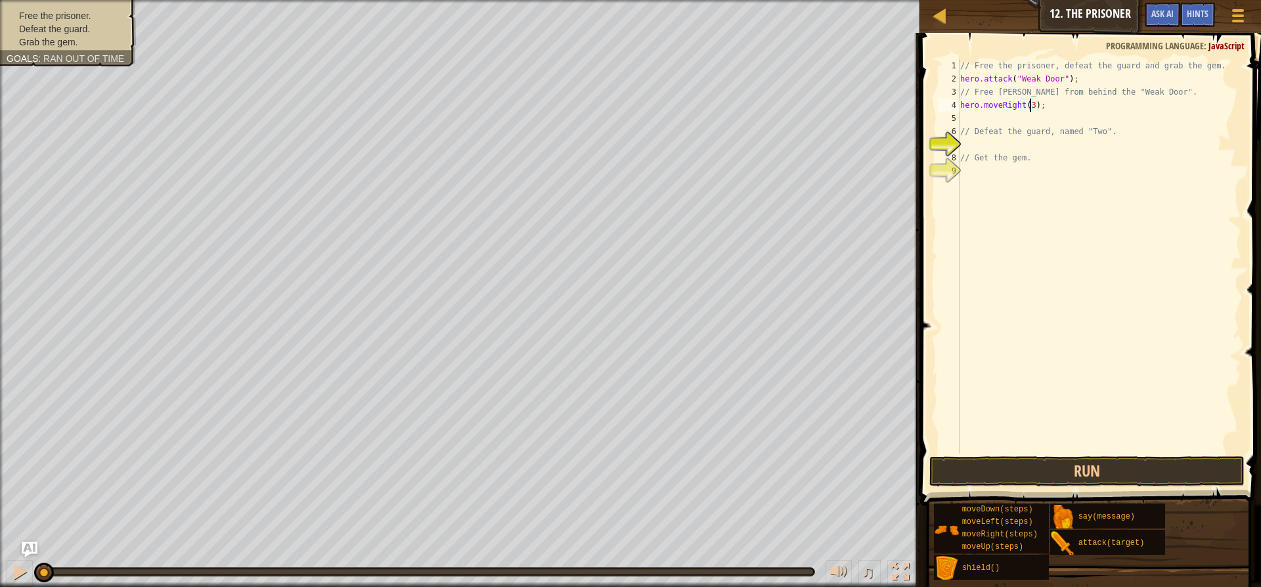
scroll to position [6, 0]
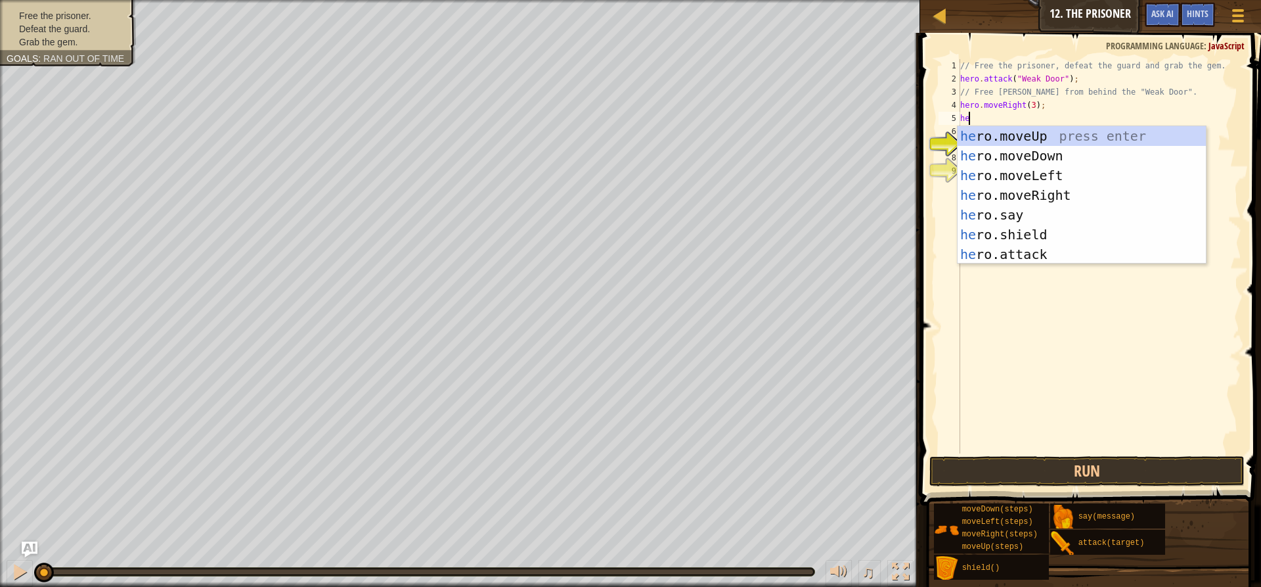
type textarea "her"
click at [1031, 244] on div "her o.moveUp press enter her o.moveDown press enter her o.moveLeft press enter …" at bounding box center [1082, 214] width 248 height 177
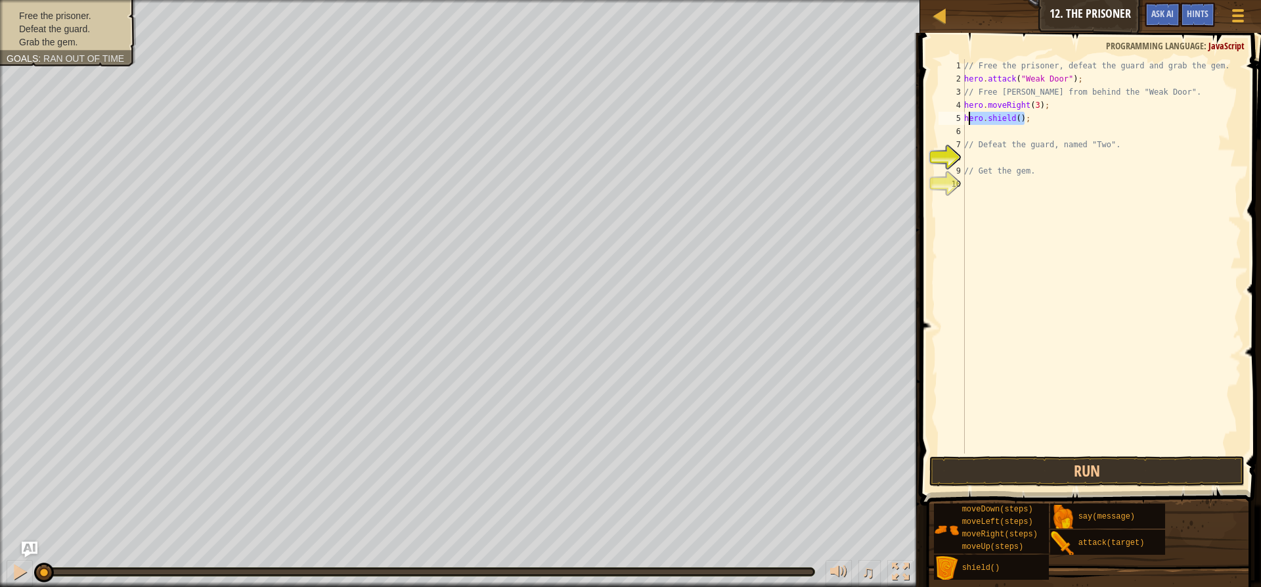
drag, startPoint x: 1030, startPoint y: 119, endPoint x: 971, endPoint y: 114, distance: 59.3
click at [971, 114] on div "// Free the prisoner, defeat the guard and grab the gem. hero . attack ( "Weak …" at bounding box center [1102, 269] width 280 height 420
click at [1015, 118] on div "// Free the prisoner, defeat the guard and grab the gem. hero . attack ( "Weak …" at bounding box center [1102, 269] width 280 height 420
drag, startPoint x: 1034, startPoint y: 118, endPoint x: 1013, endPoint y: 122, distance: 21.4
click at [1013, 122] on div "// Free the prisoner, defeat the guard and grab the gem. hero . attack ( "Weak …" at bounding box center [1102, 269] width 280 height 420
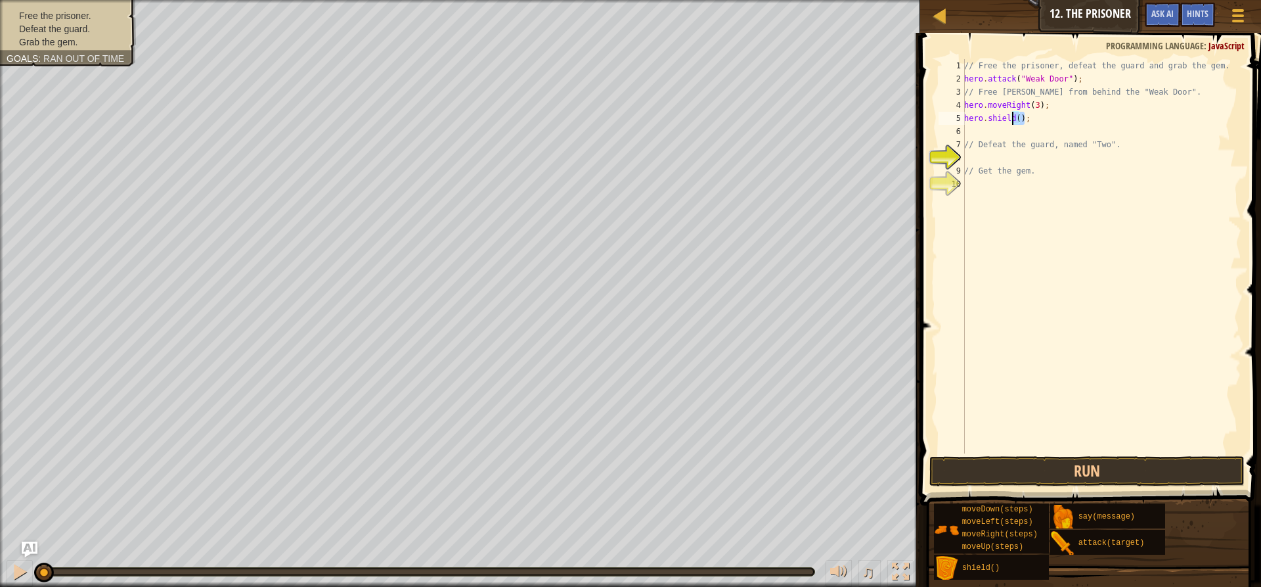
click at [1015, 122] on div "// Free the prisoner, defeat the guard and grab the gem. hero . attack ( "Weak …" at bounding box center [1102, 269] width 280 height 420
drag, startPoint x: 1032, startPoint y: 116, endPoint x: 962, endPoint y: 125, distance: 70.2
click at [962, 125] on div "hero.shield(); 1 2 3 4 5 6 7 8 9 10 // Free the prisoner, defeat the guard and …" at bounding box center [1088, 256] width 305 height 394
type textarea "h"
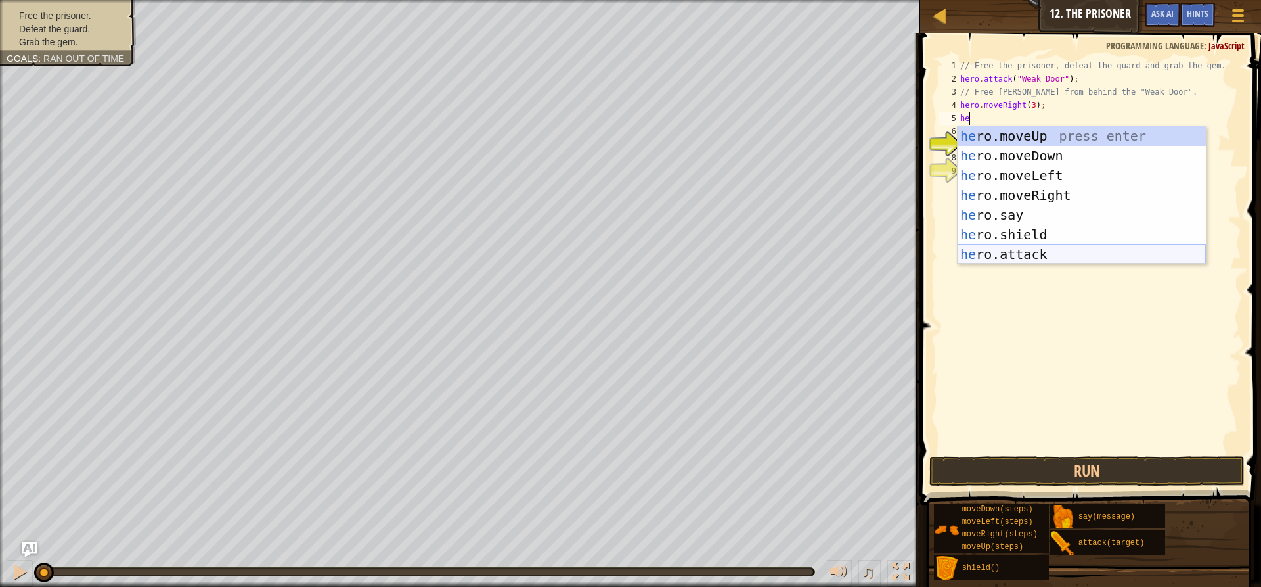
click at [1025, 252] on div "he ro.moveUp press enter he ro.moveDown press enter he ro.moveLeft press enter …" at bounding box center [1082, 214] width 248 height 177
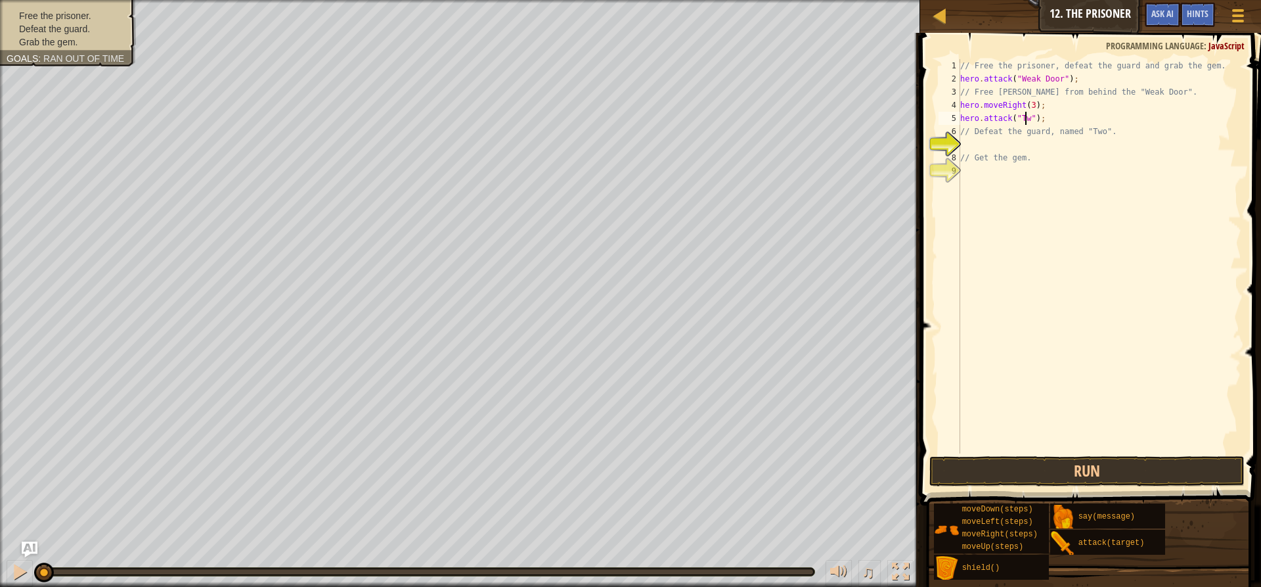
scroll to position [6, 5]
type textarea "hero.attack("Two");"
click at [984, 464] on button "Run" at bounding box center [1086, 471] width 315 height 30
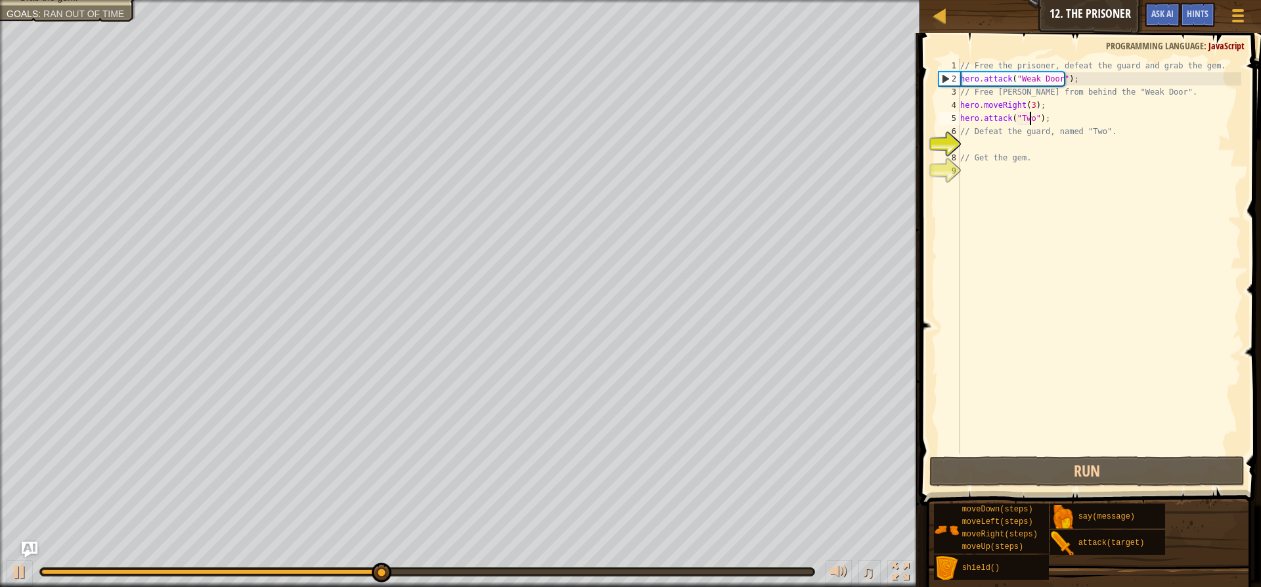
click at [973, 144] on div "// Free the prisoner, defeat the guard and grab the gem. hero . attack ( "Weak …" at bounding box center [1100, 269] width 284 height 420
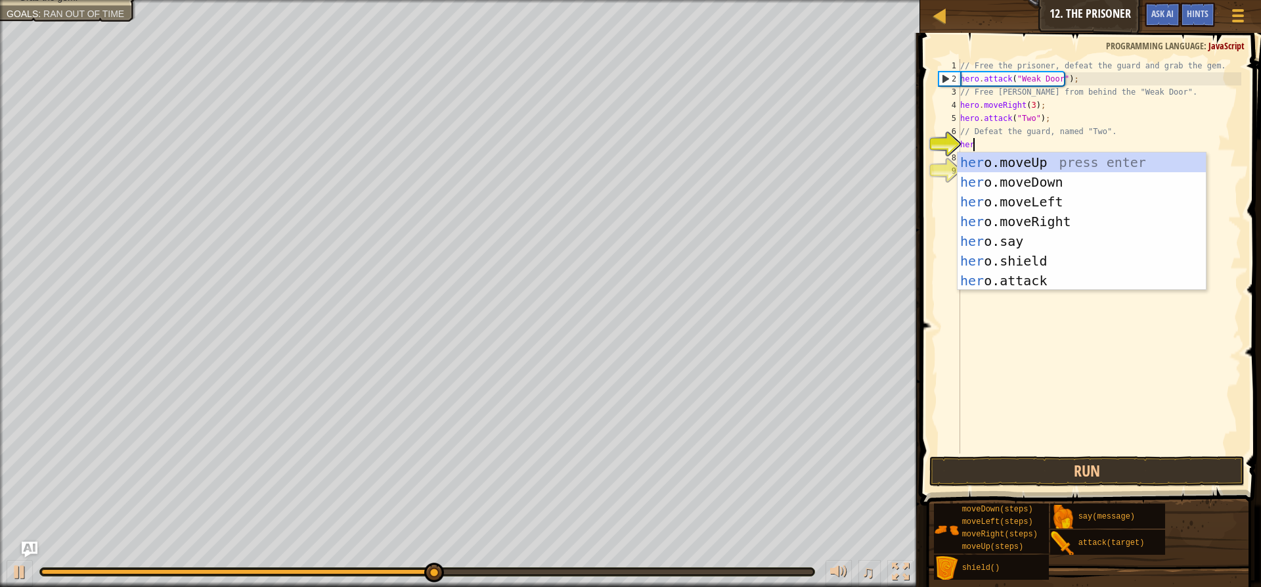
scroll to position [6, 1]
type textarea "hero"
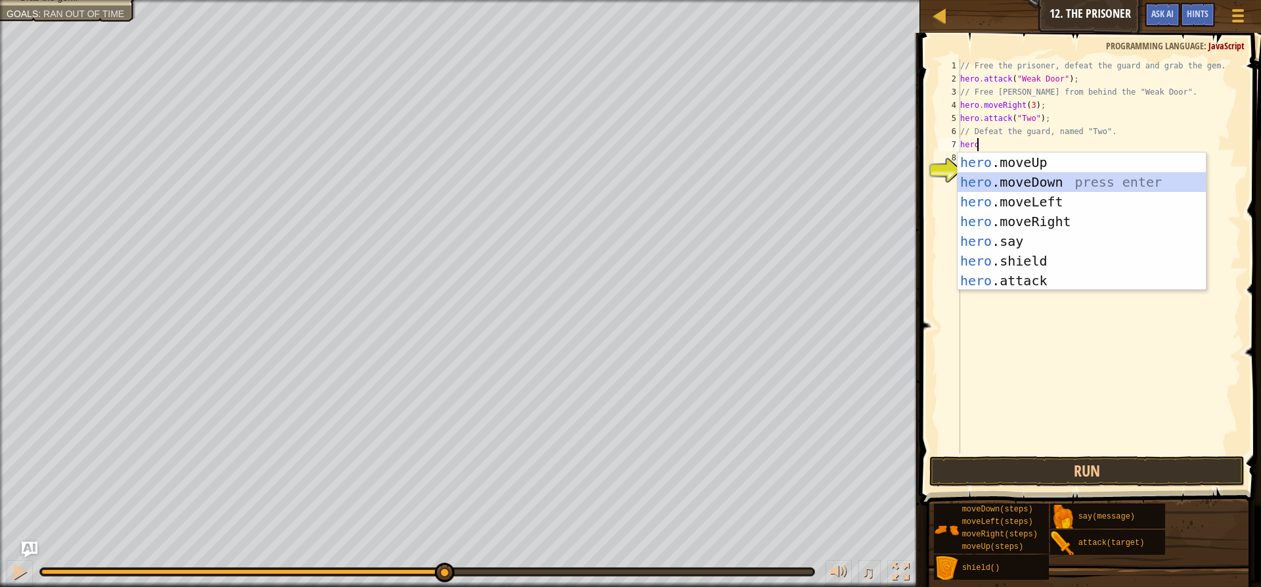
click at [990, 186] on div "hero .moveUp press enter hero .moveDown press enter hero .moveLeft press enter …" at bounding box center [1082, 240] width 248 height 177
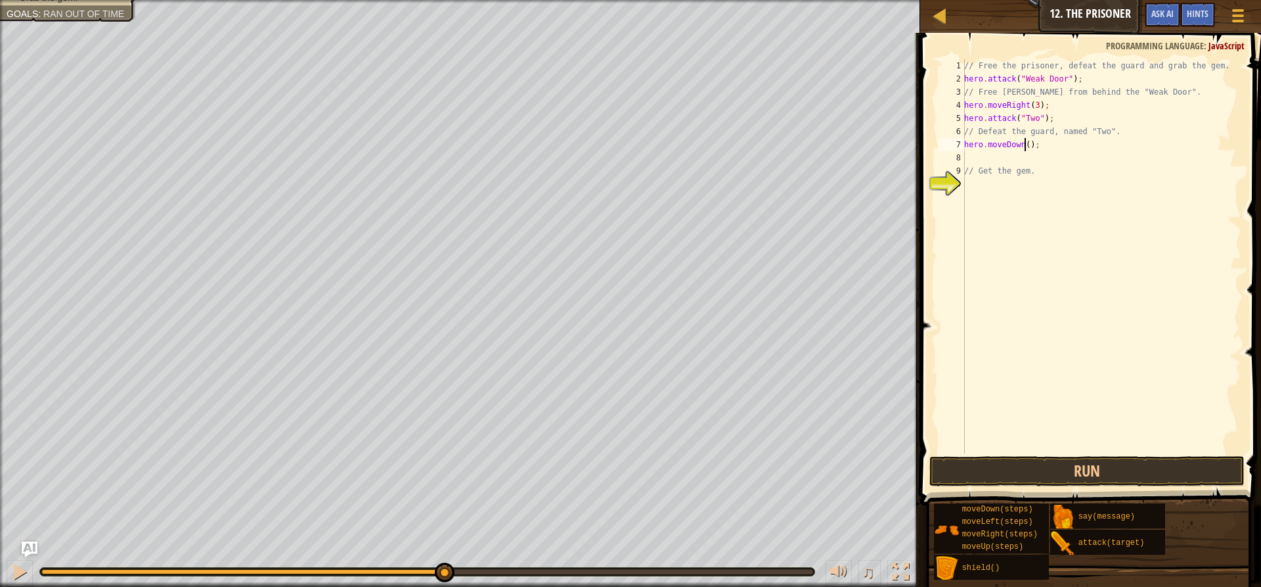
click at [1024, 147] on div "// Free the prisoner, defeat the guard and grab the gem. hero . attack ( "Weak …" at bounding box center [1102, 269] width 280 height 420
type textarea "hero.moveDown(2);"
click at [1011, 155] on div "// Free the prisoner, defeat the guard and grab the gem. hero . attack ( "Weak …" at bounding box center [1102, 269] width 280 height 420
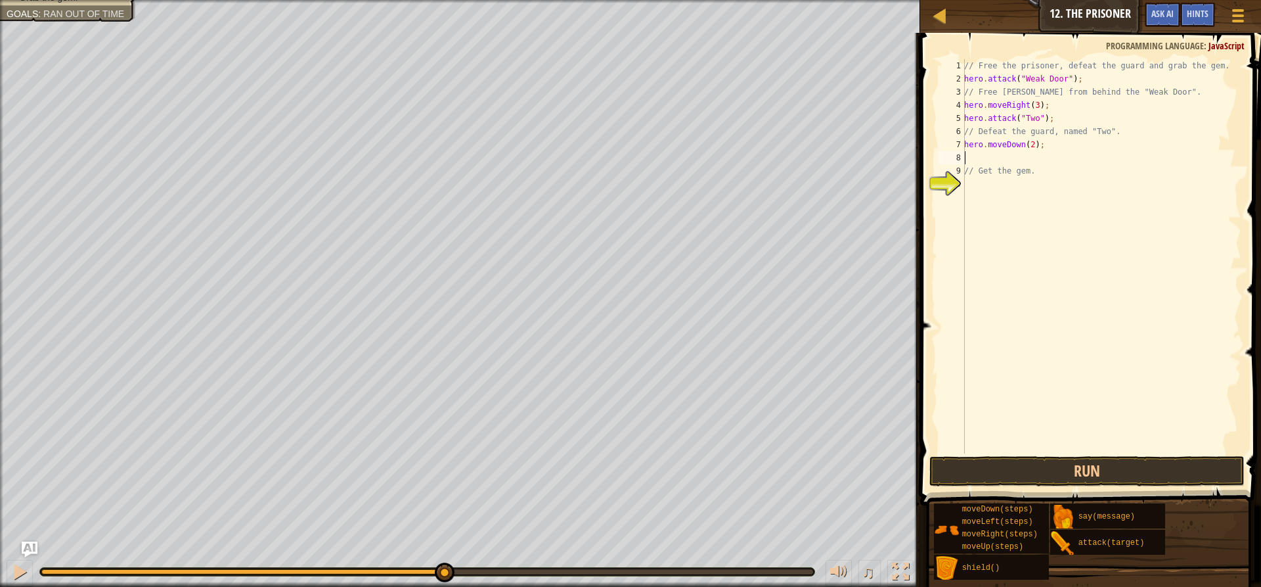
click at [1029, 146] on div "// Free the prisoner, defeat the guard and grab the gem. hero . attack ( "Weak …" at bounding box center [1102, 269] width 280 height 420
type textarea "hero.moveDown(3);"
click at [1002, 156] on div "// Free the prisoner, defeat the guard and grab the gem. hero . attack ( "Weak …" at bounding box center [1102, 269] width 280 height 420
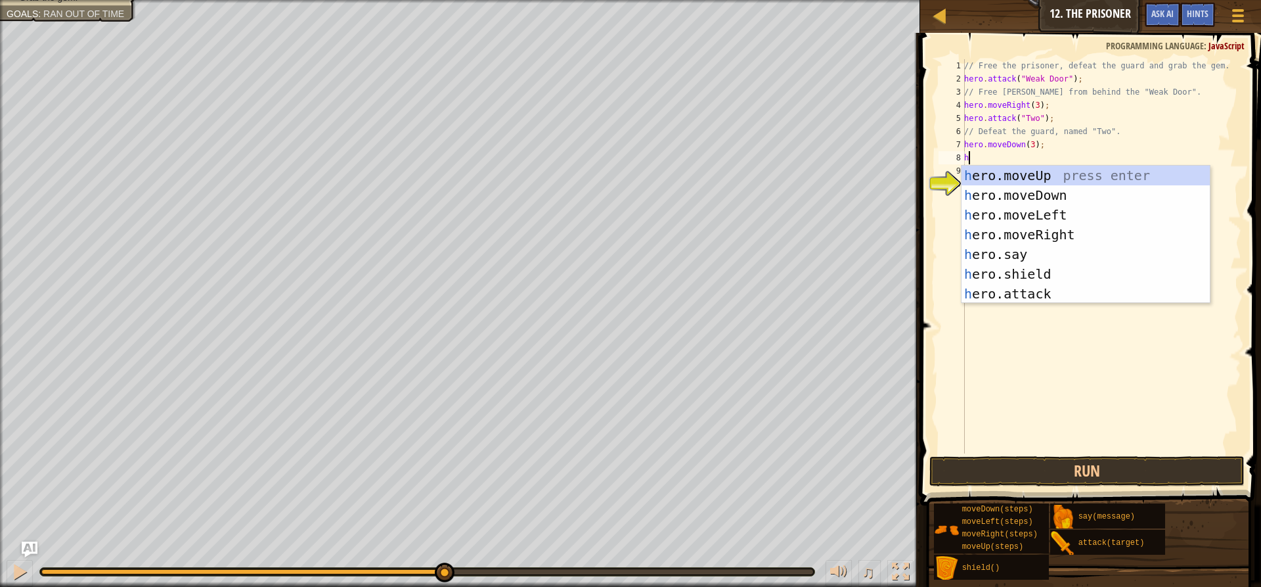
type textarea "he"
click at [1031, 233] on div "he ro.moveUp press enter he ro.moveDown press enter he ro.moveLeft press enter …" at bounding box center [1086, 254] width 248 height 177
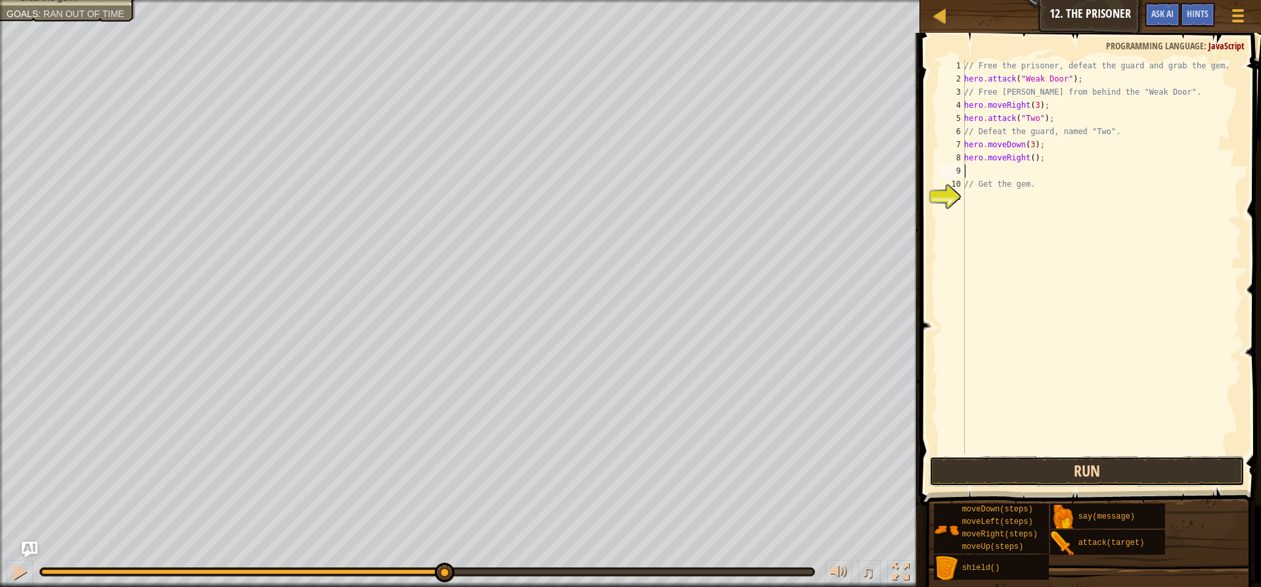
click at [1034, 464] on button "Run" at bounding box center [1086, 471] width 315 height 30
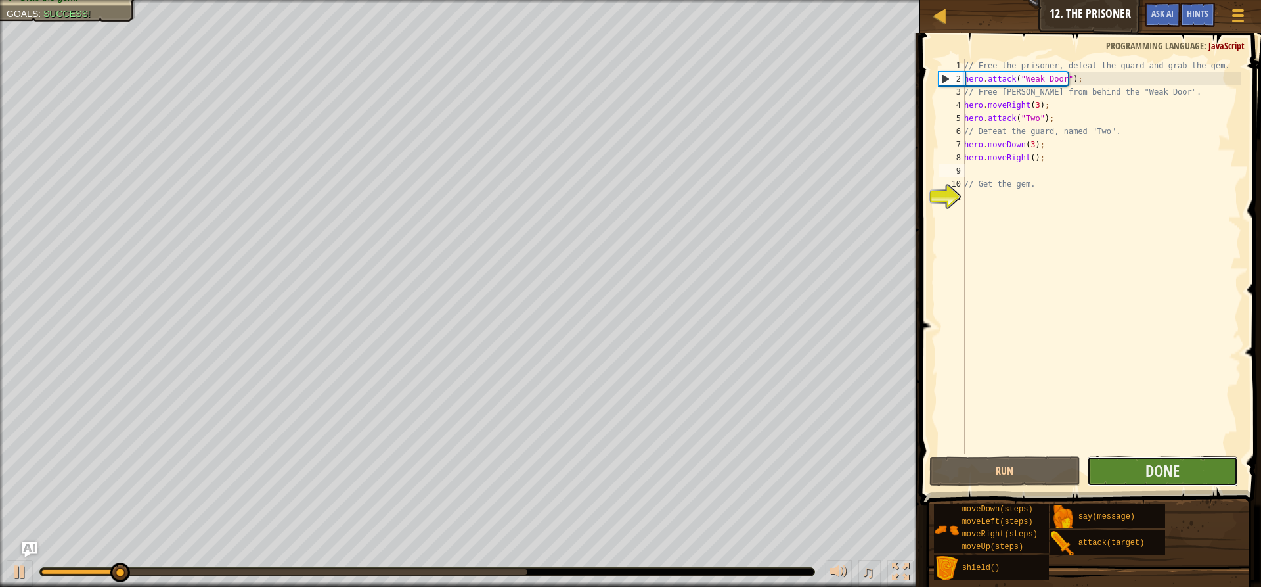
click at [1114, 456] on button "Done" at bounding box center [1162, 471] width 151 height 30
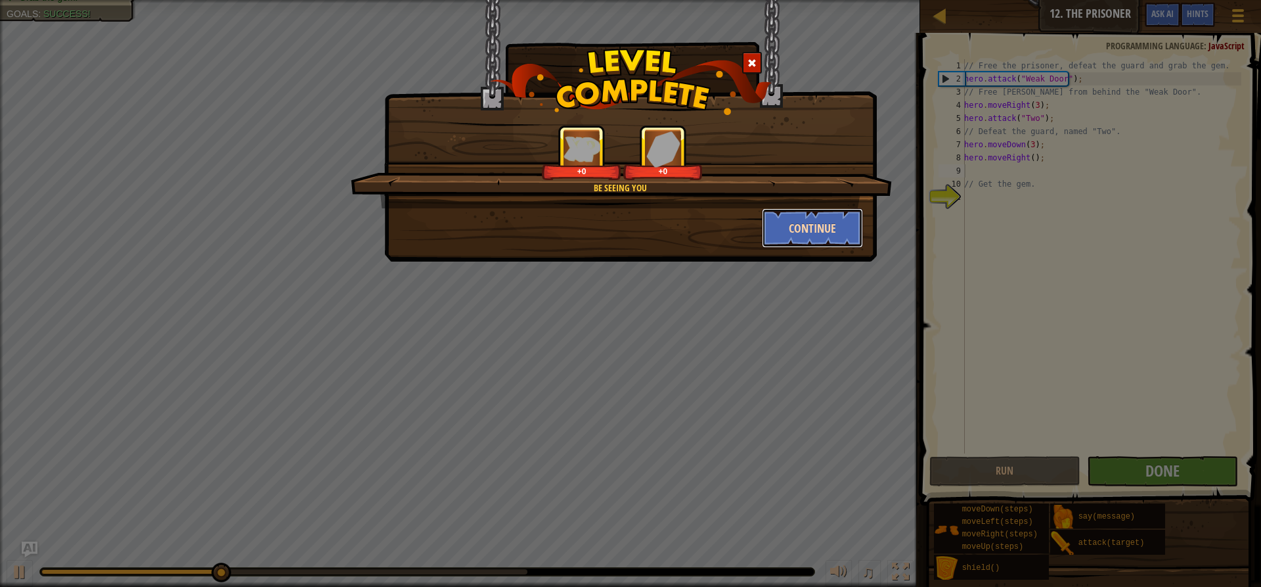
click at [790, 223] on button "Continue" at bounding box center [813, 227] width 102 height 39
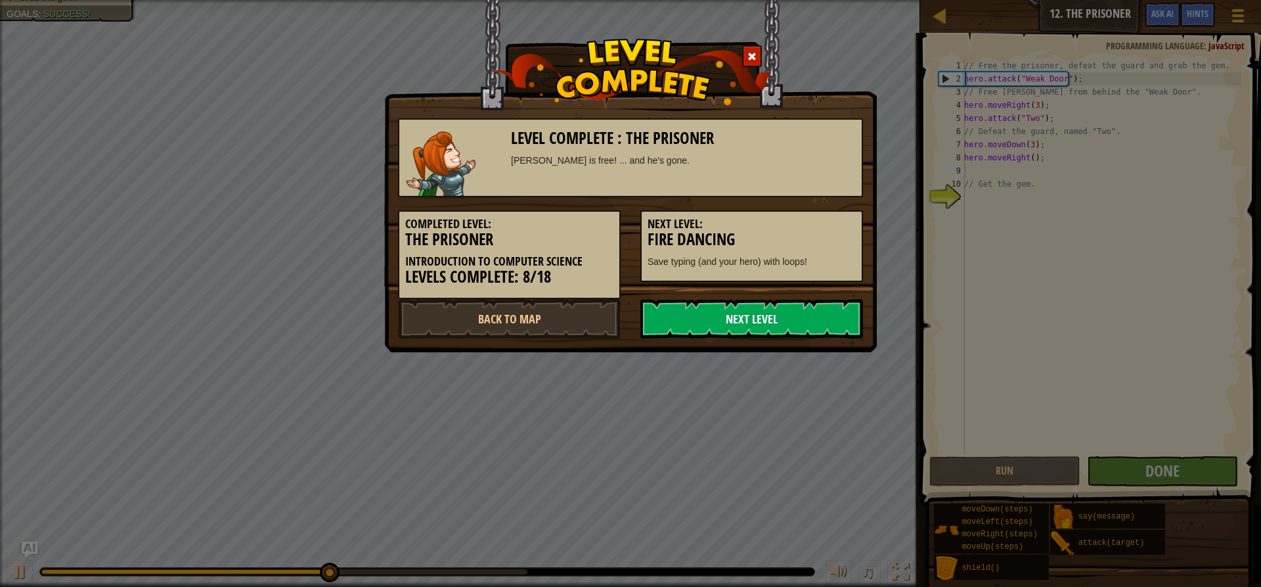
click at [793, 314] on link "Next Level" at bounding box center [751, 318] width 223 height 39
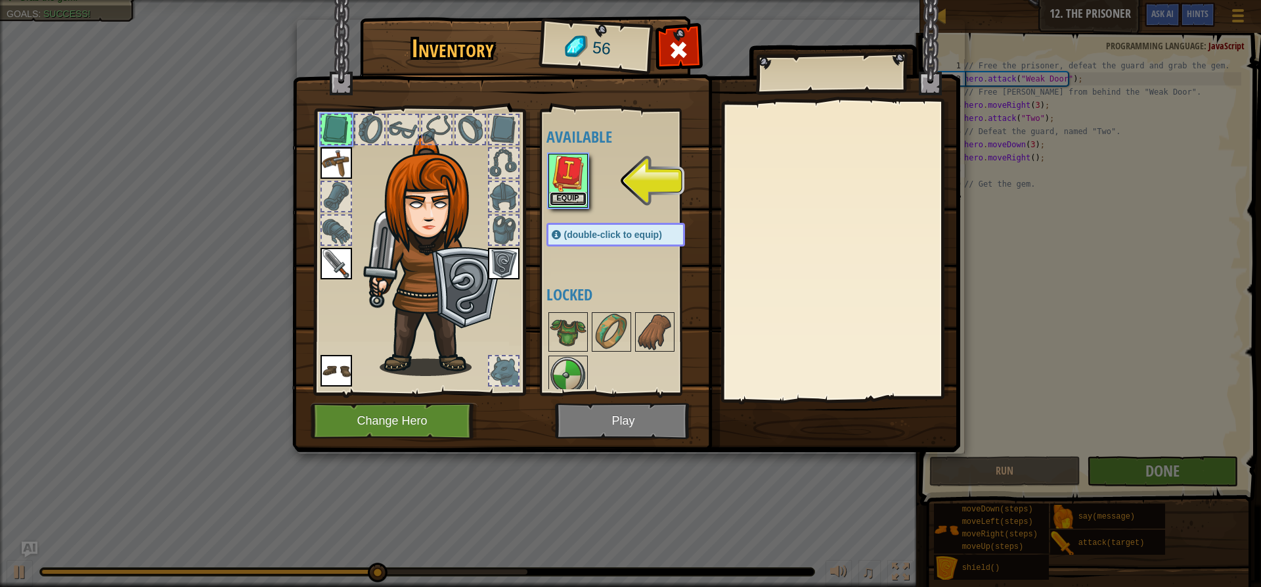
click at [551, 195] on button "Equip" at bounding box center [568, 199] width 37 height 14
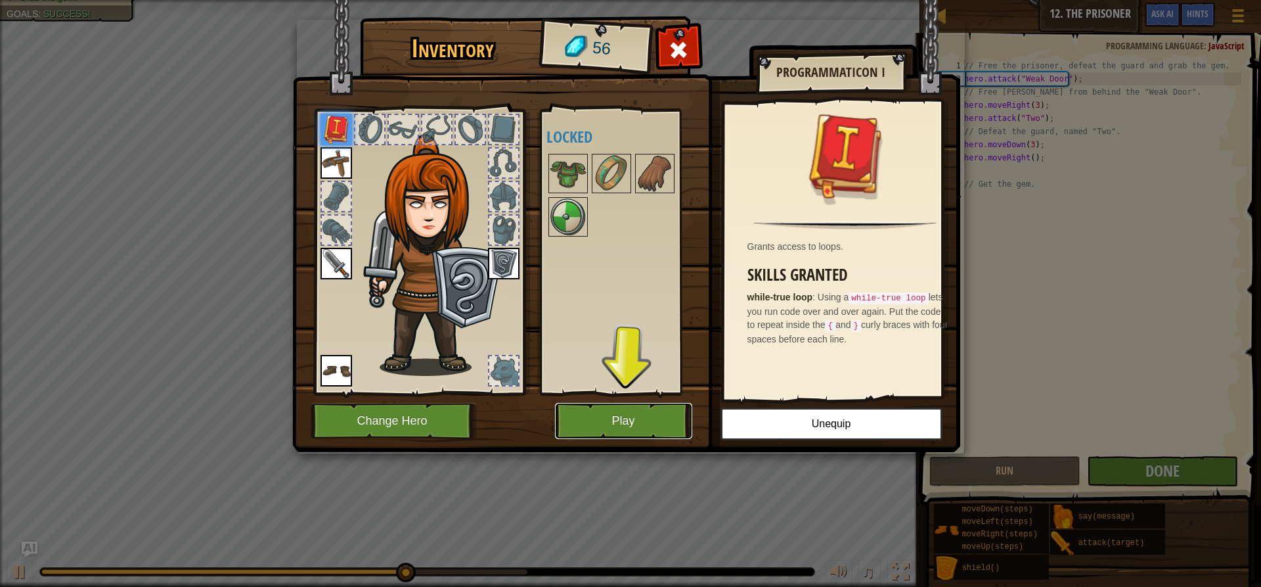
click at [626, 423] on button "Play" at bounding box center [623, 421] width 137 height 36
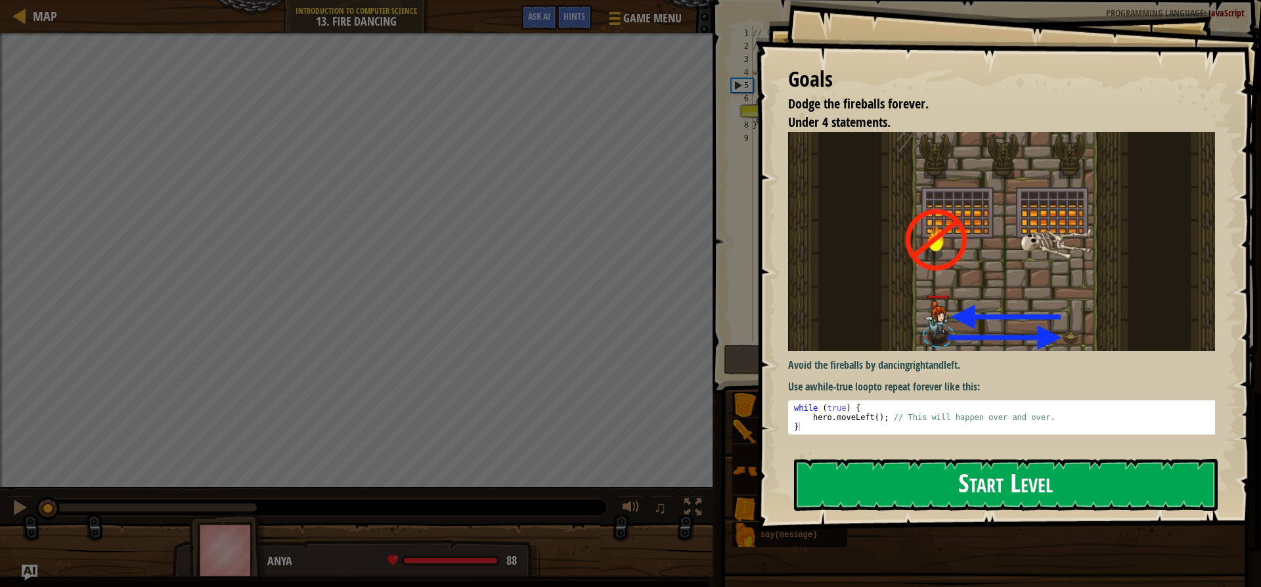
click at [800, 487] on button "Start Level" at bounding box center [1006, 484] width 424 height 52
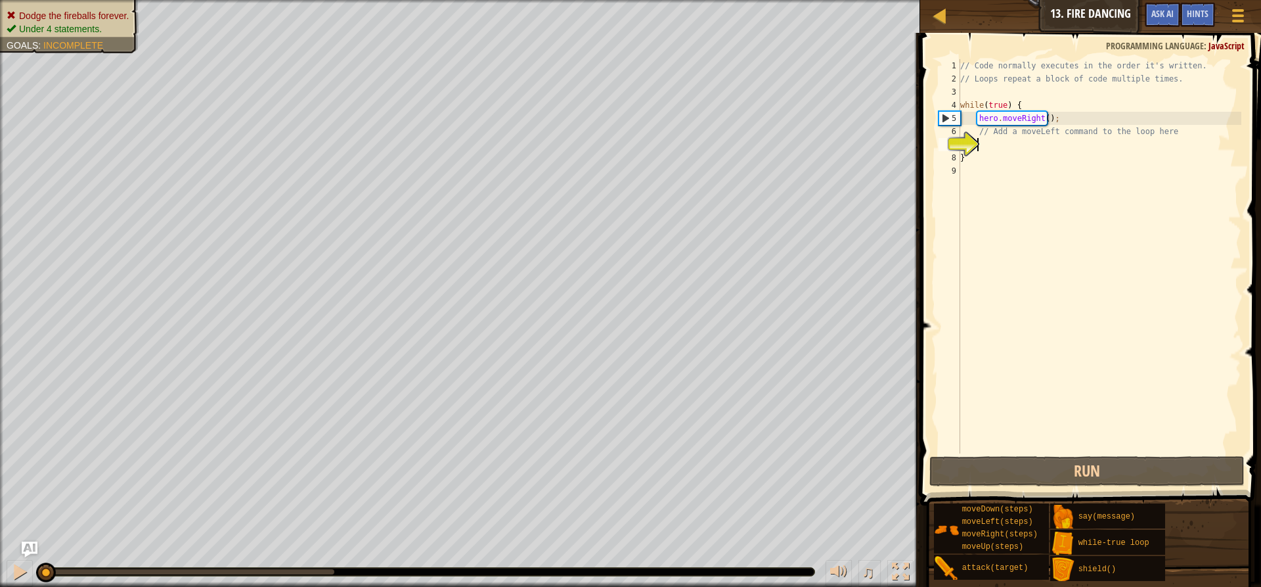
type textarea "w"
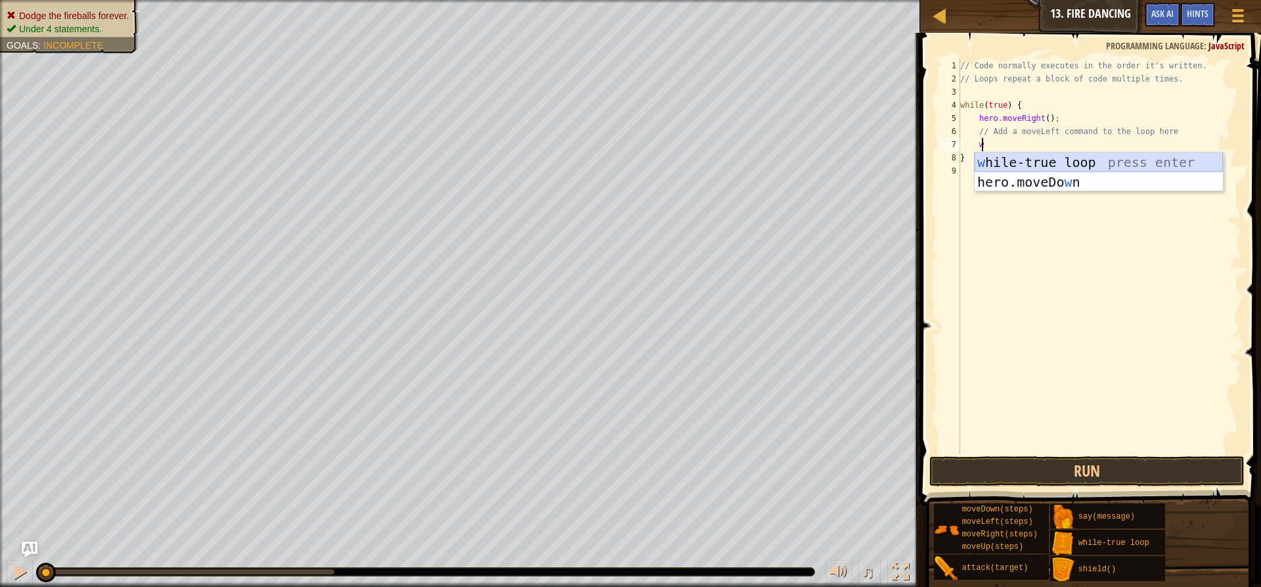
click at [1025, 163] on div "w hile-true loop press enter hero.moveDo w n press enter" at bounding box center [1099, 191] width 248 height 79
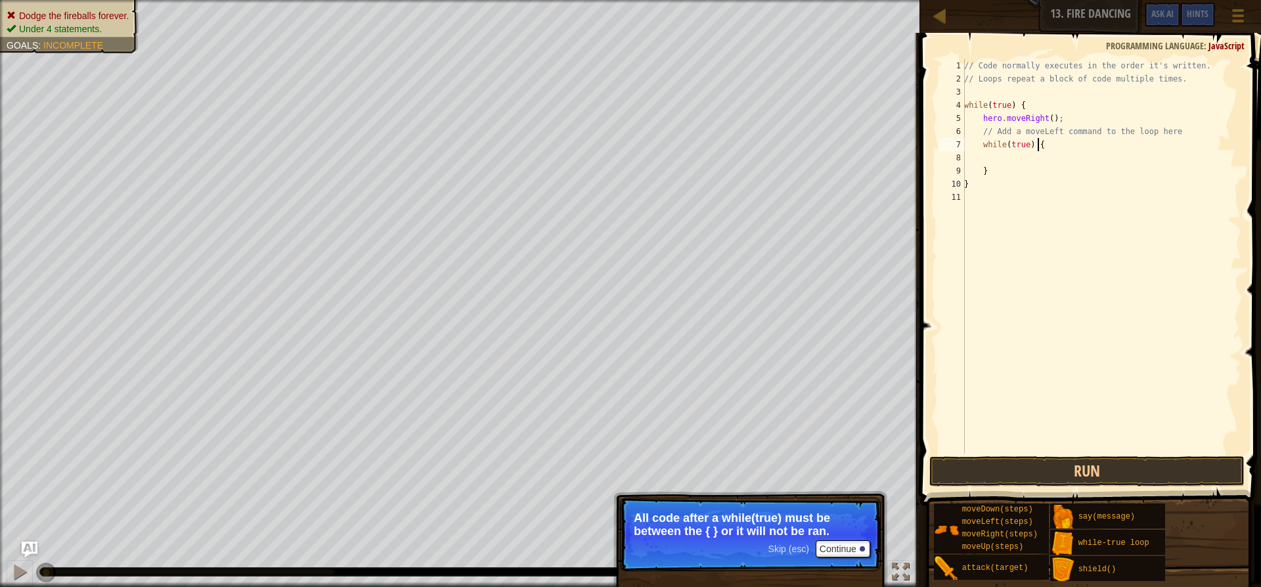
click at [1052, 144] on div "// Code normally executes in the order it's written. // Loops repeat a block of…" at bounding box center [1102, 269] width 280 height 420
type textarea "while(true) {"
click at [983, 156] on div "// Code normally executes in the order it's written. // Loops repeat a block of…" at bounding box center [1102, 269] width 280 height 420
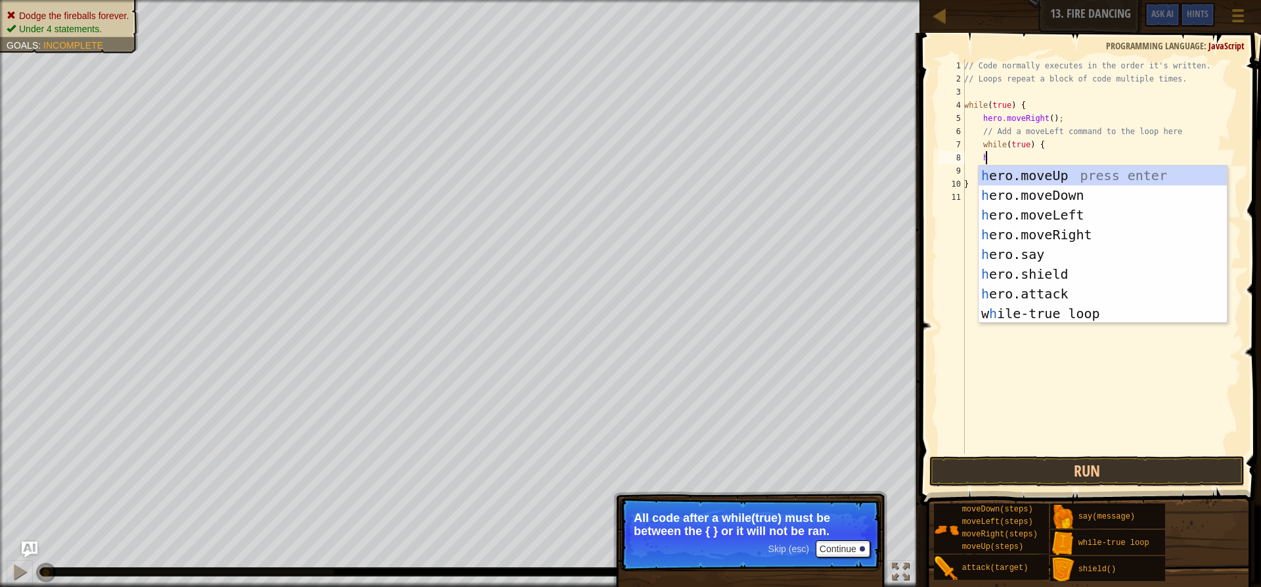
type textarea "h"
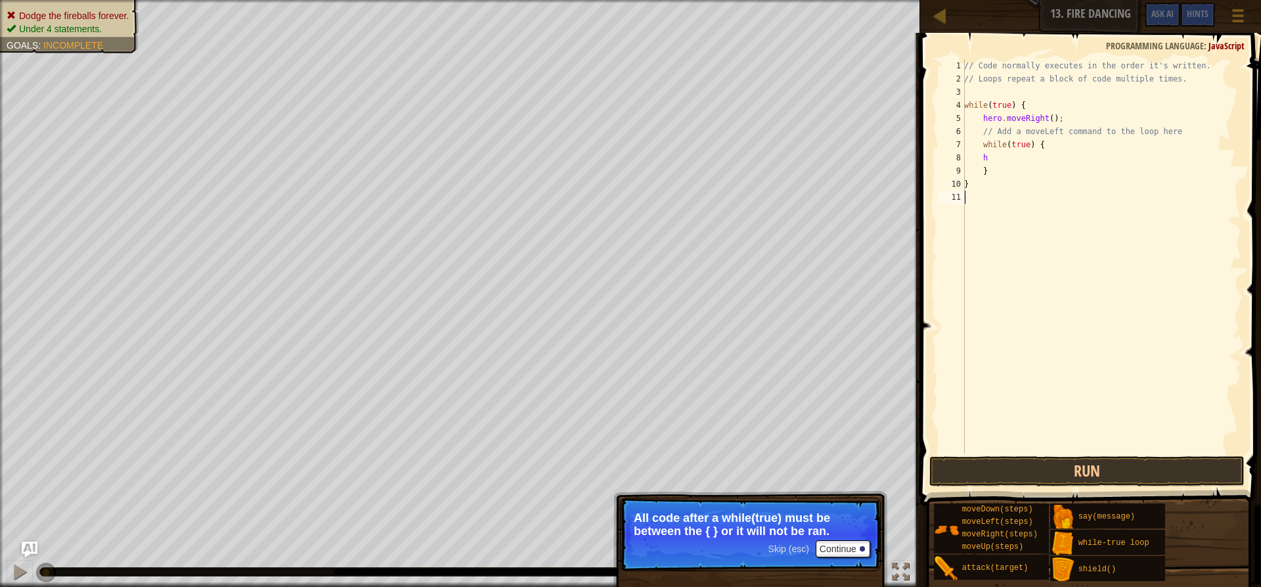
click at [1068, 347] on div "// Code normally executes in the order it's written. // Loops repeat a block of…" at bounding box center [1102, 269] width 280 height 420
click at [851, 545] on button "Continue" at bounding box center [843, 548] width 55 height 17
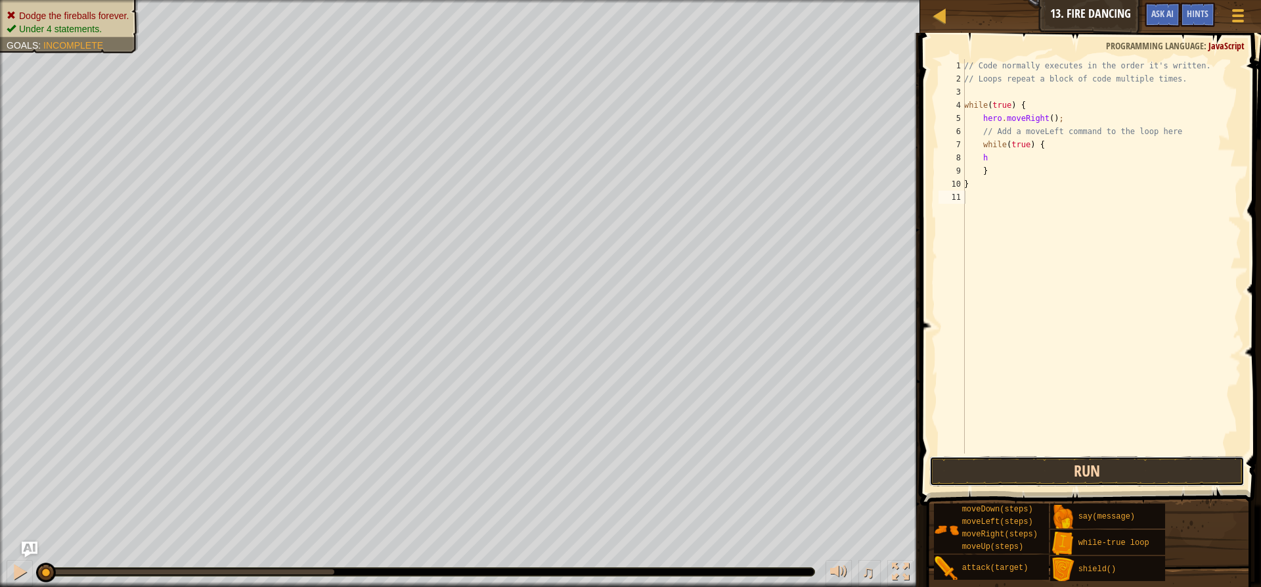
click at [992, 479] on button "Run" at bounding box center [1086, 471] width 315 height 30
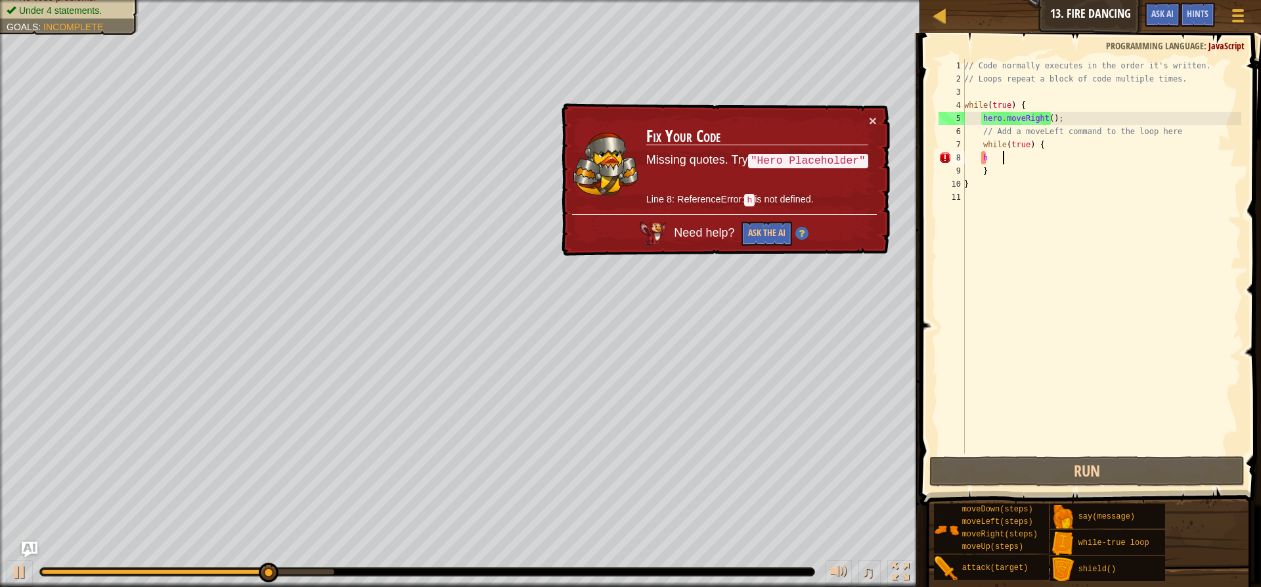
click at [1038, 158] on div "// Code normally executes in the order it's written. // Loops repeat a block of…" at bounding box center [1102, 269] width 280 height 420
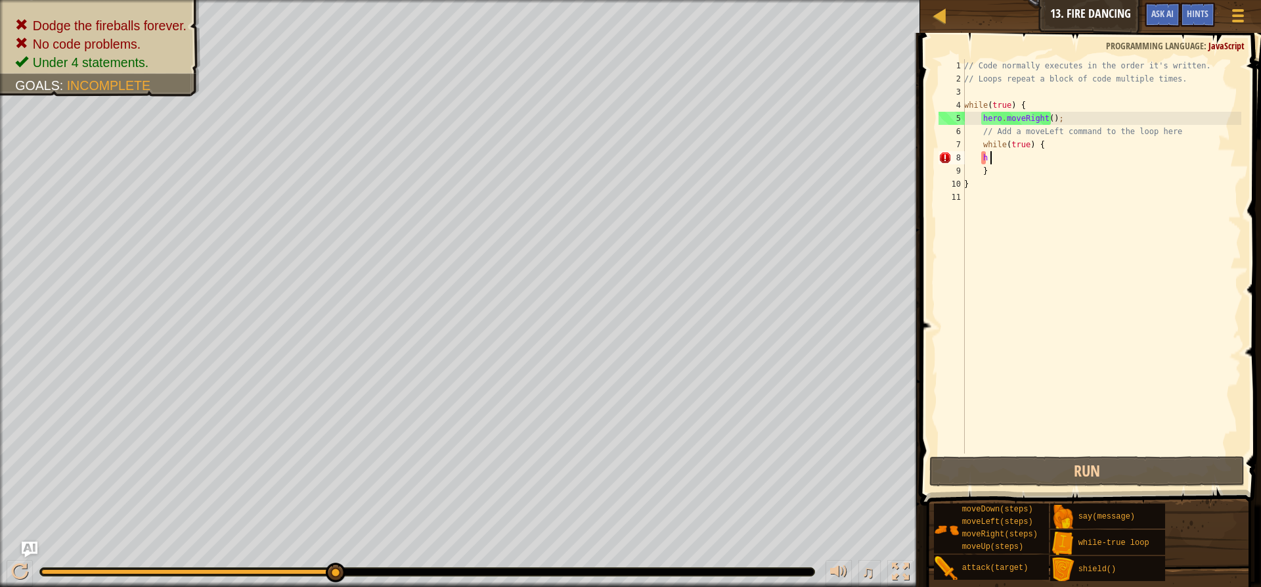
type textarea "h"
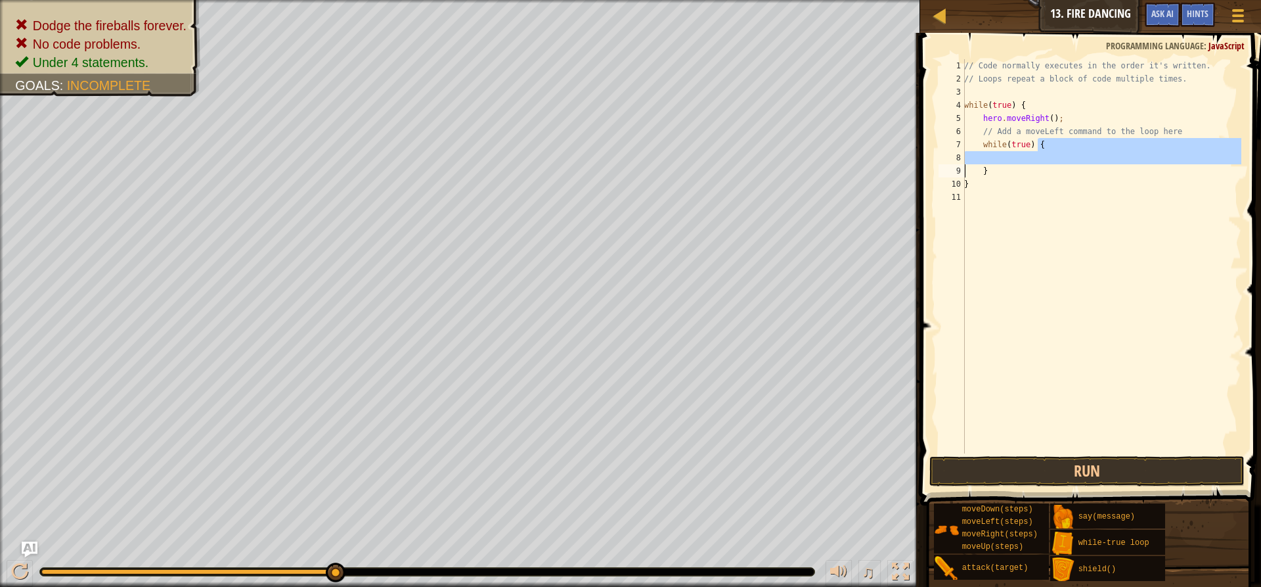
drag, startPoint x: 1051, startPoint y: 139, endPoint x: 945, endPoint y: 164, distance: 108.7
click at [945, 164] on div "1 2 3 4 5 6 7 8 9 10 11 // Code normally executes in the order it's written. //…" at bounding box center [1088, 256] width 305 height 394
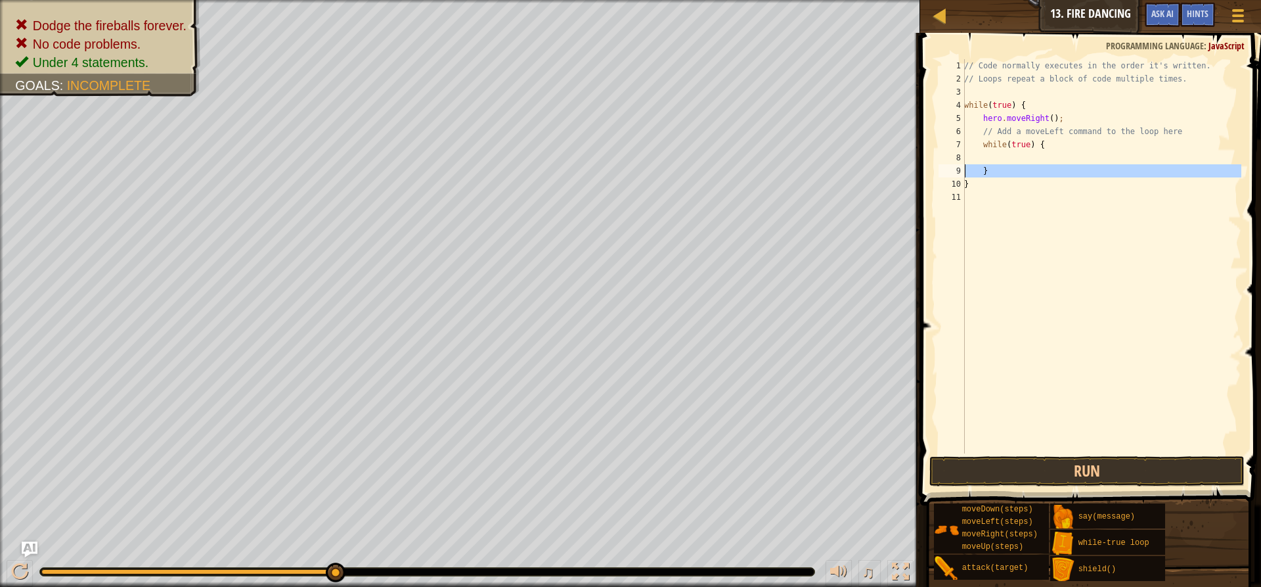
click at [945, 164] on div "9" at bounding box center [952, 170] width 26 height 13
type textarea "}"
click at [979, 153] on div "// Code normally executes in the order it's written. // Loops repeat a block of…" at bounding box center [1102, 269] width 280 height 420
type textarea "w"
click at [1067, 116] on div "// Code normally executes in the order it's written. // Loops repeat a block of…" at bounding box center [1102, 269] width 280 height 420
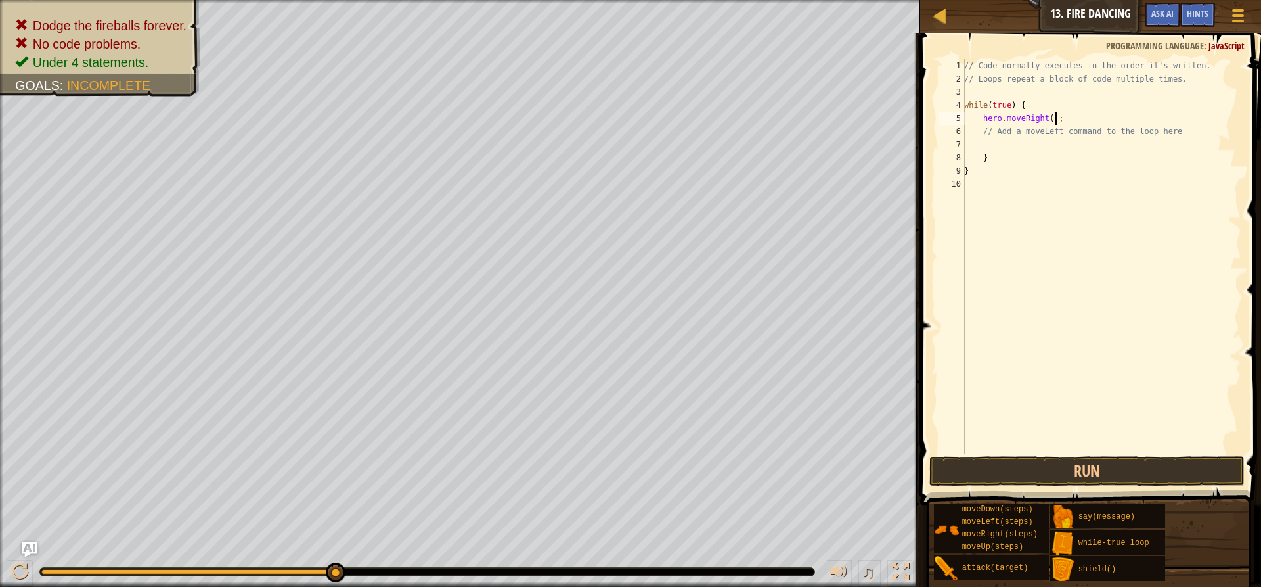
type textarea "hero.moveRight();"
type textarea "h"
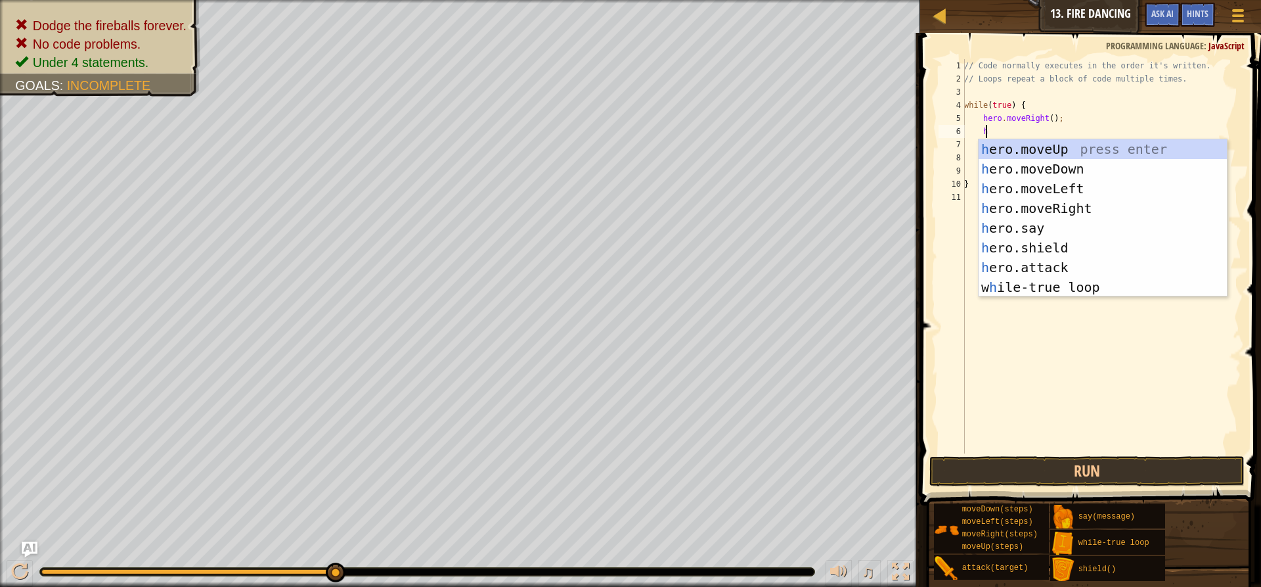
scroll to position [6, 1]
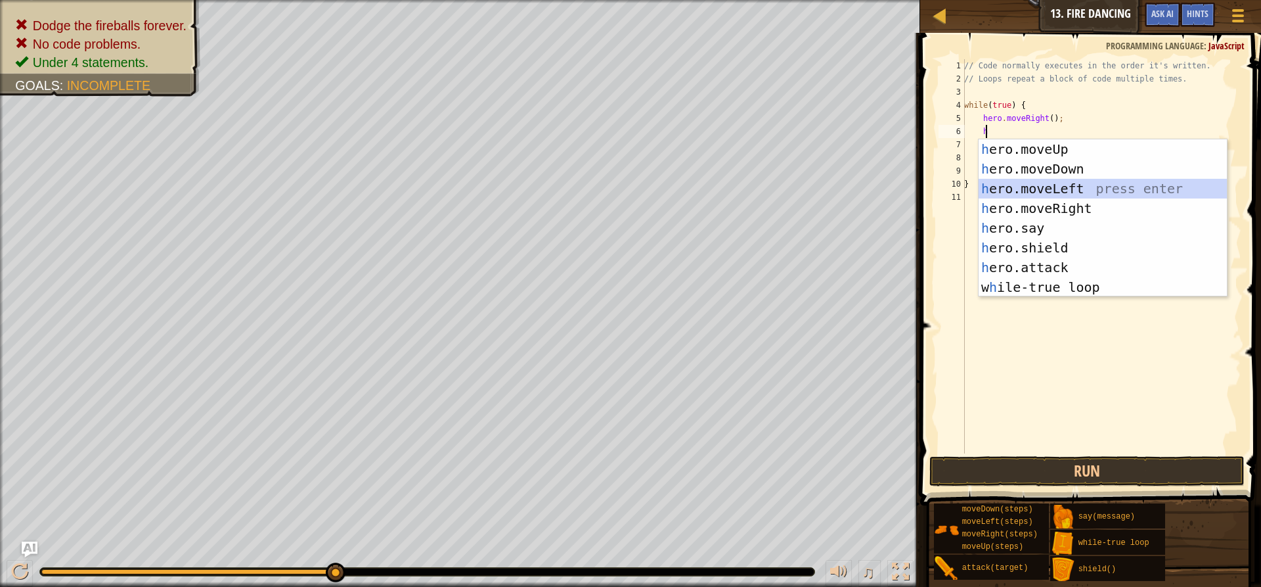
click at [993, 184] on div "h ero.moveUp press enter h ero.moveDown press enter h ero.moveLeft press enter …" at bounding box center [1103, 237] width 248 height 197
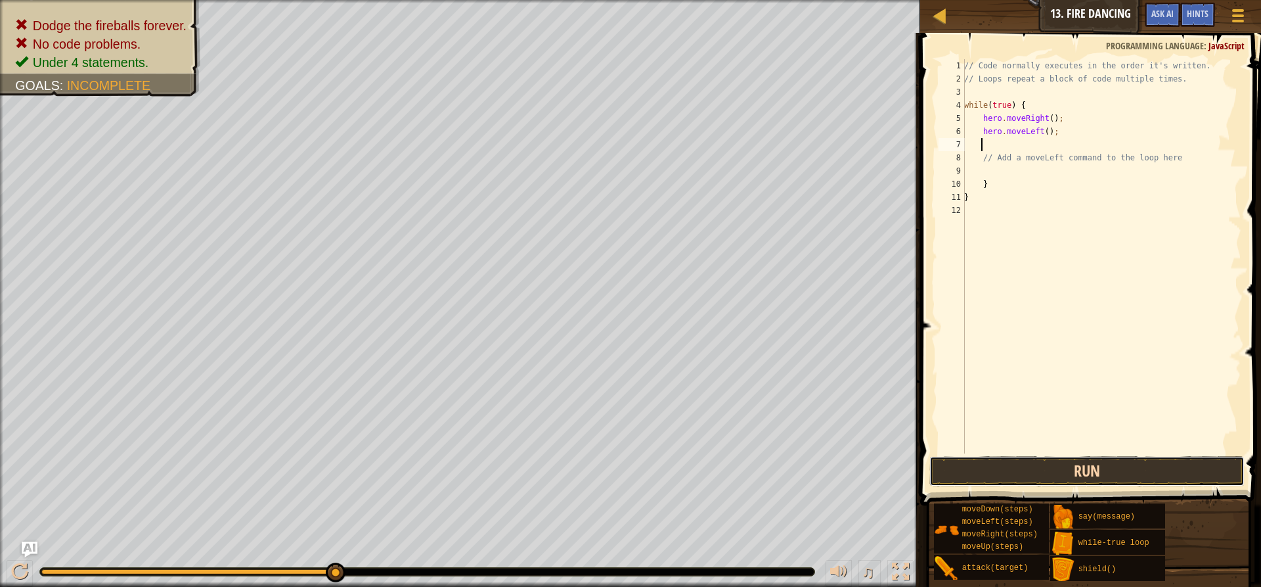
click at [1050, 466] on button "Run" at bounding box center [1086, 471] width 315 height 30
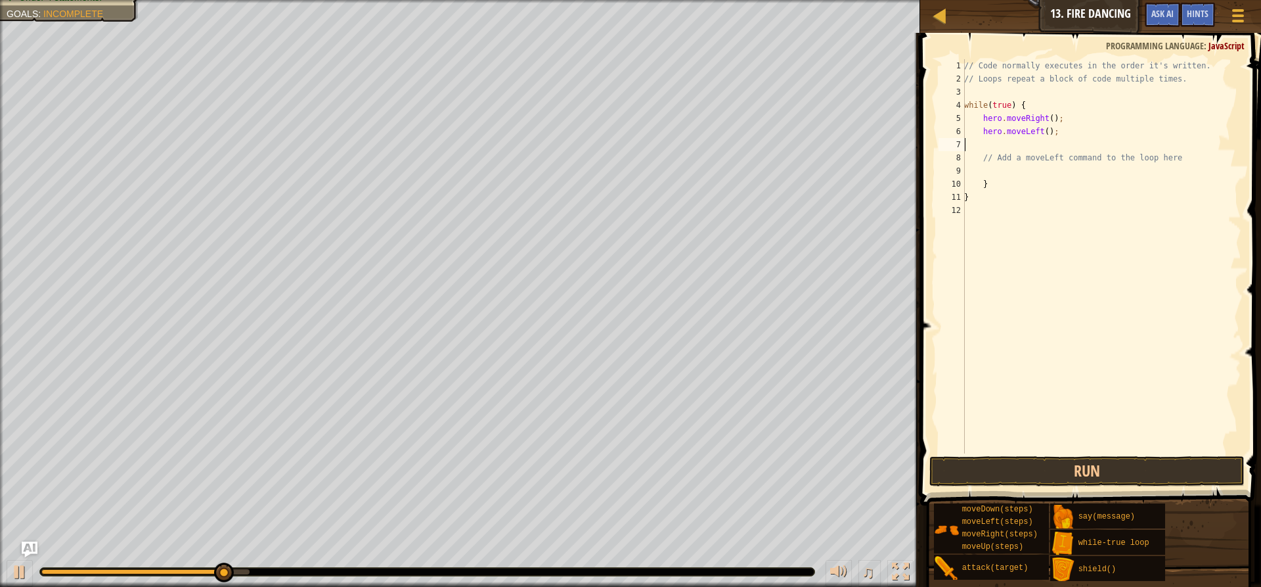
scroll to position [6, 0]
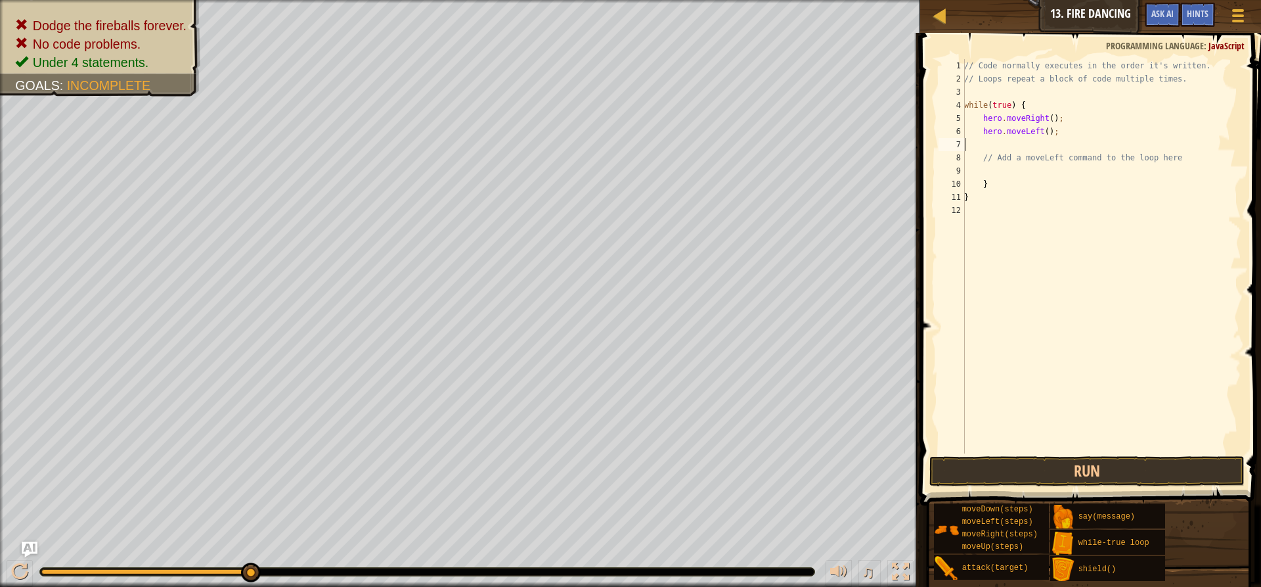
click at [1012, 148] on div "// Code normally executes in the order it's written. // Loops repeat a block of…" at bounding box center [1102, 269] width 280 height 420
type textarea "hero.moveLeft();"
click at [1063, 464] on button "Run" at bounding box center [1086, 471] width 315 height 30
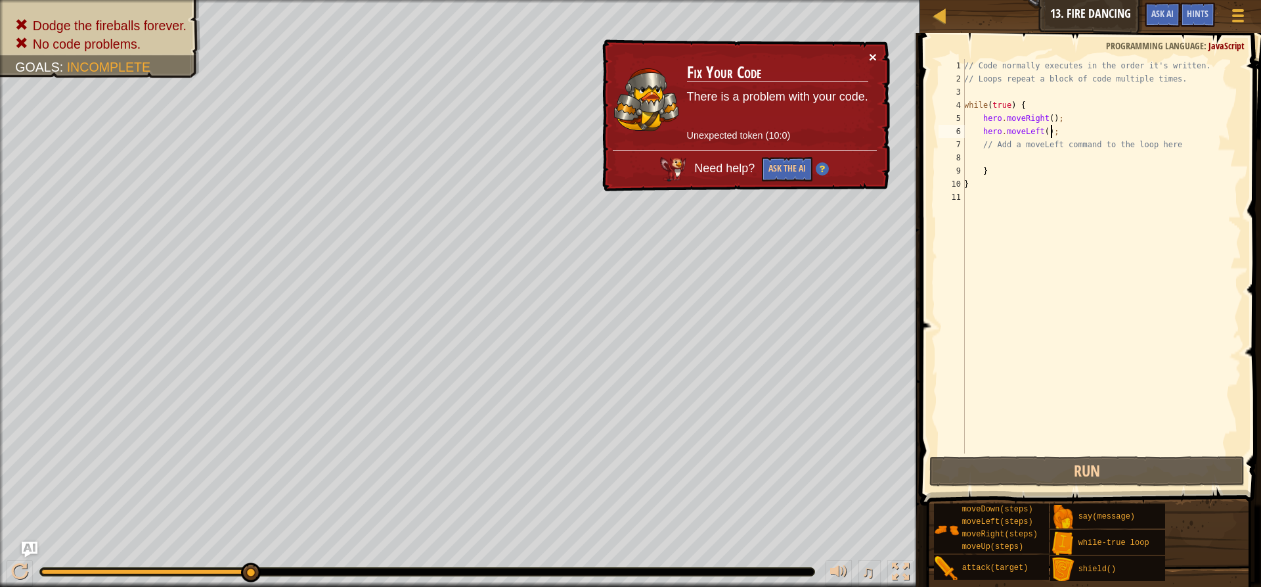
click at [874, 61] on button "×" at bounding box center [873, 57] width 8 height 14
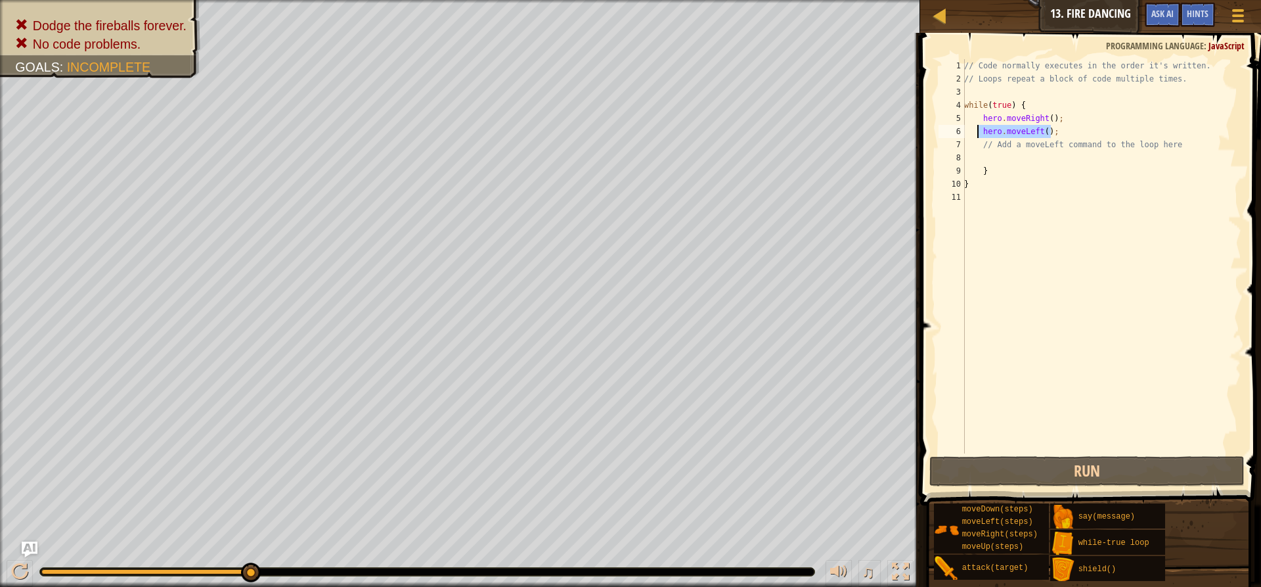
drag, startPoint x: 1075, startPoint y: 125, endPoint x: 977, endPoint y: 135, distance: 98.3
click at [977, 135] on div "// Code normally executes in the order it's written. // Loops repeat a block of…" at bounding box center [1102, 269] width 280 height 420
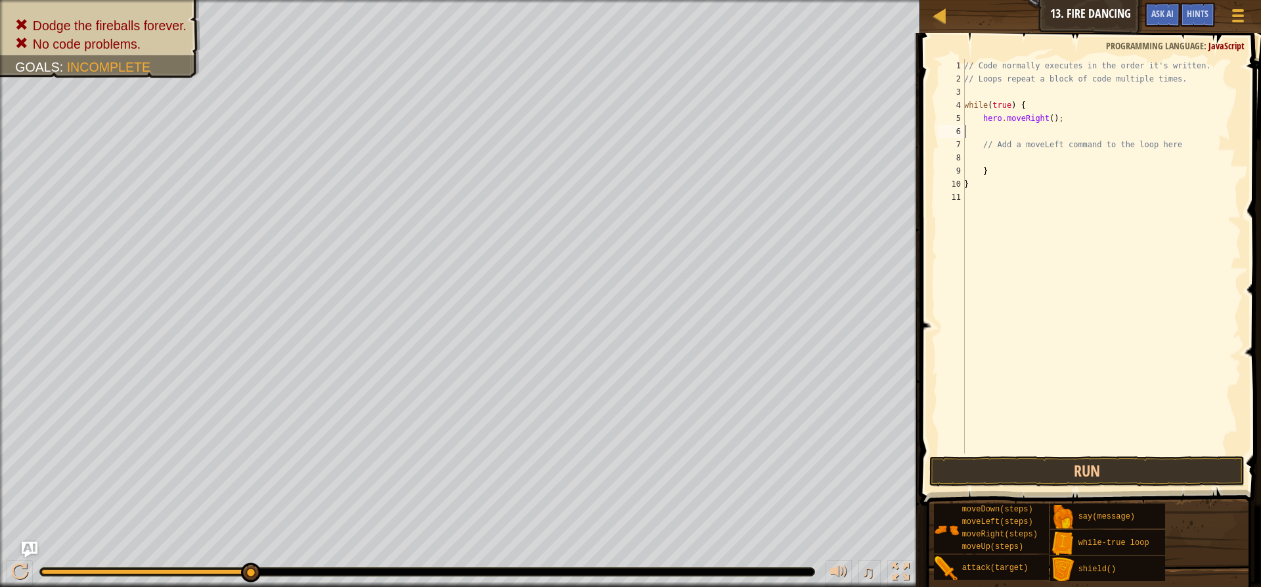
type textarea "hero.moveRight();"
click at [1021, 141] on div "// Code normally executes in the order it's written. // Loops repeat a block of…" at bounding box center [1102, 269] width 280 height 420
type textarea "w"
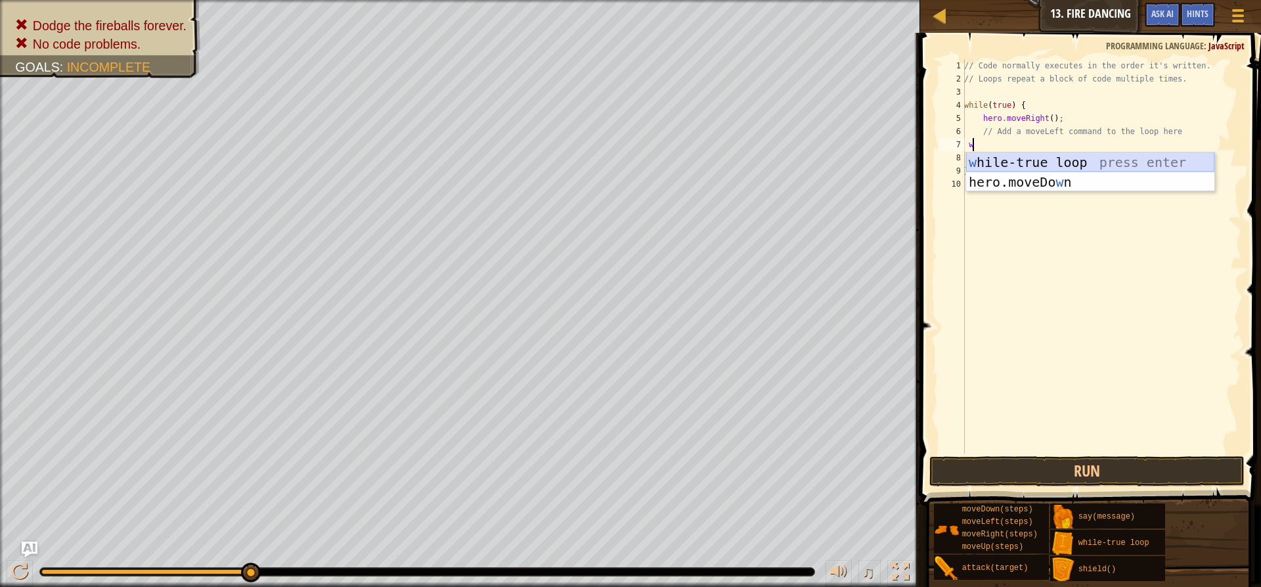
click at [1021, 164] on div "w hile-true loop press enter hero.moveDo w n press enter" at bounding box center [1090, 191] width 248 height 79
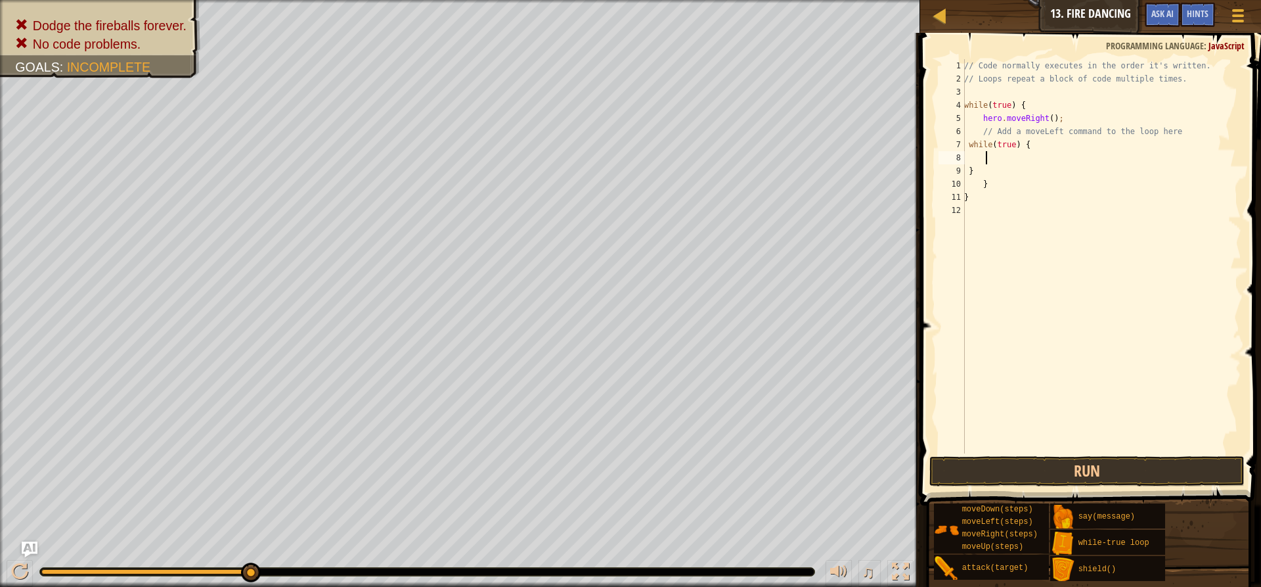
type textarea "h"
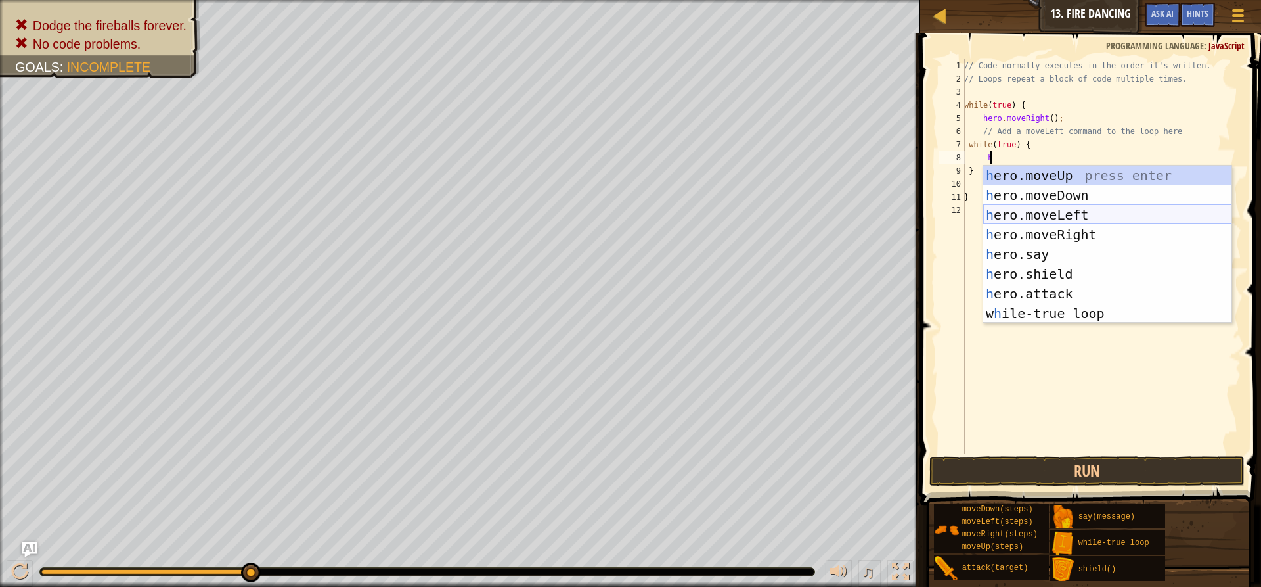
click at [1065, 207] on div "h ero.moveUp press enter h ero.moveDown press enter h ero.moveLeft press enter …" at bounding box center [1107, 264] width 248 height 197
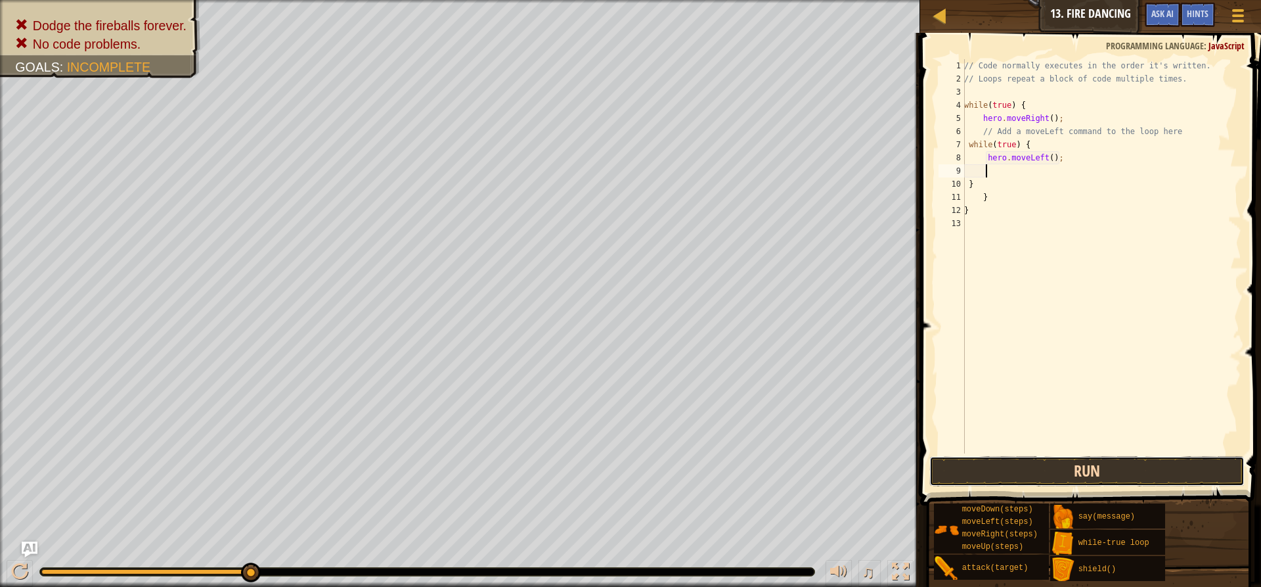
click at [1115, 461] on button "Run" at bounding box center [1086, 471] width 315 height 30
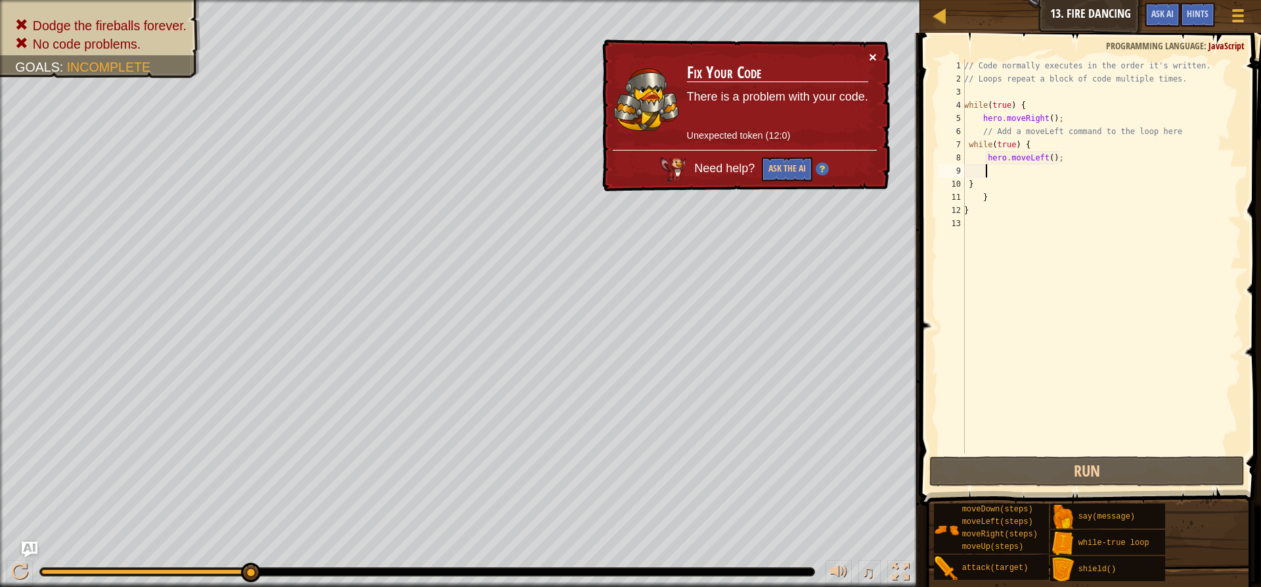
click at [870, 54] on button "×" at bounding box center [873, 57] width 8 height 14
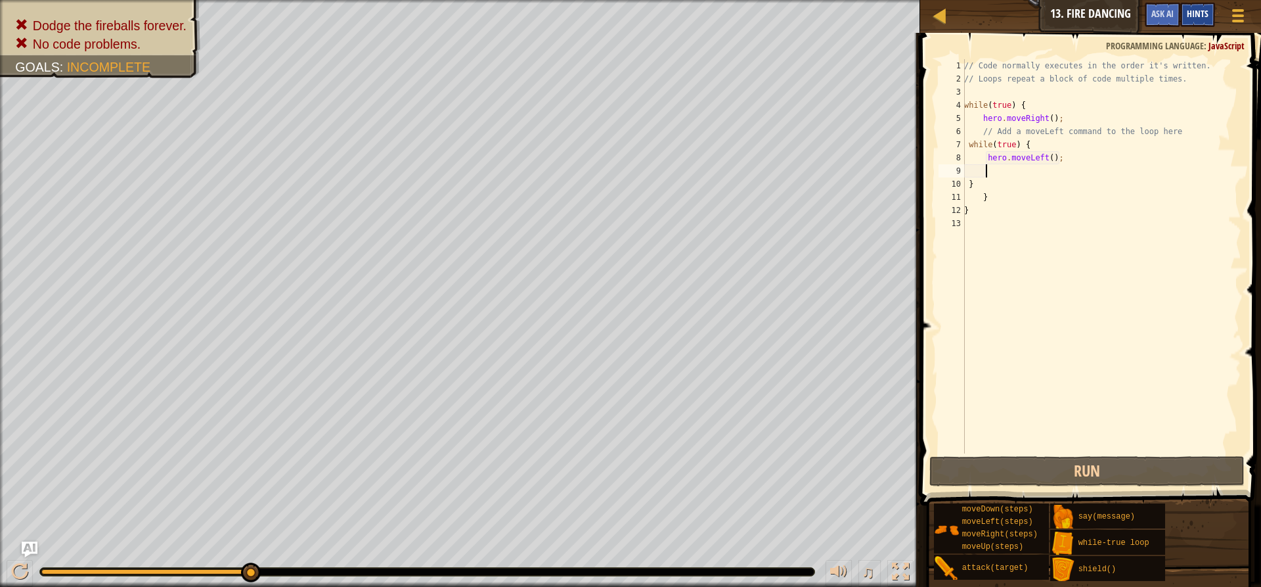
click at [1203, 16] on span "Hints" at bounding box center [1198, 13] width 22 height 12
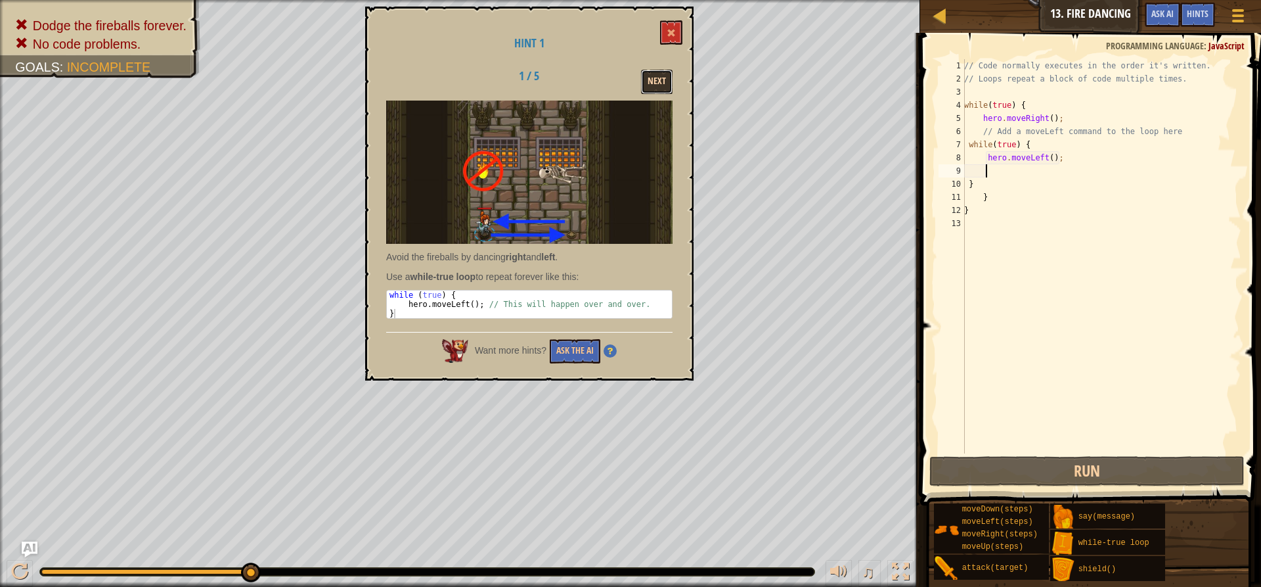
click at [659, 73] on button "Next" at bounding box center [657, 82] width 32 height 24
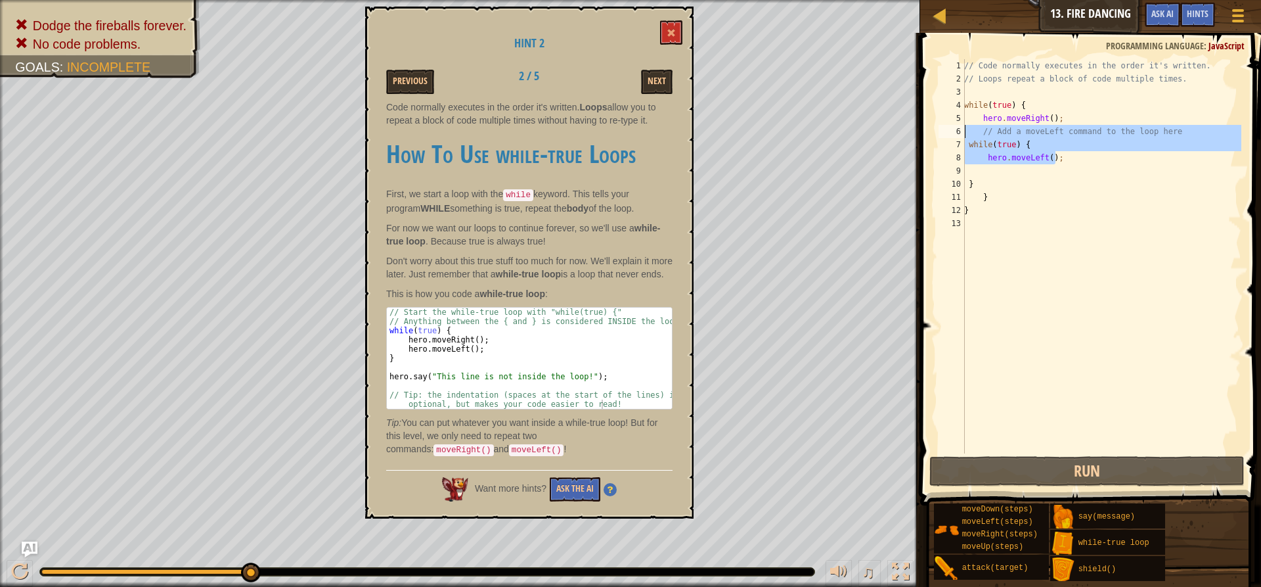
drag, startPoint x: 1079, startPoint y: 158, endPoint x: 964, endPoint y: 137, distance: 117.0
click at [964, 137] on div "hero.moveLeft(); 1 2 3 4 5 6 7 8 9 10 11 12 13 // Code normally executes in the…" at bounding box center [1088, 256] width 305 height 394
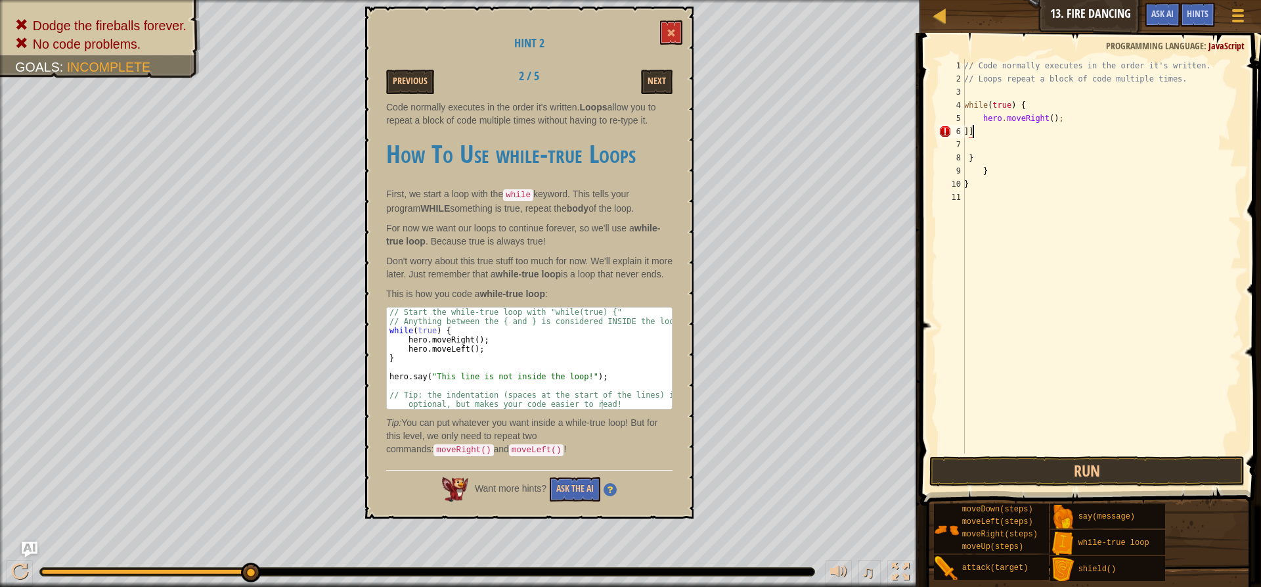
type textarea "]"
click at [1086, 106] on div "// Code normally executes in the order it's written. // Loops repeat a block of…" at bounding box center [1102, 269] width 280 height 420
click at [1082, 118] on div "// Code normally executes in the order it's written. // Loops repeat a block of…" at bounding box center [1102, 269] width 280 height 420
type textarea "hero.moveRight();"
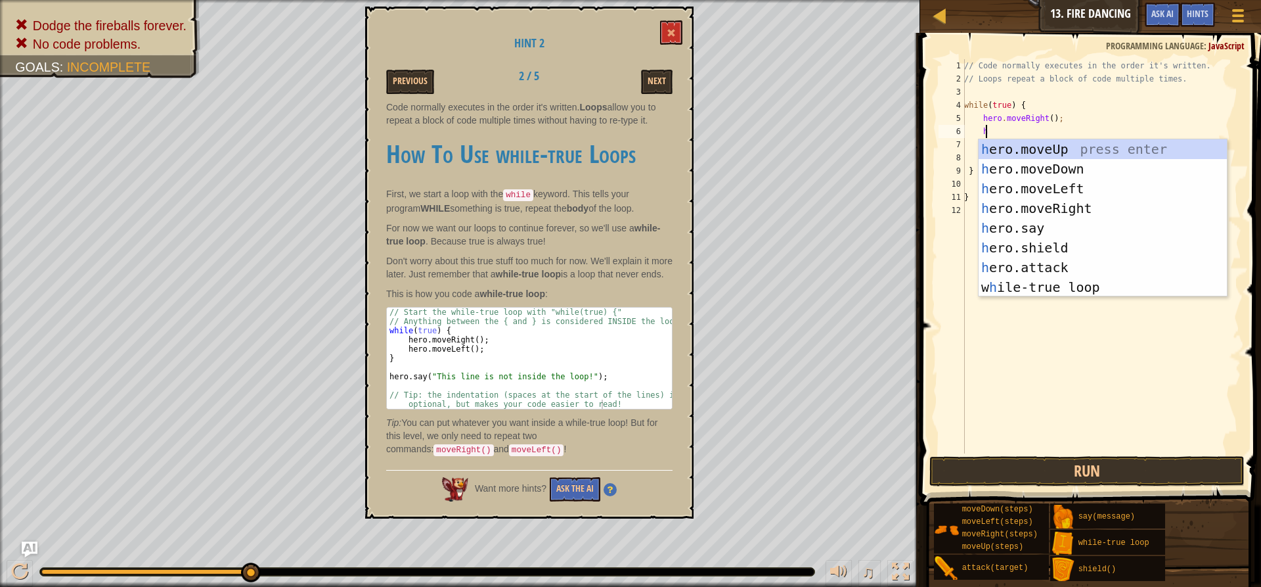
scroll to position [6, 1]
type textarea "her"
click at [998, 181] on div "her o.moveUp press enter her o.moveDown press enter her o.moveLeft press enter …" at bounding box center [1103, 237] width 248 height 197
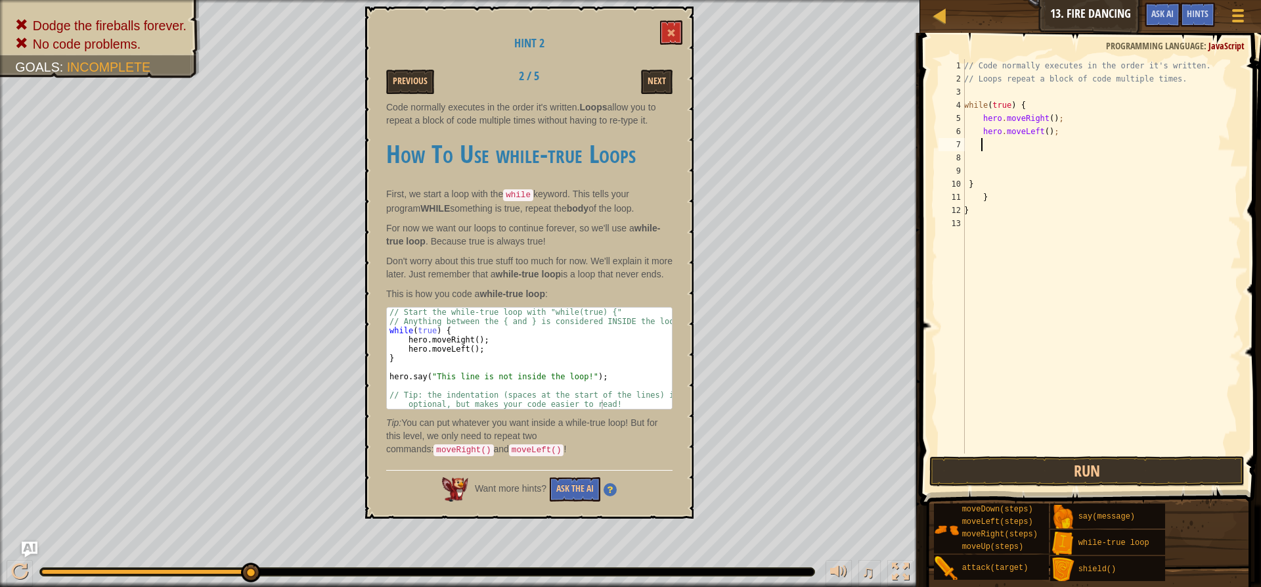
scroll to position [6, 1]
click at [1065, 470] on button "Run" at bounding box center [1086, 471] width 315 height 30
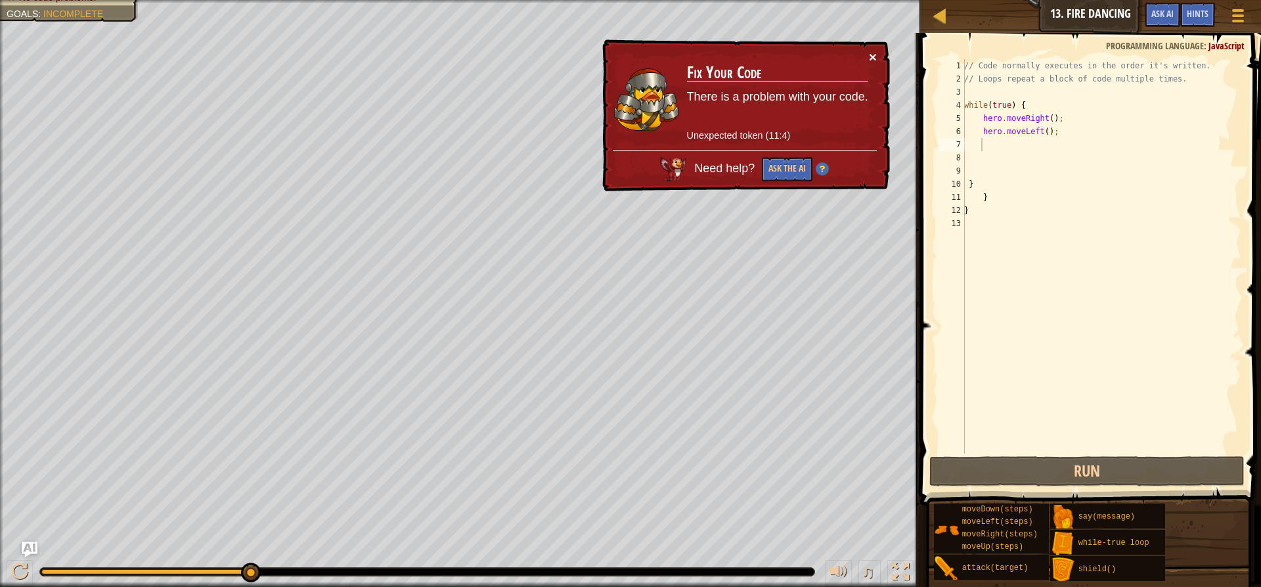
click at [875, 59] on button "×" at bounding box center [873, 57] width 8 height 14
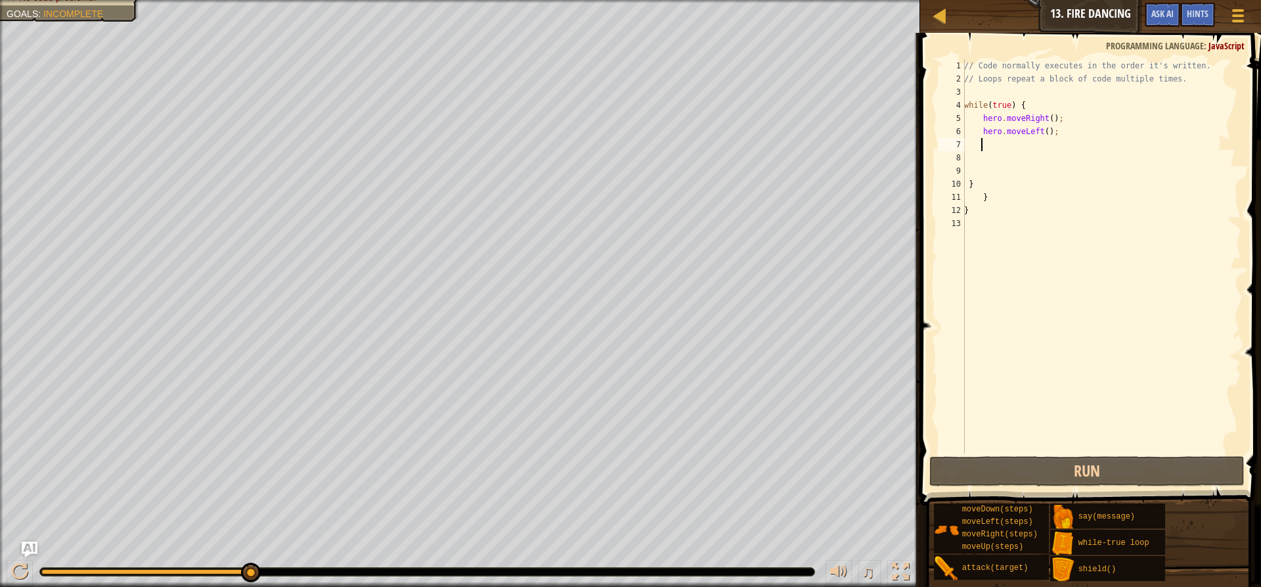
click at [1070, 143] on div "// Code normally executes in the order it's written. // Loops repeat a block of…" at bounding box center [1102, 269] width 280 height 420
click at [1226, 8] on button "Game Menu" at bounding box center [1238, 18] width 35 height 32
